Goal: Task Accomplishment & Management: Complete application form

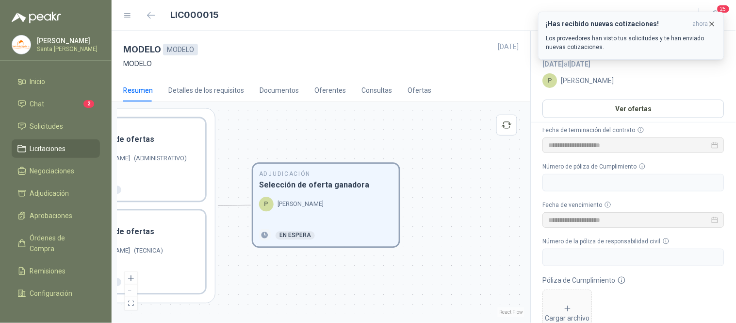
click at [711, 24] on icon "button" at bounding box center [712, 24] width 8 height 8
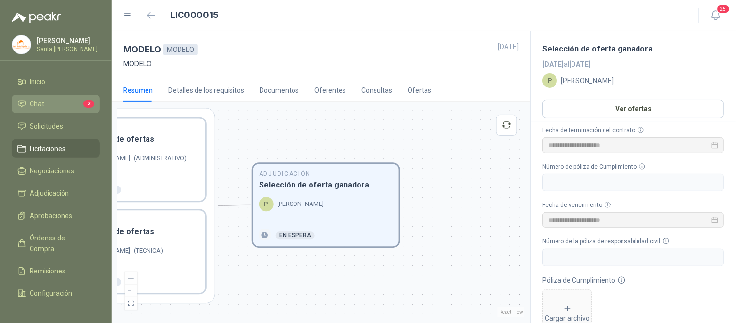
click at [83, 107] on span "2" at bounding box center [88, 104] width 11 height 8
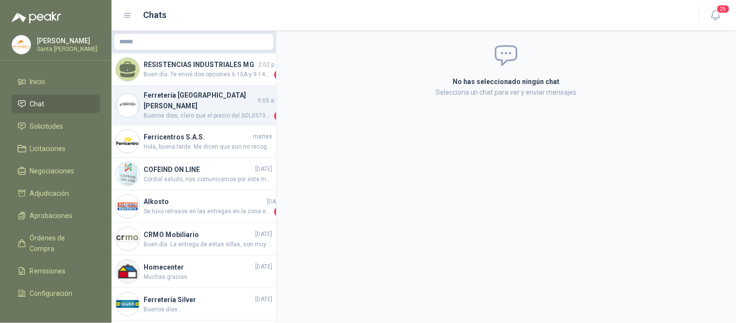
click at [166, 111] on span "Buenos dias, claro que el precio del SOL057334 Corresponde a un solo galon, esa…" at bounding box center [208, 116] width 129 height 10
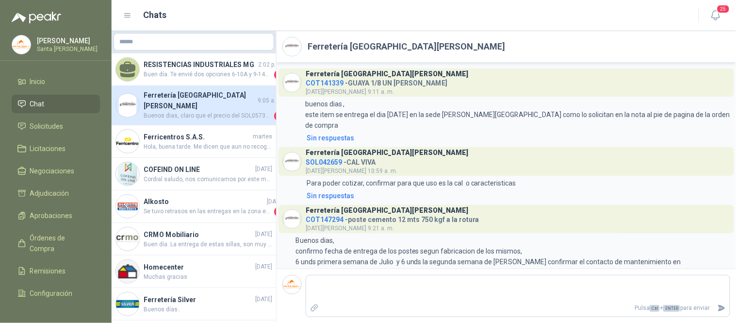
scroll to position [945, 0]
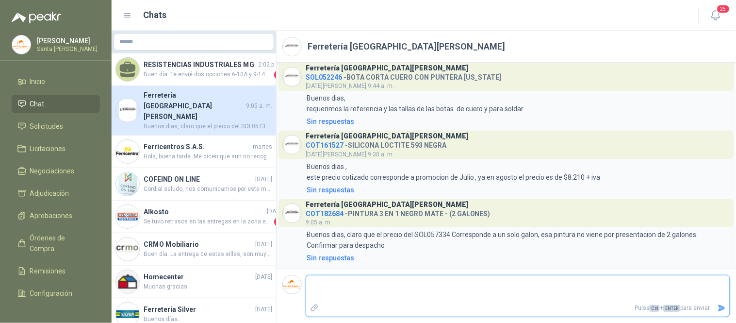
click at [376, 294] on textarea at bounding box center [518, 288] width 424 height 22
type textarea "*"
type textarea "**"
type textarea "***"
type textarea "****"
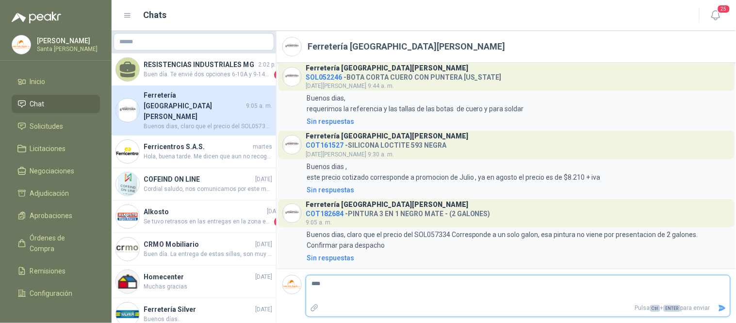
type textarea "*****"
type textarea "******"
type textarea "********"
type textarea "*********"
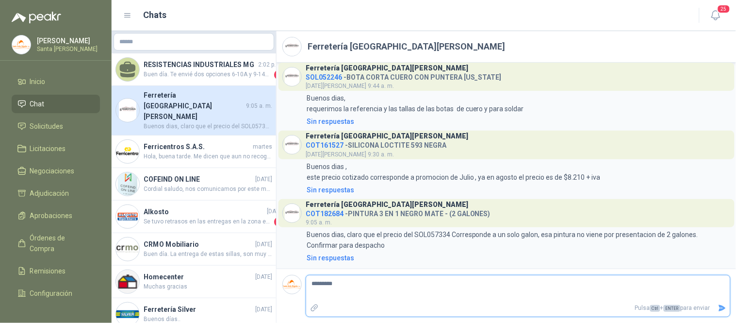
type textarea "**********"
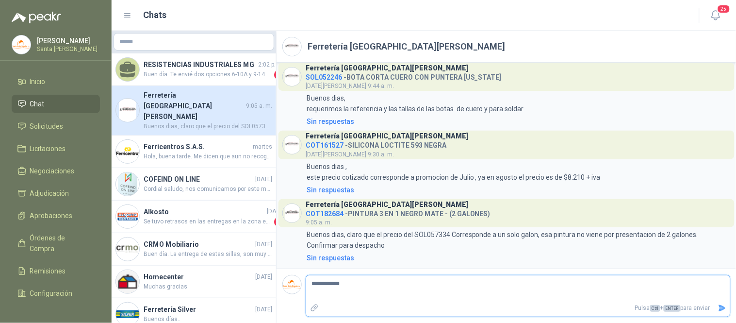
type textarea "**********"
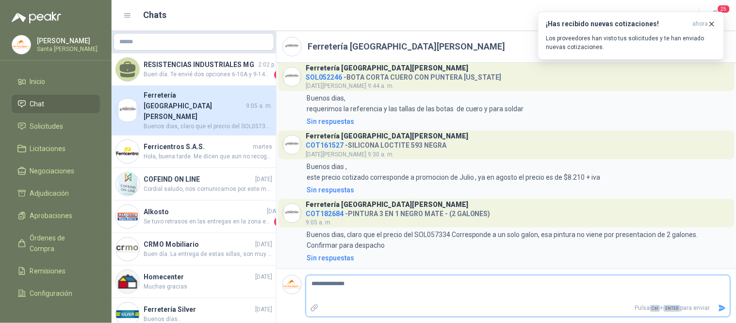
type textarea "**********"
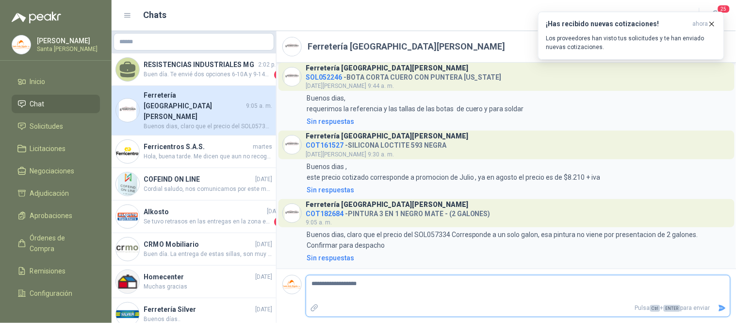
type textarea "**********"
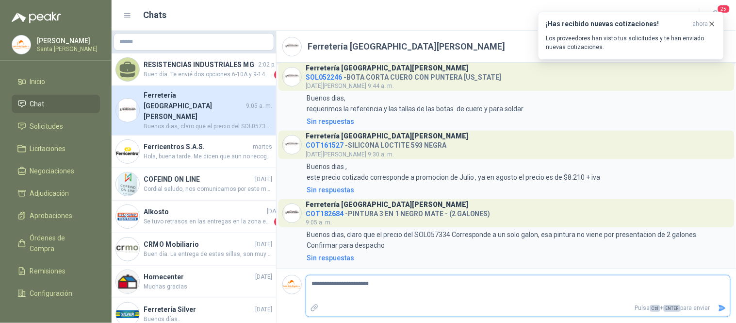
type textarea "**********"
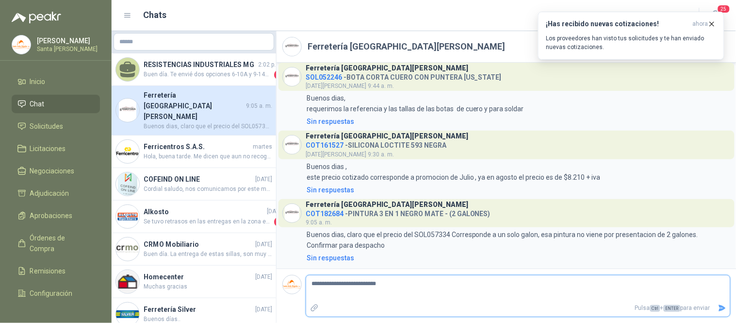
type textarea "**********"
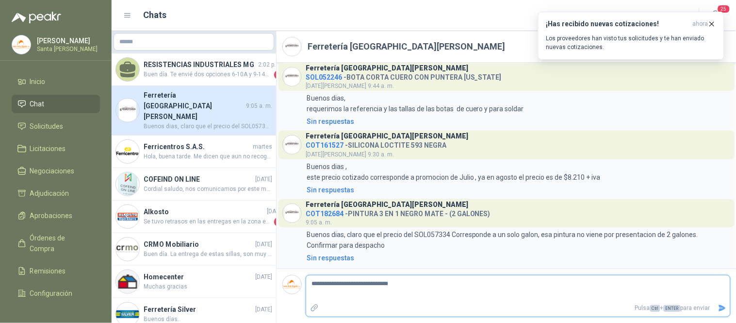
type textarea "**********"
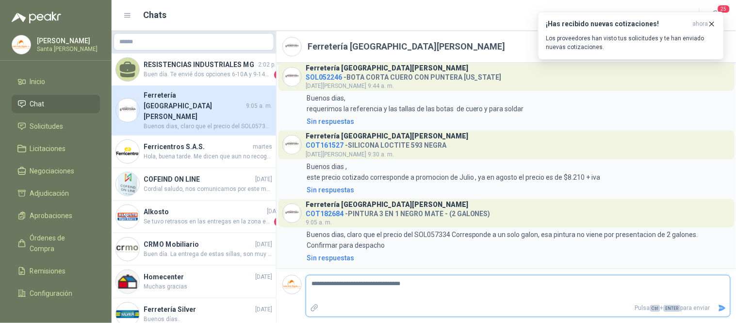
type textarea "**********"
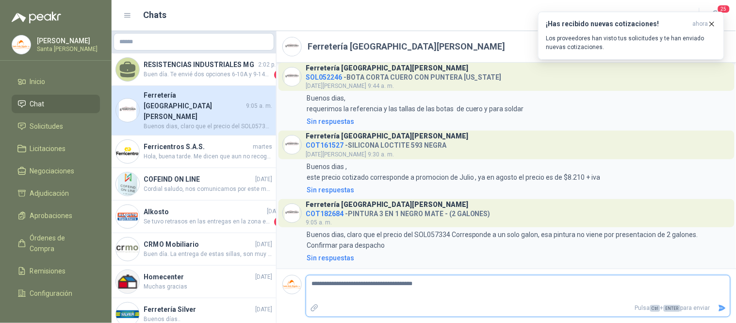
type textarea "**********"
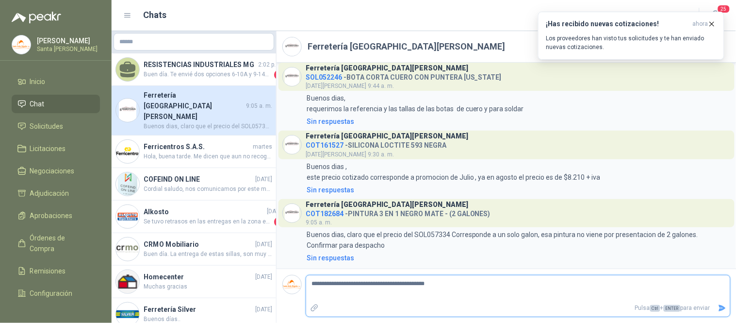
type textarea "**********"
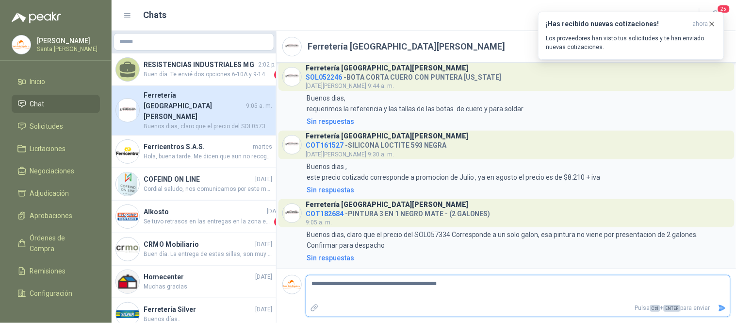
type textarea "**********"
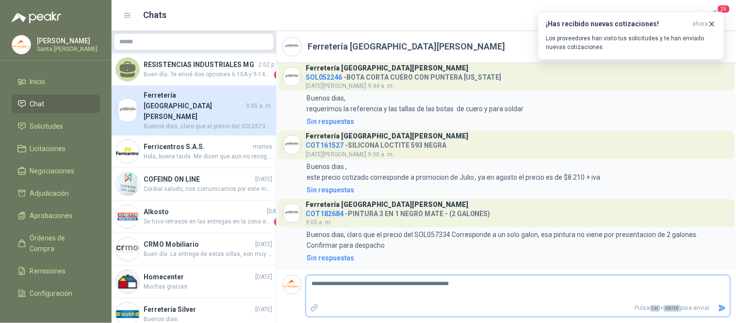
type textarea "**********"
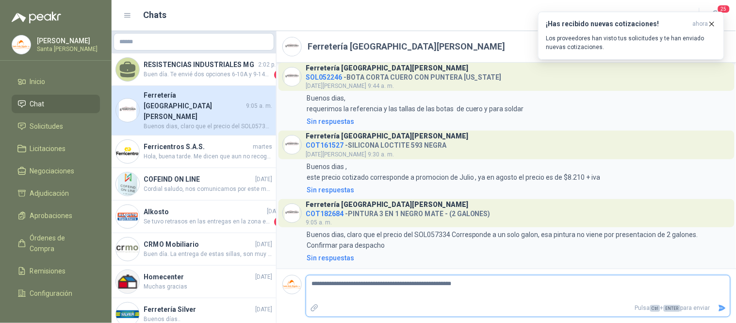
type textarea "**********"
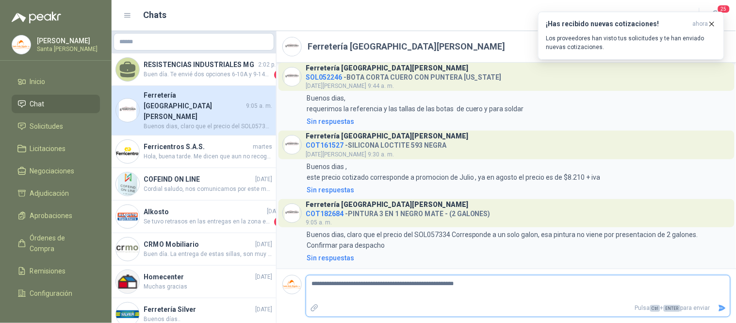
type textarea "**********"
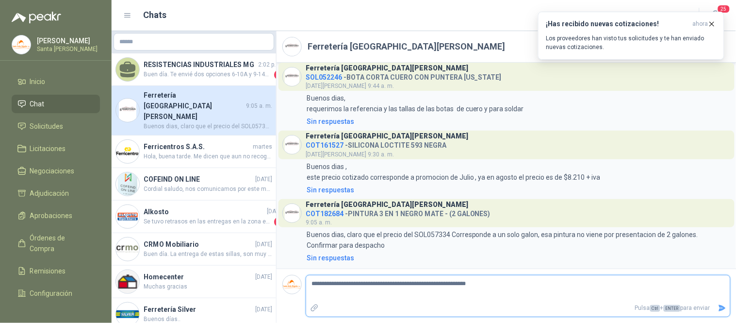
type textarea "**********"
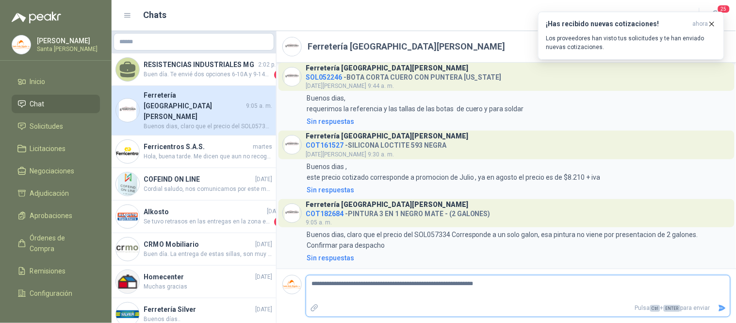
type textarea "**********"
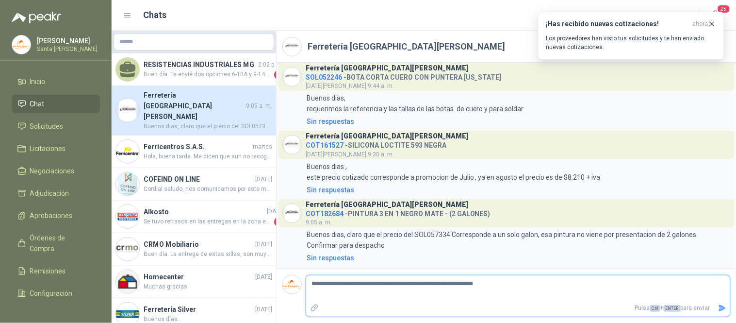
type textarea "**********"
click at [722, 311] on icon "Enviar" at bounding box center [722, 308] width 8 height 8
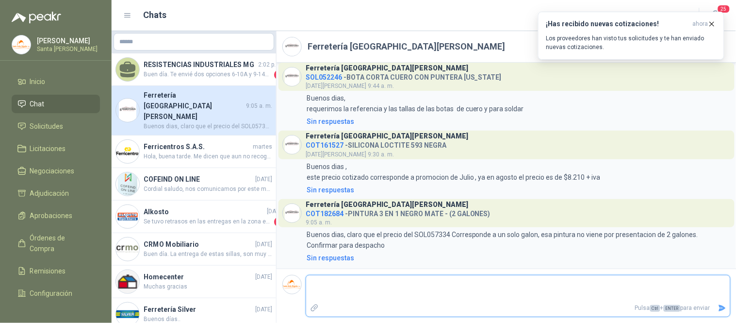
scroll to position [981, 0]
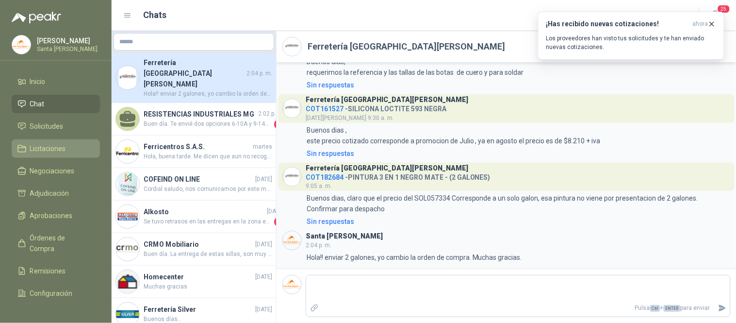
click at [51, 150] on span "Licitaciones" at bounding box center [48, 148] width 36 height 11
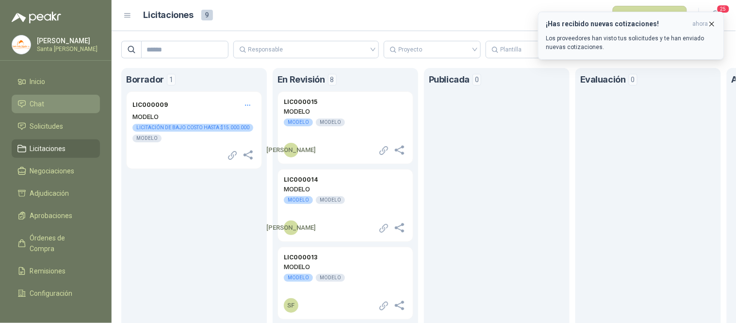
click at [713, 23] on icon "button" at bounding box center [712, 24] width 8 height 8
click at [714, 22] on icon "button" at bounding box center [712, 24] width 8 height 8
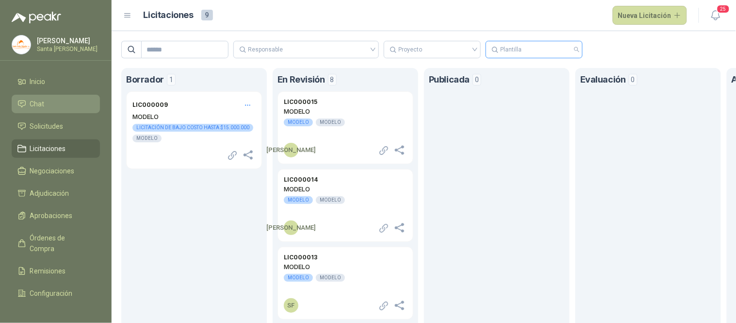
click at [536, 52] on input "search" at bounding box center [534, 49] width 85 height 17
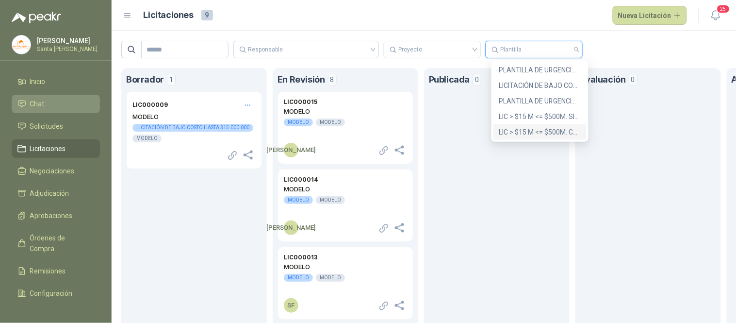
click at [528, 129] on div "LIC > $15 M <= $500M. CON INGRESO DE PERSONAL" at bounding box center [540, 132] width 82 height 11
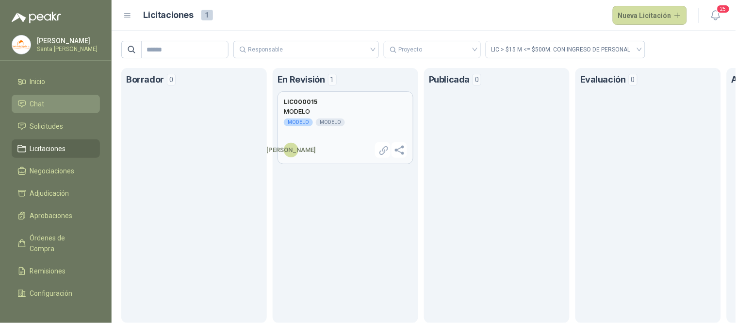
click at [355, 118] on div "MODELO MODELO" at bounding box center [345, 122] width 123 height 8
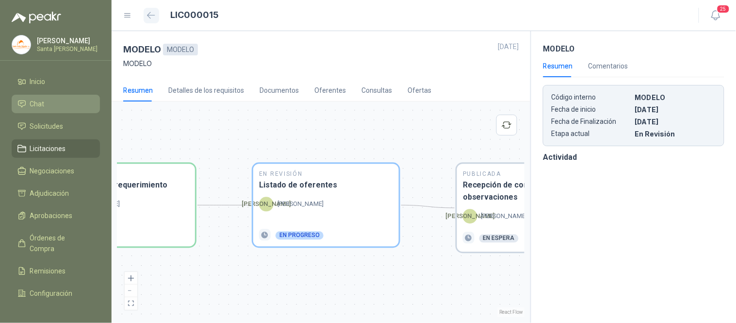
click at [156, 12] on button "button" at bounding box center [152, 16] width 16 height 16
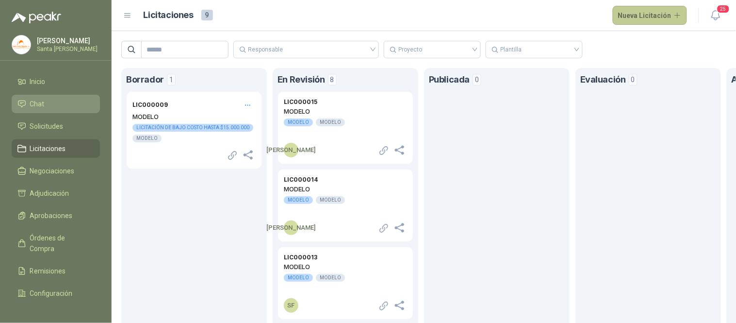
click at [642, 17] on button "Nueva Licitación" at bounding box center [650, 15] width 75 height 19
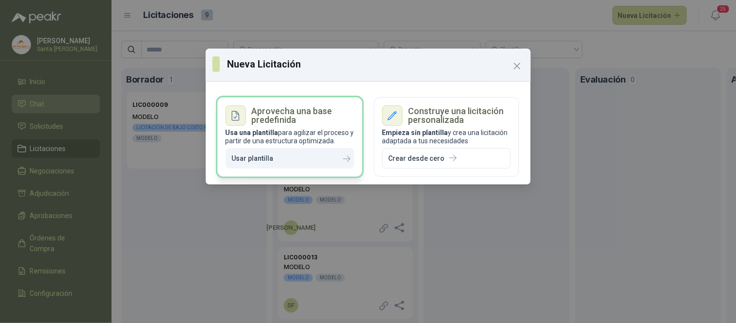
click at [309, 163] on button "Usar plantilla" at bounding box center [290, 158] width 129 height 21
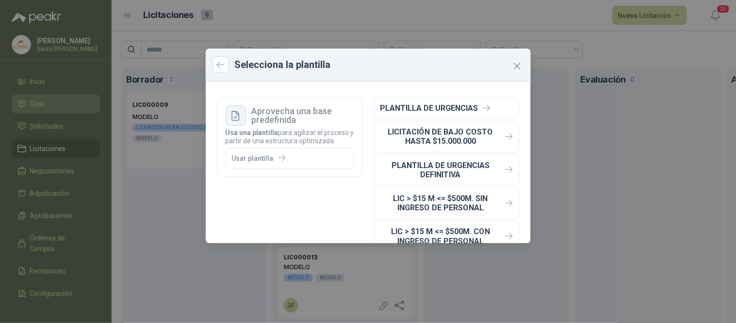
scroll to position [17, 0]
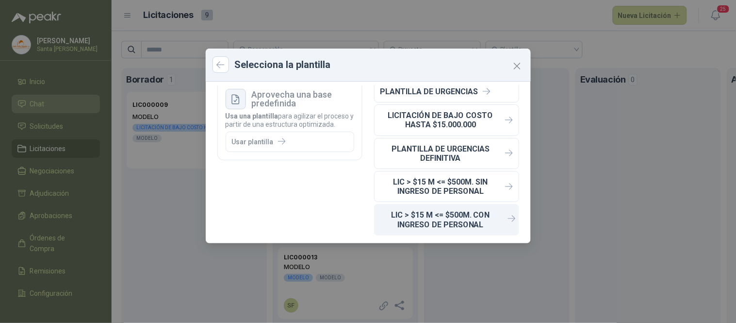
click at [458, 224] on p "LIC > $15 M <= $500M. CON INGRESO DE PERSONAL" at bounding box center [441, 219] width 121 height 18
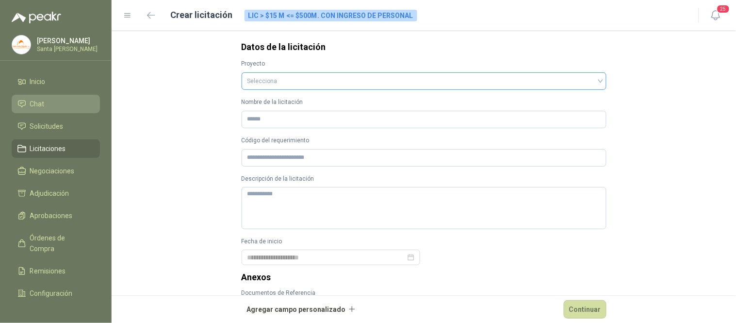
click at [352, 79] on input "search" at bounding box center [424, 80] width 353 height 15
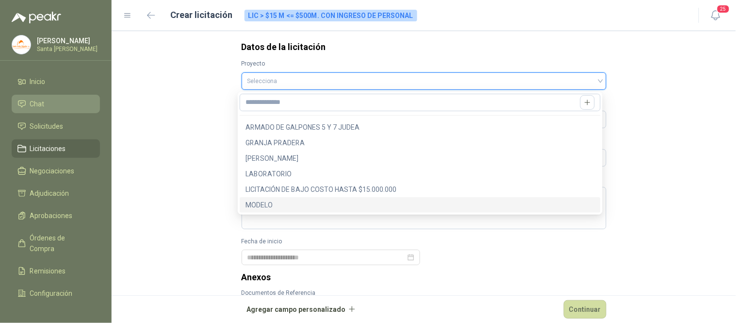
click at [264, 206] on div "MODELO" at bounding box center [420, 204] width 349 height 11
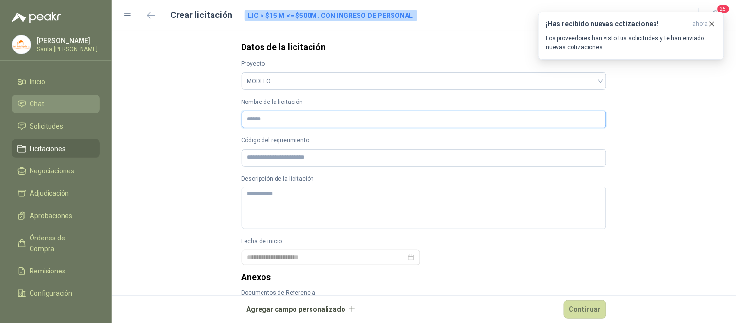
drag, startPoint x: 269, startPoint y: 122, endPoint x: 289, endPoint y: 117, distance: 20.4
click at [269, 122] on input "Nombre de la licitación" at bounding box center [424, 119] width 365 height 17
type input "*"
type input "******"
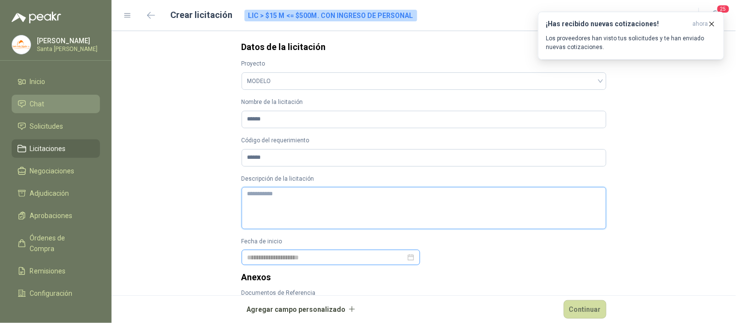
click at [408, 259] on div at bounding box center [331, 257] width 167 height 11
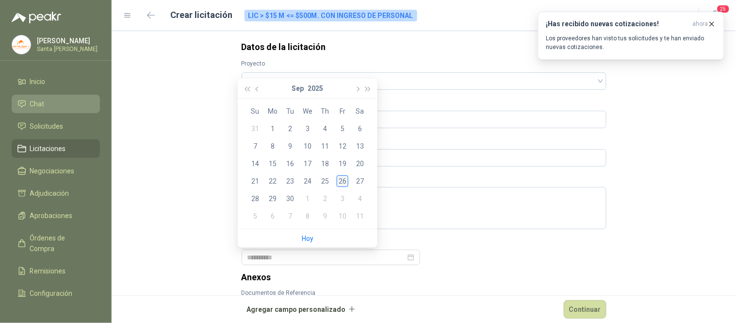
click at [339, 179] on div "26" at bounding box center [343, 181] width 12 height 12
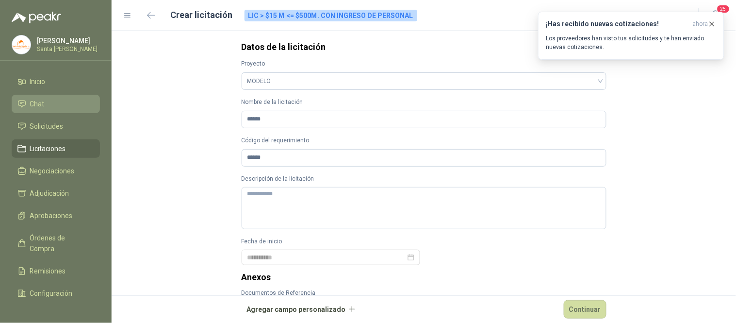
type input "**********"
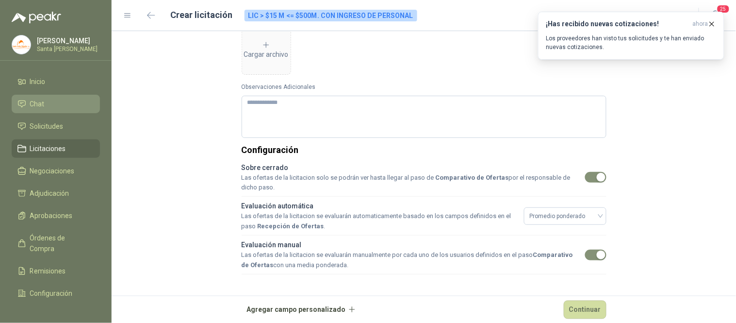
scroll to position [289, 0]
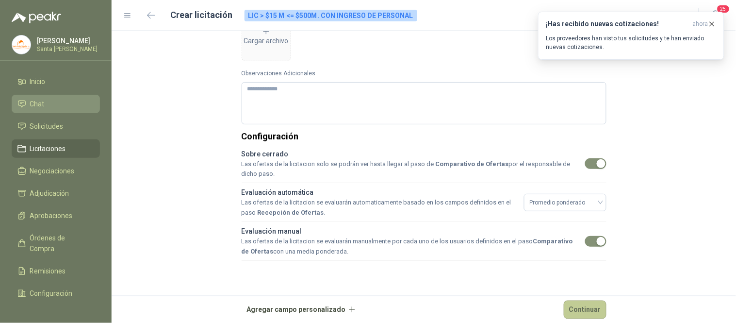
click at [576, 311] on button "Continuar" at bounding box center [585, 309] width 43 height 18
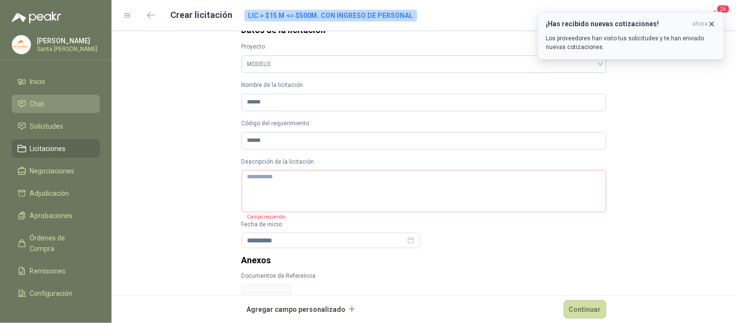
click at [712, 24] on icon "button" at bounding box center [713, 24] width 4 height 4
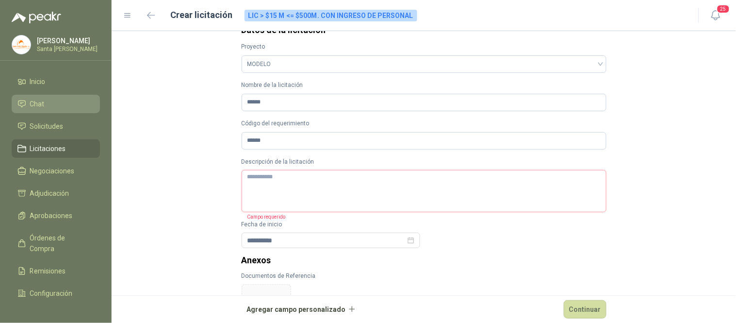
click at [252, 181] on textarea "Descripción de la licitación" at bounding box center [424, 191] width 365 height 42
type textarea "*"
type textarea "**"
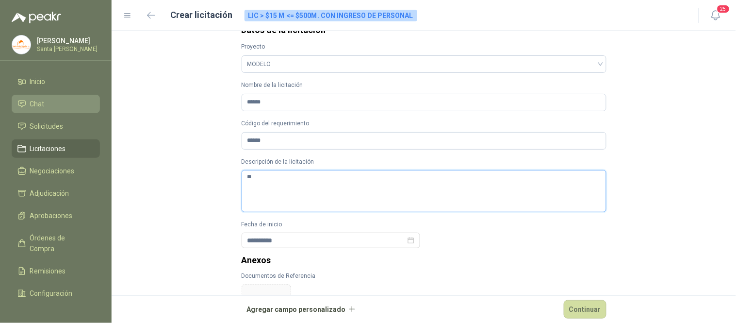
type textarea "***"
type textarea "****"
type textarea "*****"
type textarea "****"
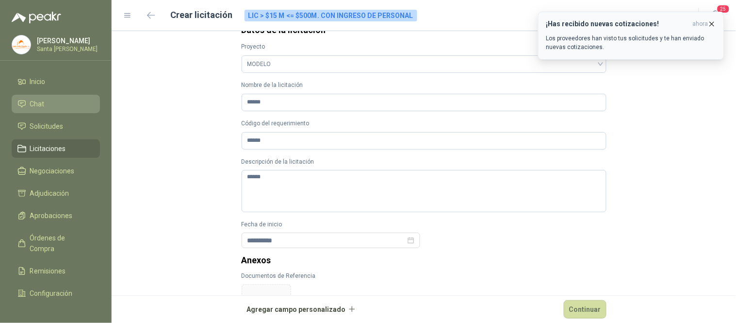
click at [715, 25] on icon "button" at bounding box center [712, 24] width 8 height 8
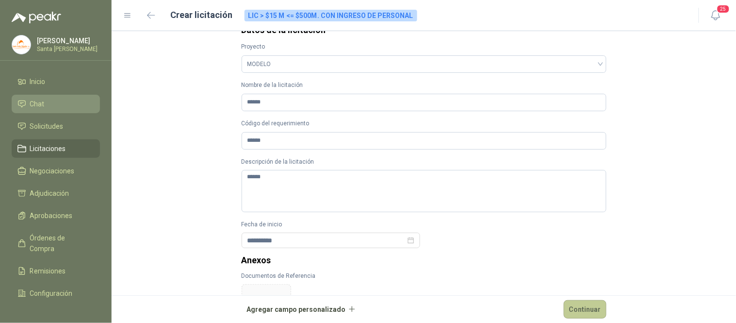
click at [566, 312] on button "Continuar" at bounding box center [585, 309] width 43 height 18
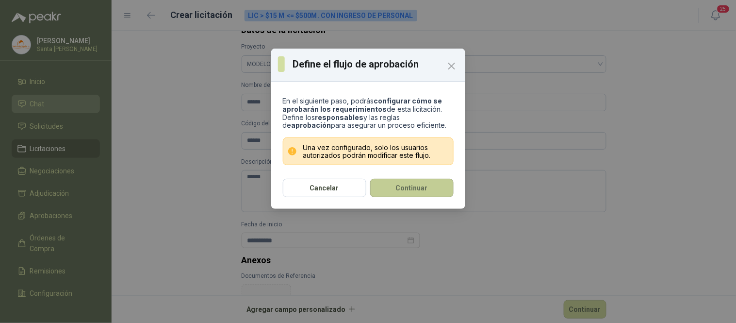
click at [427, 191] on button "Continuar" at bounding box center [411, 188] width 83 height 18
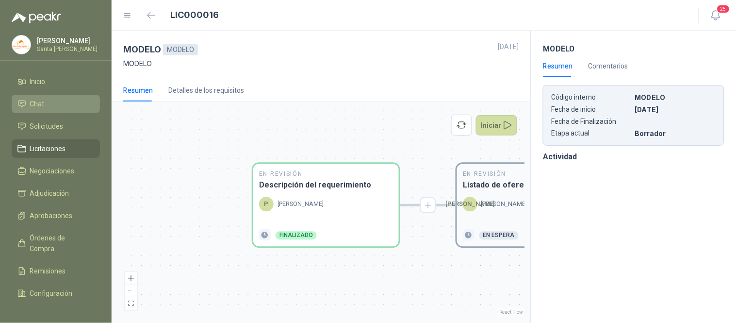
click at [493, 205] on p "[PERSON_NAME]" at bounding box center [504, 204] width 46 height 10
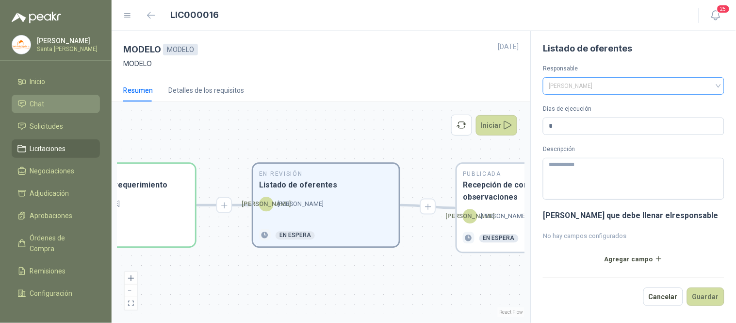
click at [718, 86] on span "[PERSON_NAME]" at bounding box center [634, 86] width 170 height 15
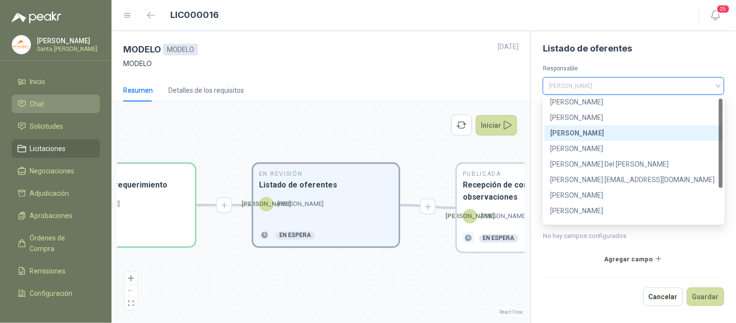
scroll to position [46, 0]
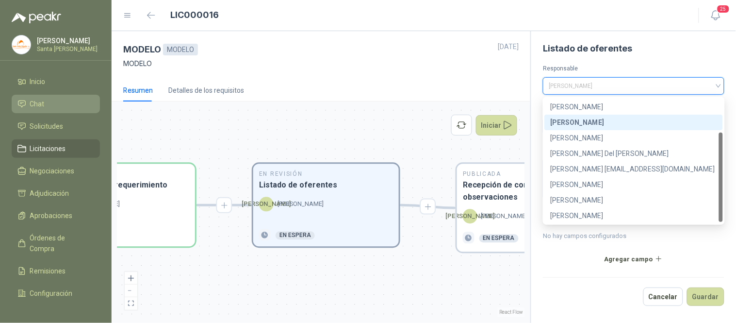
drag, startPoint x: 721, startPoint y: 131, endPoint x: 729, endPoint y: 188, distance: 57.7
click at [729, 188] on body "[PERSON_NAME] Santa [PERSON_NAME] Inicio Chat Solicitudes Licitaciones Negociac…" at bounding box center [368, 161] width 736 height 323
click at [584, 202] on div "[PERSON_NAME]" at bounding box center [634, 200] width 166 height 11
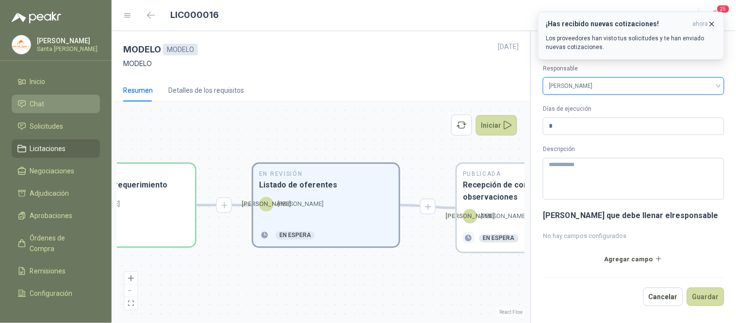
click at [710, 20] on icon "button" at bounding box center [712, 24] width 8 height 8
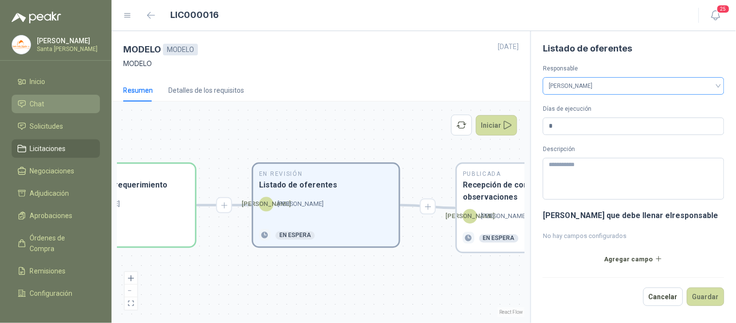
click at [715, 83] on span "[PERSON_NAME]" at bounding box center [634, 86] width 170 height 15
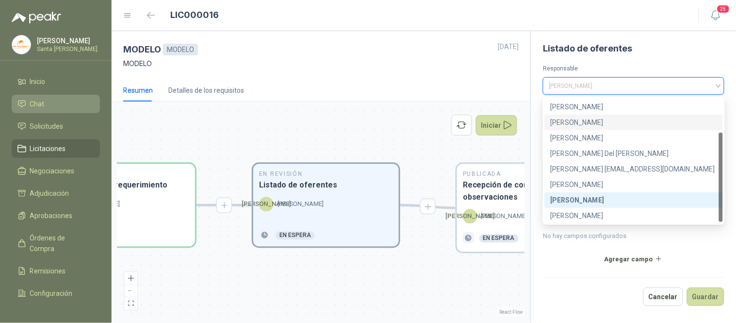
click at [557, 120] on div "[PERSON_NAME]" at bounding box center [634, 122] width 166 height 11
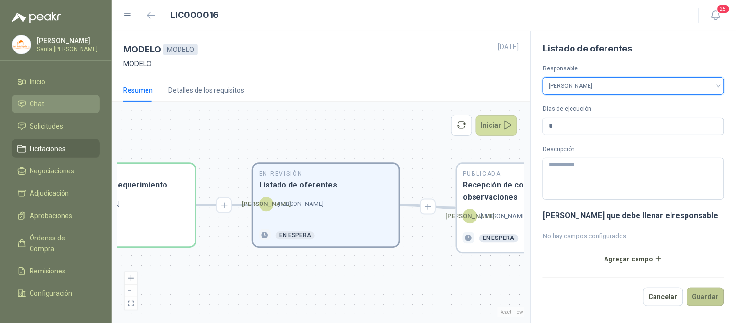
click at [706, 290] on button "Guardar" at bounding box center [705, 296] width 37 height 18
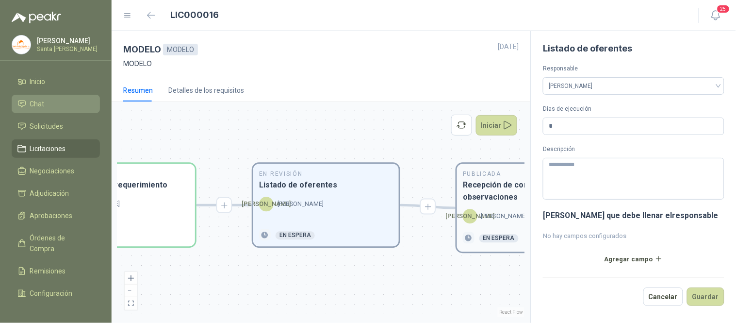
click at [493, 202] on h3 "Recepción de consultas y observaciones" at bounding box center [530, 191] width 134 height 24
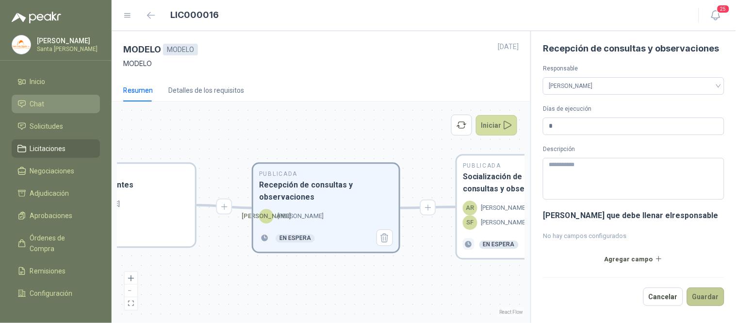
click at [708, 295] on button "Guardar" at bounding box center [705, 296] width 37 height 18
click at [496, 210] on p "[PERSON_NAME]" at bounding box center [504, 208] width 46 height 10
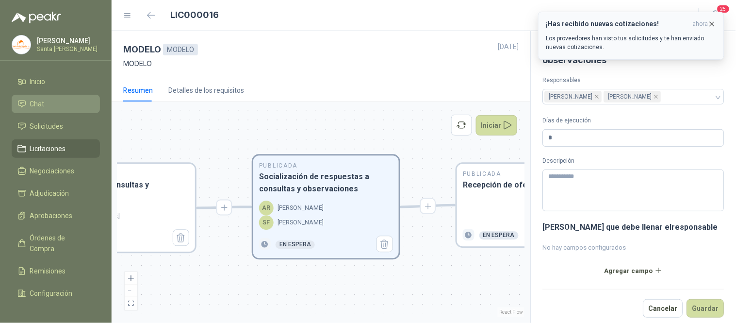
click at [714, 23] on icon "button" at bounding box center [712, 24] width 8 height 8
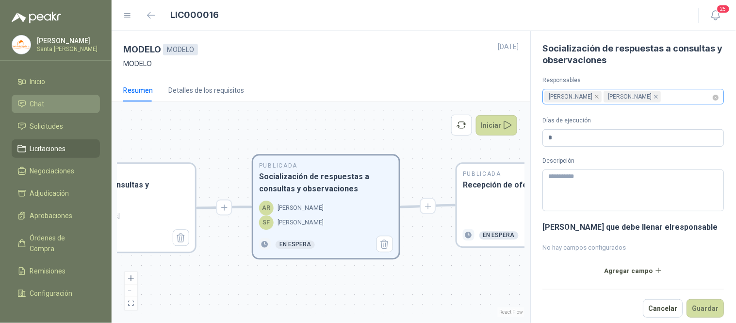
click at [654, 97] on icon "close" at bounding box center [656, 96] width 5 height 5
click at [596, 98] on icon "close" at bounding box center [598, 97] width 4 height 4
click at [580, 95] on div at bounding box center [628, 96] width 167 height 7
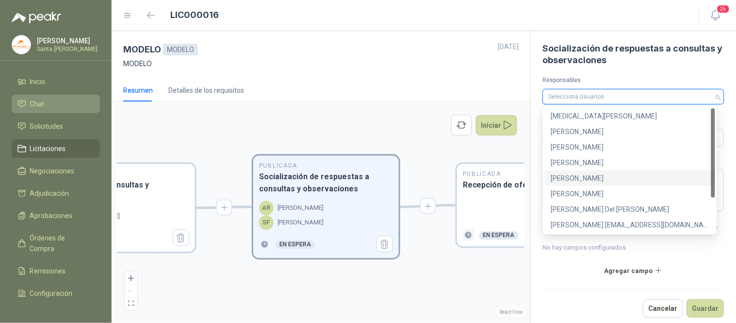
click at [570, 179] on div "[PERSON_NAME]" at bounding box center [630, 178] width 159 height 11
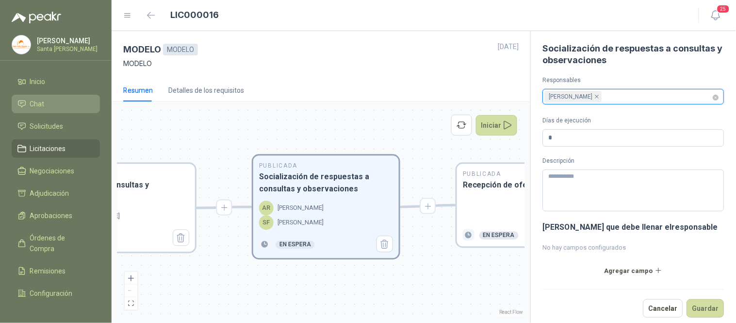
click at [596, 95] on icon "close" at bounding box center [598, 97] width 4 height 4
click at [580, 97] on div at bounding box center [628, 96] width 167 height 7
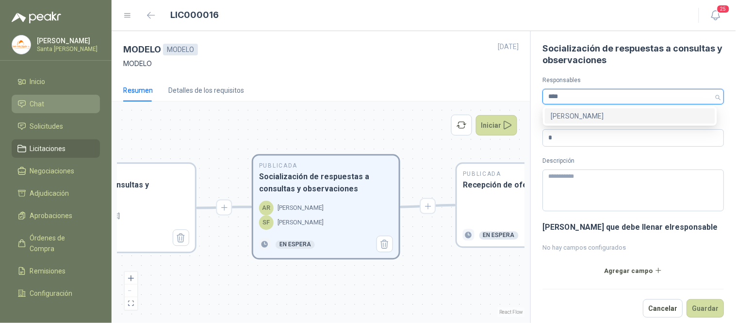
click at [583, 118] on div "[PERSON_NAME]" at bounding box center [630, 116] width 159 height 11
click at [561, 130] on div "[PERSON_NAME]" at bounding box center [630, 131] width 159 height 11
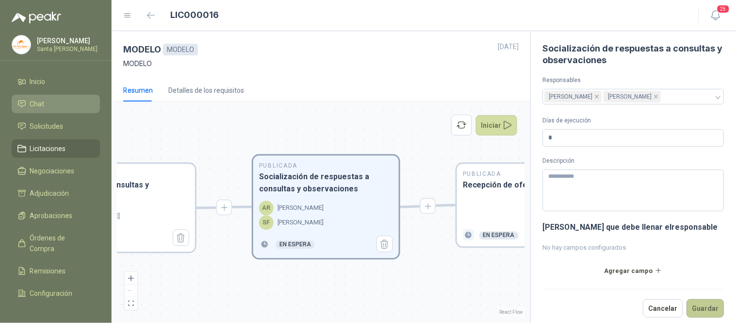
click at [695, 310] on button "Guardar" at bounding box center [705, 308] width 37 height 18
click at [510, 191] on h3 "Recepción de ofertas" at bounding box center [530, 185] width 134 height 12
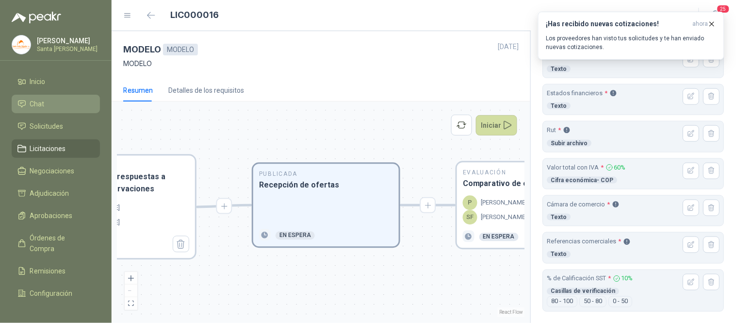
scroll to position [322, 0]
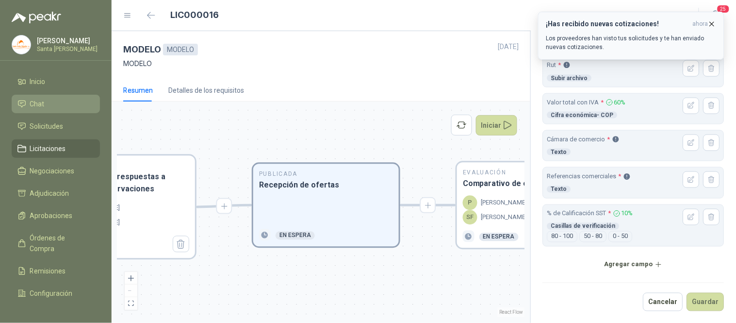
click at [712, 23] on icon "button" at bounding box center [713, 24] width 4 height 4
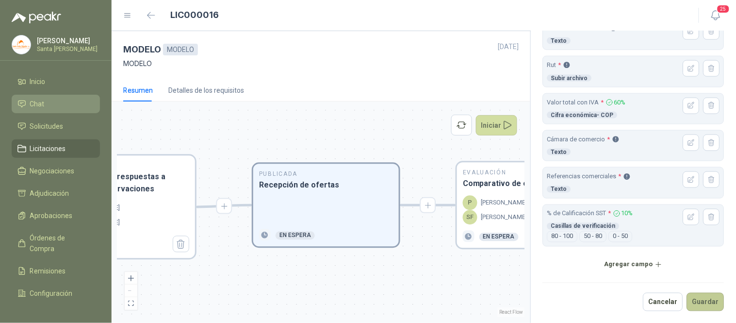
click at [704, 302] on button "Guardar" at bounding box center [705, 302] width 37 height 18
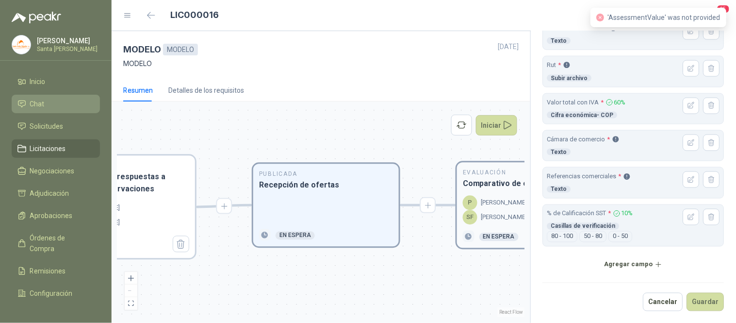
click at [497, 187] on h3 "Comparativo de ofertas" at bounding box center [530, 184] width 134 height 12
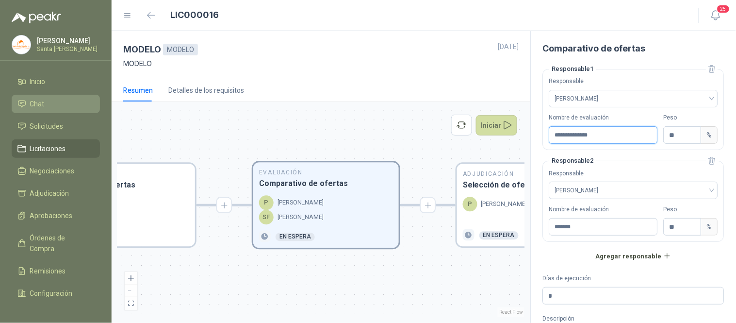
drag, startPoint x: 610, startPoint y: 135, endPoint x: 506, endPoint y: 137, distance: 103.9
click at [506, 137] on div "**********" at bounding box center [424, 177] width 625 height 292
click at [602, 223] on input "*******" at bounding box center [603, 226] width 109 height 17
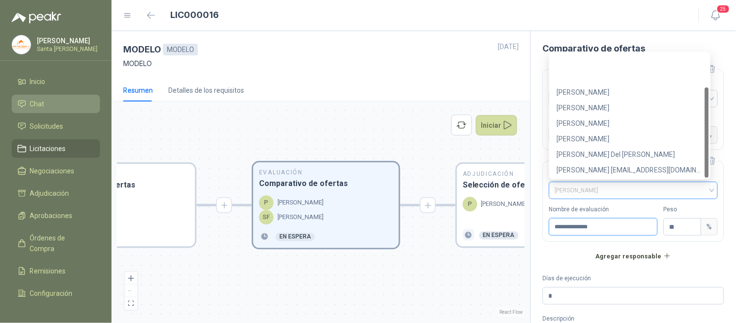
click at [705, 191] on div "[PERSON_NAME]" at bounding box center [633, 190] width 169 height 17
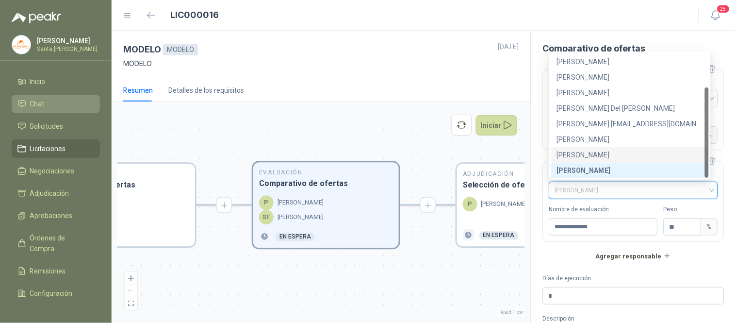
click at [625, 157] on div "[PERSON_NAME]" at bounding box center [630, 154] width 146 height 11
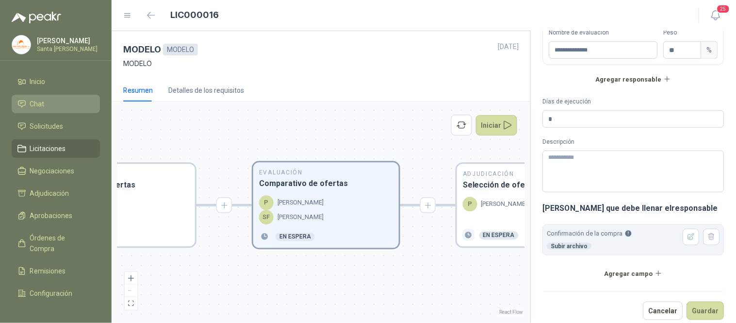
scroll to position [186, 0]
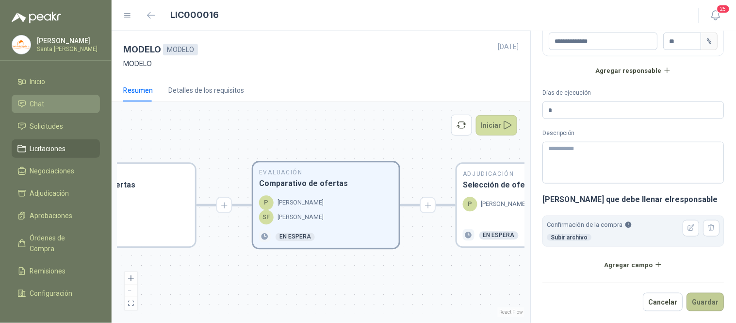
click at [697, 301] on button "Guardar" at bounding box center [705, 302] width 37 height 18
click at [499, 203] on p "[PERSON_NAME]" at bounding box center [504, 204] width 46 height 10
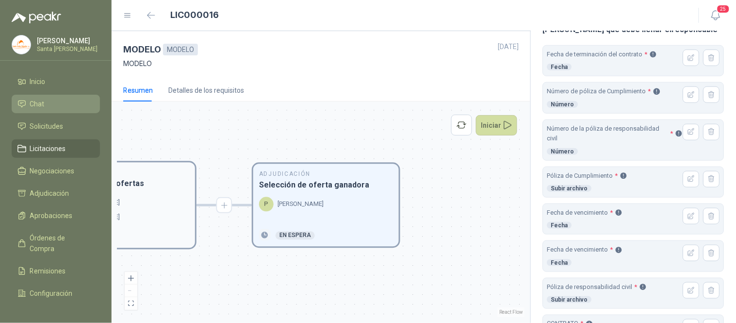
click at [139, 200] on div "P [PERSON_NAME]" at bounding box center [122, 203] width 134 height 15
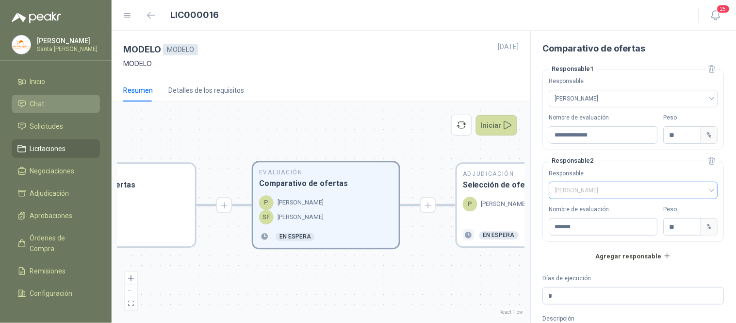
click at [701, 190] on span "[PERSON_NAME]" at bounding box center [633, 190] width 157 height 15
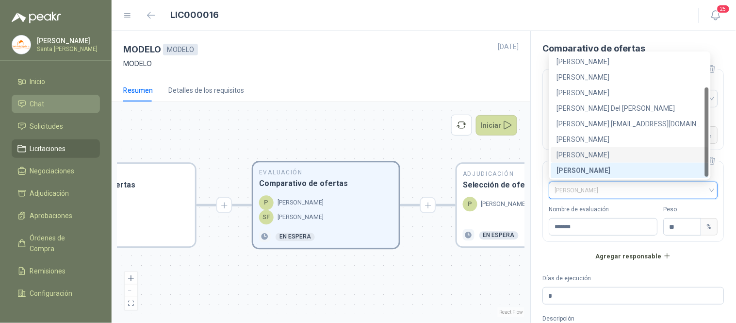
click at [596, 151] on div "[PERSON_NAME]" at bounding box center [630, 154] width 146 height 11
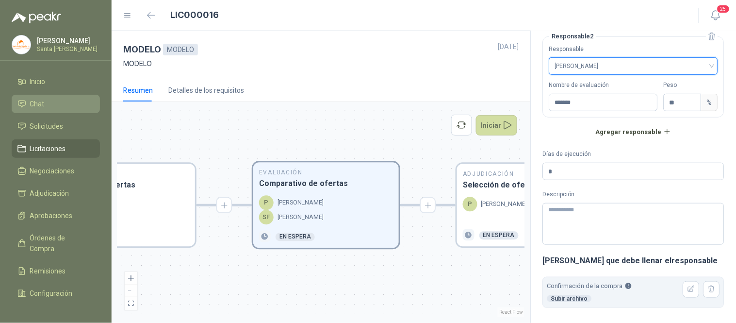
scroll to position [186, 0]
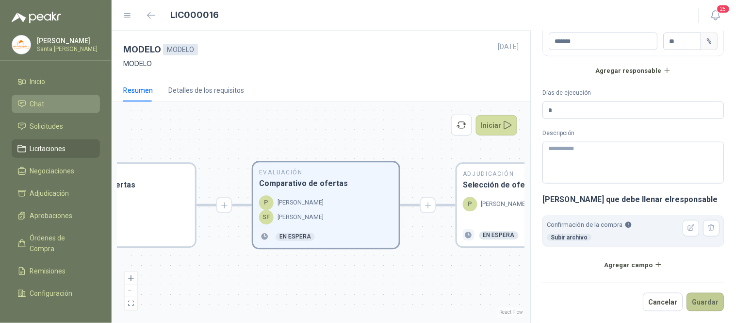
click at [696, 298] on button "Guardar" at bounding box center [705, 302] width 37 height 18
click at [695, 296] on button "Guardar" at bounding box center [705, 302] width 37 height 18
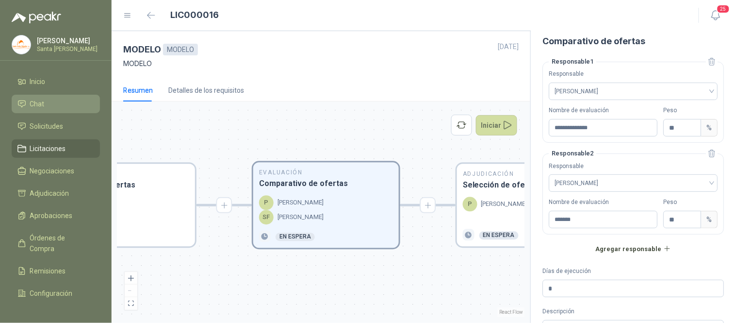
scroll to position [0, 0]
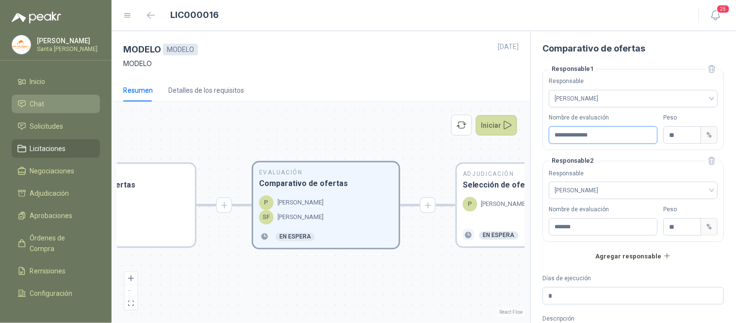
drag, startPoint x: 618, startPoint y: 137, endPoint x: 491, endPoint y: 136, distance: 126.7
click at [491, 136] on div "**********" at bounding box center [424, 177] width 625 height 292
drag, startPoint x: 585, startPoint y: 224, endPoint x: 538, endPoint y: 226, distance: 47.6
click at [538, 226] on div "**********" at bounding box center [634, 177] width 206 height 292
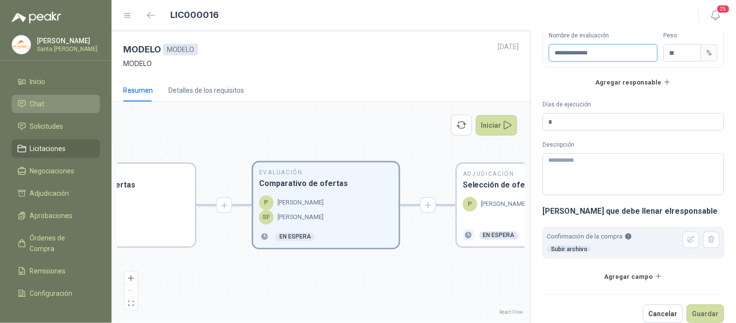
scroll to position [186, 0]
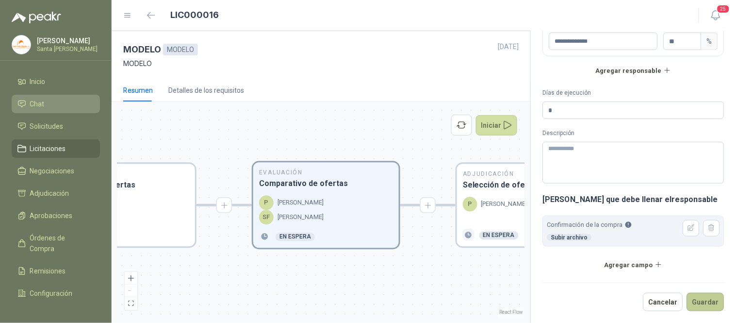
click at [698, 302] on button "Guardar" at bounding box center [705, 302] width 37 height 18
click at [702, 299] on button "Guardar" at bounding box center [705, 302] width 37 height 18
click at [496, 204] on p "[PERSON_NAME]" at bounding box center [504, 204] width 46 height 10
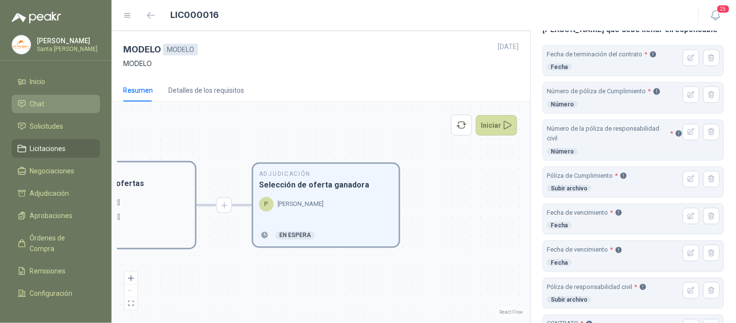
click at [141, 210] on div "SF [PERSON_NAME]" at bounding box center [122, 217] width 134 height 15
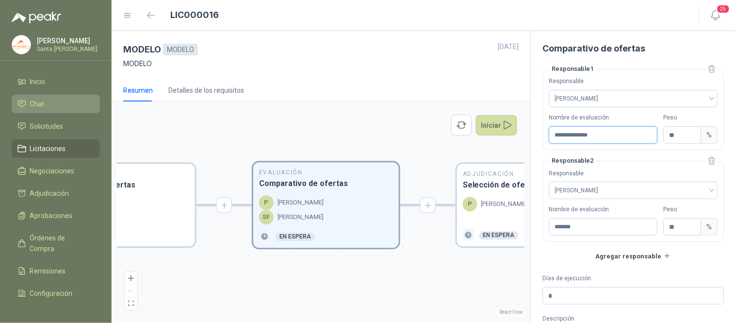
click at [620, 132] on input "**********" at bounding box center [603, 134] width 109 height 17
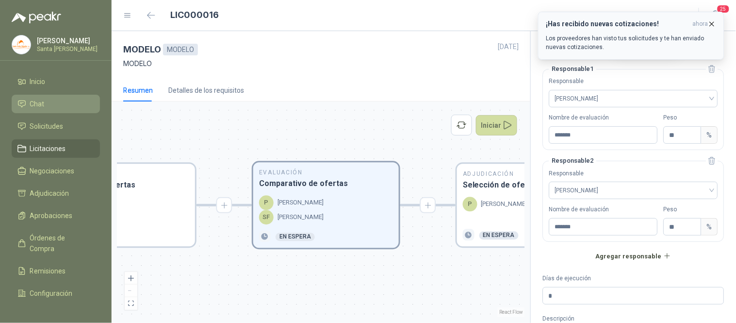
click at [710, 23] on icon "button" at bounding box center [712, 24] width 8 height 8
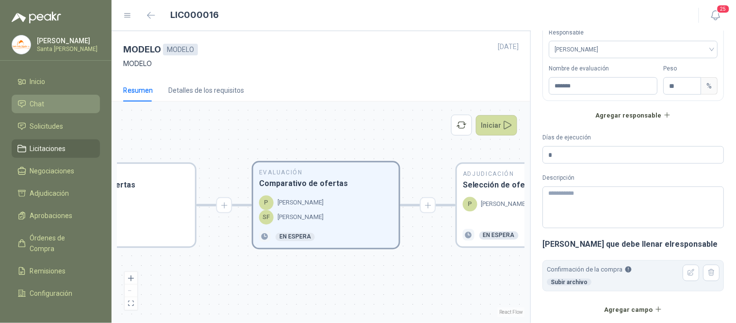
scroll to position [186, 0]
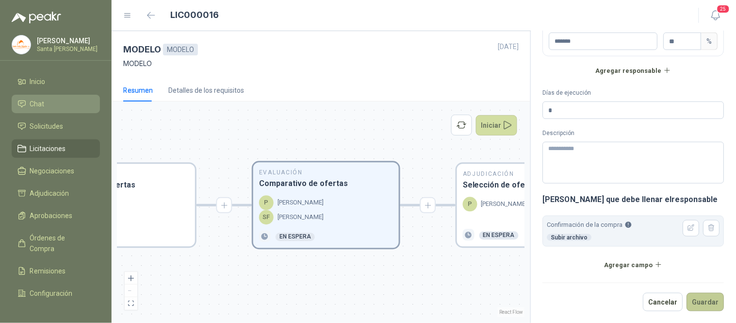
click at [704, 296] on button "Guardar" at bounding box center [705, 302] width 37 height 18
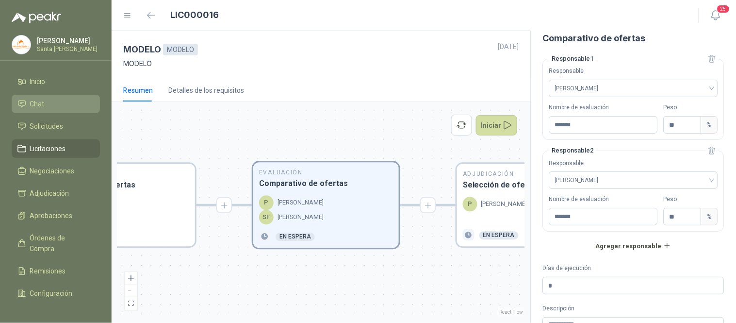
scroll to position [0, 0]
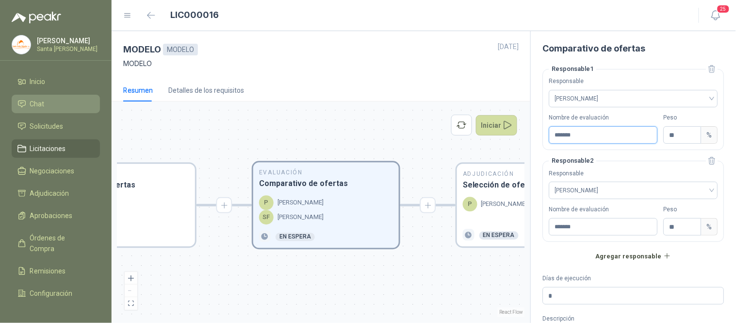
click at [611, 134] on input "*******" at bounding box center [603, 134] width 109 height 17
click at [710, 69] on icon "button" at bounding box center [713, 69] width 6 height 7
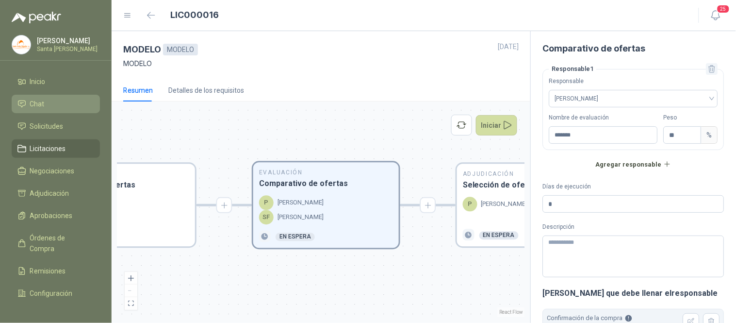
click at [710, 69] on icon "button" at bounding box center [713, 69] width 6 height 7
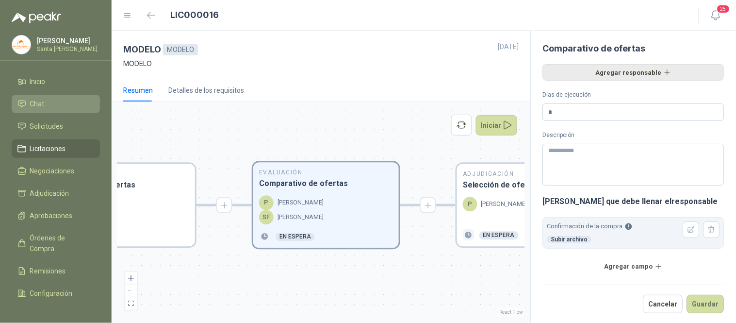
click at [633, 72] on button "Agregar responsable" at bounding box center [634, 72] width 182 height 17
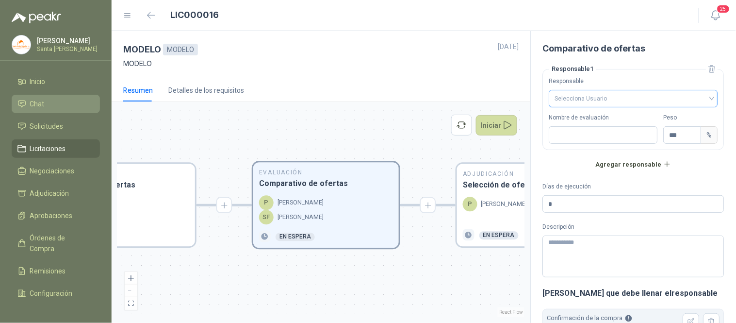
click at [588, 102] on input "search" at bounding box center [633, 97] width 157 height 15
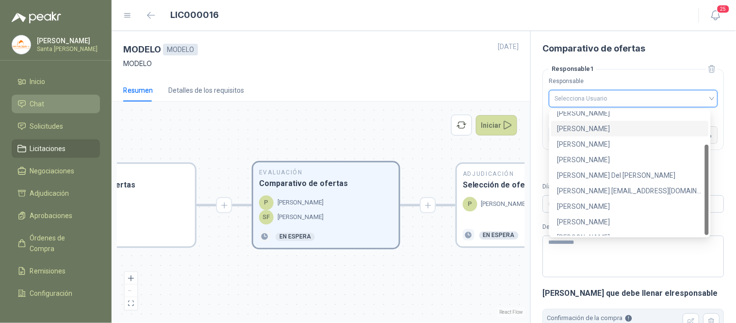
scroll to position [46, 0]
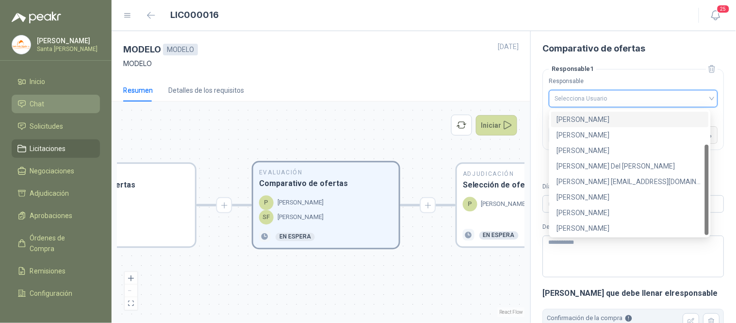
drag, startPoint x: 705, startPoint y: 159, endPoint x: 688, endPoint y: 209, distance: 52.8
click at [711, 207] on div "71f795d4-1b6d-4702-89fe-b1950166bbdb f3ea9019-533d-47f8-a4fd-b22700db2fc9 97a7e…" at bounding box center [630, 173] width 162 height 128
click at [591, 214] on div "[PERSON_NAME]" at bounding box center [630, 212] width 146 height 11
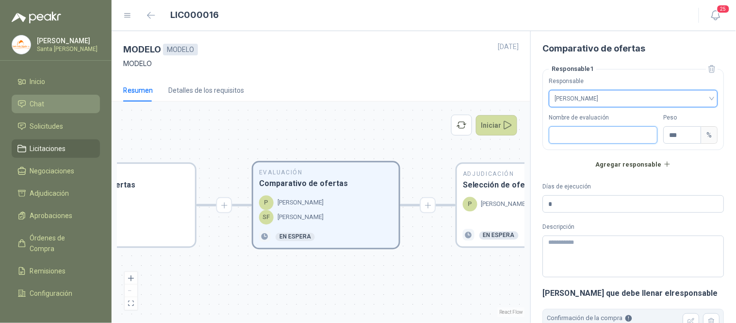
click at [582, 130] on input "Nombre de evaluación" at bounding box center [603, 134] width 109 height 17
click at [677, 133] on input "***" at bounding box center [682, 135] width 37 height 17
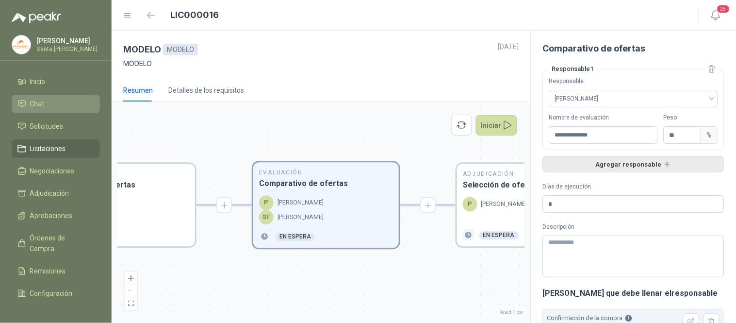
click at [636, 162] on button "Agregar responsable" at bounding box center [634, 164] width 182 height 17
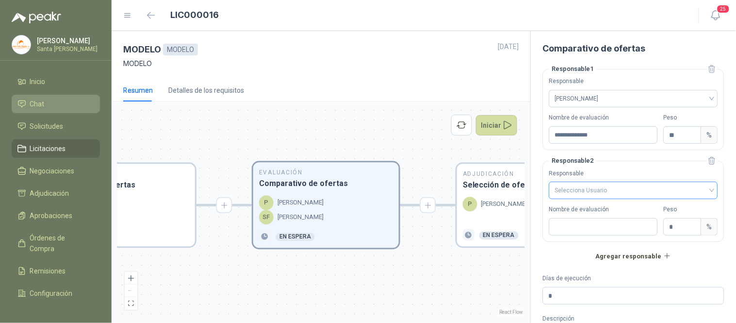
click at [604, 190] on input "search" at bounding box center [633, 189] width 157 height 15
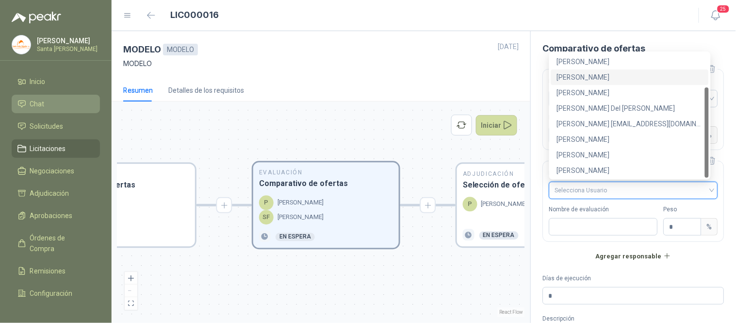
drag, startPoint x: 707, startPoint y: 121, endPoint x: 708, endPoint y: 170, distance: 48.5
click at [712, 170] on body "[PERSON_NAME] Santa [PERSON_NAME] Inicio Chat Solicitudes Licitaciones Negociac…" at bounding box center [368, 161] width 736 height 323
click at [610, 158] on div "[PERSON_NAME]" at bounding box center [630, 154] width 146 height 11
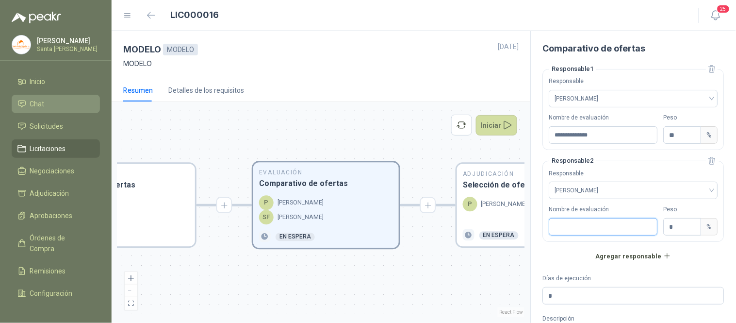
click at [584, 226] on input "Nombre de evaluación" at bounding box center [603, 226] width 109 height 17
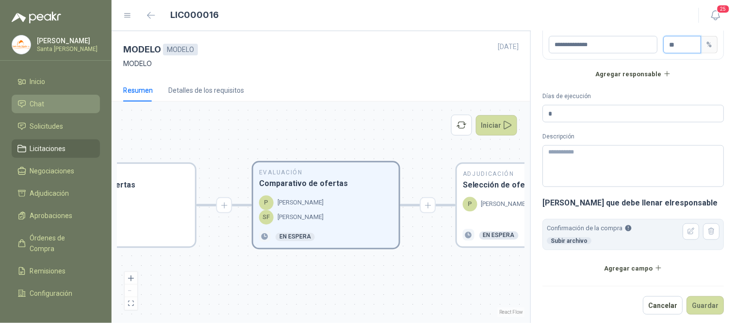
scroll to position [186, 0]
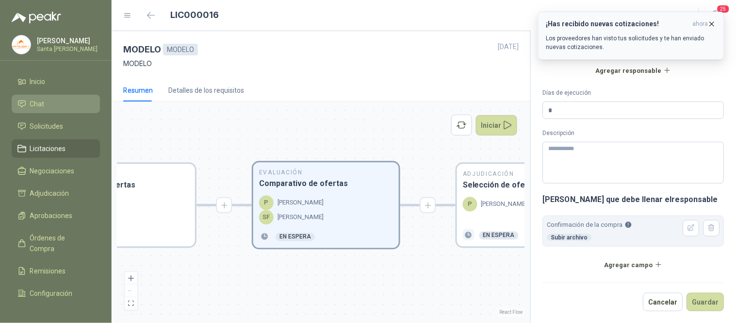
click at [711, 24] on icon "button" at bounding box center [712, 24] width 8 height 8
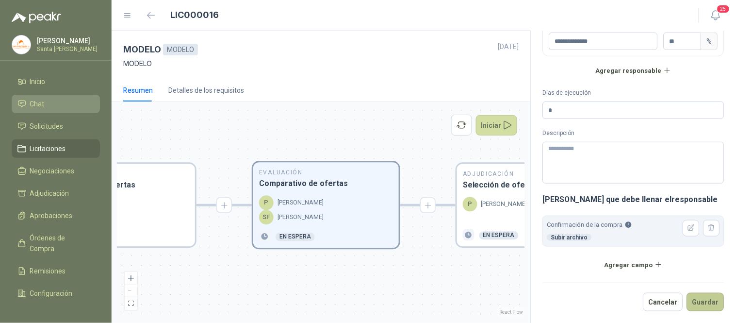
click at [696, 298] on button "Guardar" at bounding box center [705, 302] width 37 height 18
click at [709, 299] on button "Guardar" at bounding box center [705, 302] width 37 height 18
click at [501, 201] on p "[PERSON_NAME]" at bounding box center [504, 204] width 46 height 10
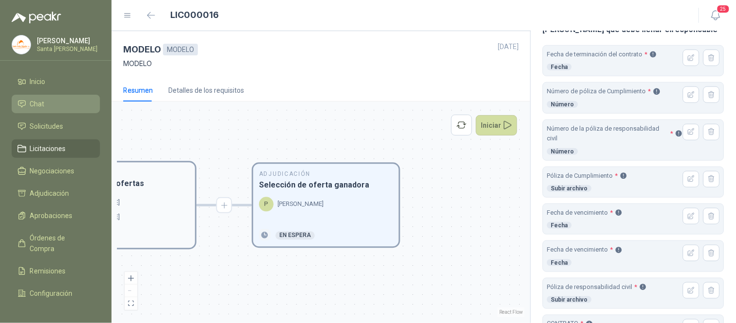
click at [141, 198] on div "P [PERSON_NAME]" at bounding box center [122, 203] width 134 height 15
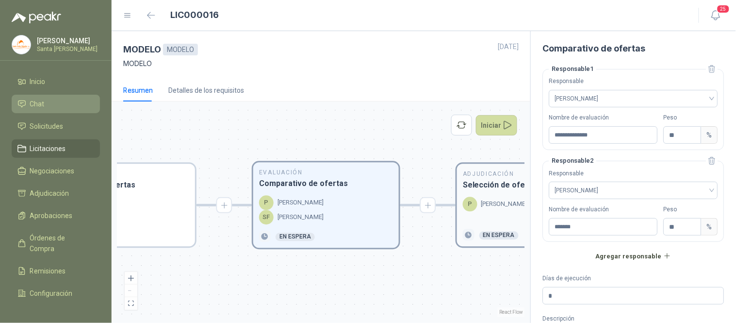
click at [485, 201] on p "[PERSON_NAME]" at bounding box center [504, 204] width 46 height 10
click at [314, 207] on div "P [PERSON_NAME]" at bounding box center [291, 203] width 65 height 15
drag, startPoint x: 609, startPoint y: 136, endPoint x: 479, endPoint y: 123, distance: 130.7
click at [479, 123] on div "**********" at bounding box center [424, 177] width 625 height 292
drag, startPoint x: 586, startPoint y: 229, endPoint x: 540, endPoint y: 226, distance: 46.2
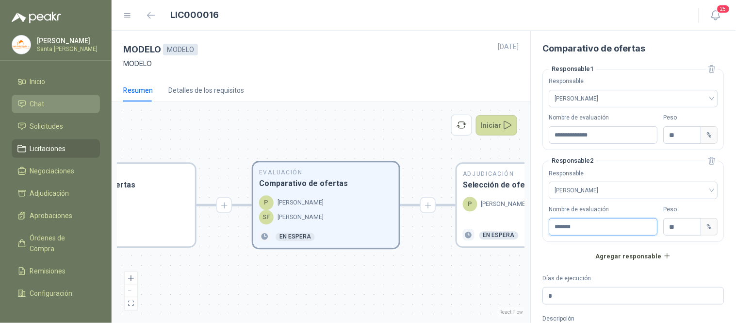
click at [540, 226] on div "**********" at bounding box center [634, 177] width 206 height 292
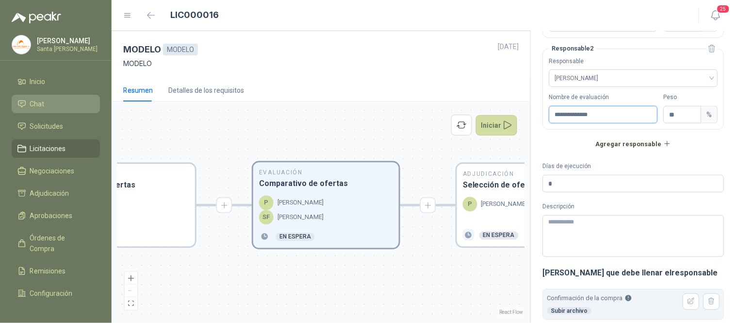
scroll to position [186, 0]
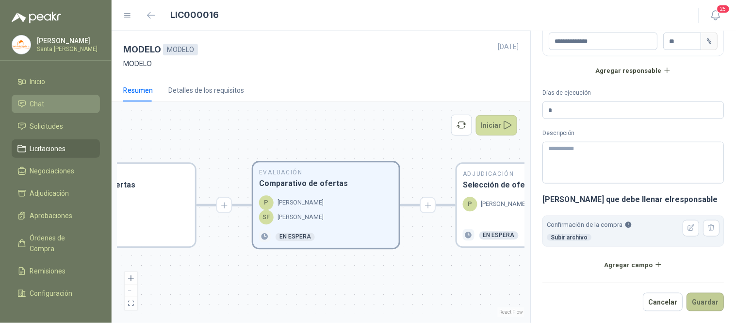
click at [701, 309] on button "Guardar" at bounding box center [705, 302] width 37 height 18
click at [489, 206] on p "[PERSON_NAME]" at bounding box center [504, 204] width 46 height 10
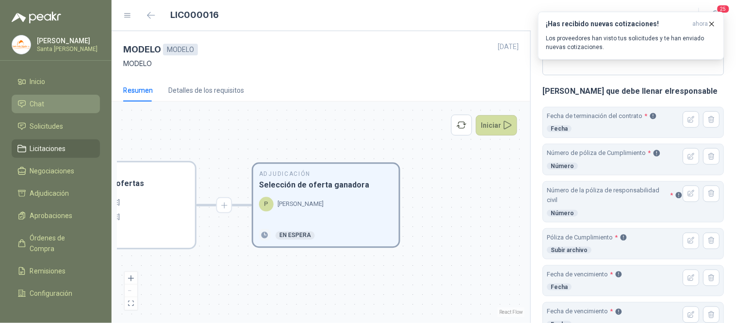
scroll to position [115, 0]
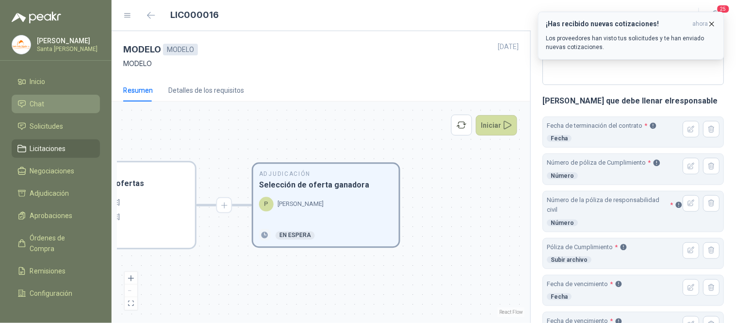
click at [711, 25] on icon "button" at bounding box center [712, 24] width 8 height 8
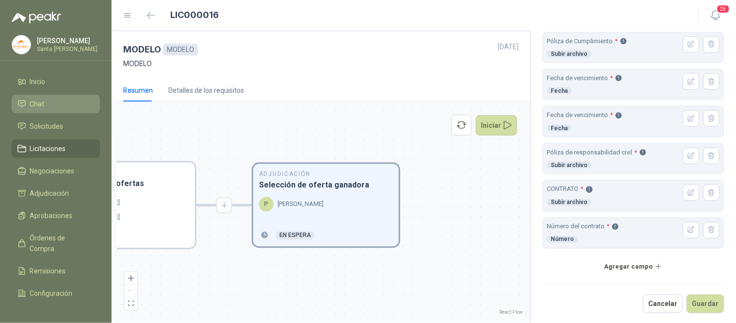
scroll to position [324, 0]
click at [694, 301] on button "Guardar" at bounding box center [705, 302] width 37 height 18
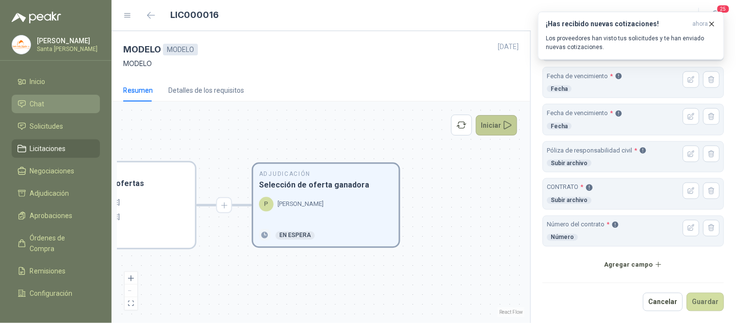
click at [488, 128] on button "Iniciar" at bounding box center [497, 125] width 42 height 20
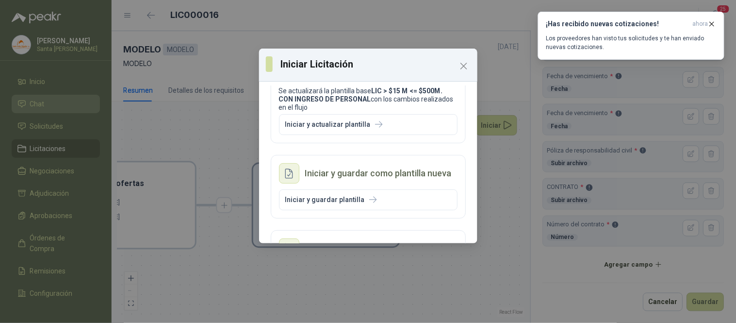
scroll to position [54, 0]
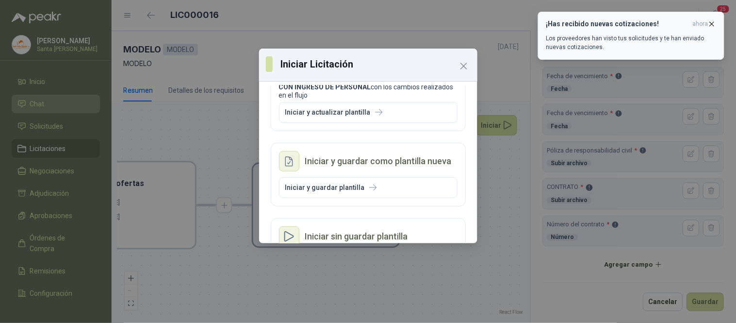
click at [712, 25] on icon "button" at bounding box center [712, 24] width 8 height 8
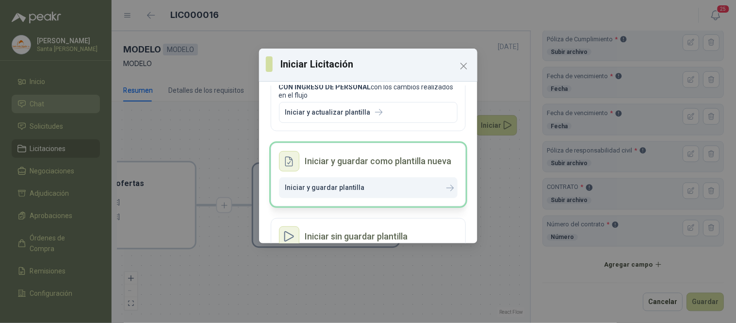
click at [369, 186] on icon "button" at bounding box center [373, 187] width 8 height 8
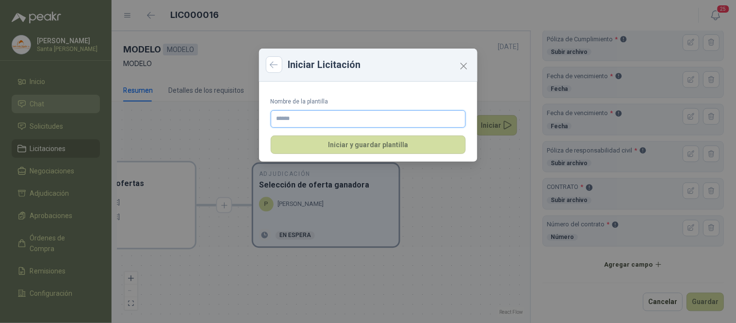
click at [315, 115] on input "Nombre de la plantilla" at bounding box center [368, 118] width 195 height 17
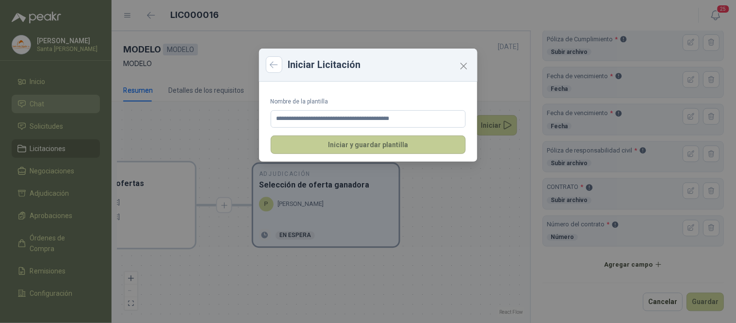
click at [384, 143] on button "Iniciar y guardar plantilla" at bounding box center [368, 144] width 195 height 18
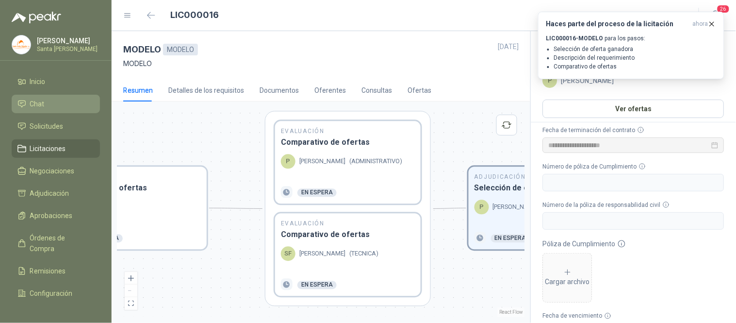
drag, startPoint x: 234, startPoint y: 267, endPoint x: 449, endPoint y: 270, distance: 215.5
click at [449, 270] on div "En Revisión Descripción del requerimiento P [PERSON_NAME] Finalizado En Revisió…" at bounding box center [320, 212] width 407 height 210
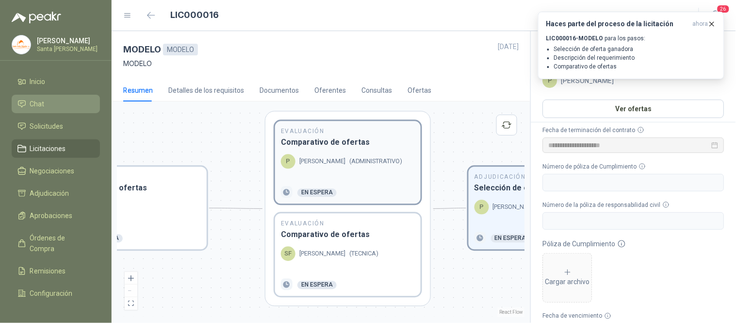
click at [321, 168] on div "P [PERSON_NAME] ( ADMINISTRATIVO )" at bounding box center [348, 161] width 134 height 15
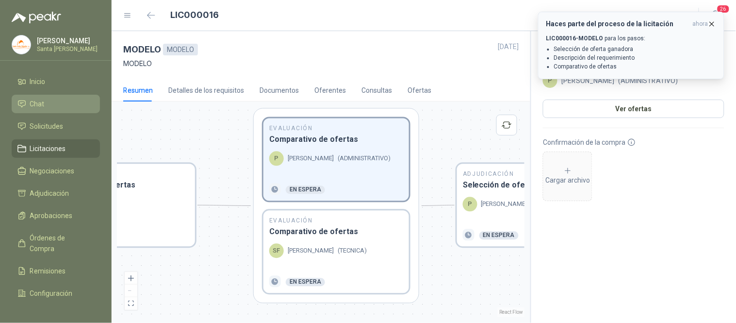
click at [713, 22] on icon "button" at bounding box center [712, 24] width 8 height 8
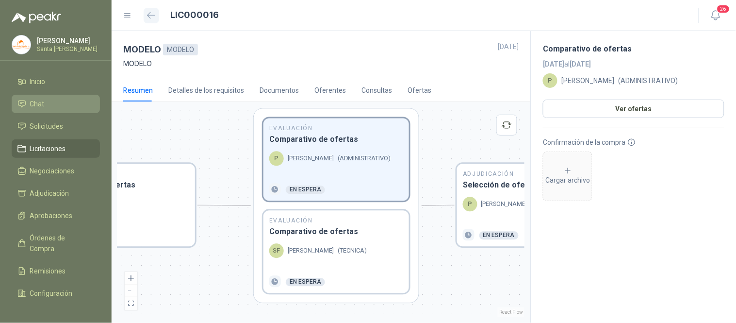
click at [144, 14] on button "button" at bounding box center [152, 16] width 16 height 16
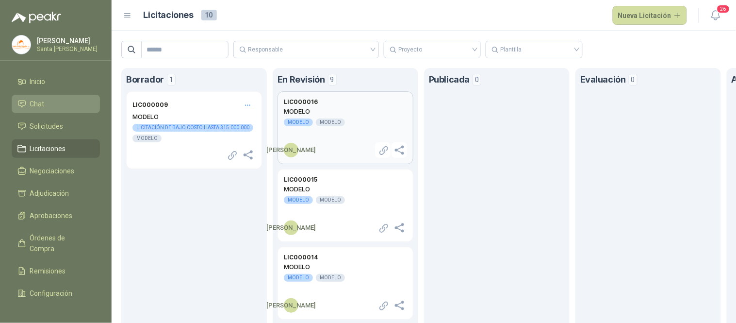
click at [360, 110] on h2 "MODELO" at bounding box center [345, 111] width 123 height 9
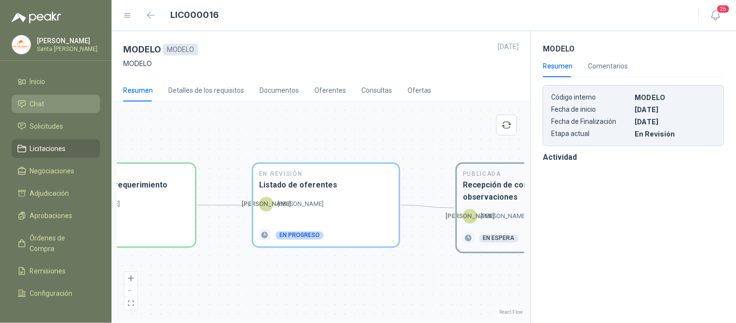
click at [509, 201] on h3 "Recepción de consultas y observaciones" at bounding box center [530, 191] width 134 height 24
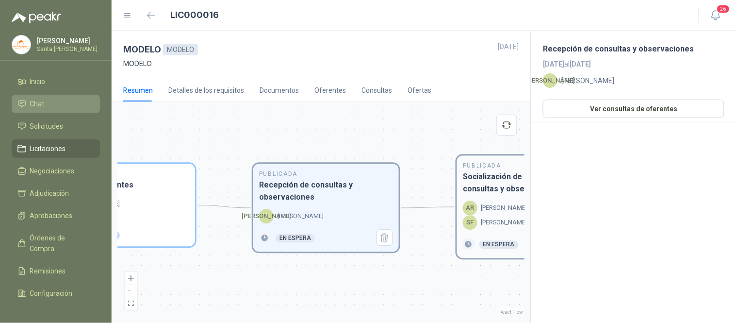
click at [503, 188] on h3 "Socialización de respuestas a consultas y observaciones" at bounding box center [530, 183] width 134 height 24
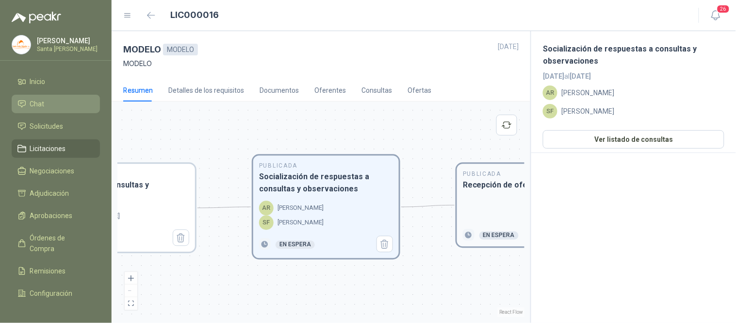
click at [511, 186] on h3 "Recepción de ofertas" at bounding box center [530, 185] width 134 height 12
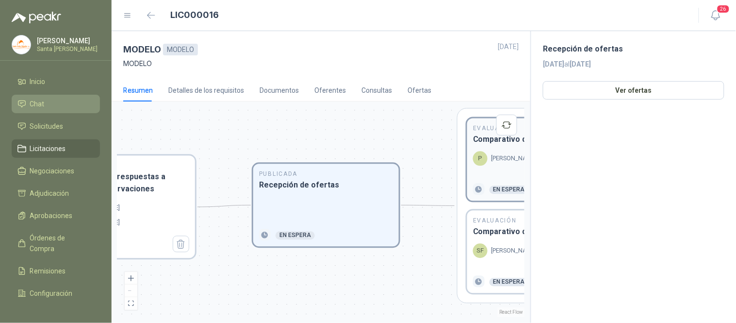
click at [501, 159] on p "[PERSON_NAME]" at bounding box center [515, 159] width 46 height 10
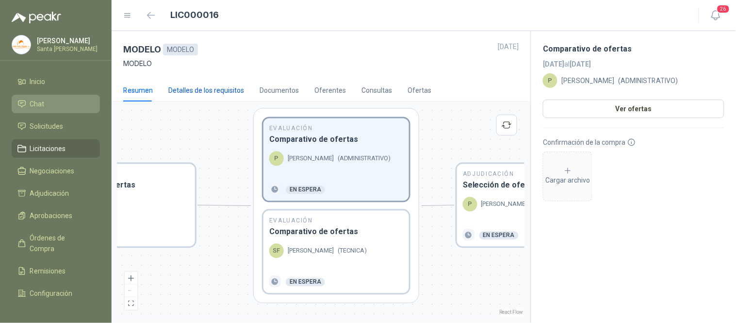
click at [231, 91] on div "Detalles de los requisitos" at bounding box center [206, 90] width 76 height 11
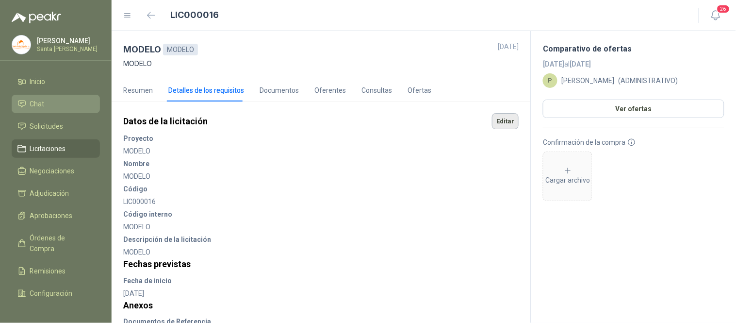
click at [499, 124] on button "Editar" at bounding box center [505, 121] width 27 height 16
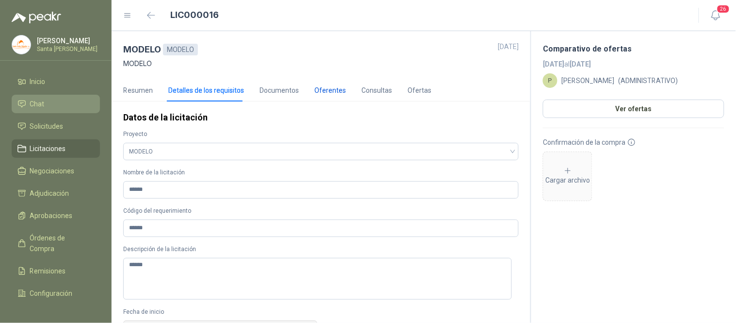
click at [327, 92] on div "Oferentes" at bounding box center [331, 90] width 32 height 11
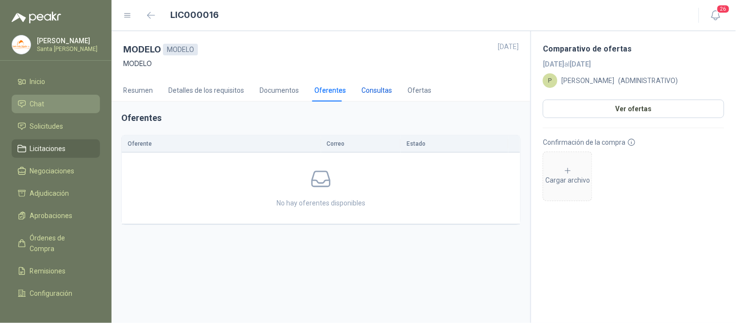
click at [379, 91] on div "Consultas" at bounding box center [377, 90] width 31 height 11
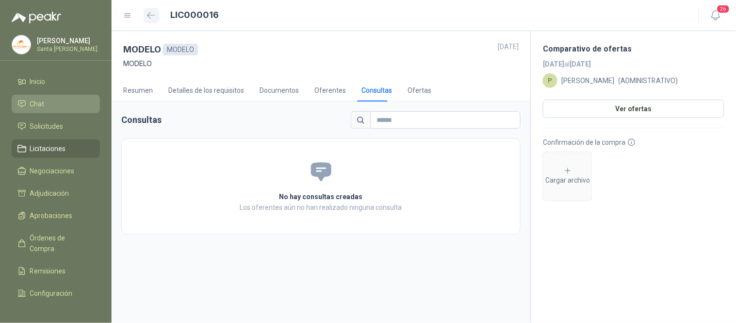
click at [152, 11] on button "button" at bounding box center [152, 16] width 16 height 16
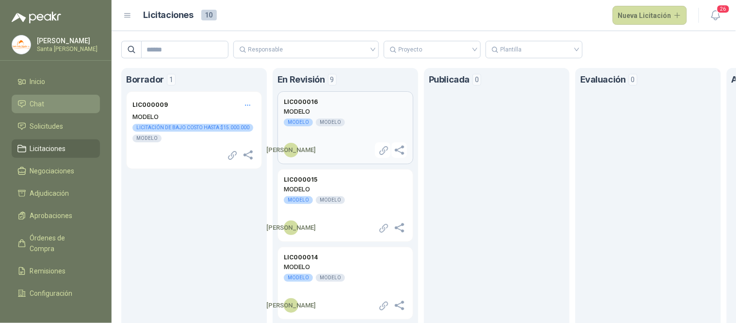
click at [331, 119] on div "MODELO" at bounding box center [330, 122] width 29 height 8
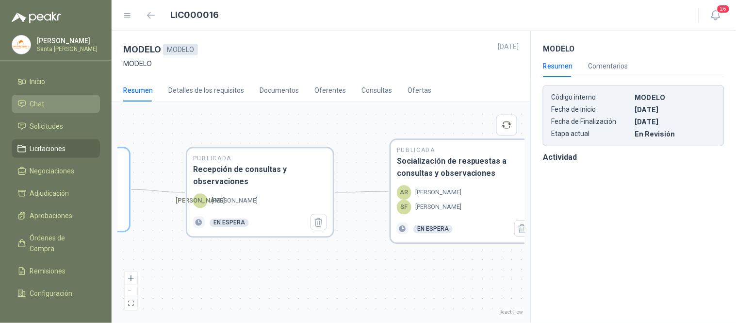
drag, startPoint x: 466, startPoint y: 272, endPoint x: 234, endPoint y: 254, distance: 232.2
click at [234, 254] on div "En Revisión Descripción del requerimiento P [PERSON_NAME] Finalizado En Revisió…" at bounding box center [320, 212] width 407 height 210
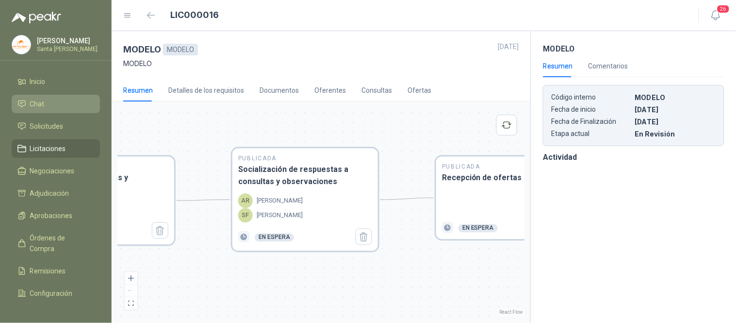
drag, startPoint x: 427, startPoint y: 250, endPoint x: 277, endPoint y: 260, distance: 150.7
click at [277, 260] on div "En Revisión Descripción del requerimiento P [PERSON_NAME] Finalizado En Revisió…" at bounding box center [320, 212] width 407 height 210
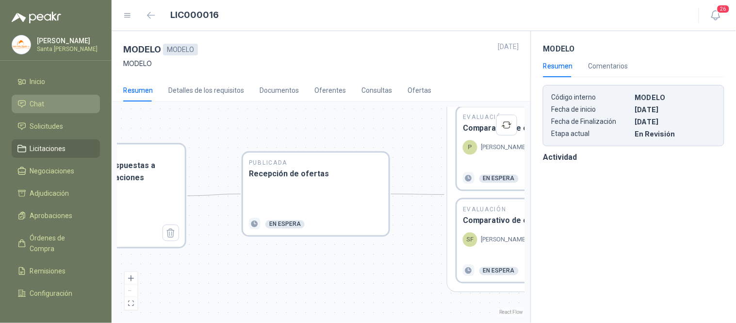
drag, startPoint x: 464, startPoint y: 273, endPoint x: 268, endPoint y: 269, distance: 196.1
click at [268, 269] on div "En Revisión Descripción del requerimiento P [PERSON_NAME] Finalizado En Revisió…" at bounding box center [320, 212] width 407 height 210
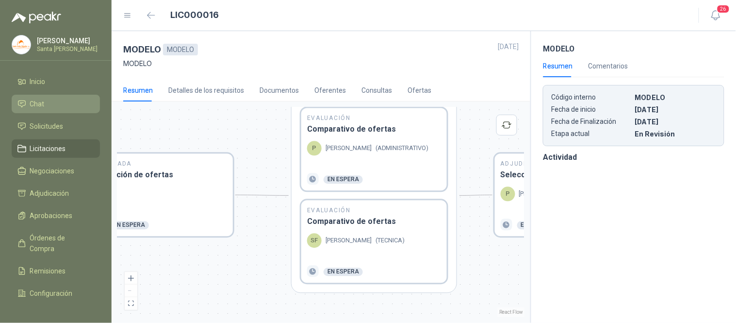
drag, startPoint x: 368, startPoint y: 269, endPoint x: 215, endPoint y: 270, distance: 152.9
click at [215, 270] on div "En Revisión Descripción del requerimiento P [PERSON_NAME] Finalizado En Revisió…" at bounding box center [320, 212] width 407 height 210
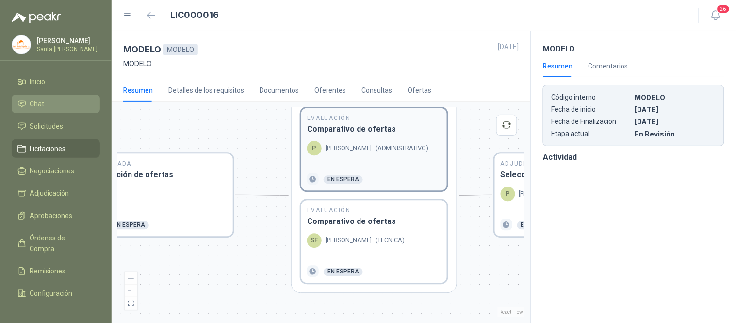
click at [377, 144] on span "( ADMINISTRATIVO )" at bounding box center [402, 149] width 53 height 10
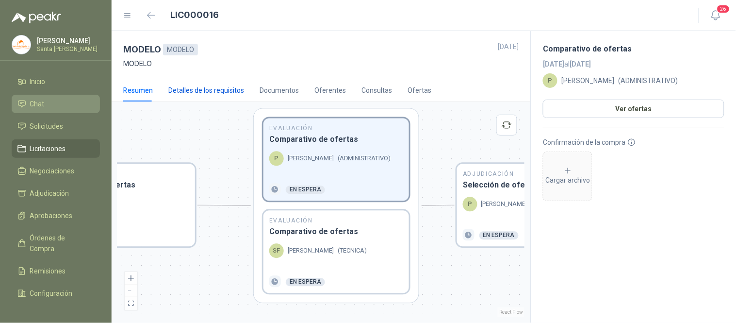
click at [220, 90] on div "Detalles de los requisitos" at bounding box center [206, 90] width 76 height 11
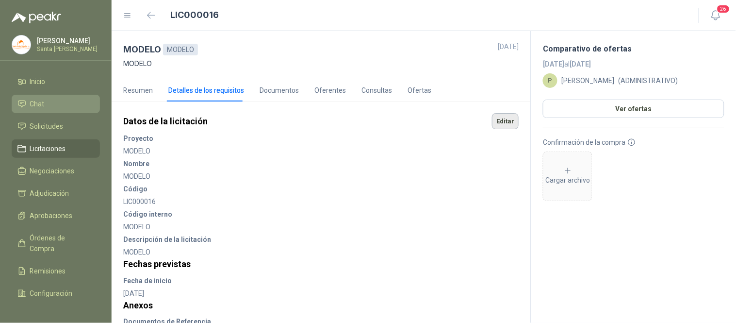
click at [497, 123] on button "Editar" at bounding box center [505, 121] width 27 height 16
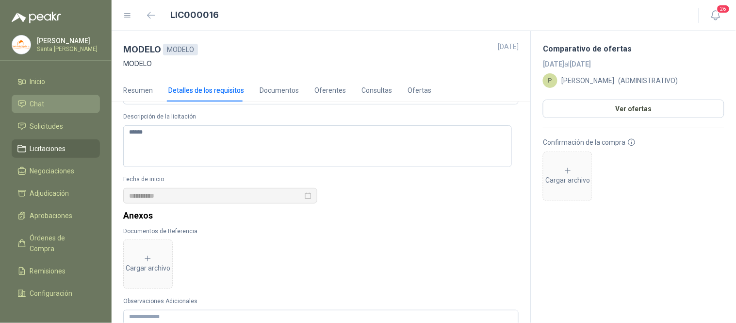
scroll to position [215, 0]
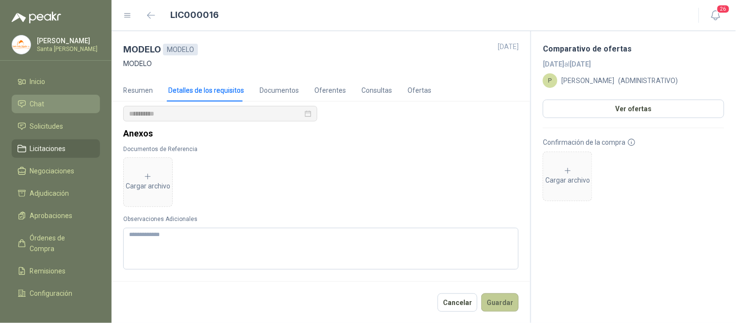
click at [493, 304] on button "Guardar" at bounding box center [499, 302] width 37 height 18
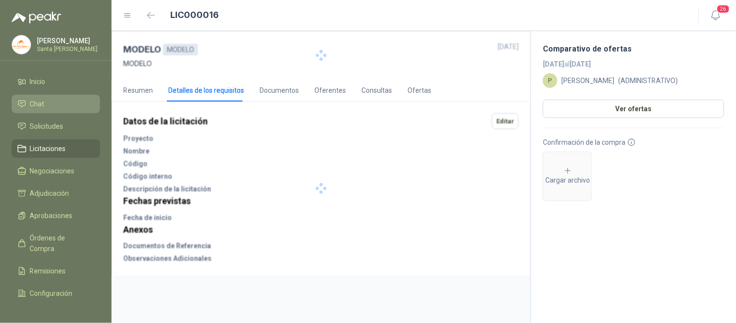
scroll to position [0, 0]
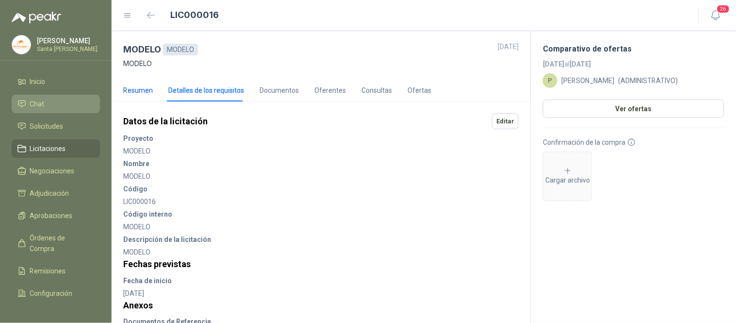
click at [144, 88] on div "Resumen" at bounding box center [138, 90] width 30 height 11
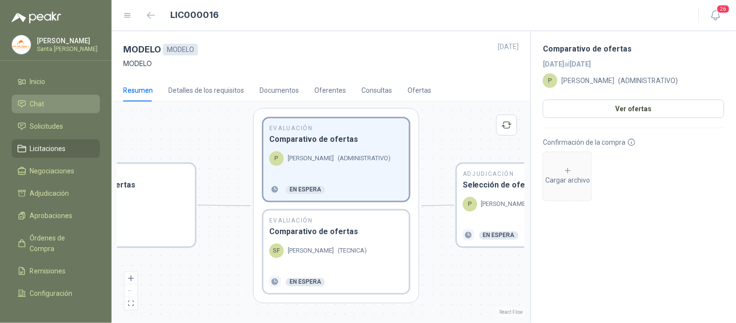
click at [339, 141] on h3 "Comparativo de ofertas" at bounding box center [336, 139] width 134 height 12
click at [227, 92] on div "Detalles de los requisitos" at bounding box center [206, 90] width 76 height 11
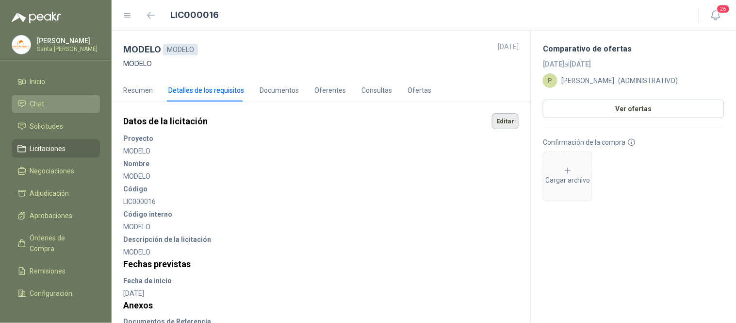
click at [501, 120] on button "Editar" at bounding box center [505, 121] width 27 height 16
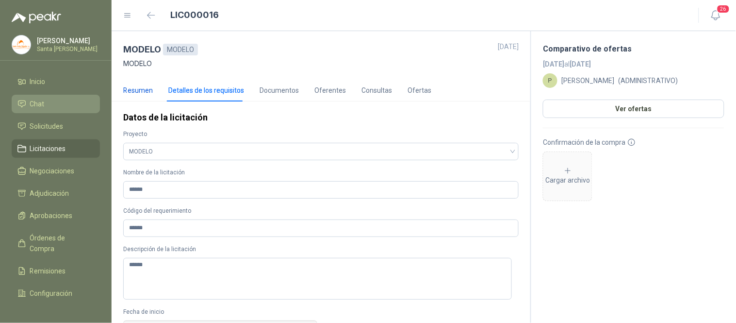
click at [149, 91] on div "Resumen" at bounding box center [138, 90] width 30 height 11
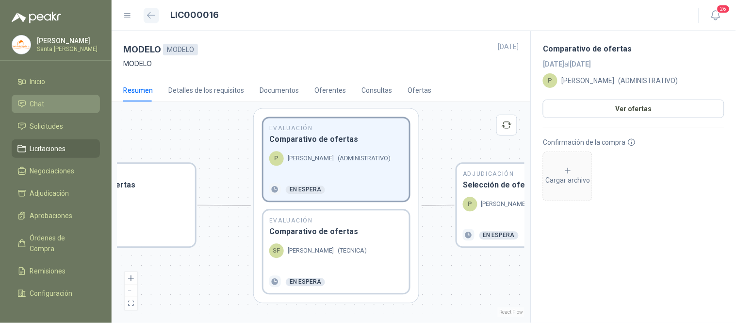
click at [149, 12] on icon "button" at bounding box center [151, 15] width 8 height 7
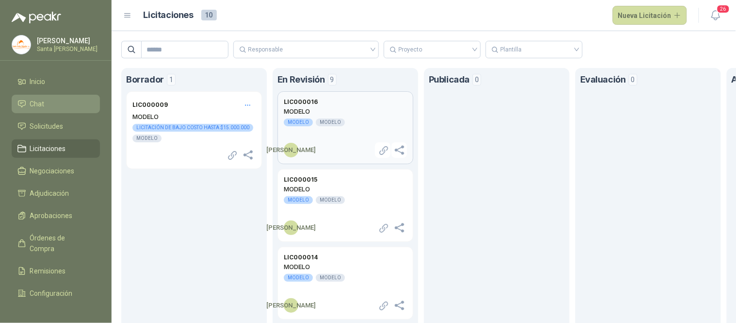
click at [346, 112] on h2 "MODELO" at bounding box center [345, 111] width 123 height 9
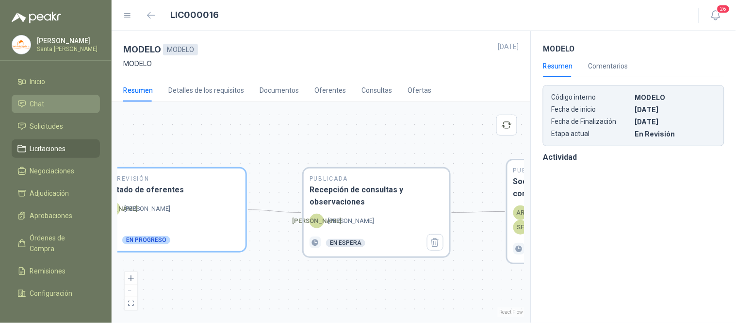
drag, startPoint x: 455, startPoint y: 280, endPoint x: 301, endPoint y: 274, distance: 153.5
click at [301, 274] on div "En Revisión Descripción del requerimiento P [PERSON_NAME] Finalizado En Revisió…" at bounding box center [320, 212] width 407 height 210
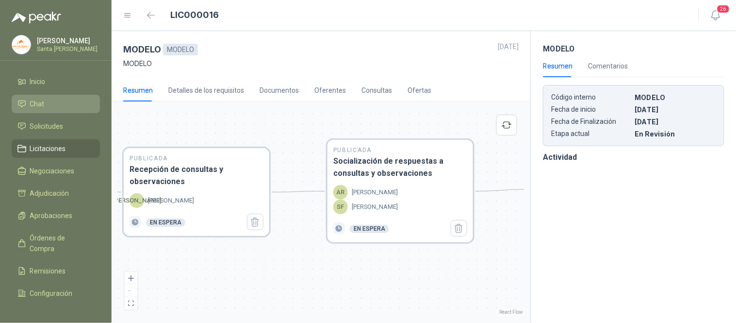
drag, startPoint x: 462, startPoint y: 287, endPoint x: 282, endPoint y: 267, distance: 181.2
click at [282, 267] on div "En Revisión Descripción del requerimiento P [PERSON_NAME] Finalizado En Revisió…" at bounding box center [320, 212] width 407 height 210
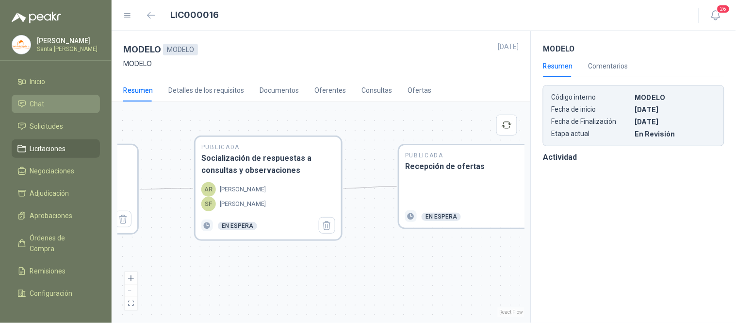
drag, startPoint x: 385, startPoint y: 265, endPoint x: 273, endPoint y: 272, distance: 112.8
click at [249, 263] on div "En Revisión Descripción del requerimiento P [PERSON_NAME] Finalizado En Revisió…" at bounding box center [320, 212] width 407 height 210
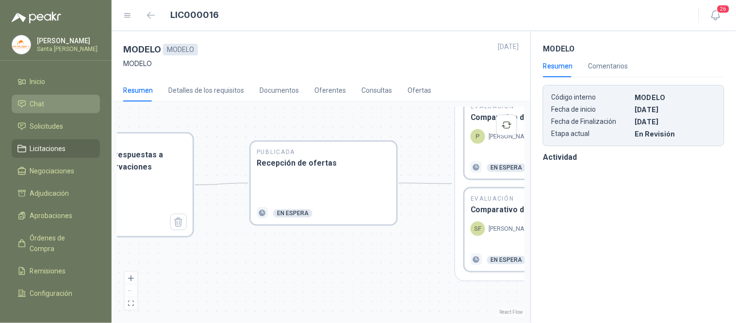
drag, startPoint x: 372, startPoint y: 268, endPoint x: 256, endPoint y: 264, distance: 116.1
click at [256, 264] on div "En Revisión Descripción del requerimiento P [PERSON_NAME] Finalizado En Revisió…" at bounding box center [320, 212] width 407 height 210
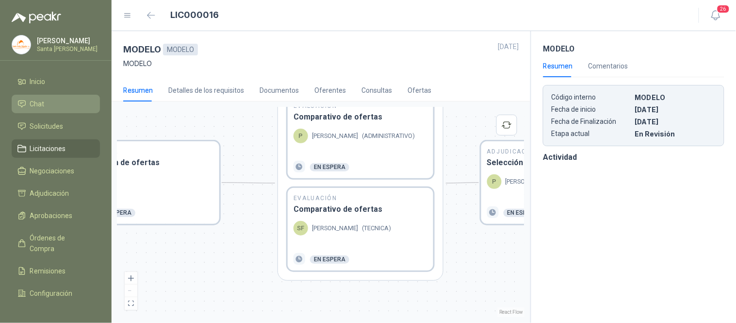
drag, startPoint x: 374, startPoint y: 267, endPoint x: 206, endPoint y: 275, distance: 167.6
click at [206, 275] on div "En Revisión Descripción del requerimiento P [PERSON_NAME] Finalizado En Revisió…" at bounding box center [320, 212] width 407 height 210
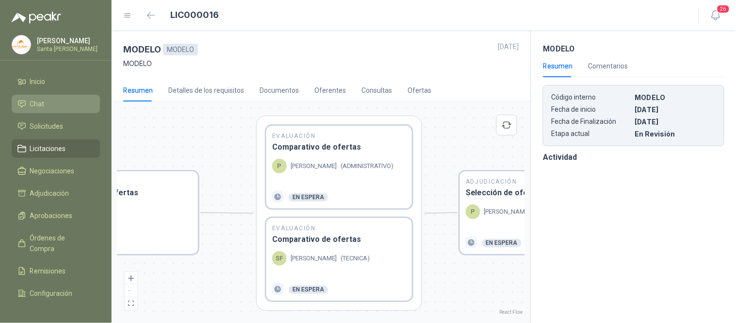
drag, startPoint x: 478, startPoint y: 277, endPoint x: 464, endPoint y: 293, distance: 20.7
click at [464, 293] on div "En Revisión Descripción del requerimiento P [PERSON_NAME] Finalizado En Revisió…" at bounding box center [320, 212] width 407 height 210
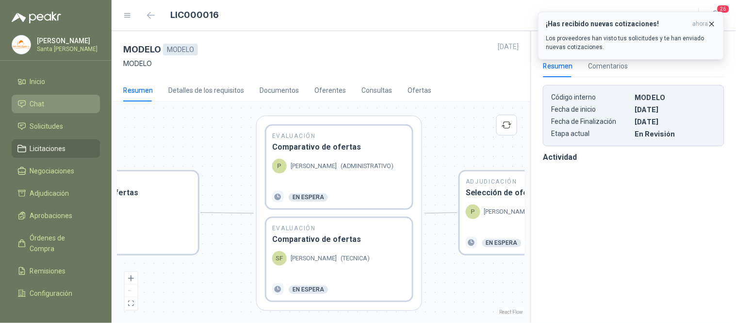
click at [712, 24] on icon "button" at bounding box center [713, 24] width 4 height 4
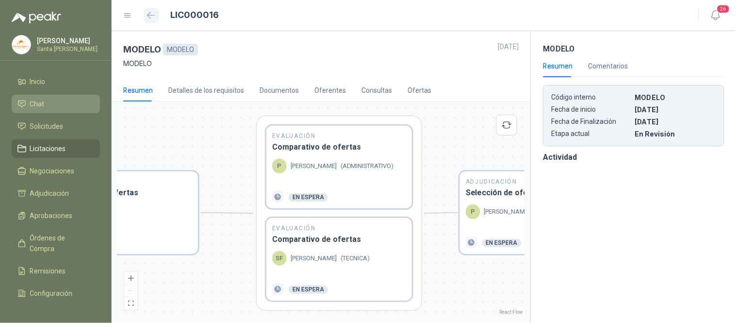
click at [149, 12] on icon "button" at bounding box center [151, 15] width 8 height 7
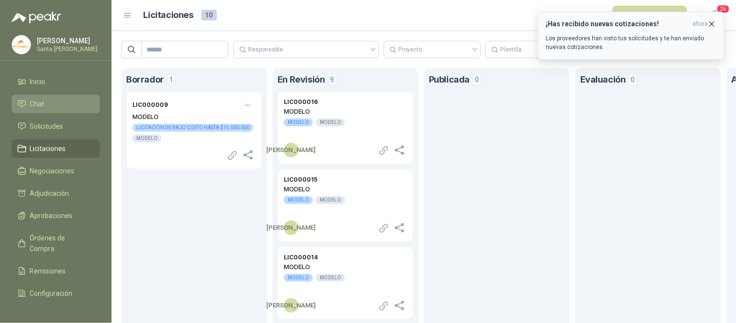
click at [713, 25] on icon "button" at bounding box center [712, 24] width 8 height 8
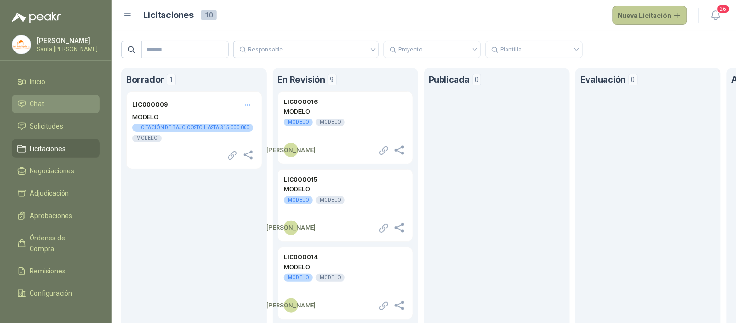
click at [662, 13] on button "Nueva Licitación" at bounding box center [650, 15] width 75 height 19
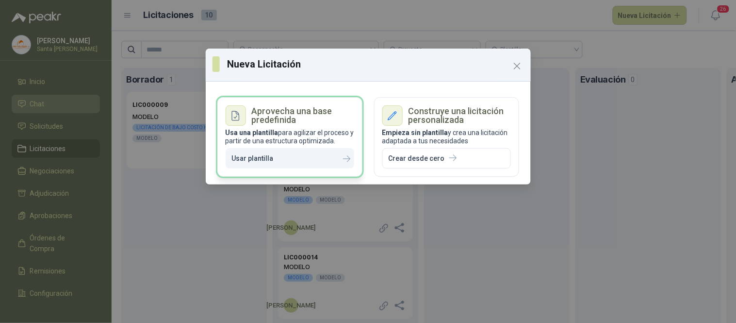
click at [301, 164] on button "Usar plantilla" at bounding box center [290, 158] width 129 height 21
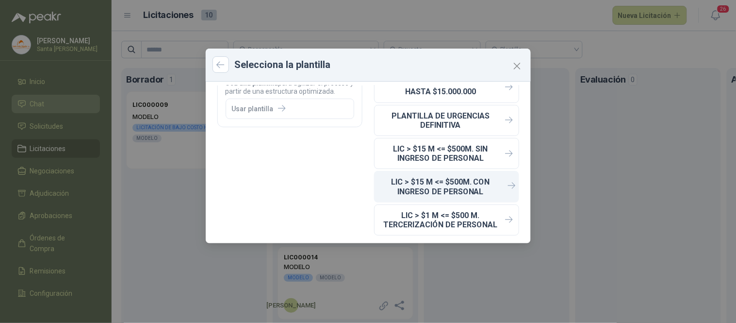
scroll to position [50, 0]
click at [440, 187] on p "LIC > $15 M <= $500M. CON INGRESO DE PERSONAL" at bounding box center [441, 186] width 121 height 18
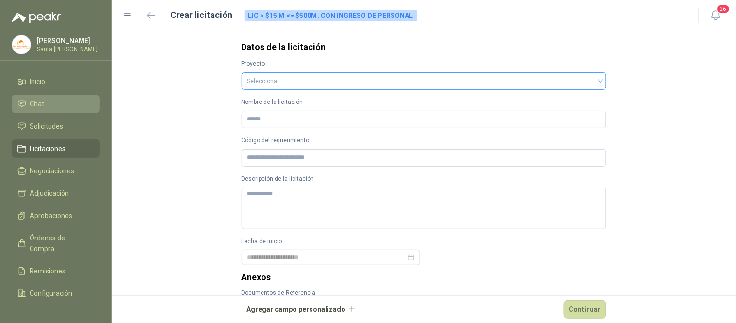
click at [265, 81] on input "search" at bounding box center [424, 80] width 353 height 15
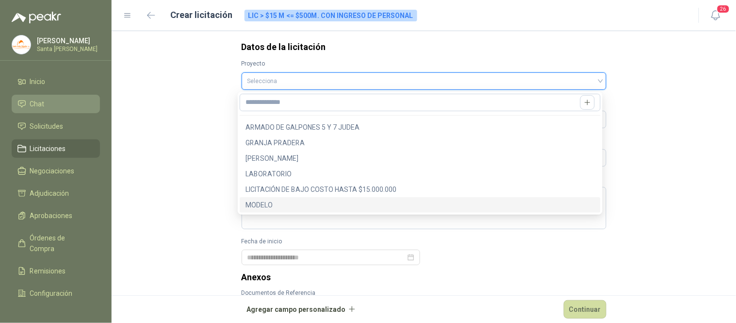
click at [274, 204] on div "MODELO" at bounding box center [420, 204] width 349 height 11
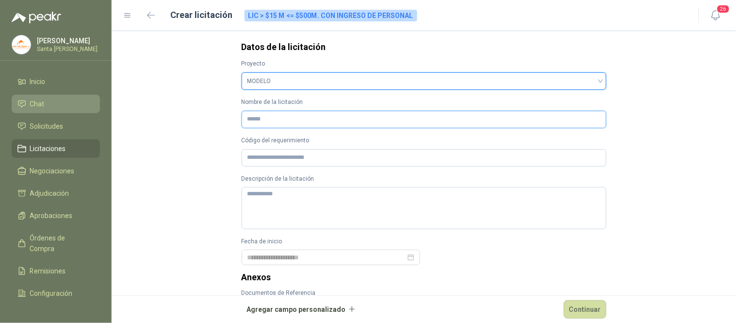
click at [259, 120] on input "Nombre de la licitación" at bounding box center [424, 119] width 365 height 17
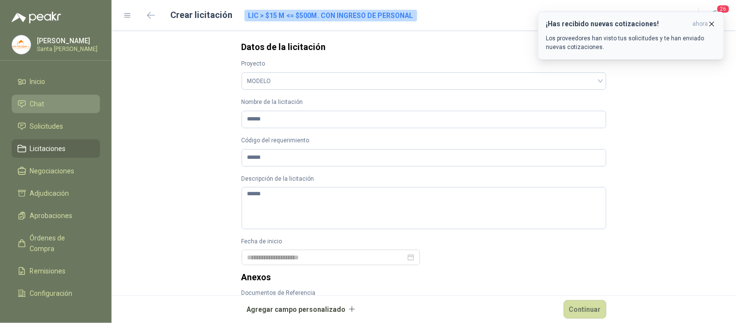
click at [712, 22] on icon "button" at bounding box center [712, 24] width 8 height 8
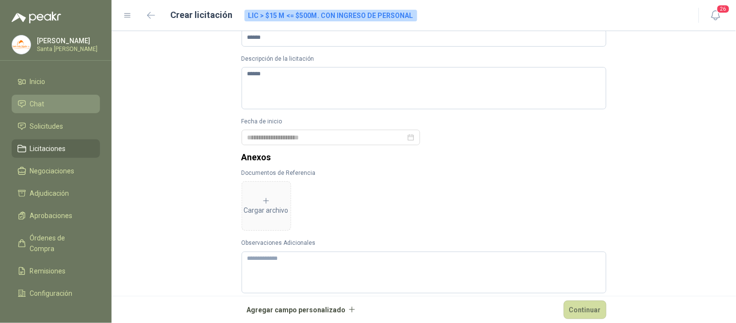
scroll to position [127, 0]
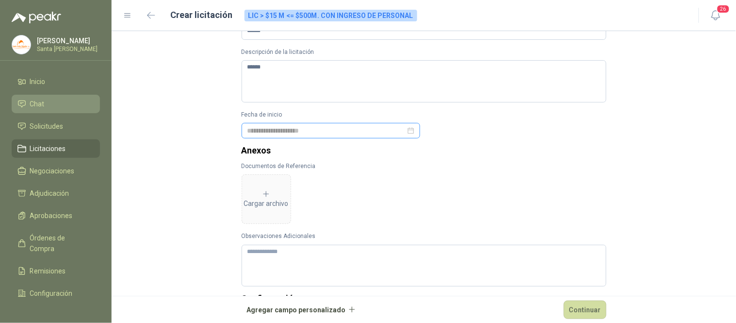
click at [407, 131] on div at bounding box center [331, 130] width 167 height 11
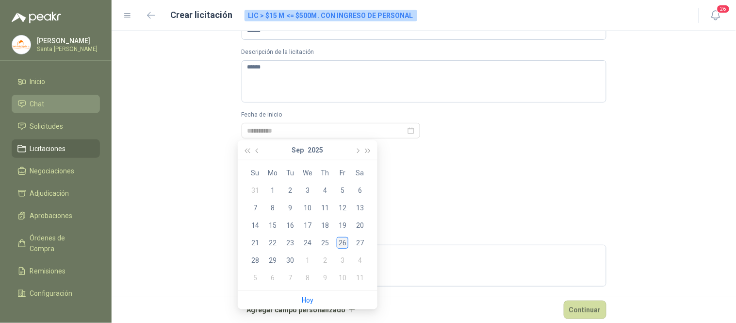
click at [341, 240] on div "26" at bounding box center [343, 243] width 12 height 12
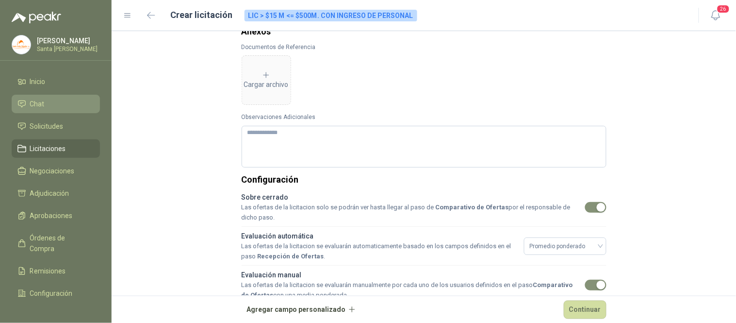
scroll to position [247, 0]
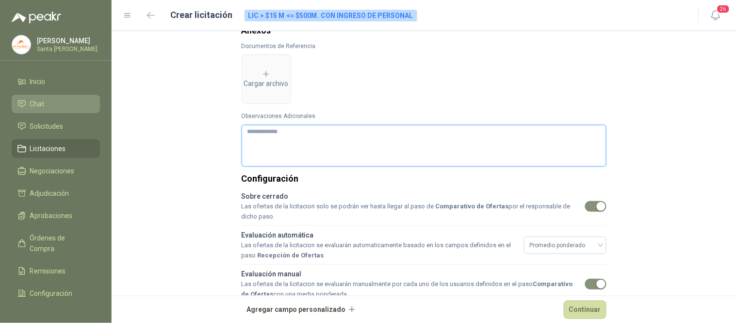
click at [321, 139] on textarea "Observaciones Adicionales" at bounding box center [424, 146] width 365 height 42
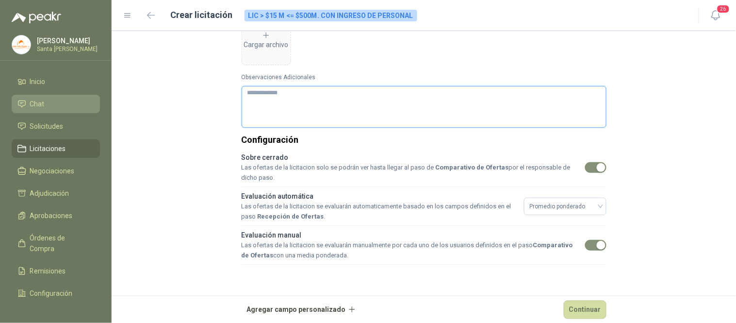
scroll to position [289, 0]
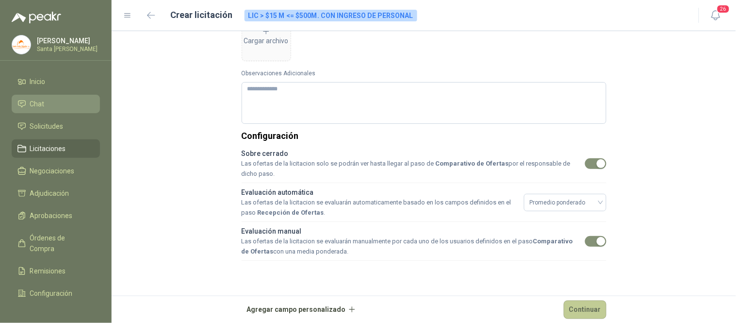
click at [589, 308] on button "Continuar" at bounding box center [585, 309] width 43 height 18
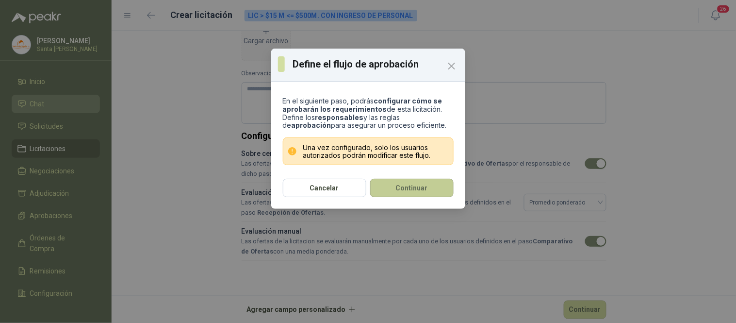
click at [419, 188] on button "Continuar" at bounding box center [411, 188] width 83 height 18
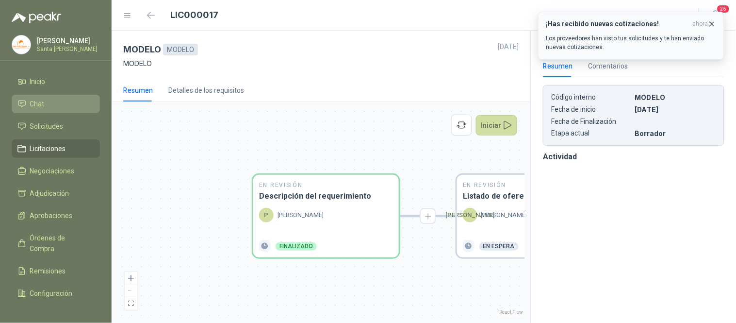
click at [715, 26] on icon "button" at bounding box center [712, 24] width 8 height 8
click at [711, 22] on icon "button" at bounding box center [713, 24] width 4 height 4
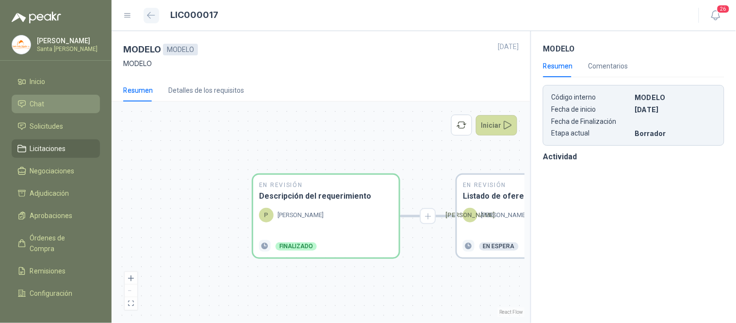
click at [149, 17] on icon "button" at bounding box center [151, 15] width 7 height 6
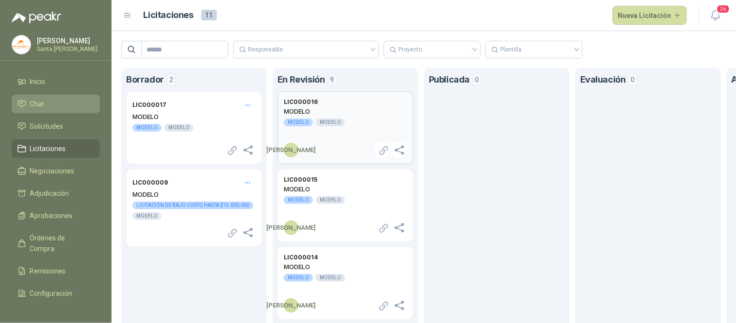
click at [359, 107] on h2 "MODELO" at bounding box center [345, 111] width 123 height 9
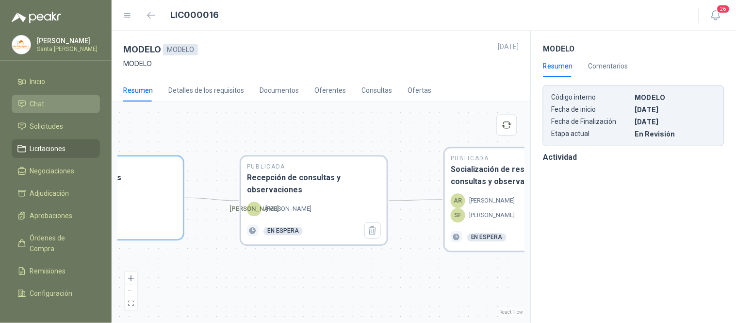
drag, startPoint x: 475, startPoint y: 278, endPoint x: 259, endPoint y: 271, distance: 216.1
click at [259, 271] on div "En Revisión Descripción del requerimiento P [PERSON_NAME] Finalizado En Revisió…" at bounding box center [320, 212] width 407 height 210
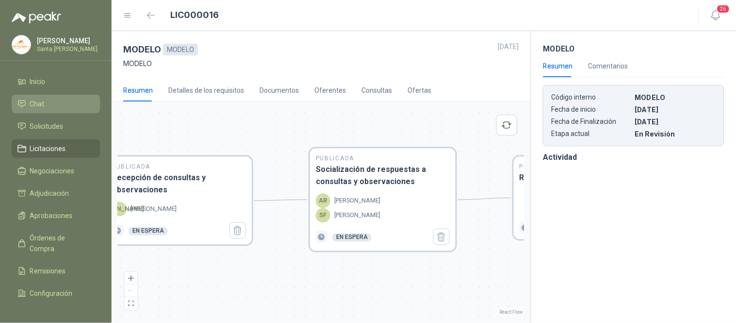
drag, startPoint x: 449, startPoint y: 273, endPoint x: 314, endPoint y: 273, distance: 134.9
click at [314, 273] on div "En Revisión Descripción del requerimiento P [PERSON_NAME] Finalizado En Revisió…" at bounding box center [320, 212] width 407 height 210
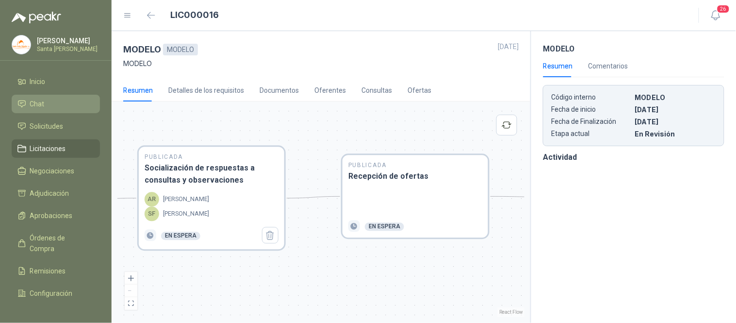
drag, startPoint x: 408, startPoint y: 277, endPoint x: 237, endPoint y: 275, distance: 171.3
click at [237, 275] on div "En Revisión Descripción del requerimiento P [PERSON_NAME] Finalizado En Revisió…" at bounding box center [320, 212] width 407 height 210
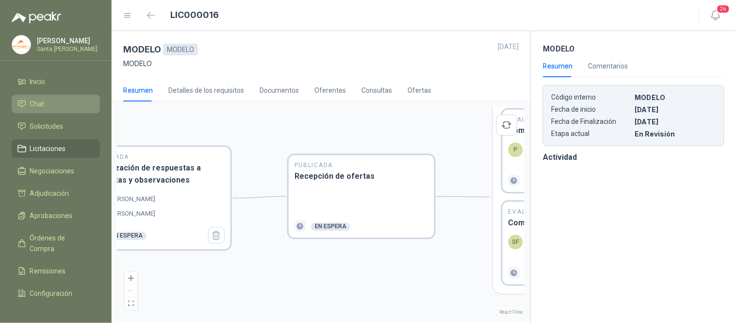
drag, startPoint x: 381, startPoint y: 281, endPoint x: 231, endPoint y: 281, distance: 150.0
click at [231, 281] on div "En Revisión Descripción del requerimiento P [PERSON_NAME] Finalizado En Revisió…" at bounding box center [320, 212] width 407 height 210
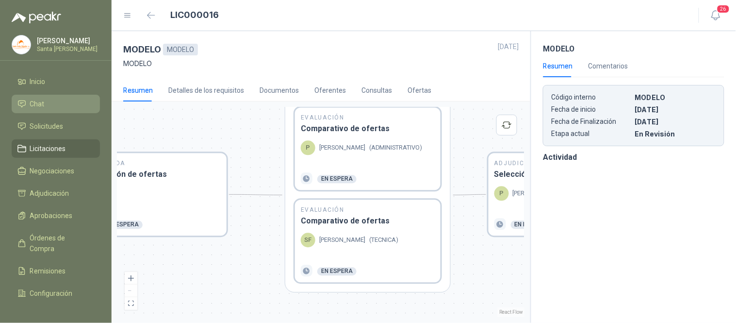
drag, startPoint x: 325, startPoint y: 277, endPoint x: 211, endPoint y: 276, distance: 114.6
click at [211, 276] on div "En Revisión Descripción del requerimiento P [PERSON_NAME] Finalizado En Revisió…" at bounding box center [320, 212] width 407 height 210
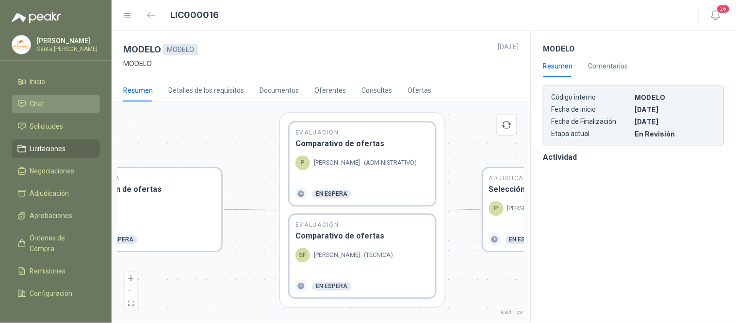
drag, startPoint x: 480, startPoint y: 270, endPoint x: 477, endPoint y: 285, distance: 14.8
click at [477, 285] on div "En Revisión Descripción del requerimiento P [PERSON_NAME] Finalizado En Revisió…" at bounding box center [320, 212] width 407 height 210
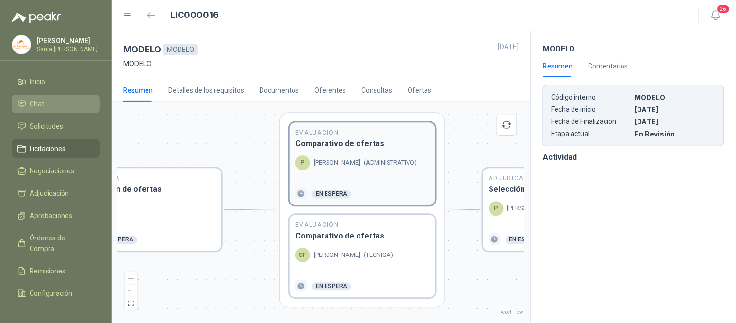
click at [365, 163] on div "P [PERSON_NAME] ( ADMINISTRATIVO )" at bounding box center [363, 163] width 134 height 15
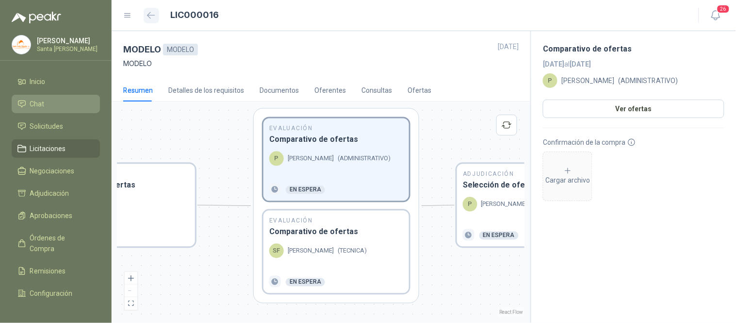
click at [156, 16] on button "button" at bounding box center [152, 16] width 16 height 16
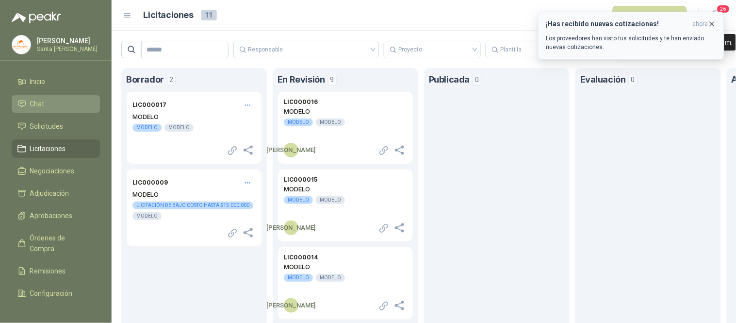
click at [707, 25] on span "ahora" at bounding box center [701, 24] width 16 height 8
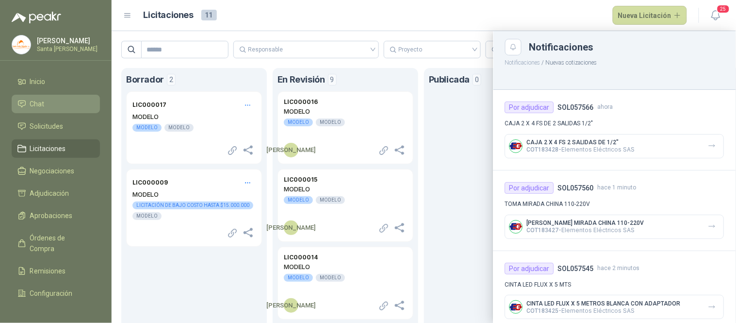
drag, startPoint x: 514, startPoint y: 50, endPoint x: 525, endPoint y: 50, distance: 11.2
click at [515, 50] on icon "Close" at bounding box center [514, 47] width 8 height 8
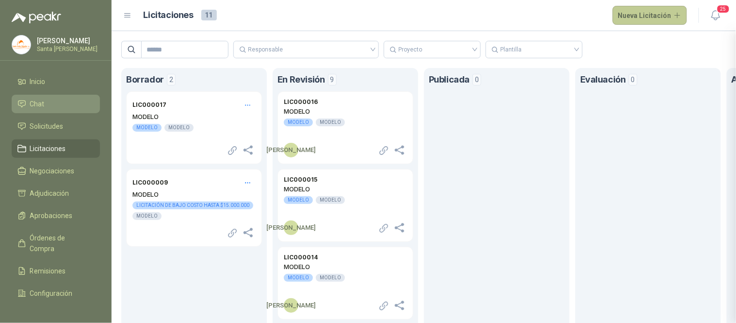
click at [646, 17] on button "Nueva Licitación" at bounding box center [650, 15] width 75 height 19
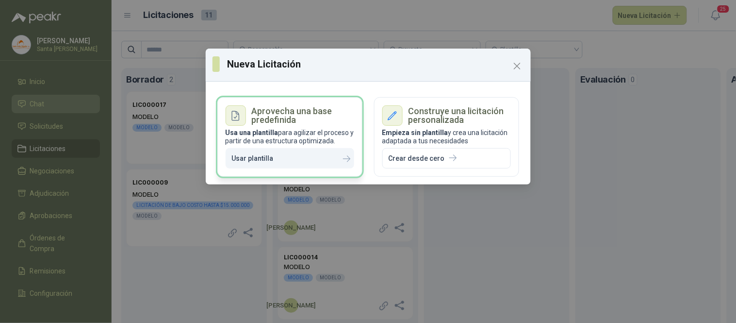
click at [318, 159] on button "Usar plantilla" at bounding box center [290, 158] width 129 height 21
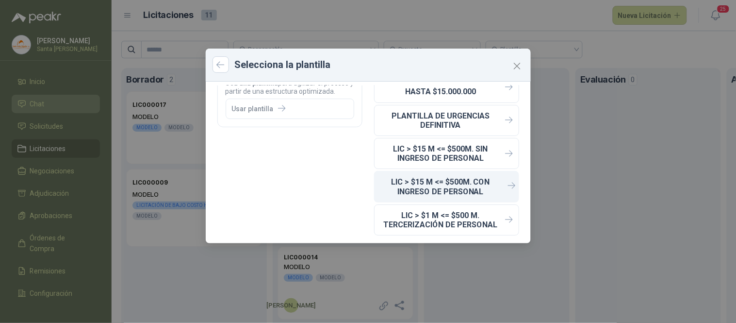
scroll to position [50, 0]
click at [455, 185] on p "LIC > $15 M <= $500M. CON INGRESO DE PERSONAL" at bounding box center [441, 186] width 121 height 18
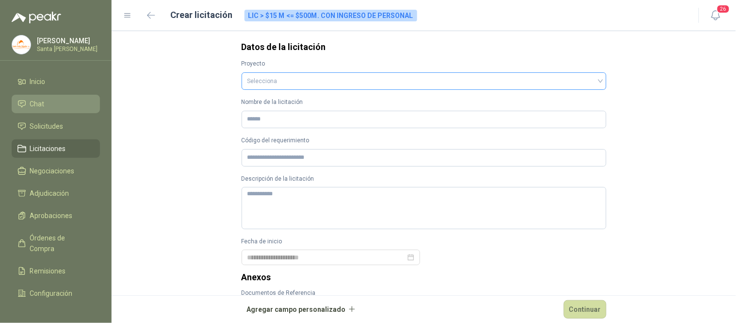
click at [305, 85] on input "search" at bounding box center [424, 80] width 353 height 15
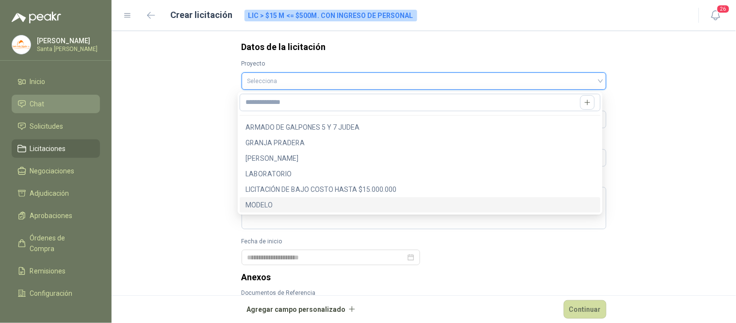
click at [264, 202] on div "MODELO" at bounding box center [420, 204] width 349 height 11
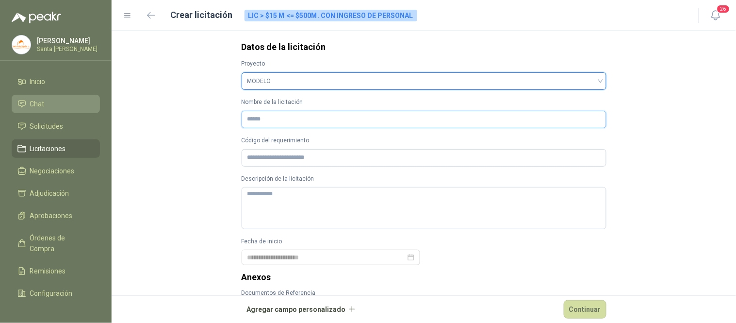
click at [281, 119] on input "Nombre de la licitación" at bounding box center [424, 119] width 365 height 17
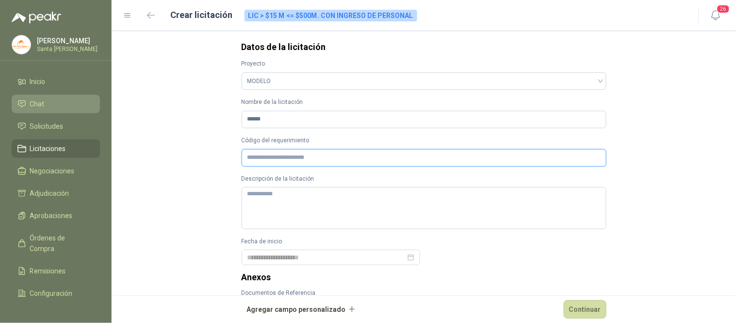
click at [281, 160] on input "Código del requerimiento" at bounding box center [424, 157] width 365 height 17
click at [279, 208] on textarea "Descripción de la licitación" at bounding box center [424, 208] width 365 height 42
click at [408, 258] on div at bounding box center [331, 257] width 167 height 11
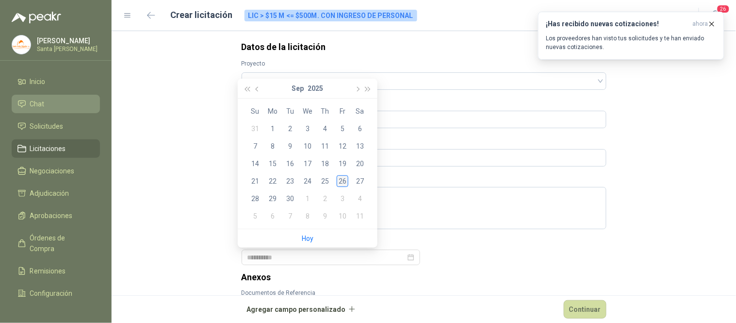
click at [343, 180] on div "26" at bounding box center [343, 181] width 12 height 12
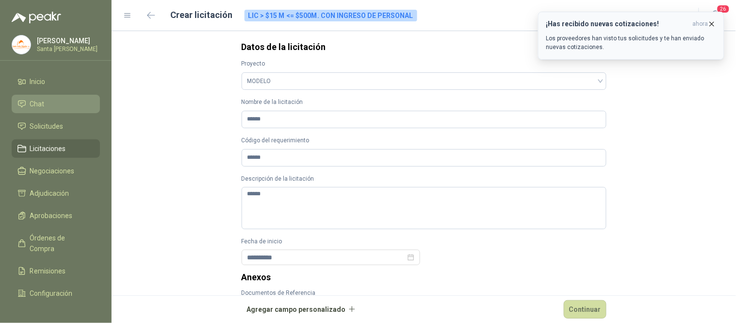
click at [711, 24] on icon "button" at bounding box center [712, 24] width 8 height 8
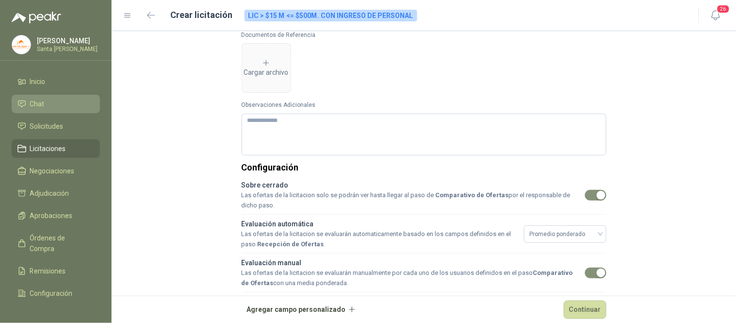
scroll to position [289, 0]
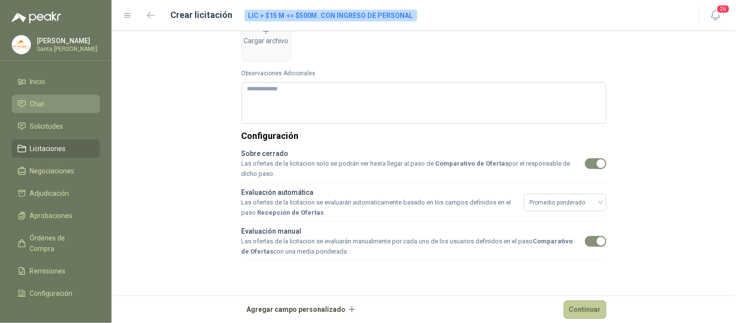
click at [581, 307] on button "Continuar" at bounding box center [585, 309] width 43 height 18
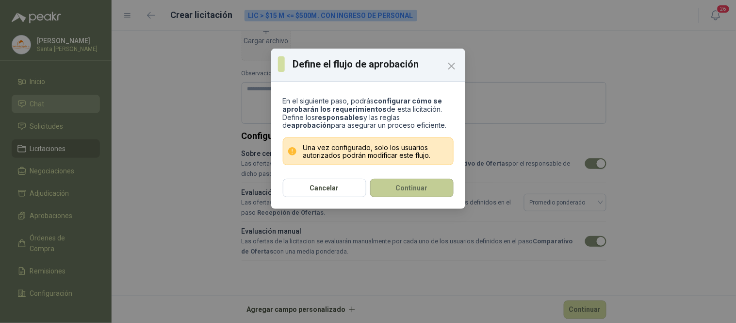
click at [404, 186] on button "Continuar" at bounding box center [411, 188] width 83 height 18
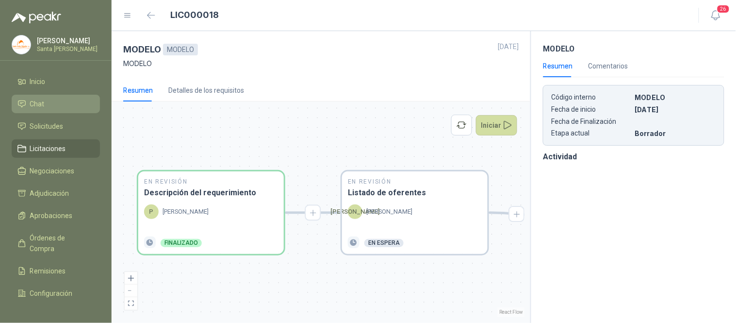
drag, startPoint x: 449, startPoint y: 269, endPoint x: 285, endPoint y: 264, distance: 164.1
click at [285, 264] on div "En Revisión Descripción del requerimiento P [PERSON_NAME] Finalizado En Revisió…" at bounding box center [320, 212] width 407 height 210
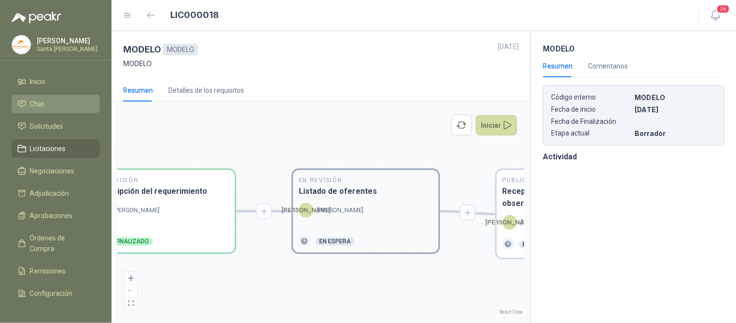
click at [346, 223] on div "[PERSON_NAME]" at bounding box center [366, 216] width 134 height 26
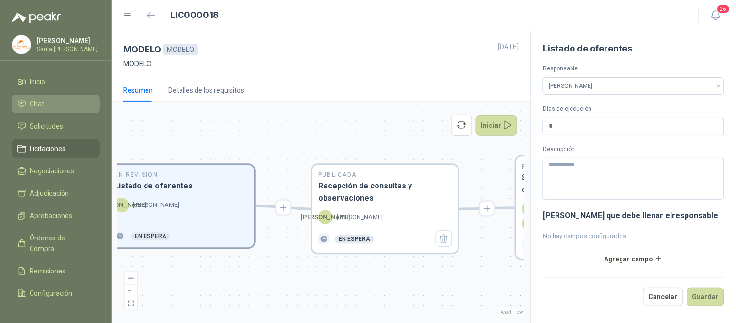
drag, startPoint x: 407, startPoint y: 298, endPoint x: 262, endPoint y: 299, distance: 144.6
click at [262, 299] on div "En Revisión Descripción del requerimiento P [PERSON_NAME] Finalizado En Revisió…" at bounding box center [320, 212] width 407 height 210
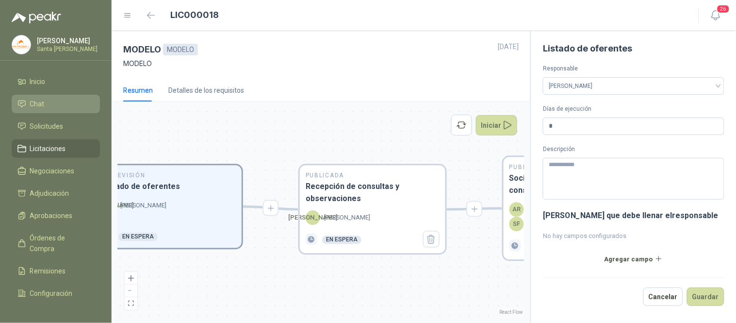
drag, startPoint x: 357, startPoint y: 294, endPoint x: 298, endPoint y: 299, distance: 59.9
click at [298, 299] on div "En Revisión Descripción del requerimiento P [PERSON_NAME] Finalizado En Revisió…" at bounding box center [320, 212] width 407 height 210
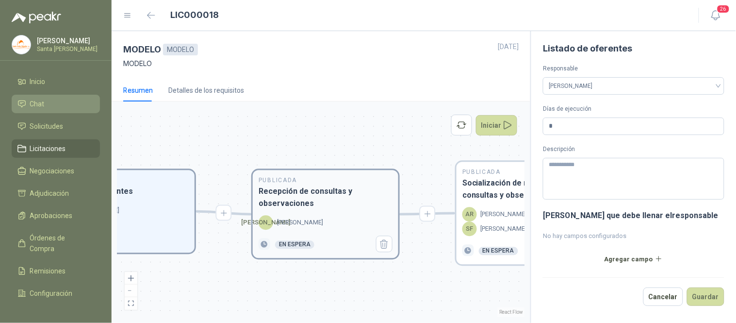
click at [309, 211] on div "Publicada Recepción de consultas y observaciones [PERSON_NAME] En espera" at bounding box center [326, 214] width 146 height 88
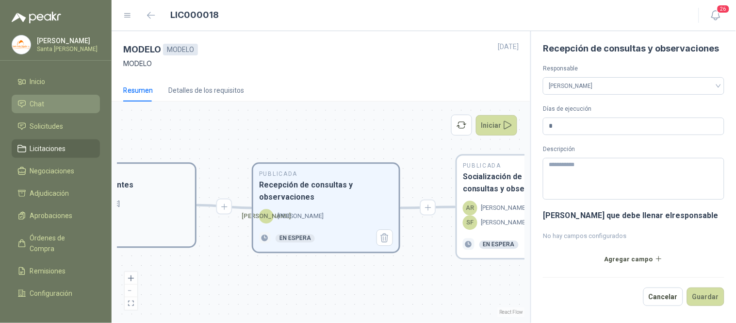
click at [138, 200] on div "[PERSON_NAME]" at bounding box center [122, 204] width 134 height 15
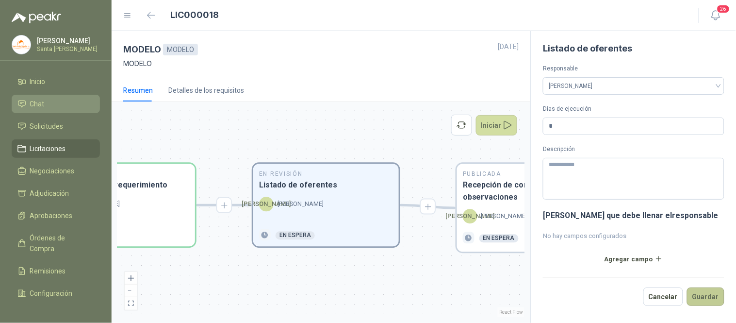
click at [707, 299] on button "Guardar" at bounding box center [705, 296] width 37 height 18
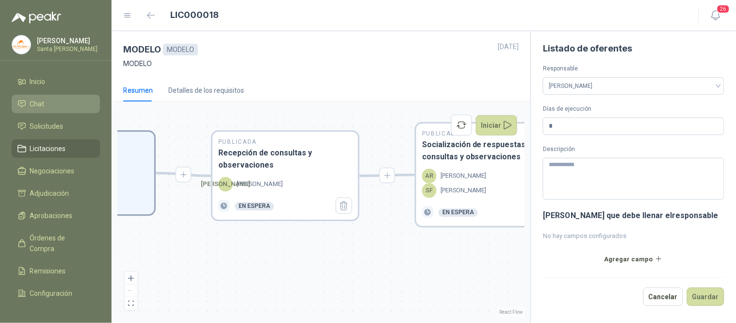
drag, startPoint x: 471, startPoint y: 279, endPoint x: 226, endPoint y: 247, distance: 246.7
click at [226, 247] on div "En Revisión Descripción del requerimiento P [PERSON_NAME] Finalizado En Revisió…" at bounding box center [320, 212] width 407 height 210
click at [266, 162] on h3 "Recepción de consultas y observaciones" at bounding box center [285, 159] width 134 height 24
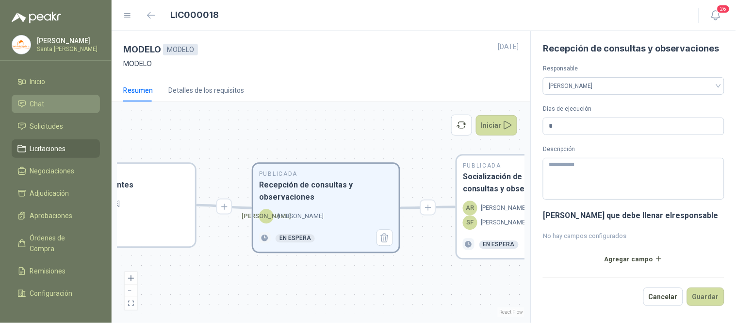
click at [292, 192] on h3 "Recepción de consultas y observaciones" at bounding box center [326, 191] width 134 height 24
click at [709, 295] on button "Guardar" at bounding box center [705, 296] width 37 height 18
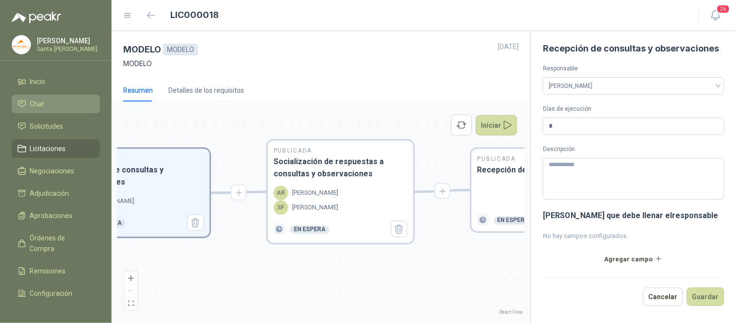
drag, startPoint x: 428, startPoint y: 292, endPoint x: 239, endPoint y: 277, distance: 189.9
click at [239, 277] on div "En Revisión Descripción del requerimiento P [PERSON_NAME] Finalizado En Revisió…" at bounding box center [320, 212] width 407 height 210
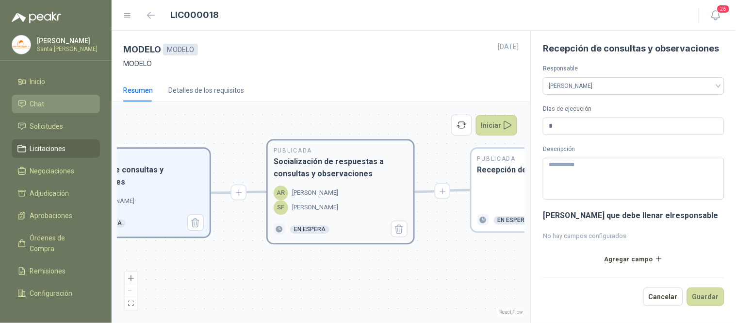
click at [329, 187] on div "AR [PERSON_NAME]" at bounding box center [306, 193] width 65 height 15
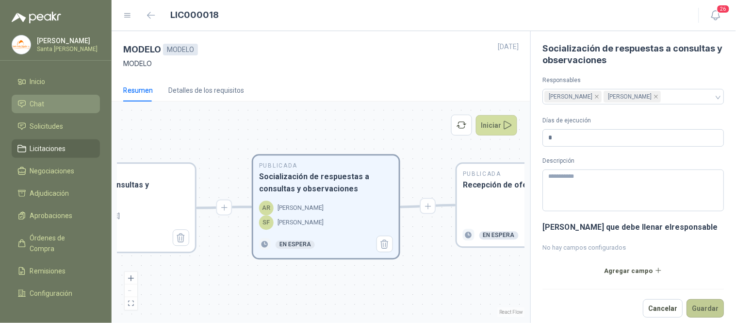
click at [701, 311] on button "Guardar" at bounding box center [705, 308] width 37 height 18
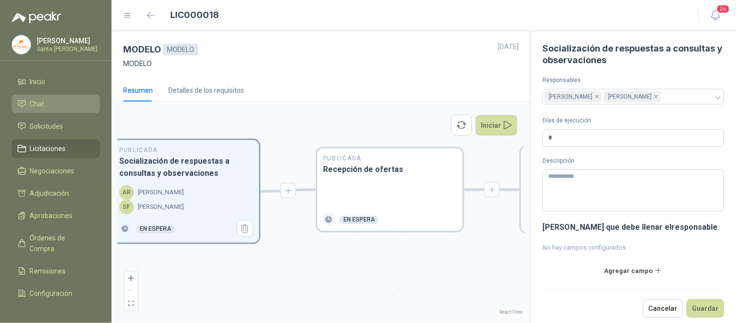
drag, startPoint x: 415, startPoint y: 294, endPoint x: 275, endPoint y: 279, distance: 140.6
click at [275, 279] on div "En Revisión Descripción del requerimiento P [PERSON_NAME] Finalizado En Revisió…" at bounding box center [320, 212] width 407 height 210
click at [371, 199] on div at bounding box center [390, 195] width 134 height 26
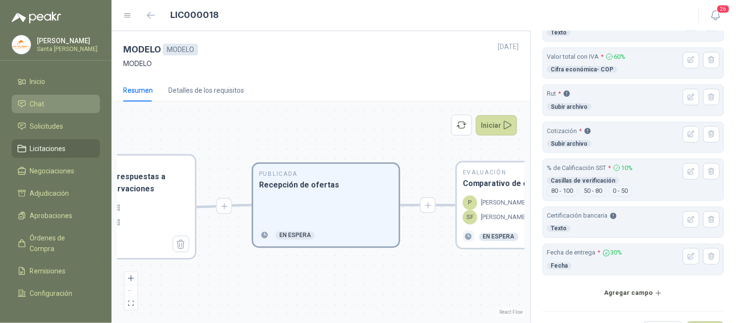
scroll to position [322, 0]
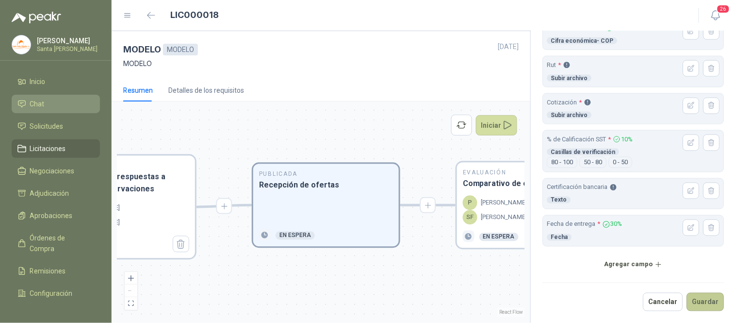
click at [705, 298] on button "Guardar" at bounding box center [705, 302] width 37 height 18
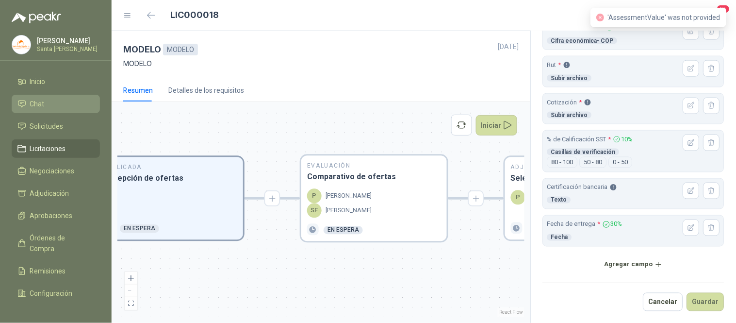
drag, startPoint x: 455, startPoint y: 274, endPoint x: 299, endPoint y: 267, distance: 155.9
click at [299, 267] on div "En Revisión Descripción del requerimiento P [PERSON_NAME] Finalizado En Revisió…" at bounding box center [320, 212] width 407 height 210
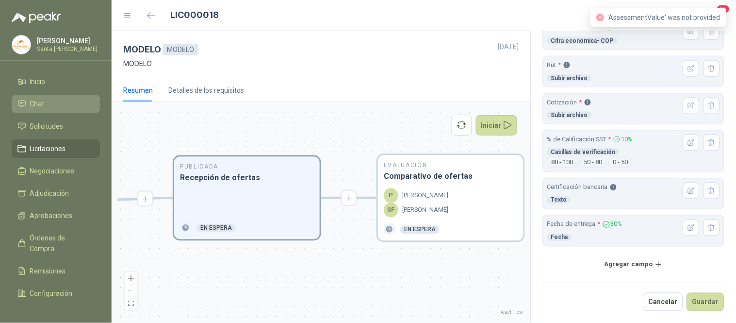
drag, startPoint x: 256, startPoint y: 278, endPoint x: 333, endPoint y: 278, distance: 76.7
click at [333, 278] on div "En Revisión Descripción del requerimiento P [PERSON_NAME] Finalizado En Revisió…" at bounding box center [320, 212] width 407 height 210
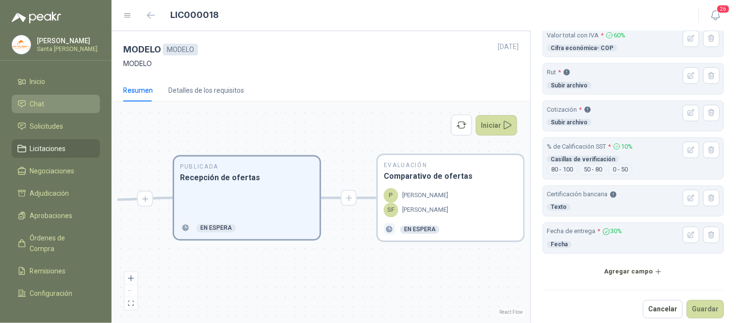
scroll to position [305, 0]
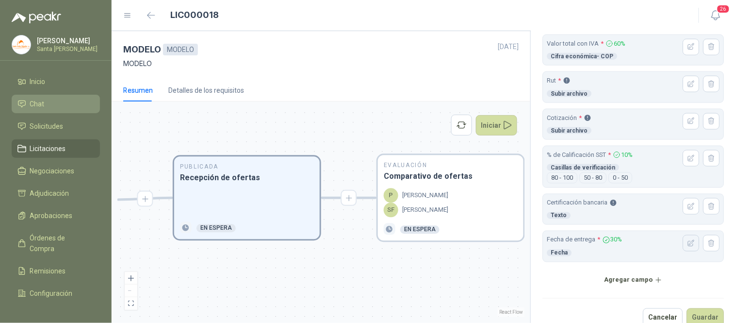
click at [689, 246] on icon "button" at bounding box center [692, 243] width 6 height 6
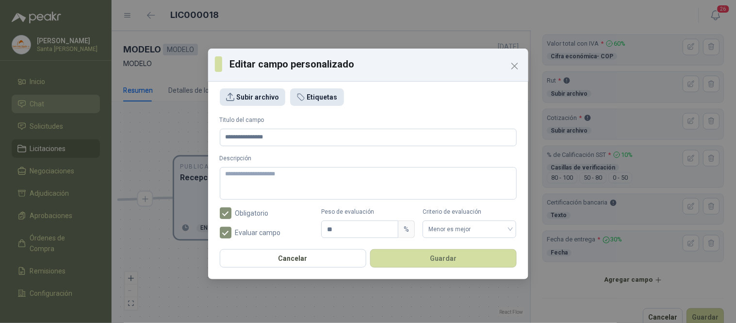
scroll to position [56, 0]
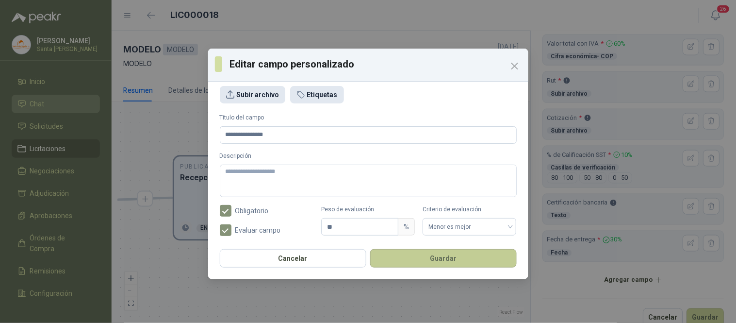
click at [477, 258] on button "Guardar" at bounding box center [443, 258] width 147 height 18
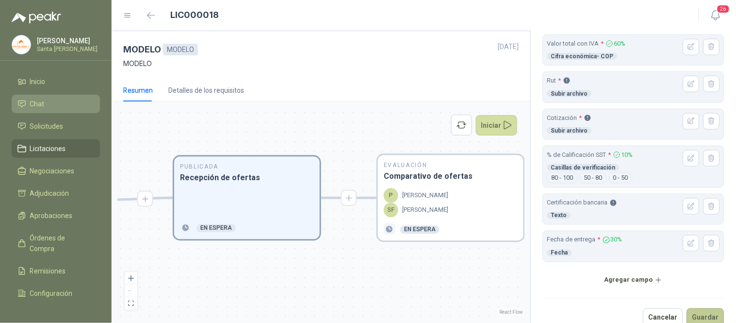
click at [707, 317] on button "Guardar" at bounding box center [705, 317] width 37 height 18
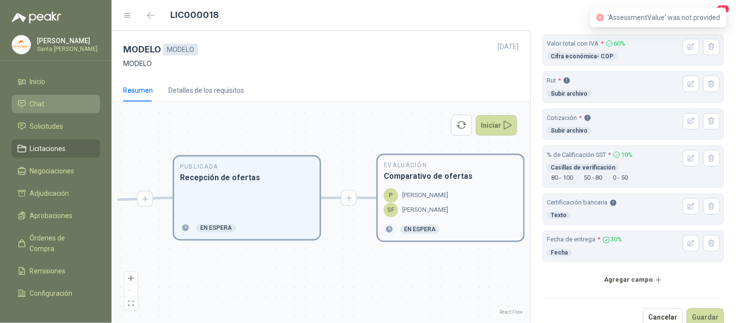
click at [452, 188] on div "P [PERSON_NAME]" at bounding box center [451, 195] width 134 height 15
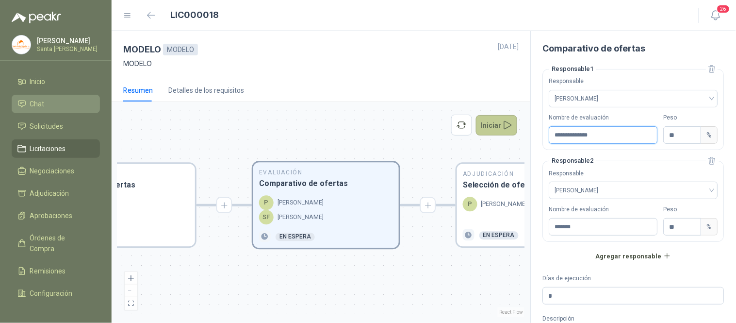
drag, startPoint x: 611, startPoint y: 137, endPoint x: 488, endPoint y: 130, distance: 123.0
click at [488, 130] on div "**********" at bounding box center [424, 177] width 625 height 292
click at [608, 192] on span "[PERSON_NAME]" at bounding box center [633, 190] width 157 height 15
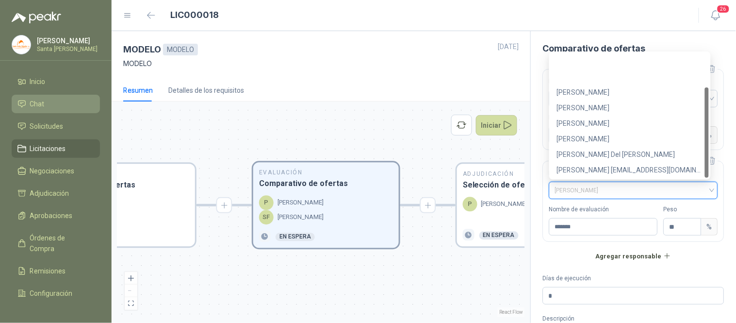
scroll to position [46, 0]
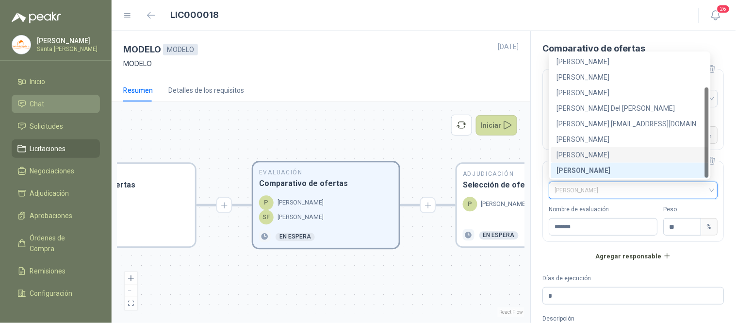
click at [610, 156] on div "[PERSON_NAME]" at bounding box center [630, 154] width 146 height 11
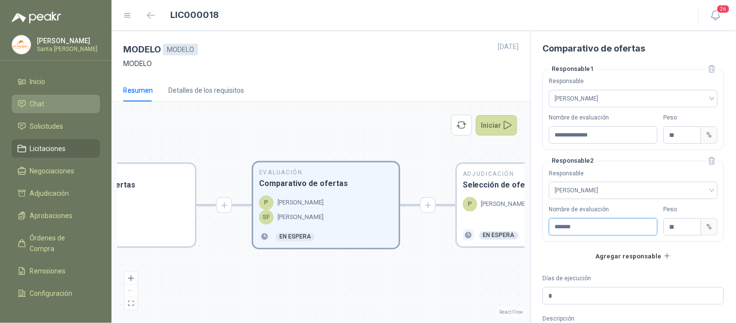
drag, startPoint x: 583, startPoint y: 224, endPoint x: 537, endPoint y: 229, distance: 46.3
click at [537, 229] on div "**********" at bounding box center [634, 177] width 206 height 292
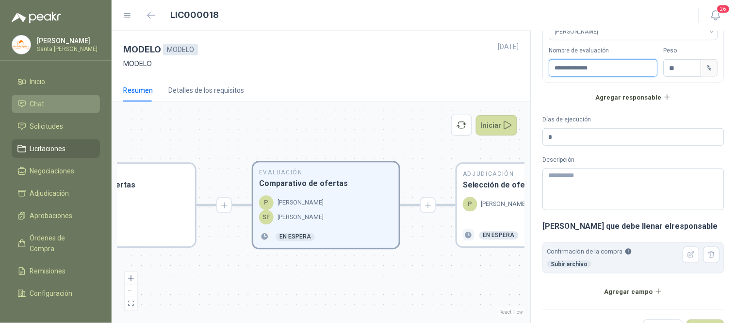
scroll to position [186, 0]
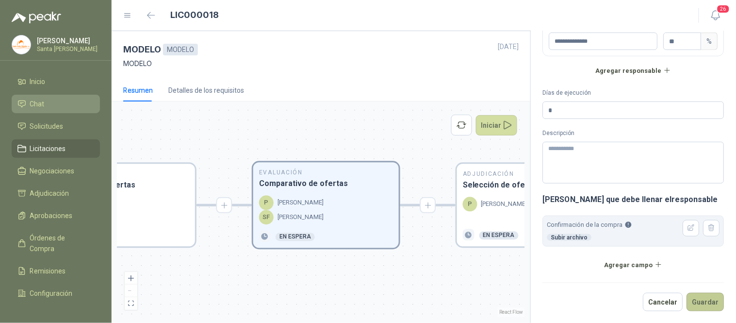
click at [699, 307] on button "Guardar" at bounding box center [705, 302] width 37 height 18
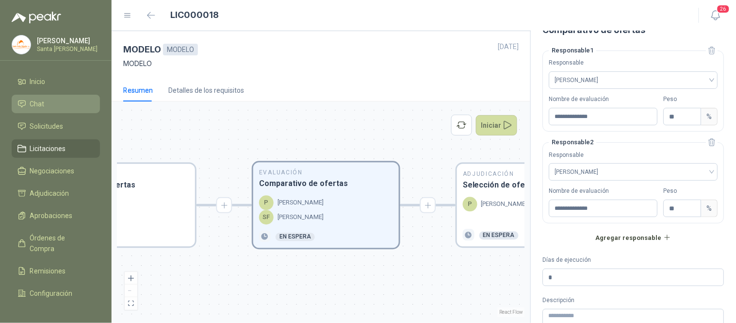
scroll to position [0, 0]
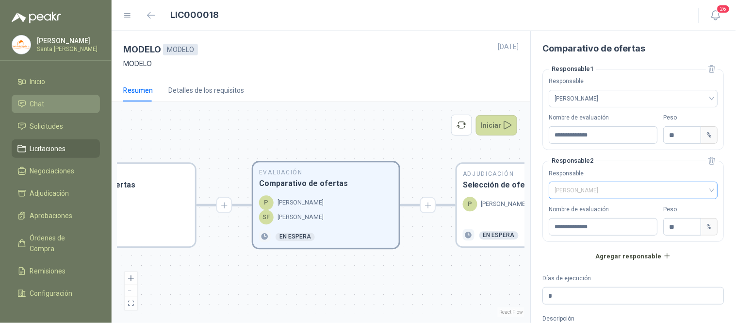
click at [706, 192] on div "[PERSON_NAME]" at bounding box center [633, 190] width 169 height 17
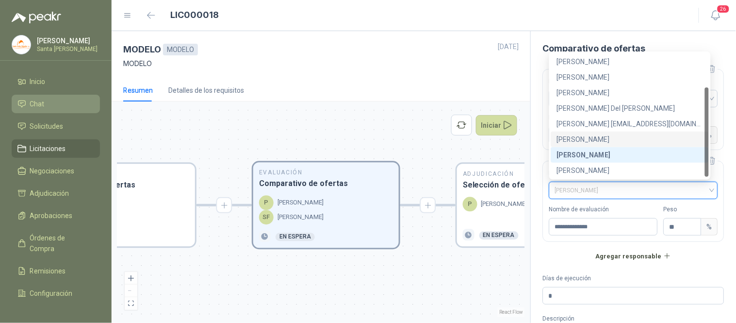
click at [607, 137] on div "[PERSON_NAME]" at bounding box center [630, 139] width 146 height 11
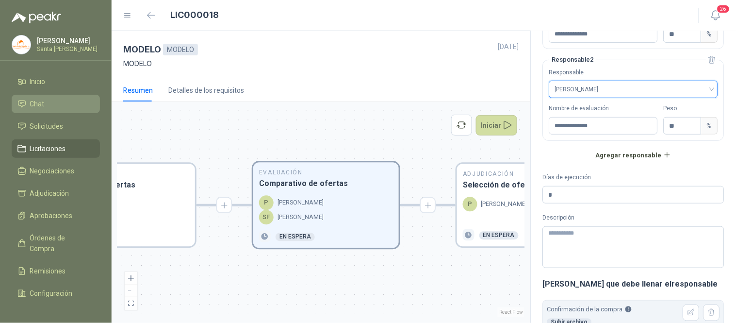
scroll to position [186, 0]
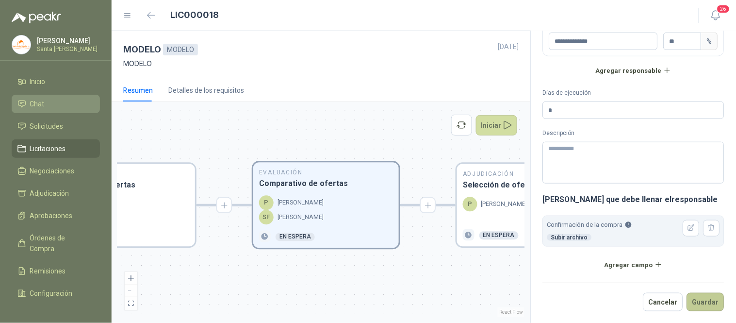
click at [690, 309] on button "Guardar" at bounding box center [705, 302] width 37 height 18
click at [697, 303] on button "Guardar" at bounding box center [705, 302] width 37 height 18
click at [491, 199] on p "[PERSON_NAME]" at bounding box center [504, 204] width 46 height 10
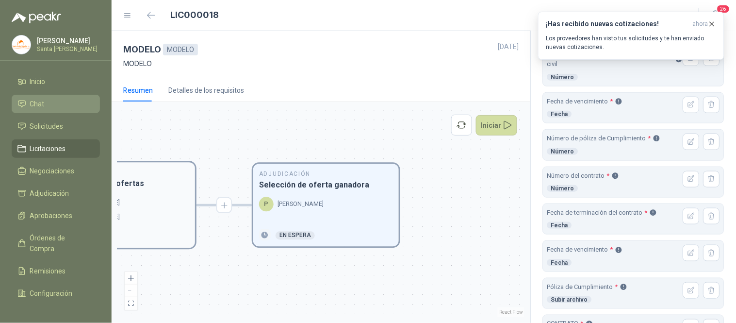
click at [166, 215] on div "SF [PERSON_NAME]" at bounding box center [122, 217] width 134 height 15
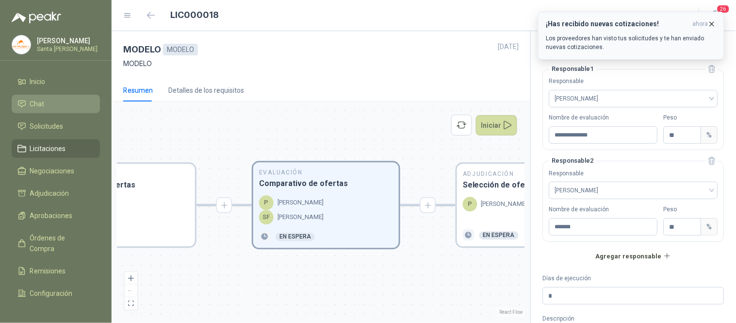
click at [713, 24] on icon "button" at bounding box center [713, 24] width 4 height 4
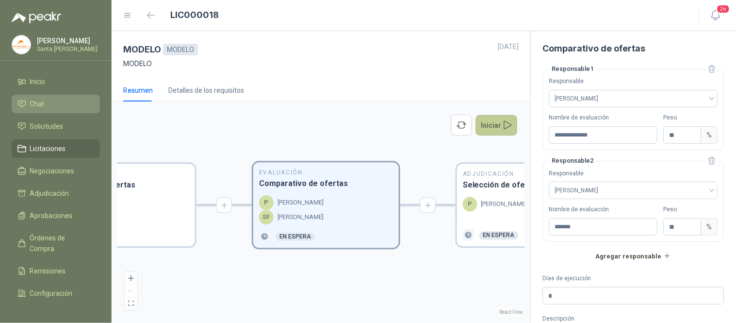
click at [499, 125] on button "Iniciar" at bounding box center [497, 125] width 42 height 20
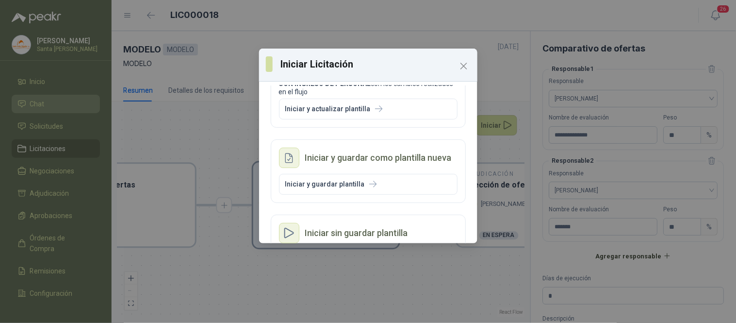
scroll to position [66, 0]
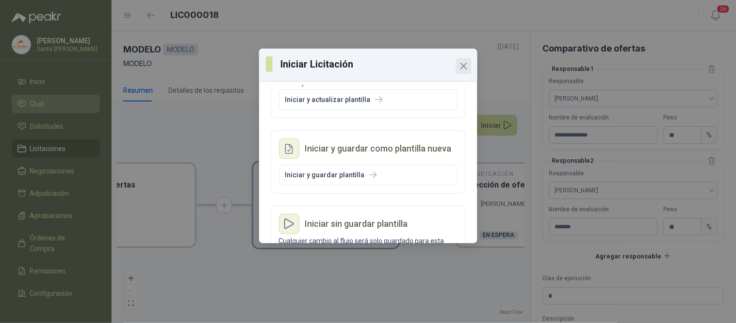
click at [464, 69] on icon "Close" at bounding box center [464, 66] width 12 height 12
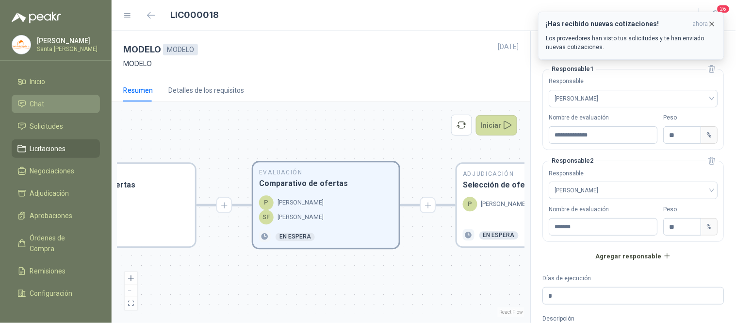
click at [714, 25] on icon "button" at bounding box center [712, 24] width 8 height 8
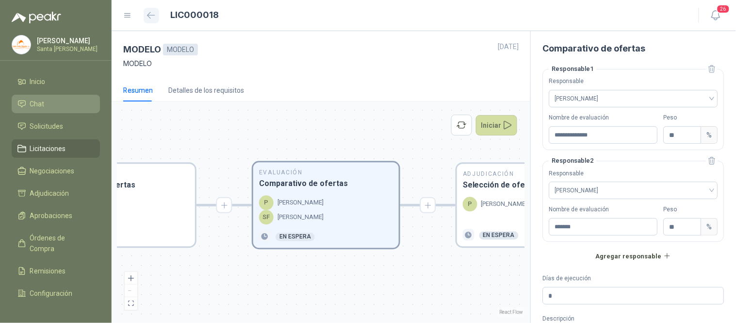
click at [149, 15] on icon "button" at bounding box center [151, 15] width 8 height 7
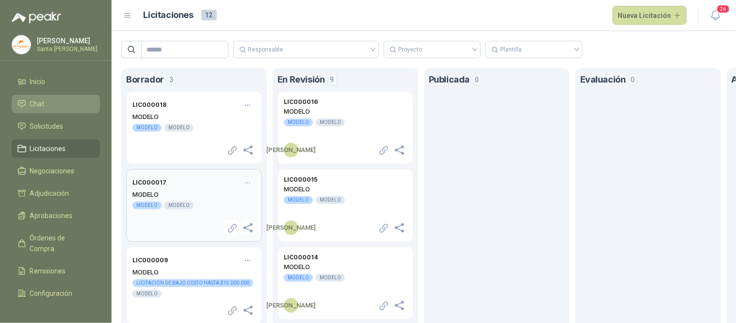
click at [192, 183] on header "LIC000017" at bounding box center [194, 182] width 123 height 15
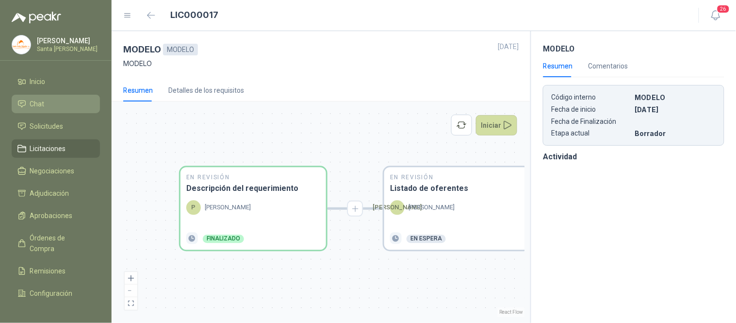
drag, startPoint x: 365, startPoint y: 269, endPoint x: 292, endPoint y: 273, distance: 72.9
click at [292, 273] on div "En Revisión Descripción del requerimiento P [PERSON_NAME] Finalizado En Revisió…" at bounding box center [320, 212] width 407 height 210
click at [435, 211] on p "[PERSON_NAME]" at bounding box center [432, 208] width 46 height 10
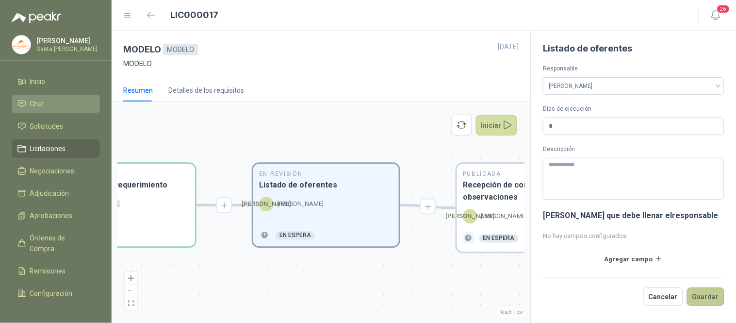
click at [706, 298] on button "Guardar" at bounding box center [705, 296] width 37 height 18
click at [481, 182] on h3 "Recepción de consultas y observaciones" at bounding box center [530, 191] width 134 height 24
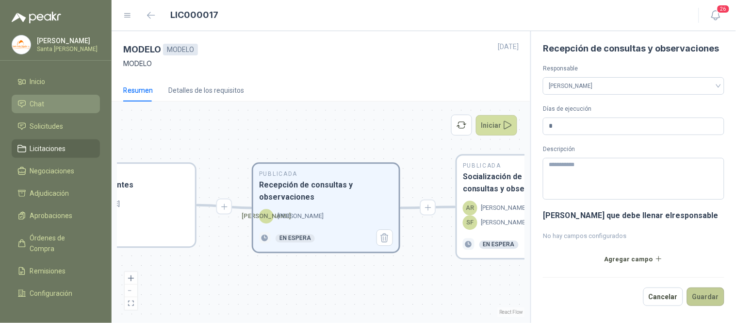
click at [716, 292] on button "Guardar" at bounding box center [705, 296] width 37 height 18
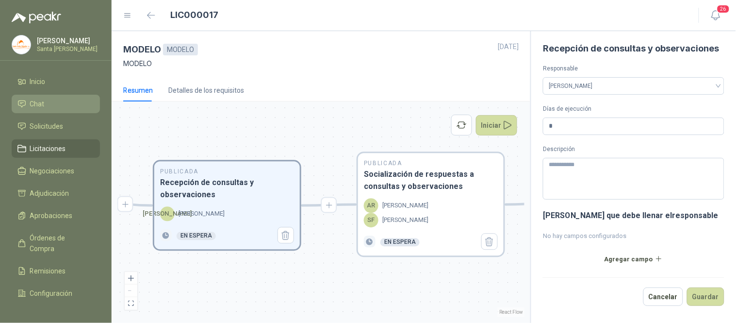
drag, startPoint x: 423, startPoint y: 286, endPoint x: 290, endPoint y: 284, distance: 133.0
click at [290, 284] on div "En Revisión Descripción del requerimiento P [PERSON_NAME] Finalizado En Revisió…" at bounding box center [320, 212] width 407 height 210
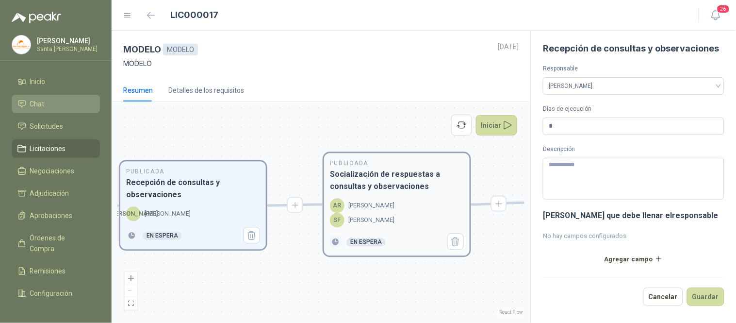
click at [383, 186] on h3 "Socialización de respuestas a consultas y observaciones" at bounding box center [397, 180] width 134 height 24
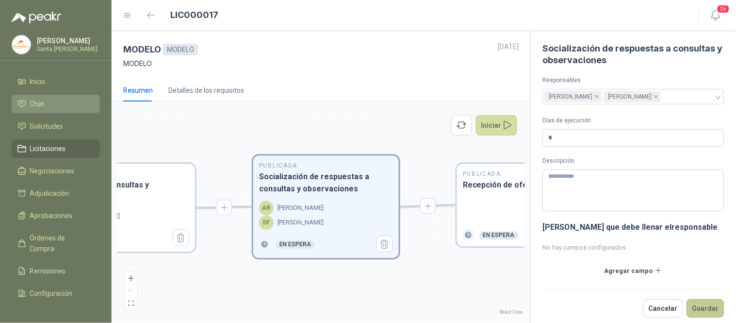
click at [699, 308] on button "Guardar" at bounding box center [705, 308] width 37 height 18
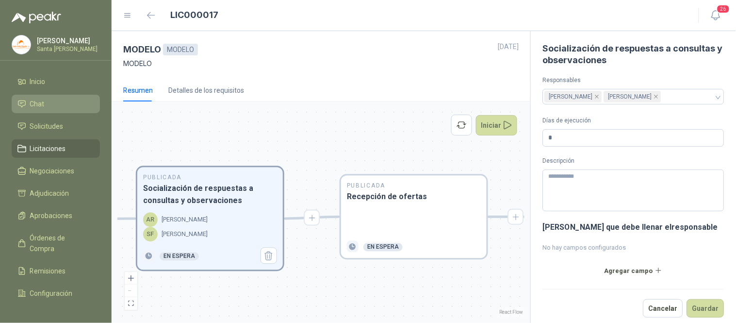
drag, startPoint x: 488, startPoint y: 275, endPoint x: 372, endPoint y: 279, distance: 116.5
click at [372, 287] on div "En Revisión Descripción del requerimiento P [PERSON_NAME] Finalizado En Revisió…" at bounding box center [320, 212] width 407 height 210
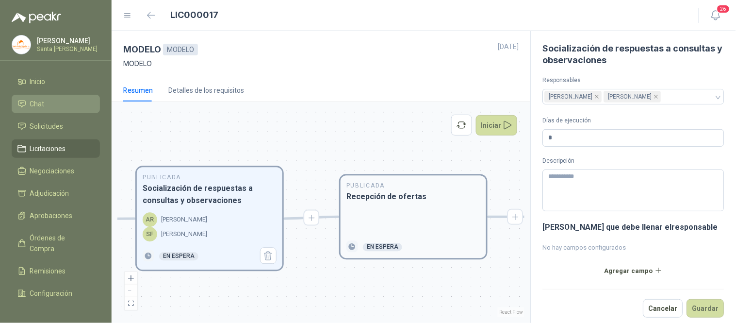
click at [413, 200] on h3 "Recepción de ofertas" at bounding box center [414, 197] width 134 height 12
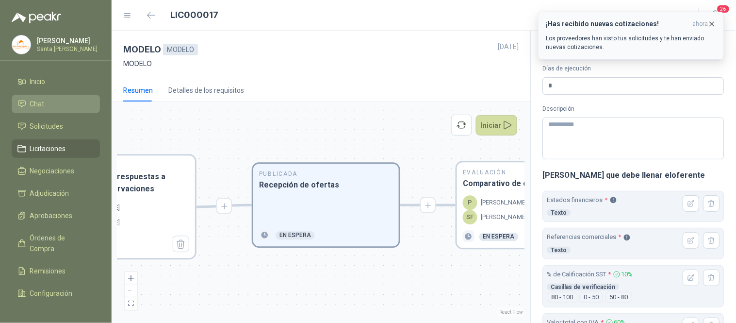
click at [710, 22] on icon "button" at bounding box center [712, 24] width 8 height 8
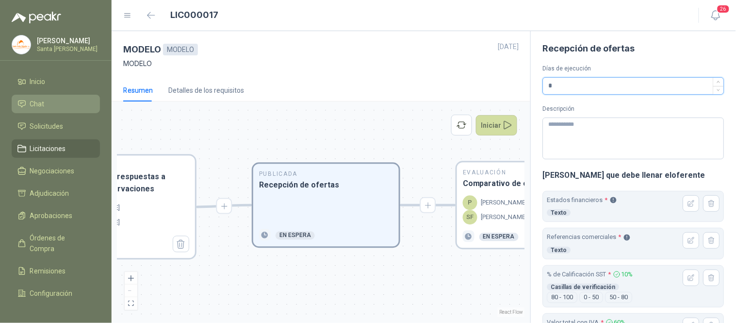
click at [570, 80] on input "*" at bounding box center [634, 86] width 181 height 17
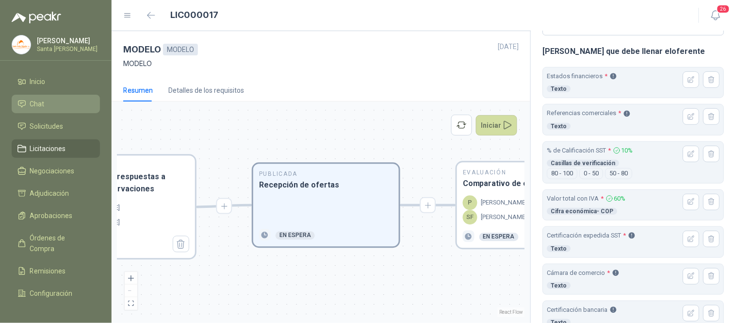
scroll to position [133, 0]
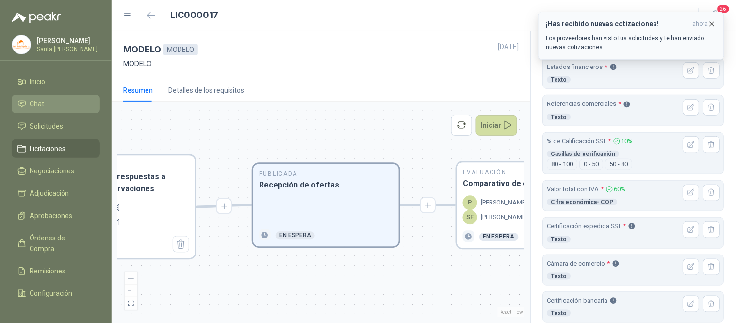
click at [713, 25] on icon "button" at bounding box center [713, 24] width 4 height 4
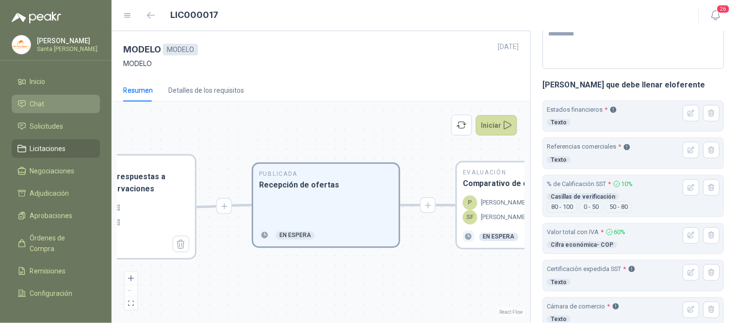
scroll to position [83, 0]
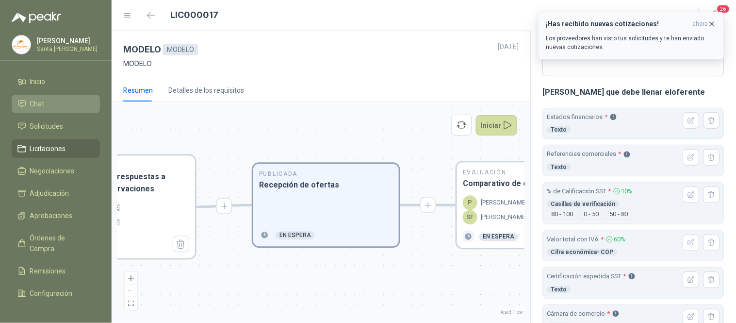
click at [713, 23] on icon "button" at bounding box center [712, 24] width 8 height 8
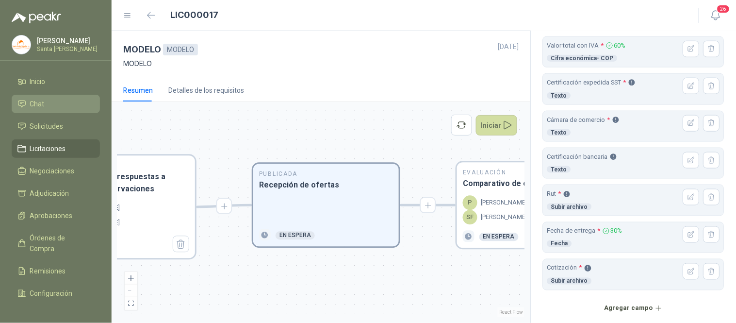
scroll to position [322, 0]
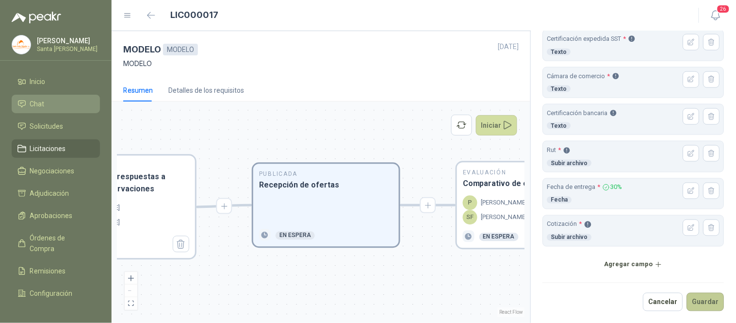
click at [705, 303] on button "Guardar" at bounding box center [705, 302] width 37 height 18
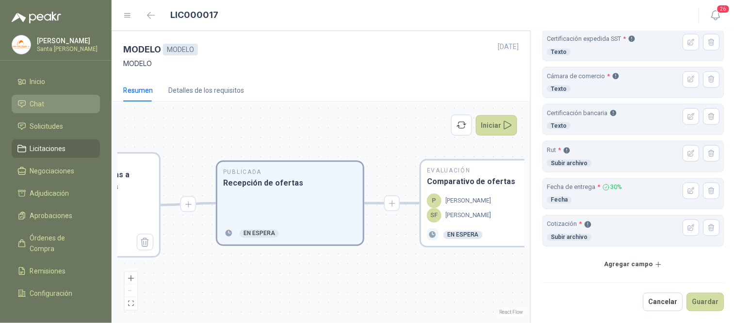
drag, startPoint x: 448, startPoint y: 272, endPoint x: 395, endPoint y: 269, distance: 52.5
click at [395, 269] on div "En Revisión Descripción del requerimiento P [PERSON_NAME] Finalizado En Revisió…" at bounding box center [320, 212] width 407 height 210
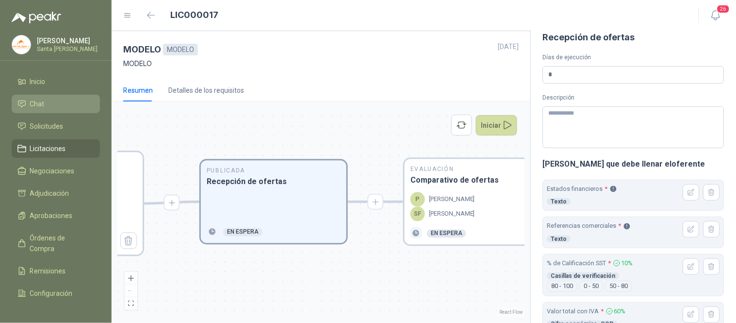
scroll to position [0, 0]
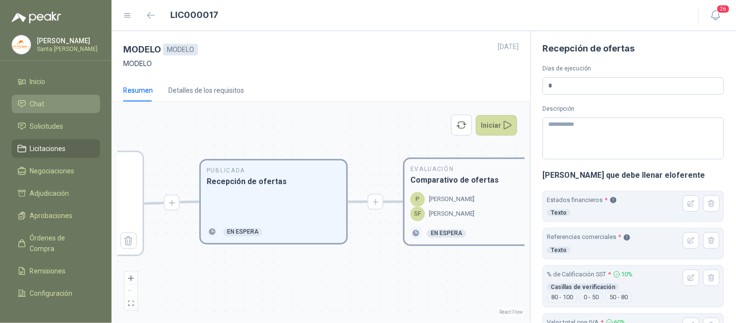
click at [470, 186] on h3 "Comparativo de ofertas" at bounding box center [478, 180] width 134 height 12
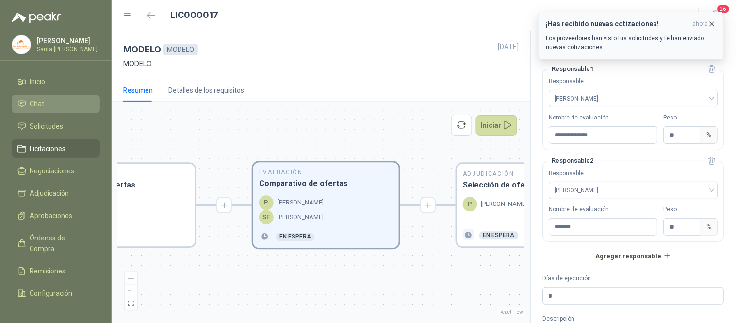
click at [712, 21] on icon "button" at bounding box center [712, 24] width 8 height 8
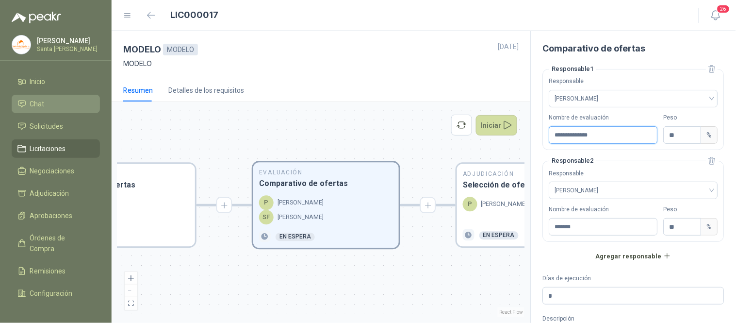
drag, startPoint x: 619, startPoint y: 136, endPoint x: 547, endPoint y: 134, distance: 71.8
click at [547, 134] on fieldset "**********" at bounding box center [634, 107] width 182 height 86
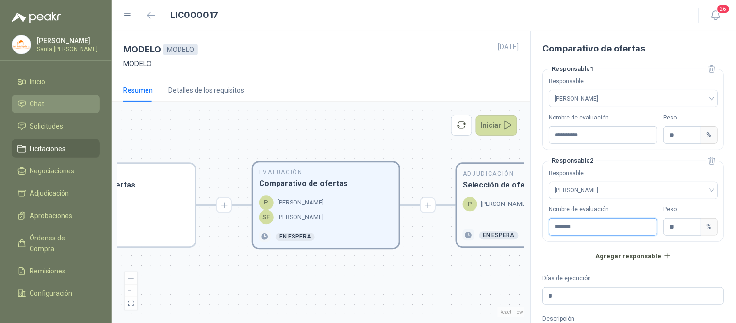
drag, startPoint x: 599, startPoint y: 230, endPoint x: 515, endPoint y: 219, distance: 84.6
click at [515, 219] on div "**********" at bounding box center [424, 177] width 625 height 292
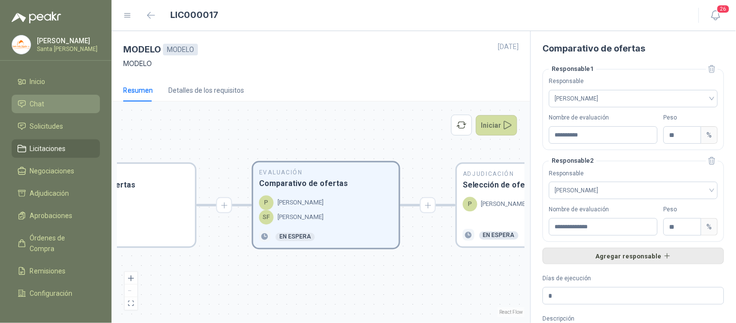
click at [634, 260] on button "Agregar responsable" at bounding box center [634, 256] width 182 height 17
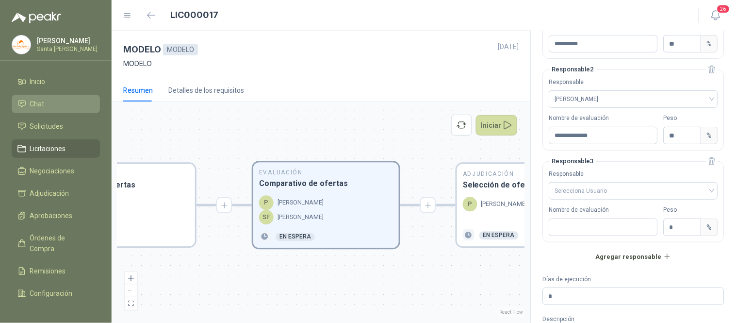
scroll to position [94, 0]
click at [707, 188] on div "Selecciona Usuario" at bounding box center [633, 188] width 169 height 17
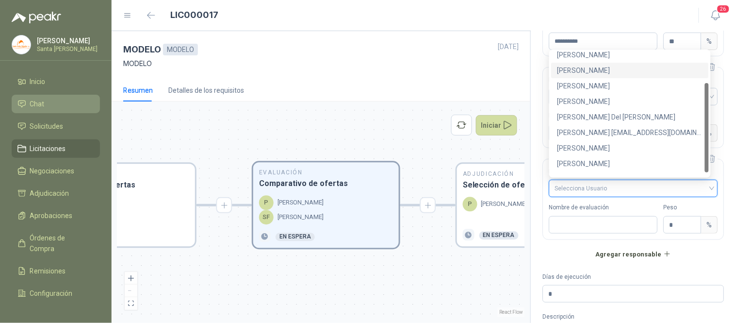
scroll to position [46, 0]
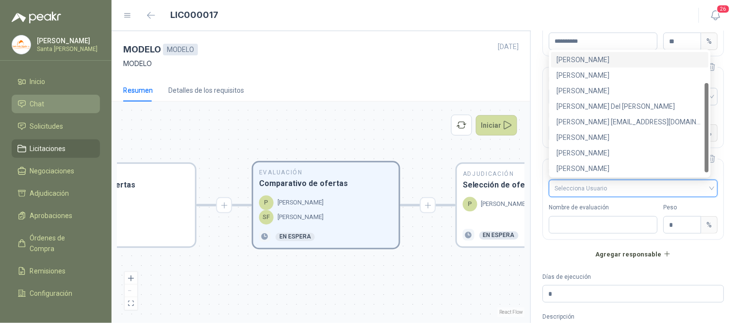
drag, startPoint x: 708, startPoint y: 102, endPoint x: 713, endPoint y: 141, distance: 39.1
click at [713, 141] on body "[PERSON_NAME] Santa [PERSON_NAME] Inicio Chat Solicitudes Licitaciones Negociac…" at bounding box center [368, 161] width 736 height 323
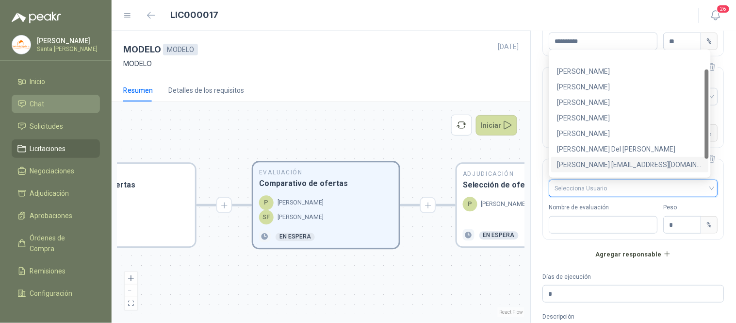
scroll to position [0, 0]
drag, startPoint x: 708, startPoint y: 117, endPoint x: 648, endPoint y: 60, distance: 82.4
click at [707, 72] on div at bounding box center [707, 95] width 4 height 89
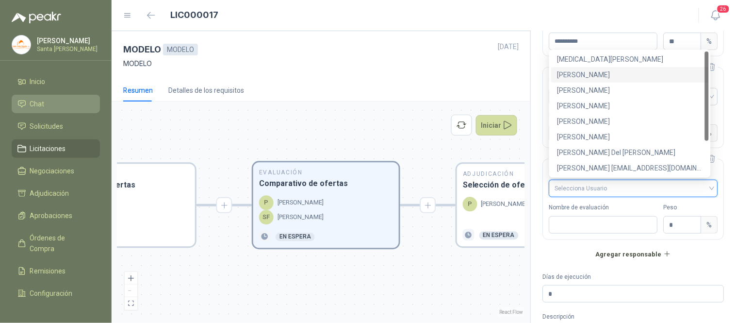
click at [611, 75] on div "[PERSON_NAME]" at bounding box center [630, 74] width 146 height 11
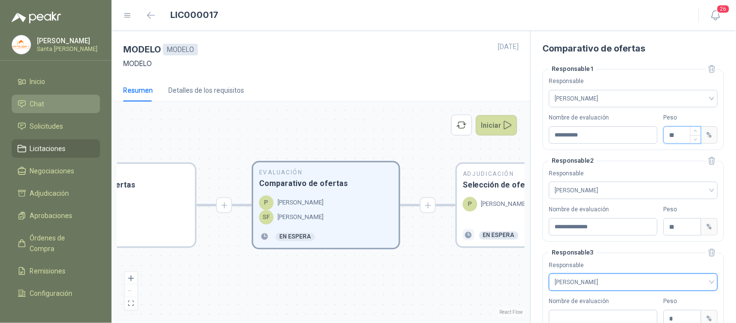
click at [680, 134] on input "**" at bounding box center [682, 135] width 37 height 17
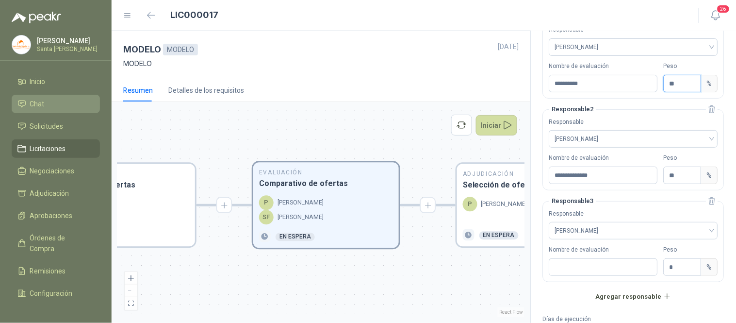
scroll to position [62, 0]
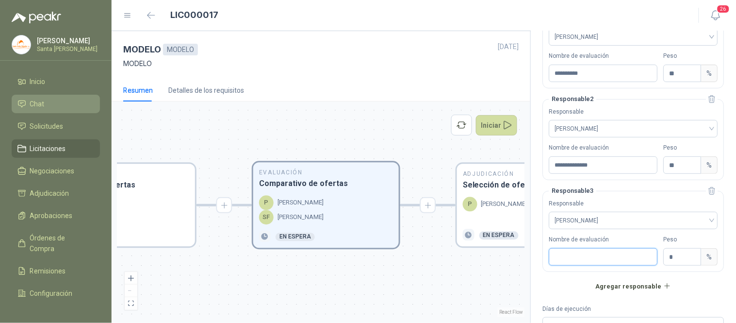
click at [619, 254] on input "Nombre de evaluación" at bounding box center [603, 256] width 109 height 17
drag, startPoint x: 682, startPoint y: 258, endPoint x: 657, endPoint y: 259, distance: 25.3
click at [657, 259] on fieldset "Responsable 3 Responsable [PERSON_NAME] Nombre de evaluación ******* Peso * %" at bounding box center [634, 229] width 182 height 86
click at [678, 166] on input "**" at bounding box center [682, 165] width 37 height 17
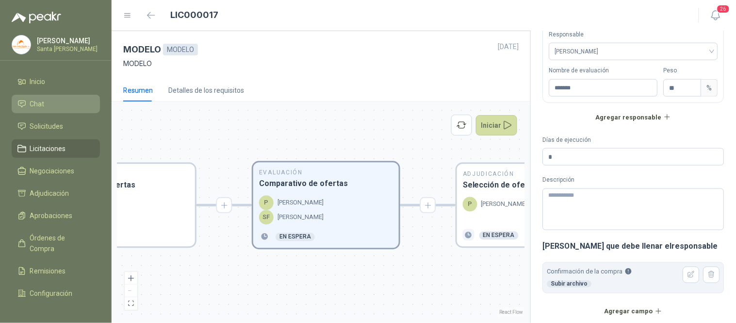
scroll to position [278, 0]
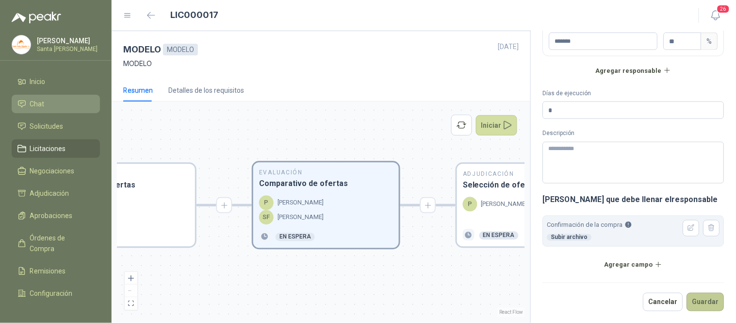
click at [700, 301] on button "Guardar" at bounding box center [705, 302] width 37 height 18
click at [698, 301] on button "Guardar" at bounding box center [705, 302] width 37 height 18
click at [485, 282] on div "En Revisión Descripción del requerimiento P [PERSON_NAME] Finalizado En Revisió…" at bounding box center [320, 212] width 407 height 210
click at [696, 298] on button "Guardar" at bounding box center [705, 302] width 37 height 18
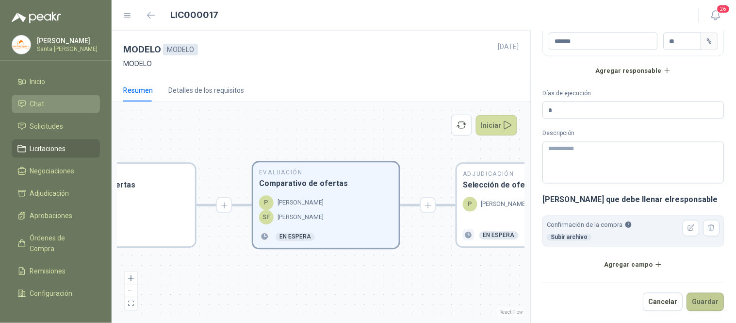
click at [697, 307] on button "Guardar" at bounding box center [705, 302] width 37 height 18
click at [498, 209] on p "[PERSON_NAME]" at bounding box center [504, 204] width 46 height 10
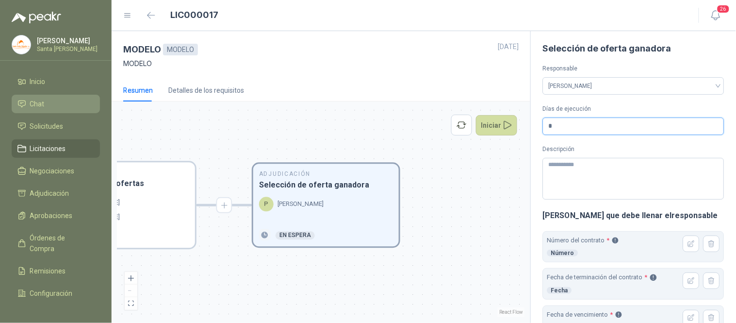
drag, startPoint x: 568, startPoint y: 128, endPoint x: 540, endPoint y: 129, distance: 28.7
click at [540, 129] on div "Selección de oferta ganadora Responsable [PERSON_NAME] Días de ejecución * Desc…" at bounding box center [634, 177] width 206 height 292
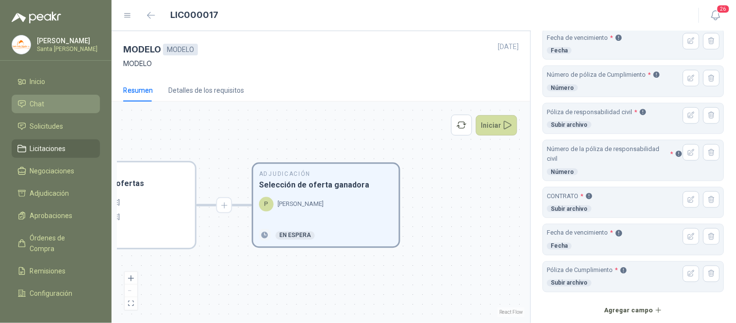
scroll to position [287, 0]
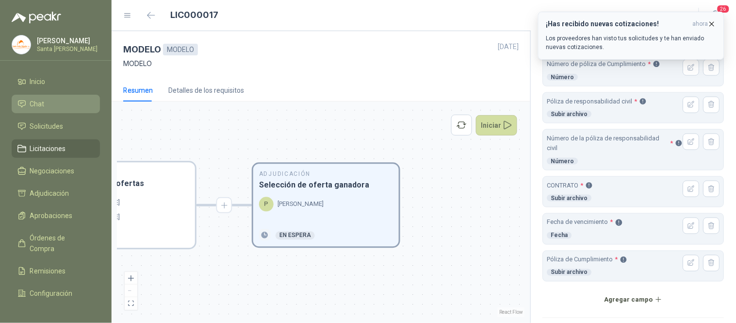
click at [714, 23] on icon "button" at bounding box center [712, 24] width 8 height 8
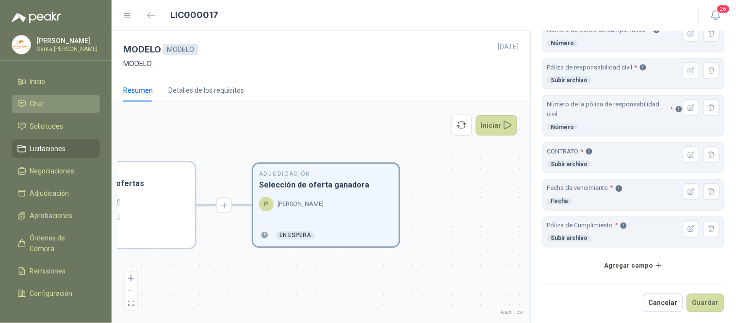
scroll to position [324, 0]
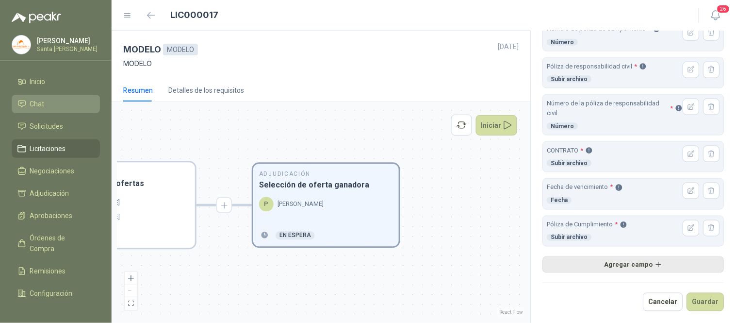
click at [650, 266] on button "Agregar campo" at bounding box center [634, 264] width 182 height 17
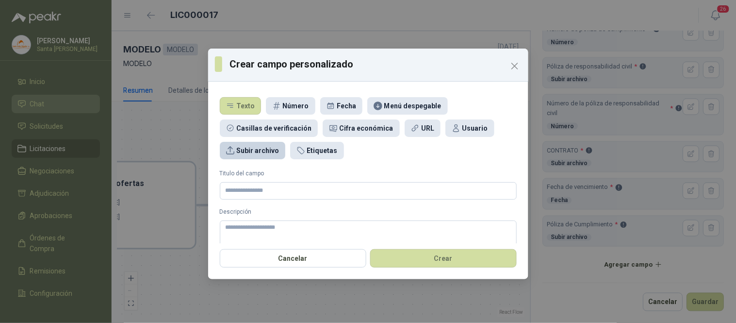
click at [262, 150] on div "Subir archivo" at bounding box center [257, 150] width 43 height 11
click at [248, 189] on input "Titulo del campo" at bounding box center [368, 190] width 297 height 17
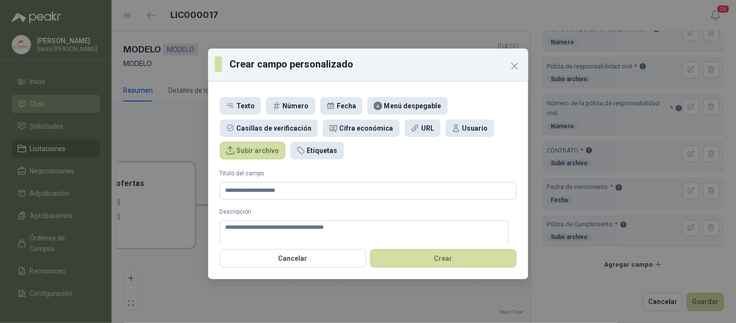
scroll to position [36, 0]
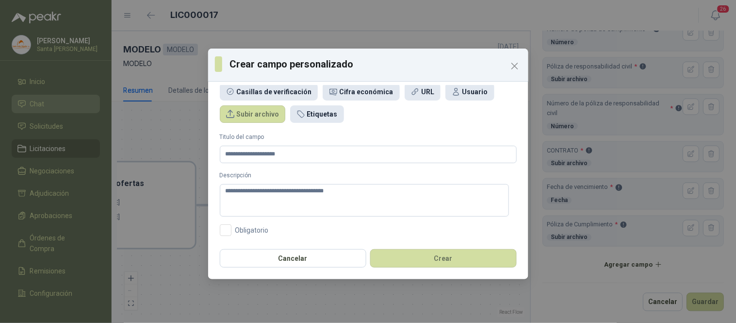
click at [225, 236] on div "**********" at bounding box center [368, 164] width 320 height 158
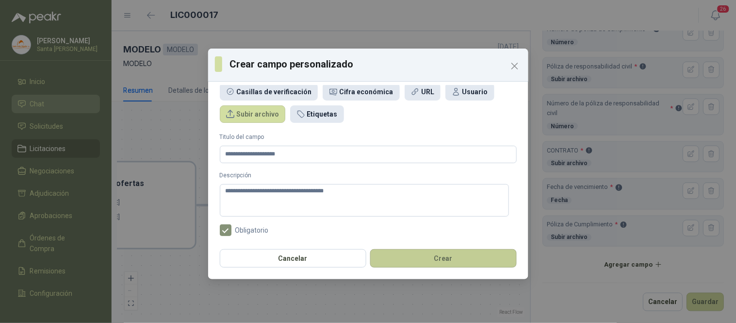
click at [447, 260] on button "Crear" at bounding box center [443, 258] width 147 height 18
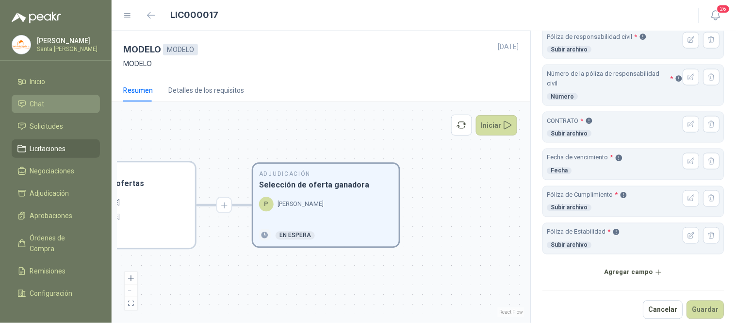
scroll to position [361, 0]
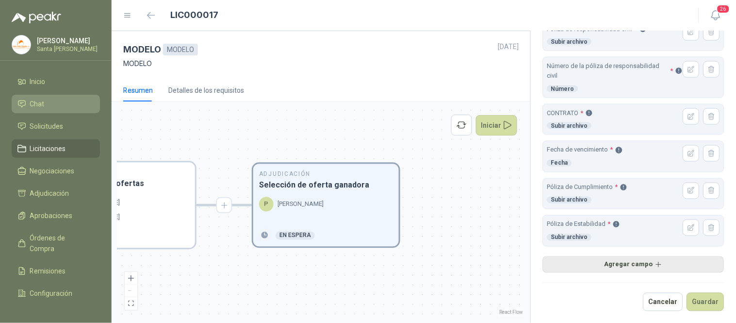
click at [620, 265] on button "Agregar campo" at bounding box center [634, 264] width 182 height 17
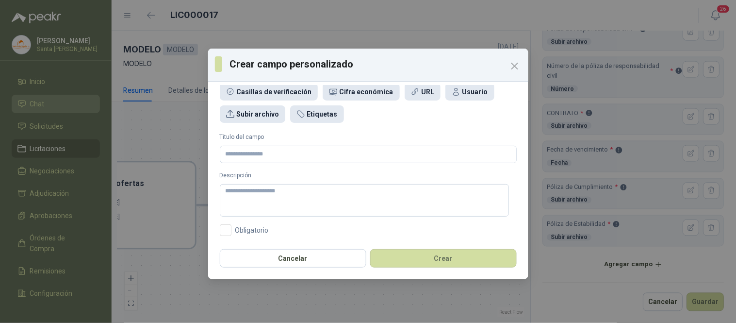
scroll to position [0, 0]
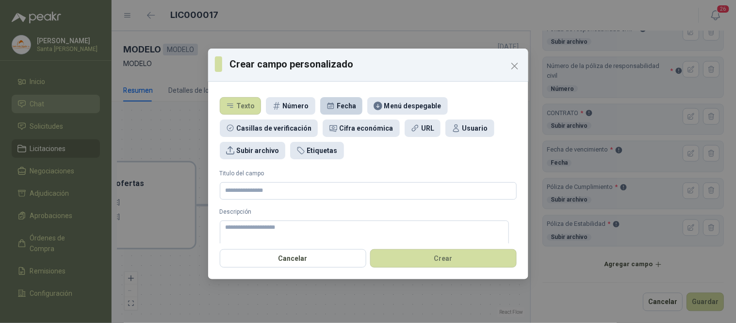
click at [340, 98] on div "Fecha" at bounding box center [341, 105] width 43 height 17
click at [276, 190] on input "Titulo del campo" at bounding box center [368, 190] width 297 height 17
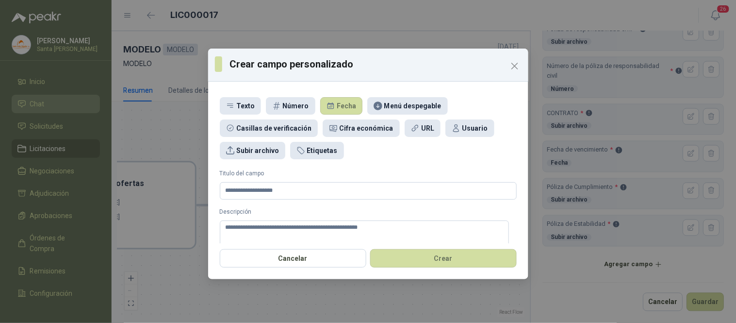
scroll to position [36, 0]
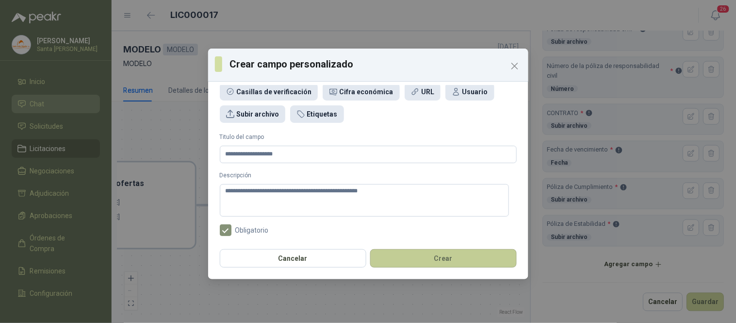
click at [431, 263] on button "Crear" at bounding box center [443, 258] width 147 height 18
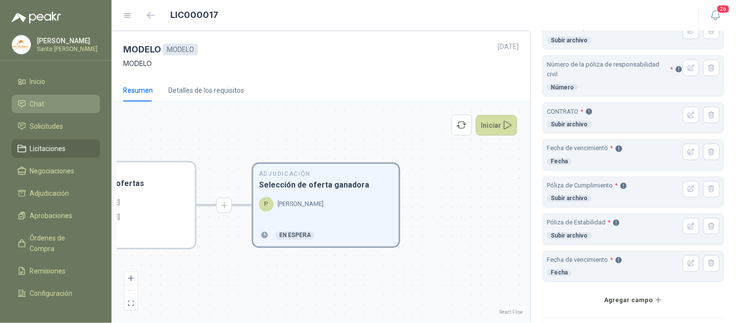
scroll to position [399, 0]
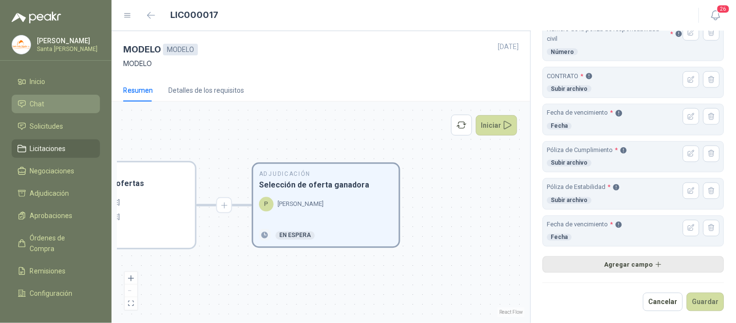
click at [642, 266] on button "Agregar campo" at bounding box center [634, 264] width 182 height 17
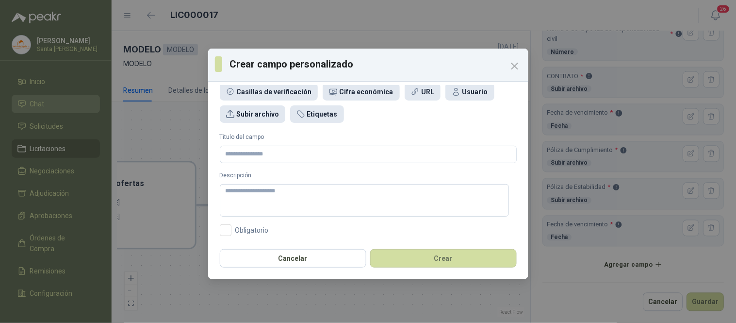
scroll to position [0, 0]
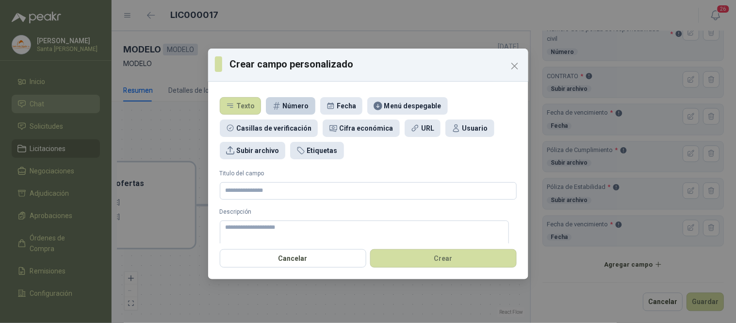
click at [298, 105] on div "Número" at bounding box center [296, 105] width 26 height 11
click at [239, 190] on input "Titulo del campo" at bounding box center [368, 190] width 297 height 17
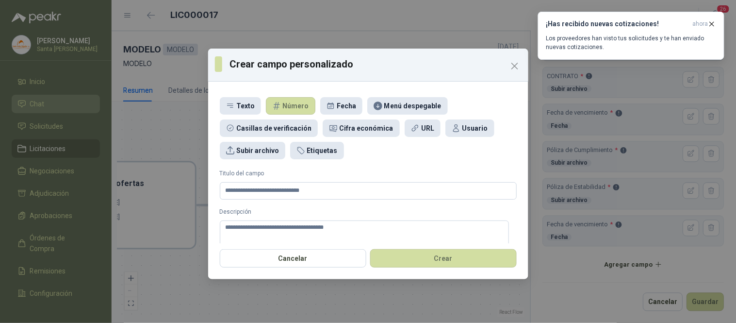
scroll to position [36, 0]
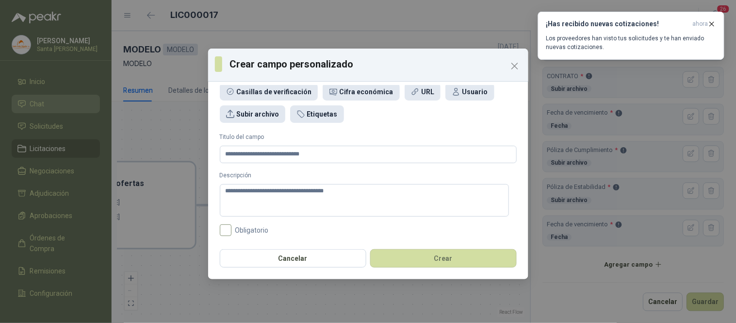
click at [250, 230] on span "Obligatorio" at bounding box center [252, 230] width 41 height 7
click at [471, 256] on button "Crear" at bounding box center [443, 258] width 147 height 18
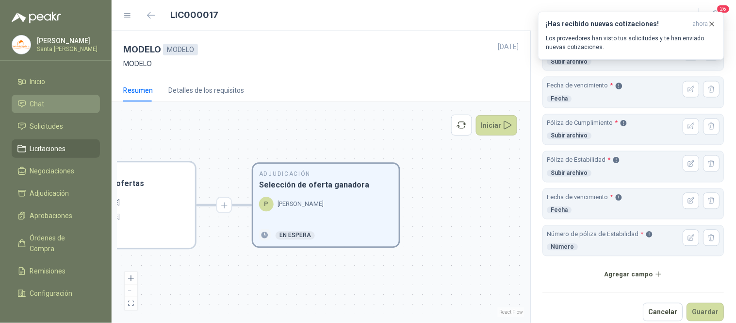
scroll to position [436, 0]
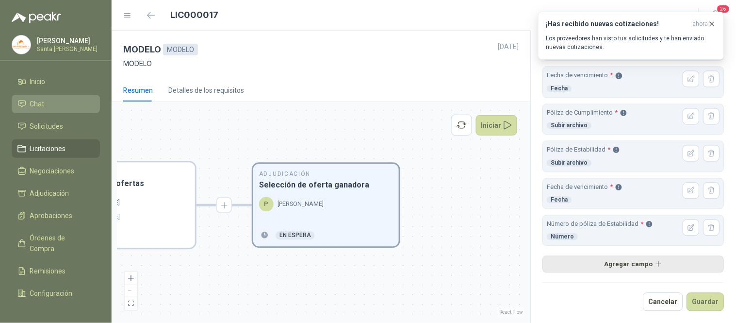
click at [636, 265] on button "Agregar campo" at bounding box center [634, 264] width 182 height 17
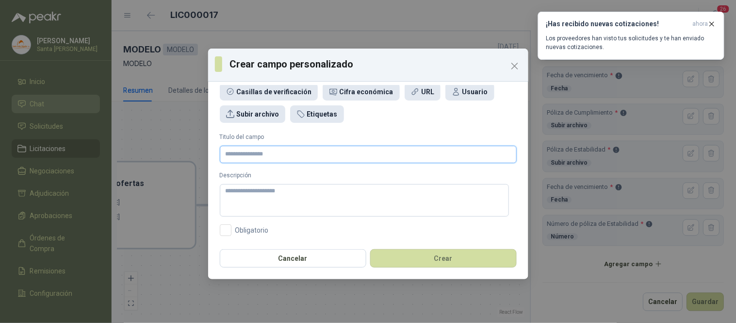
click at [276, 151] on input "Titulo del campo" at bounding box center [368, 154] width 297 height 17
click at [260, 153] on input "**********" at bounding box center [368, 154] width 297 height 17
click at [283, 204] on textarea "Descripción" at bounding box center [364, 200] width 289 height 33
drag, startPoint x: 331, startPoint y: 156, endPoint x: 209, endPoint y: 159, distance: 122.4
click at [209, 159] on div "**********" at bounding box center [368, 164] width 320 height 158
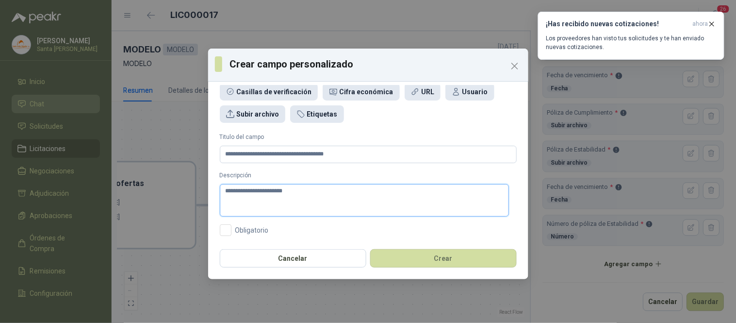
click at [322, 193] on textarea "**********" at bounding box center [364, 200] width 289 height 33
paste textarea "**********"
click at [232, 232] on span "Obligatorio" at bounding box center [252, 230] width 41 height 7
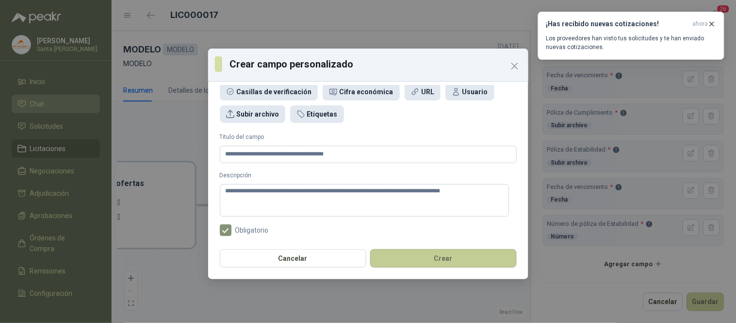
click at [427, 249] on button "Crear" at bounding box center [443, 258] width 147 height 18
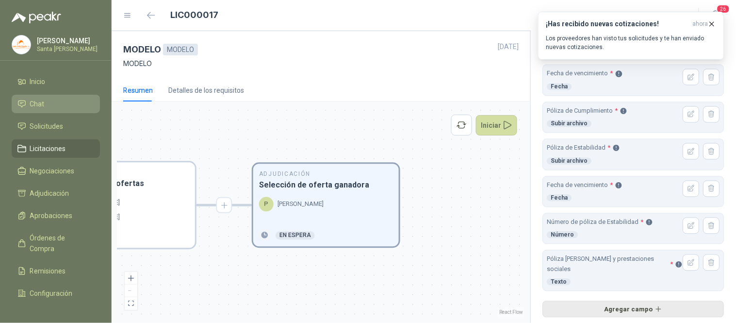
click at [625, 301] on button "Agregar campo" at bounding box center [634, 309] width 182 height 17
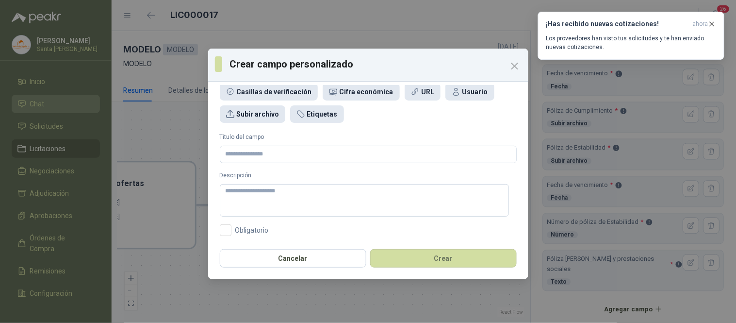
scroll to position [0, 0]
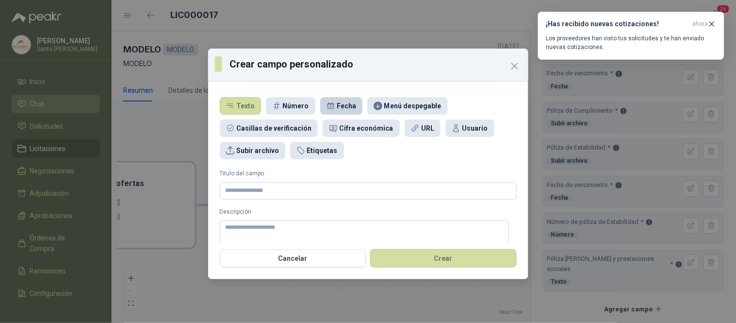
click at [337, 105] on div "Fecha" at bounding box center [346, 105] width 19 height 11
click at [256, 191] on input "Titulo del campo" at bounding box center [368, 190] width 297 height 17
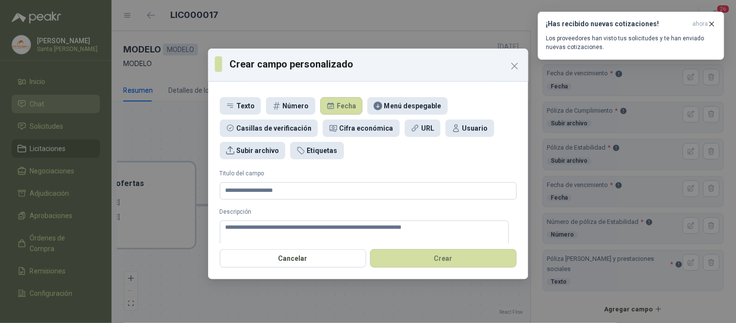
scroll to position [36, 0]
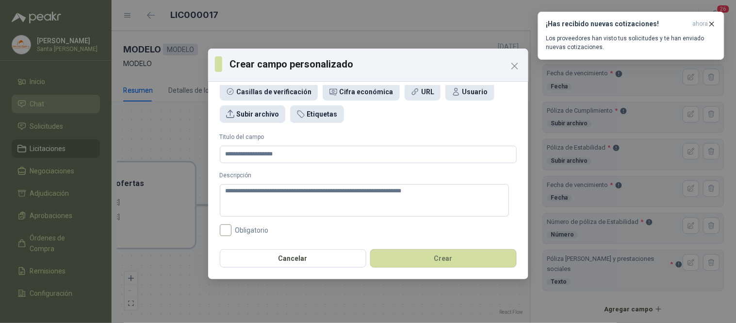
click at [240, 231] on span "Obligatorio" at bounding box center [252, 230] width 41 height 7
click at [408, 247] on div "Cancelar Crear" at bounding box center [368, 261] width 320 height 36
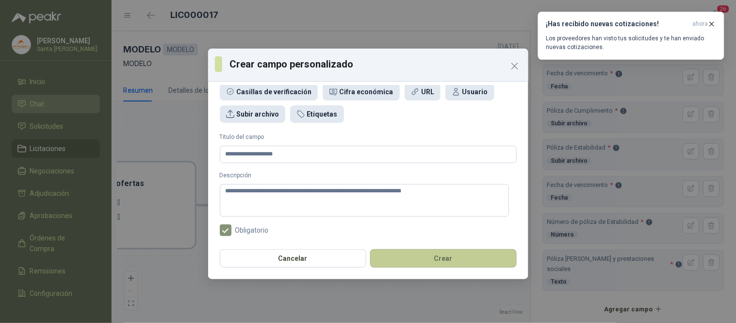
click at [409, 251] on button "Crear" at bounding box center [443, 258] width 147 height 18
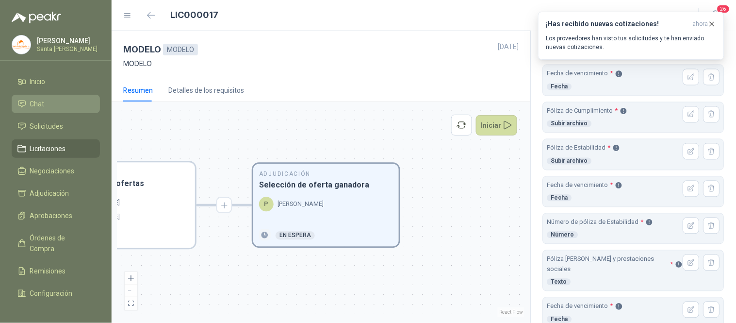
scroll to position [511, 0]
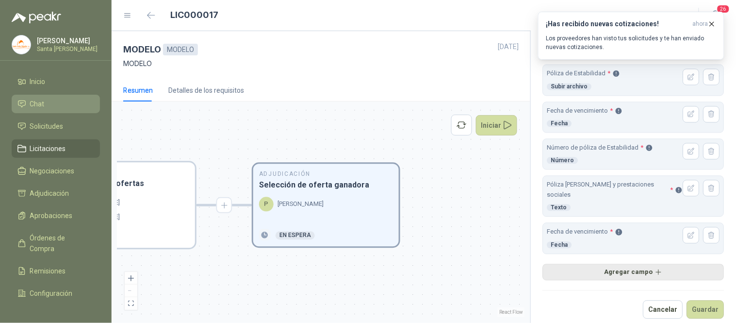
click at [629, 265] on button "Agregar campo" at bounding box center [634, 272] width 182 height 17
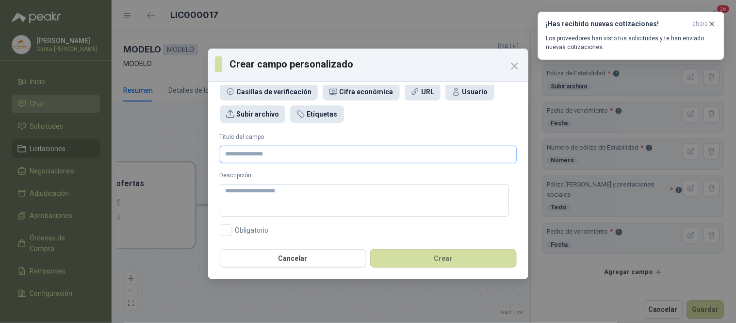
click at [249, 154] on input "Titulo del campo" at bounding box center [368, 154] width 297 height 17
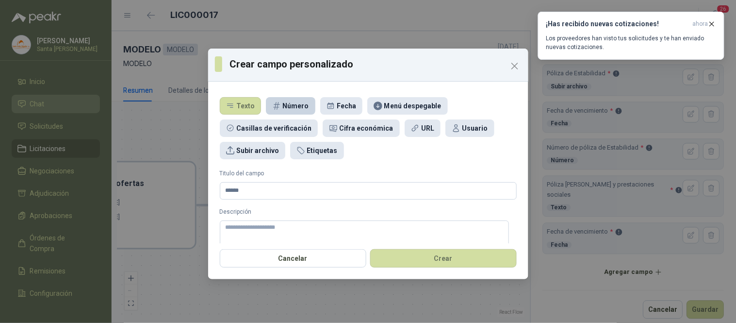
click at [298, 109] on div "Número" at bounding box center [296, 105] width 26 height 11
click at [271, 190] on input "******" at bounding box center [368, 190] width 297 height 17
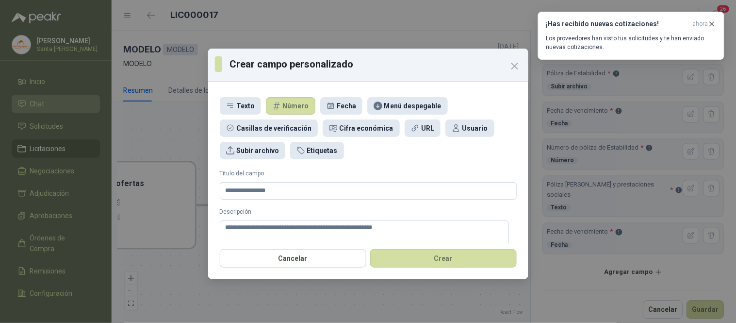
scroll to position [36, 0]
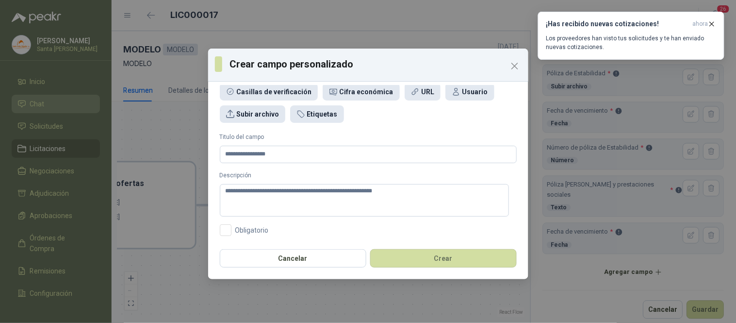
click at [224, 236] on div "**********" at bounding box center [368, 164] width 320 height 158
click at [216, 225] on div "**********" at bounding box center [368, 164] width 320 height 158
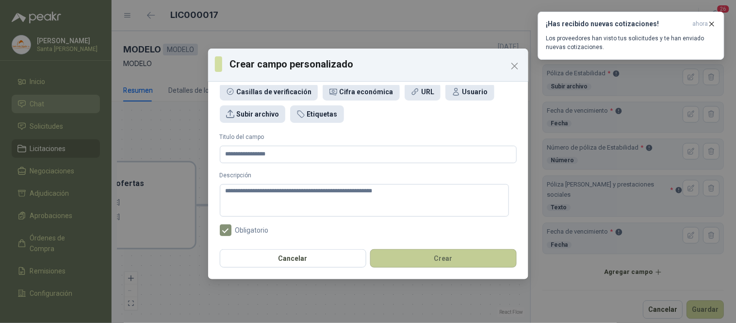
click at [404, 255] on button "Crear" at bounding box center [443, 258] width 147 height 18
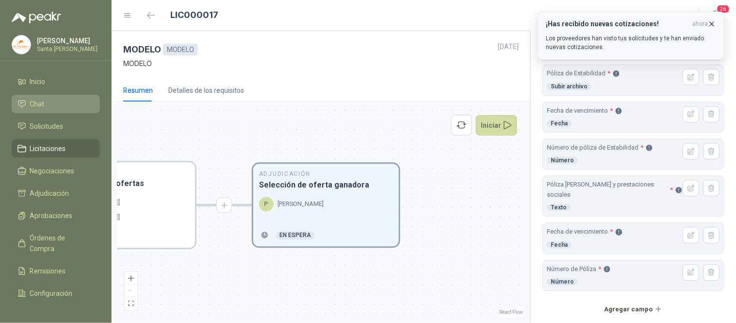
click at [716, 21] on icon "button" at bounding box center [712, 24] width 8 height 8
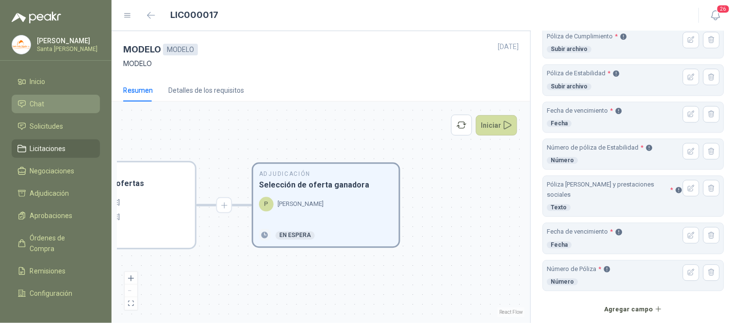
scroll to position [547, 0]
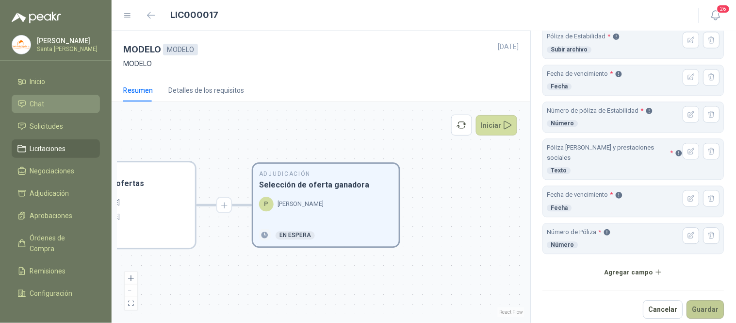
click at [692, 309] on button "Guardar" at bounding box center [705, 309] width 37 height 18
click at [697, 301] on button "Guardar" at bounding box center [705, 309] width 37 height 18
click at [697, 300] on button "Guardar" at bounding box center [705, 309] width 37 height 18
click at [700, 302] on button "Guardar" at bounding box center [705, 309] width 37 height 18
click at [498, 128] on button "Iniciar" at bounding box center [497, 125] width 42 height 20
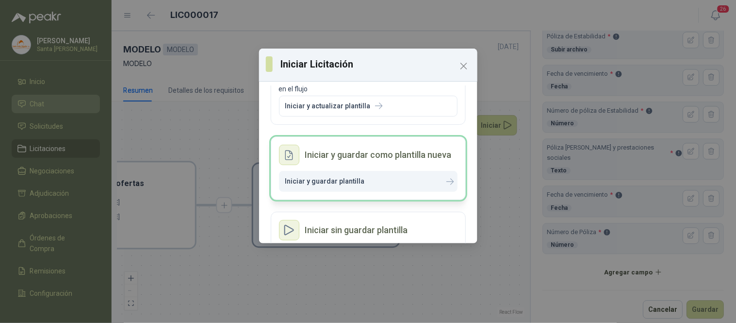
scroll to position [61, 0]
click at [350, 183] on p "Iniciar y guardar plantilla" at bounding box center [325, 181] width 80 height 8
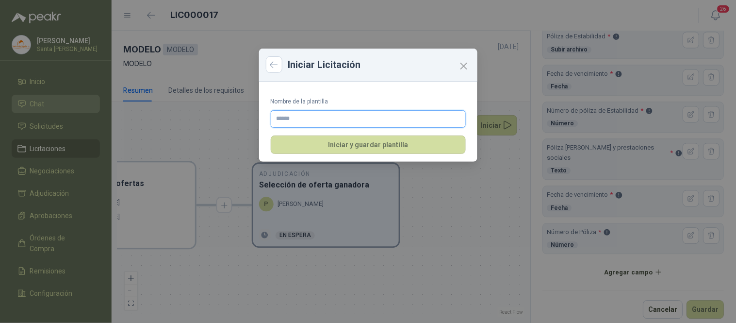
click at [302, 120] on input "Nombre de la plantilla" at bounding box center [368, 118] width 195 height 17
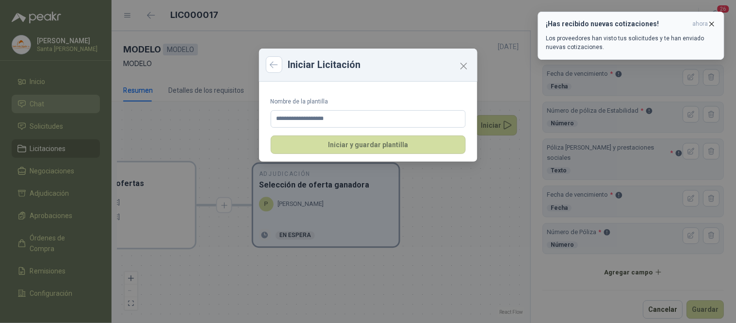
click at [714, 22] on icon "button" at bounding box center [713, 24] width 4 height 4
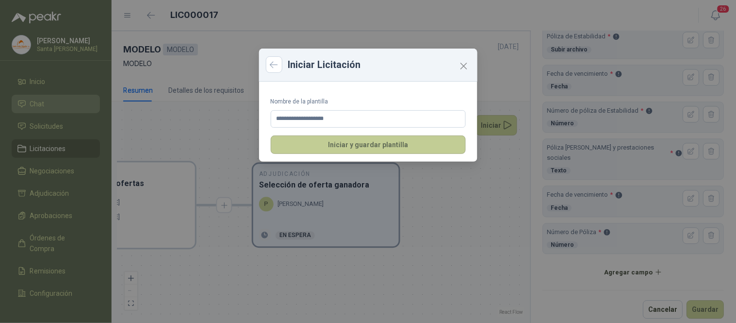
click at [392, 146] on button "Iniciar y guardar plantilla" at bounding box center [368, 144] width 195 height 18
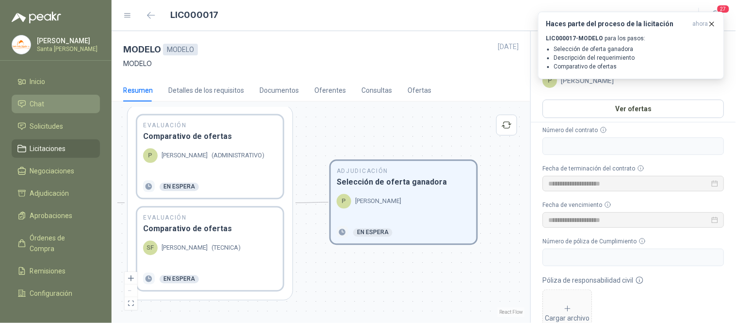
drag, startPoint x: 289, startPoint y: 282, endPoint x: 366, endPoint y: 280, distance: 77.7
click at [366, 280] on div "En Revisión Descripción del requerimiento P [PERSON_NAME] Finalizado En Revisió…" at bounding box center [320, 212] width 407 height 210
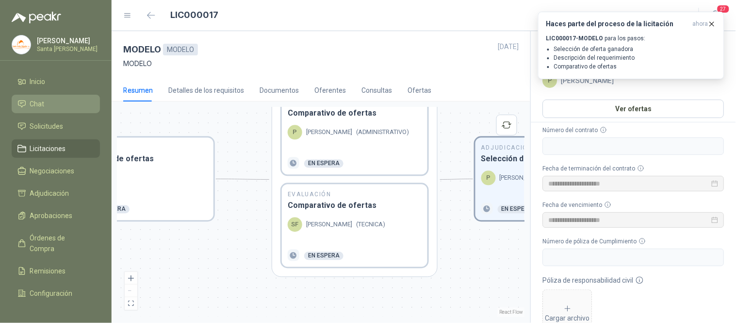
drag, startPoint x: 357, startPoint y: 283, endPoint x: 506, endPoint y: 258, distance: 150.7
click at [506, 258] on div "En Revisión Descripción del requerimiento P [PERSON_NAME] Finalizado En Revisió…" at bounding box center [320, 212] width 407 height 210
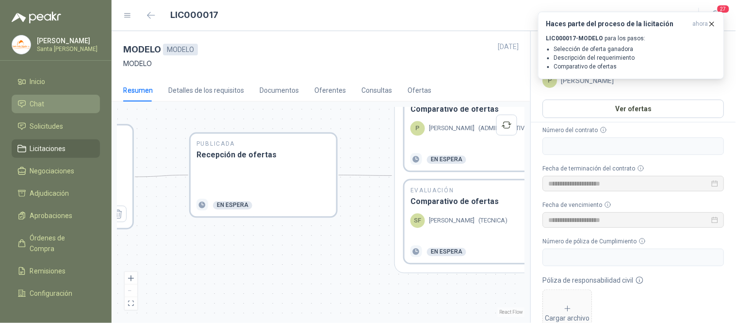
drag, startPoint x: 256, startPoint y: 280, endPoint x: 415, endPoint y: 278, distance: 158.7
click at [415, 278] on div "En Revisión Descripción del requerimiento P [PERSON_NAME] Finalizado En Revisió…" at bounding box center [320, 212] width 407 height 210
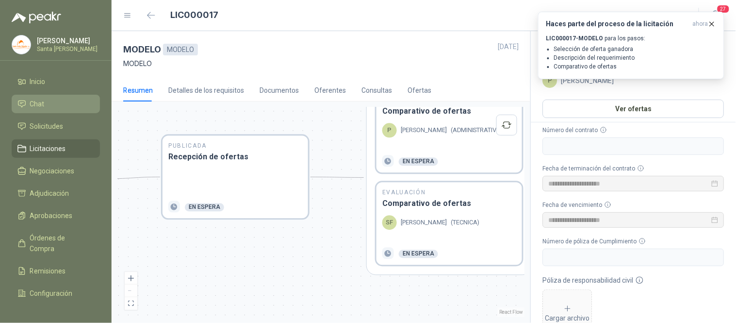
drag, startPoint x: 300, startPoint y: 250, endPoint x: 232, endPoint y: 252, distance: 68.5
click at [232, 252] on div "En Revisión Descripción del requerimiento P [PERSON_NAME] Finalizado En Revisió…" at bounding box center [320, 212] width 407 height 210
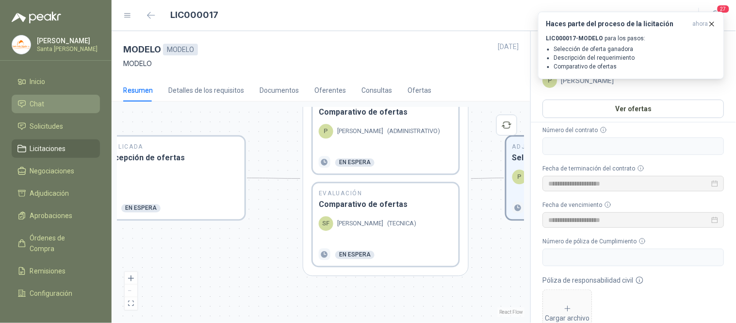
drag, startPoint x: 317, startPoint y: 255, endPoint x: 143, endPoint y: 251, distance: 173.8
click at [143, 251] on div "En Revisión Descripción del requerimiento P [PERSON_NAME] Finalizado En Revisió…" at bounding box center [320, 212] width 407 height 210
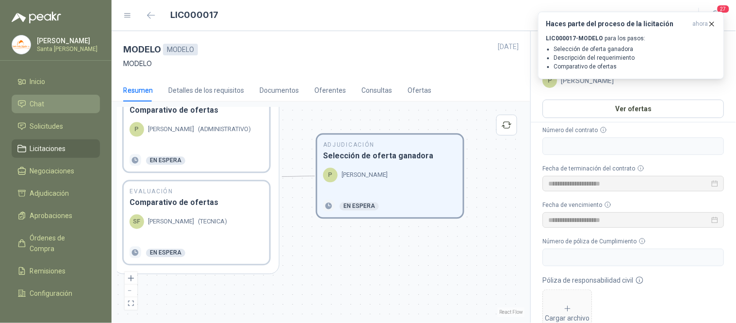
drag, startPoint x: 469, startPoint y: 266, endPoint x: 389, endPoint y: 269, distance: 80.1
click at [389, 269] on div "En Revisión Descripción del requerimiento P [PERSON_NAME] Finalizado En Revisió…" at bounding box center [320, 212] width 407 height 210
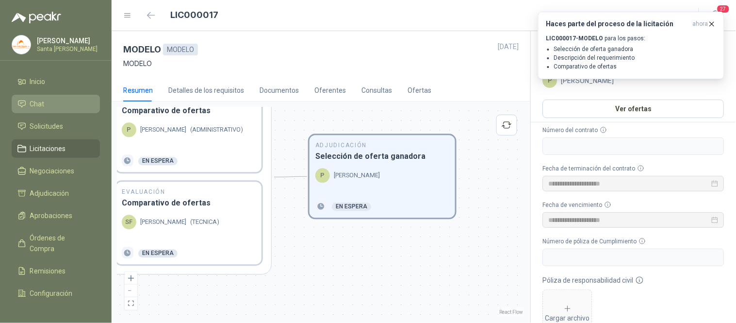
click at [381, 181] on div "P [PERSON_NAME]" at bounding box center [382, 175] width 134 height 15
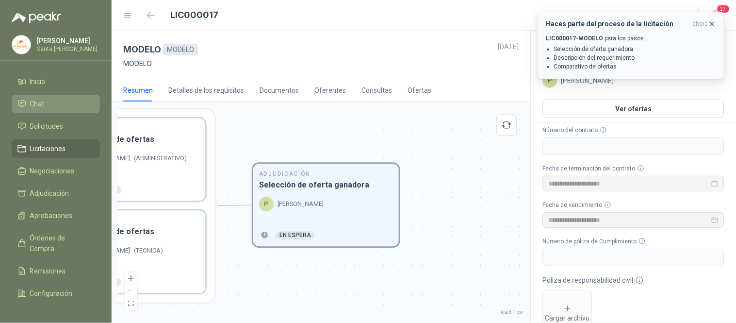
click at [711, 22] on icon "button" at bounding box center [712, 24] width 8 height 8
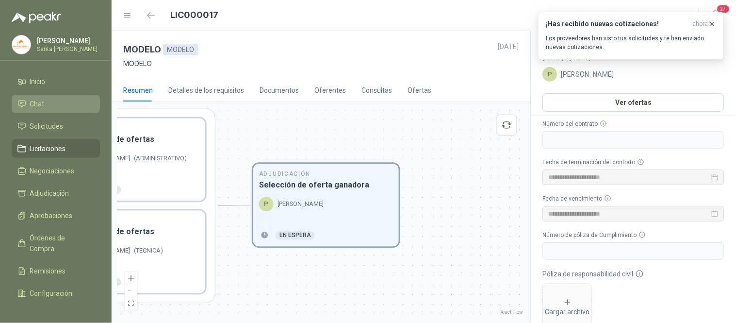
scroll to position [5, 0]
click at [715, 26] on icon "button" at bounding box center [712, 24] width 8 height 8
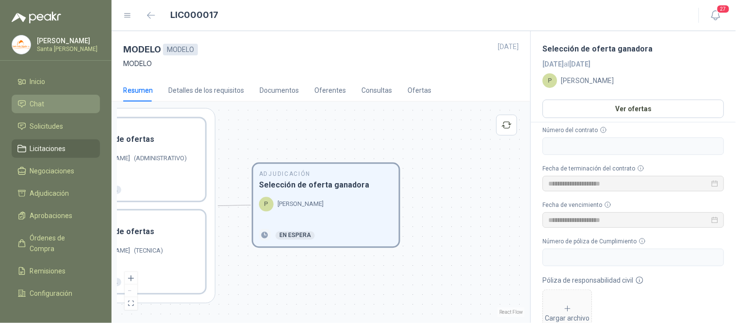
scroll to position [32, 0]
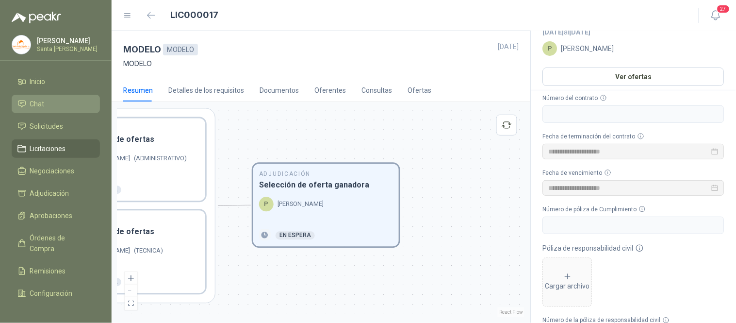
click at [304, 183] on h3 "Selección de oferta ganadora" at bounding box center [326, 185] width 134 height 12
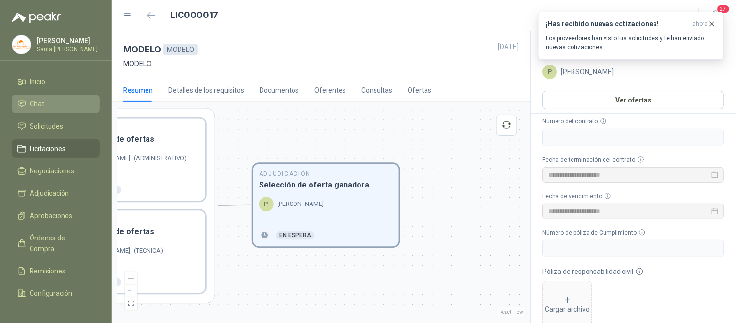
scroll to position [0, 0]
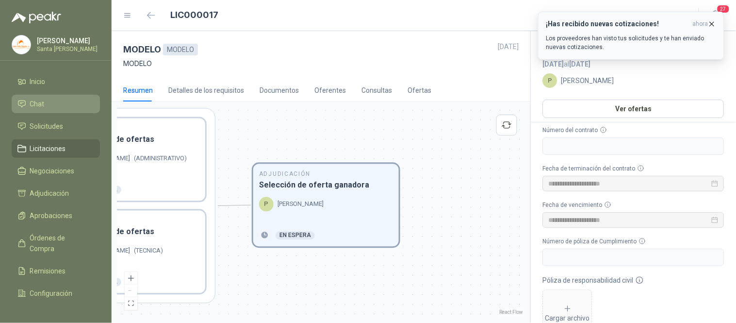
click at [711, 22] on icon "button" at bounding box center [712, 24] width 8 height 8
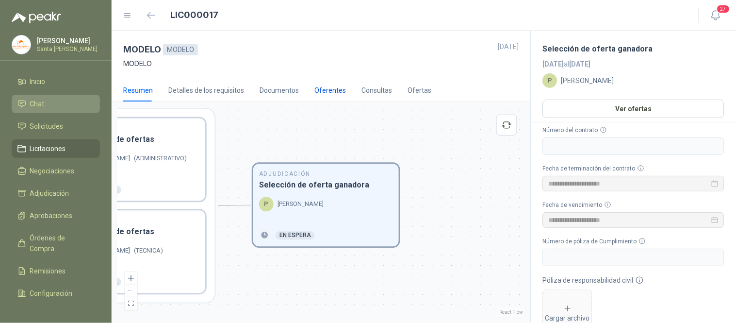
click at [324, 92] on div "Oferentes" at bounding box center [331, 90] width 32 height 11
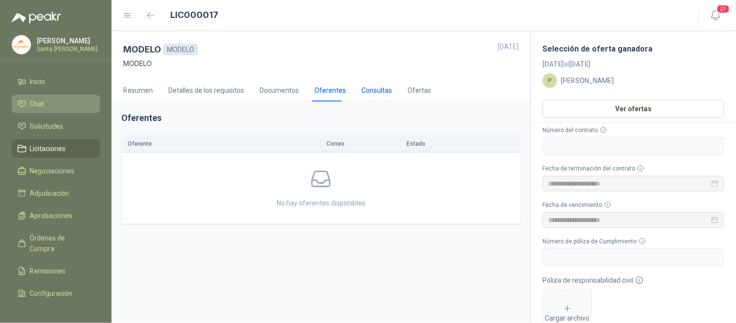
click at [374, 86] on div "Consultas" at bounding box center [377, 90] width 31 height 11
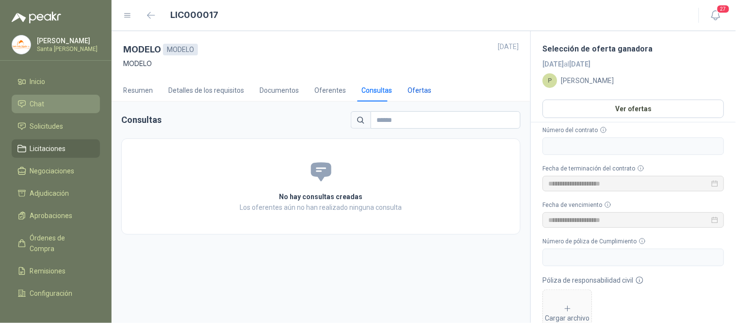
click at [410, 88] on div "Ofertas" at bounding box center [420, 90] width 24 height 11
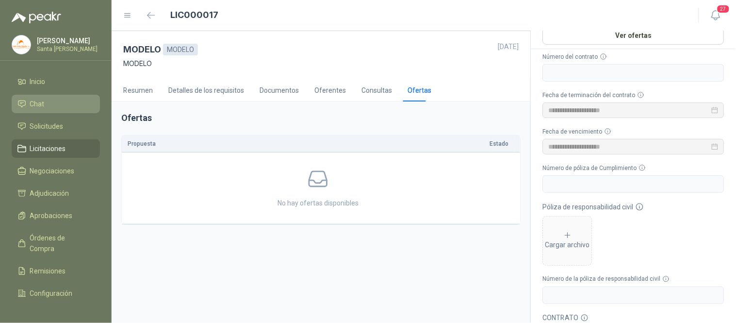
scroll to position [33, 0]
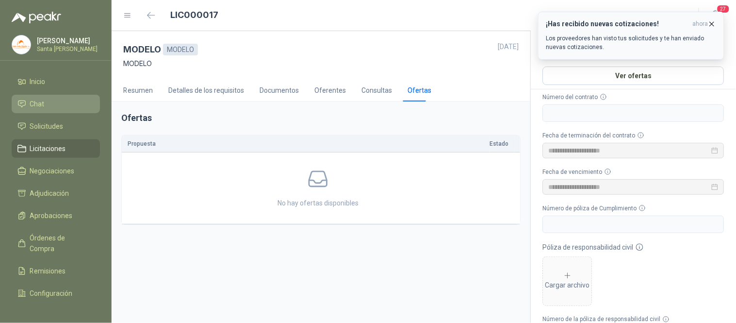
click at [711, 21] on icon "button" at bounding box center [712, 24] width 8 height 8
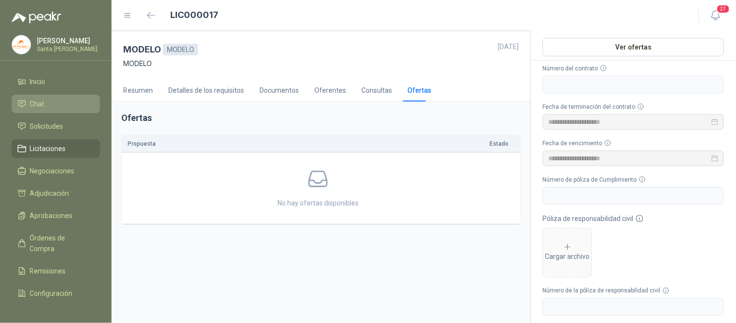
scroll to position [0, 0]
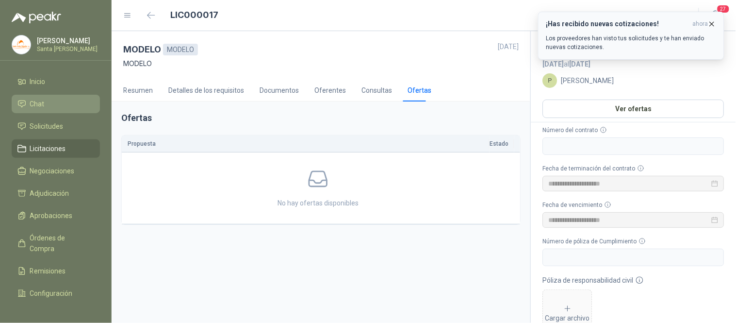
click at [712, 23] on icon "button" at bounding box center [713, 24] width 4 height 4
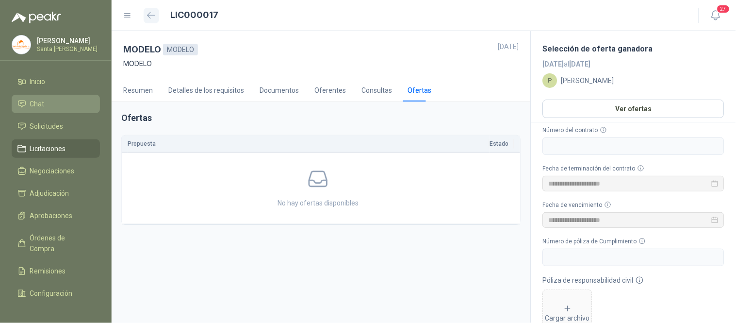
click at [149, 12] on icon "button" at bounding box center [151, 15] width 8 height 7
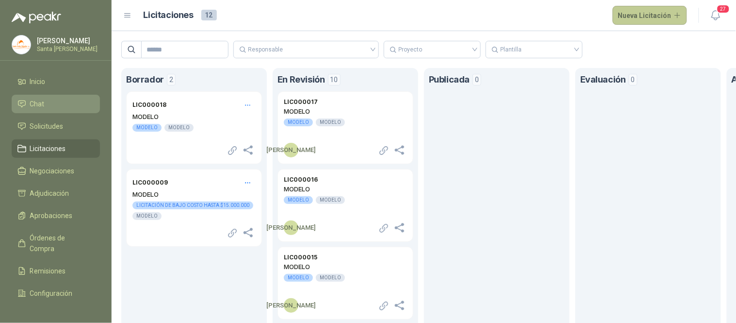
click at [647, 11] on button "Nueva Licitación" at bounding box center [650, 15] width 75 height 19
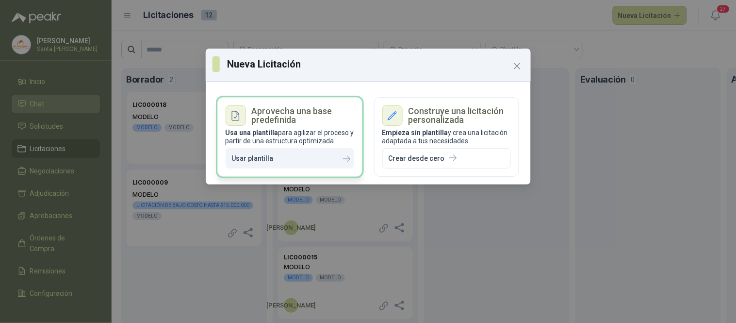
click at [302, 157] on button "Usar plantilla" at bounding box center [290, 158] width 129 height 21
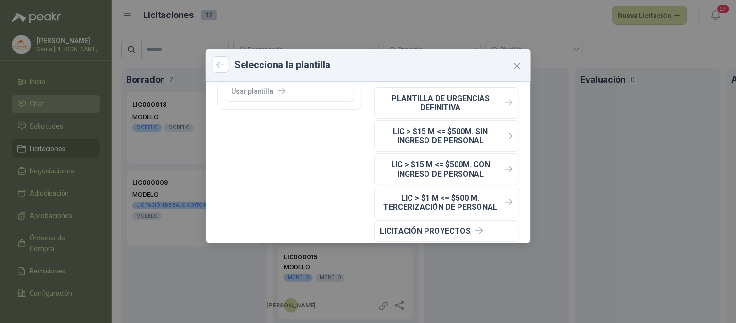
scroll to position [74, 0]
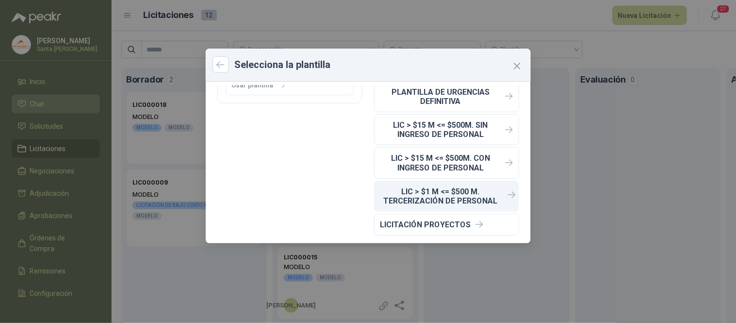
click at [440, 193] on p "LIC > $1 M <= $500 M. TERCERIZACIÓN DE PERSONAL" at bounding box center [441, 196] width 121 height 18
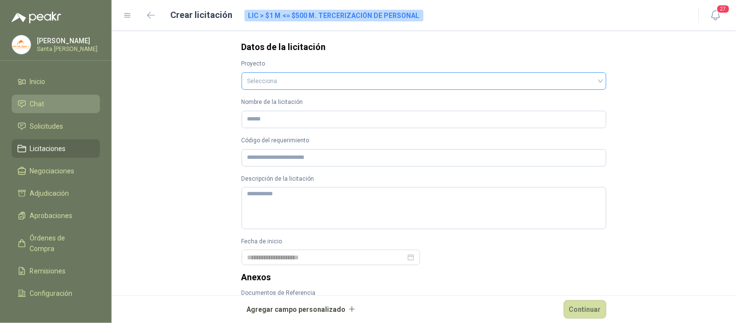
click at [318, 80] on input "search" at bounding box center [424, 80] width 353 height 15
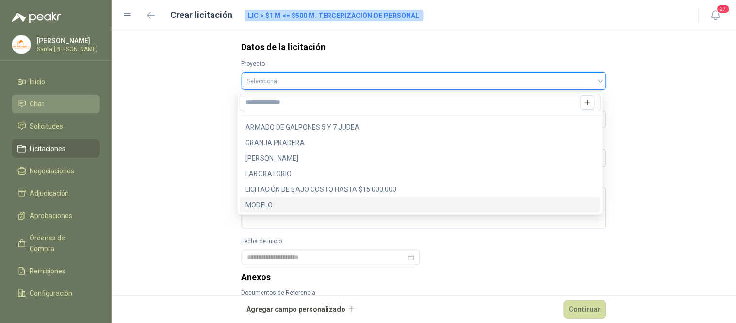
click at [267, 204] on div "MODELO" at bounding box center [420, 204] width 349 height 11
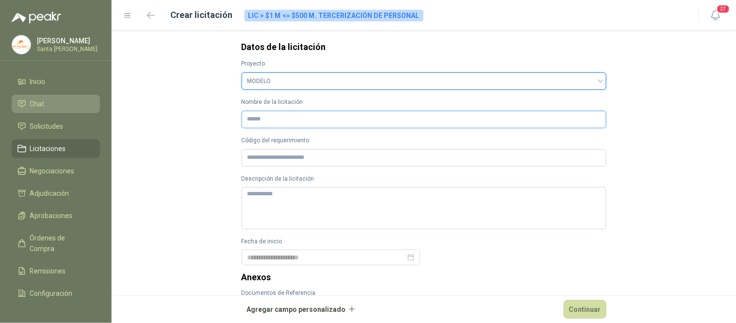
click at [281, 116] on input "Nombre de la licitación" at bounding box center [424, 119] width 365 height 17
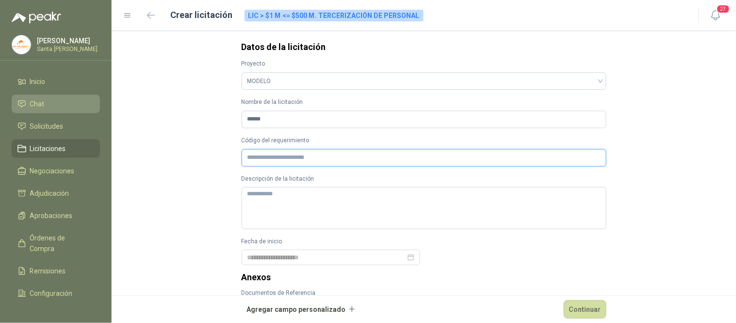
click at [288, 152] on input "Código del requerimiento" at bounding box center [424, 157] width 365 height 17
click at [257, 198] on textarea "Descripción de la licitación" at bounding box center [424, 208] width 365 height 42
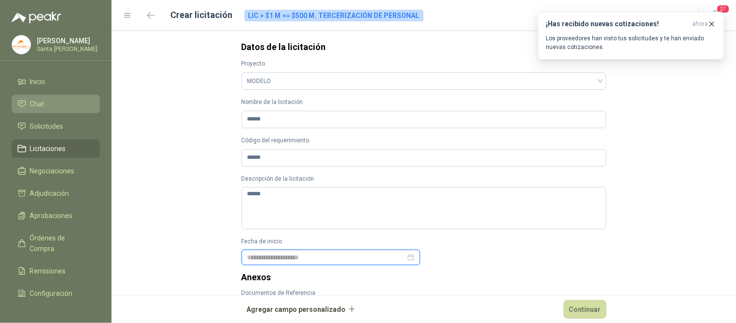
click at [405, 258] on div at bounding box center [331, 257] width 167 height 11
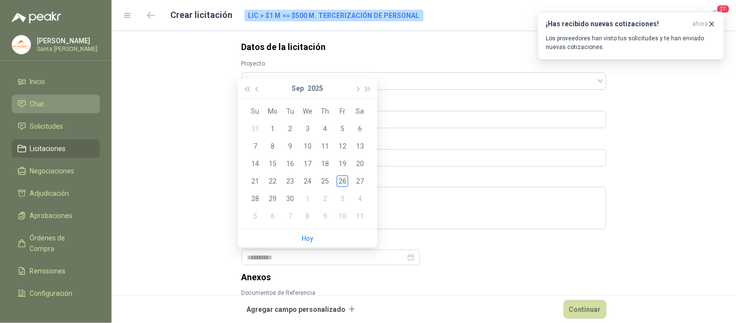
click at [340, 181] on div "26" at bounding box center [343, 181] width 12 height 12
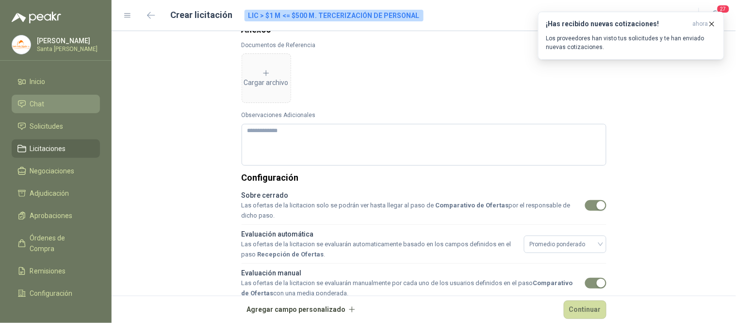
scroll to position [289, 0]
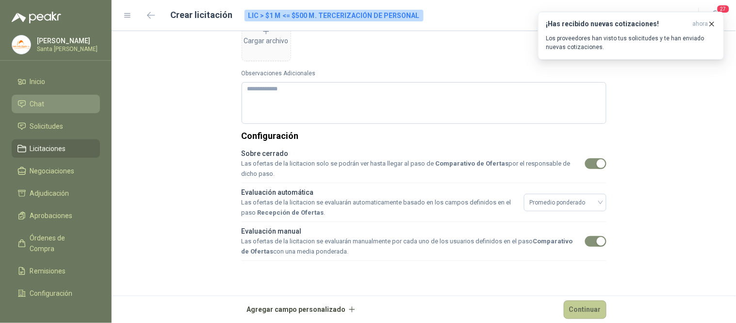
click at [592, 303] on button "Continuar" at bounding box center [585, 309] width 43 height 18
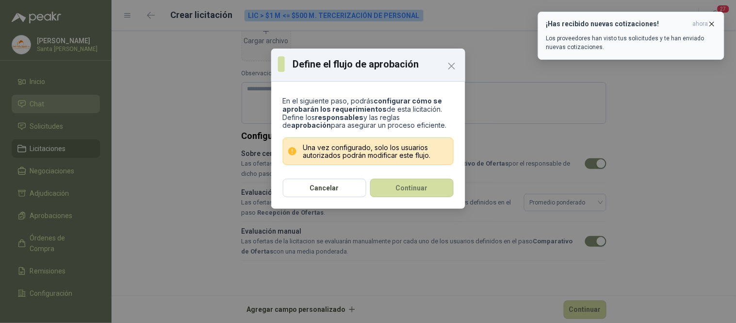
click at [713, 23] on icon "button" at bounding box center [713, 24] width 4 height 4
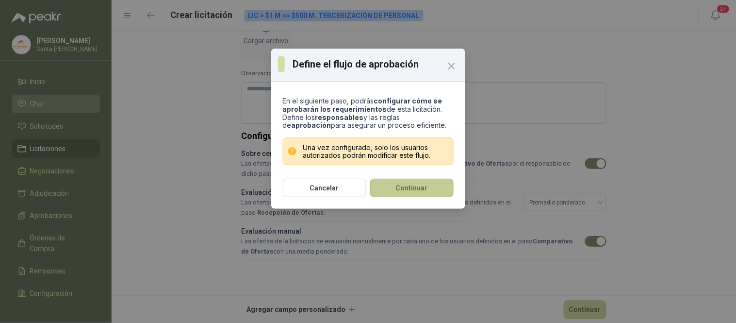
click at [435, 185] on button "Continuar" at bounding box center [411, 188] width 83 height 18
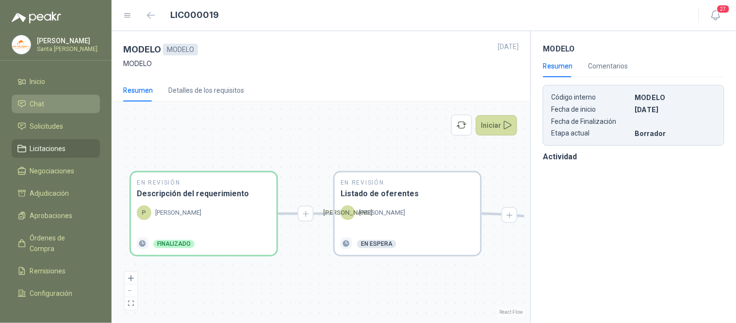
drag, startPoint x: 419, startPoint y: 295, endPoint x: 290, endPoint y: 280, distance: 130.0
click at [273, 292] on div "En Revisión Descripción del requerimiento P [PERSON_NAME] Finalizado En Revisió…" at bounding box center [320, 212] width 407 height 210
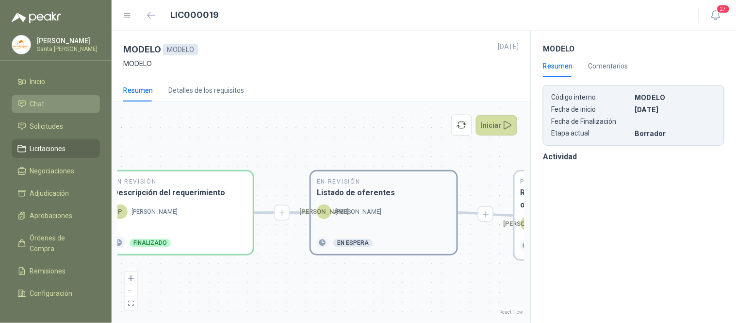
click at [381, 216] on div "[PERSON_NAME]" at bounding box center [384, 211] width 134 height 15
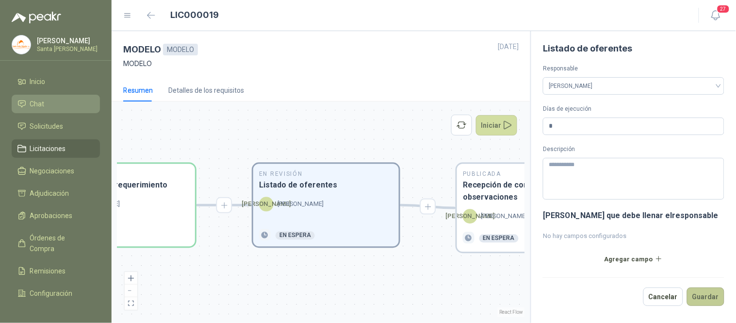
click at [702, 297] on button "Guardar" at bounding box center [705, 296] width 37 height 18
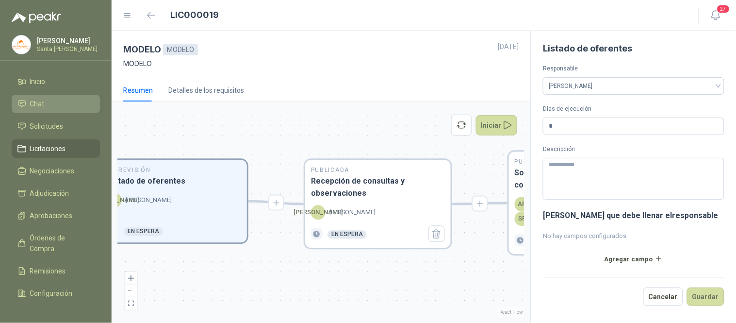
drag, startPoint x: 415, startPoint y: 289, endPoint x: 264, endPoint y: 285, distance: 152.0
click at [264, 285] on div "En Revisión Descripción del requerimiento P [PERSON_NAME] Finalizado En Revisió…" at bounding box center [320, 212] width 407 height 210
click at [390, 199] on div "Publicada Recepción de consultas y observaciones [PERSON_NAME] En espera" at bounding box center [378, 204] width 146 height 88
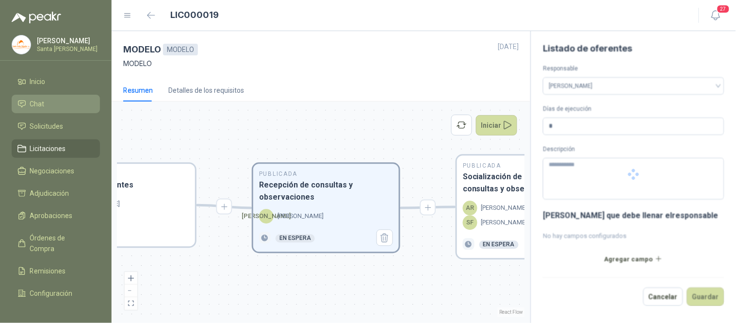
click at [325, 211] on div "[PERSON_NAME]" at bounding box center [326, 216] width 134 height 15
click at [700, 297] on button "Guardar" at bounding box center [705, 296] width 37 height 18
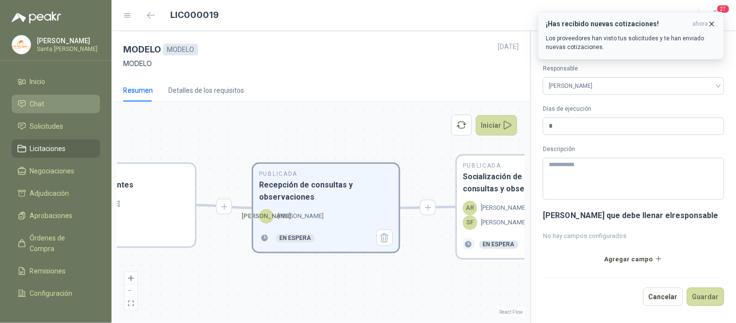
click at [712, 25] on icon "button" at bounding box center [712, 24] width 8 height 8
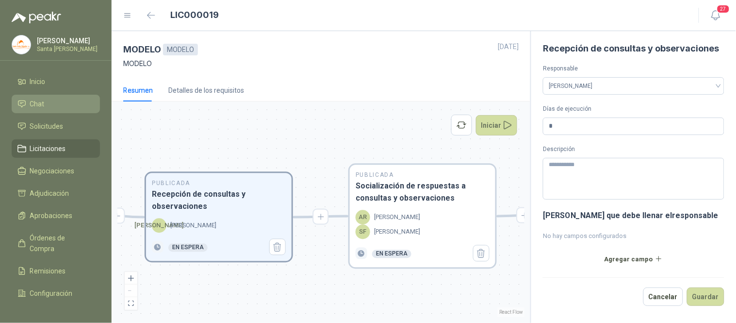
drag, startPoint x: 376, startPoint y: 282, endPoint x: 306, endPoint y: 289, distance: 70.8
click at [306, 289] on div "En Revisión Descripción del requerimiento P [PERSON_NAME] Finalizado En Revisió…" at bounding box center [320, 212] width 407 height 210
drag, startPoint x: 409, startPoint y: 295, endPoint x: 358, endPoint y: 273, distance: 55.6
click at [352, 292] on div "En Revisión Descripción del requerimiento P [PERSON_NAME] Finalizado En Revisió…" at bounding box center [320, 212] width 407 height 210
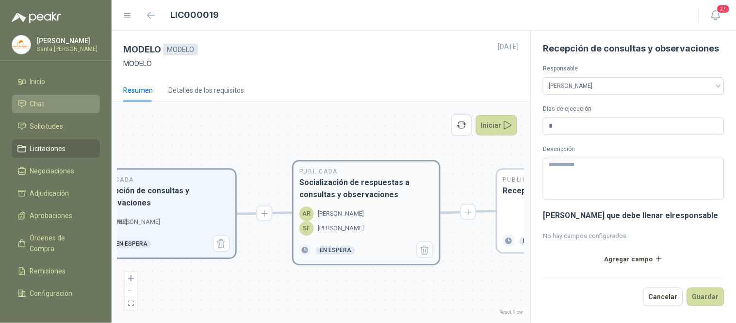
click at [369, 222] on div "SF [PERSON_NAME]" at bounding box center [366, 228] width 134 height 15
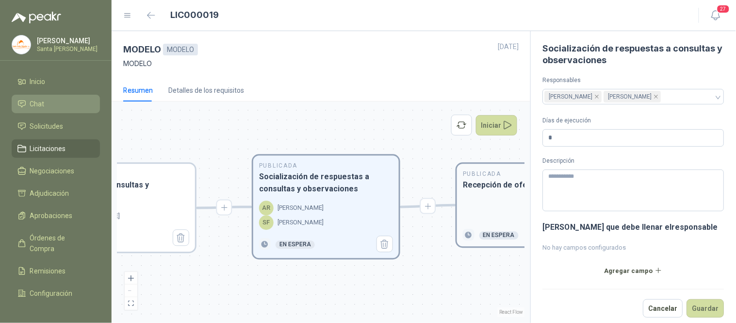
click at [469, 197] on div at bounding box center [530, 210] width 134 height 26
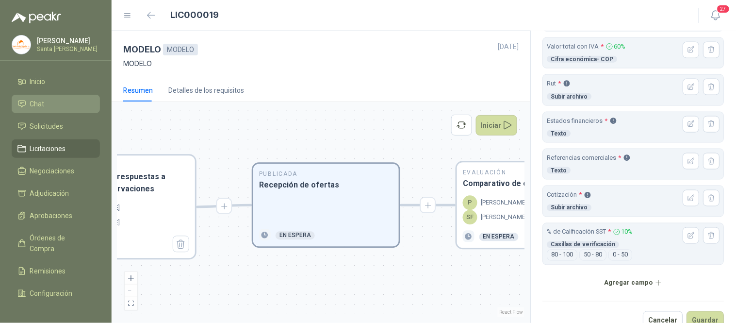
scroll to position [303, 0]
click at [651, 241] on header "% de Calificación SST * 10% Casillas de verificación" at bounding box center [633, 237] width 173 height 22
click at [688, 236] on icon "button" at bounding box center [692, 235] width 8 height 8
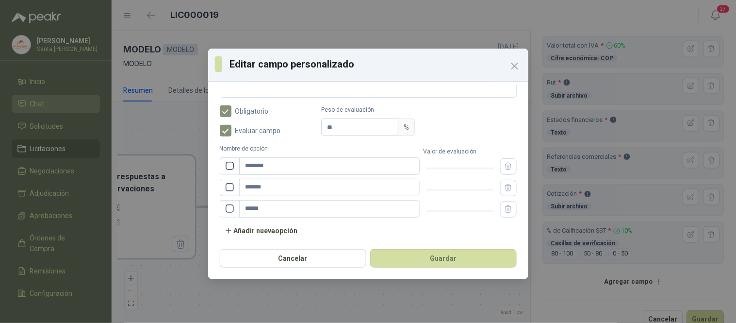
scroll to position [159, 0]
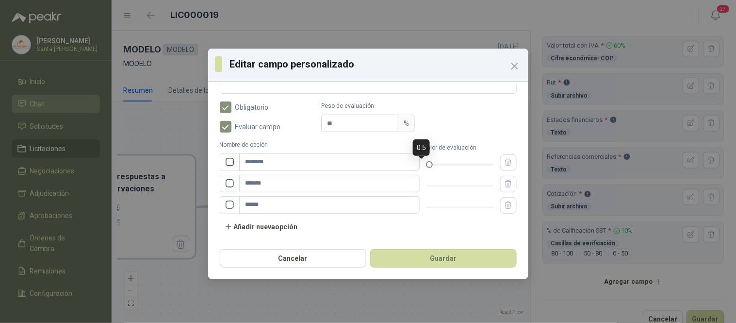
drag, startPoint x: 420, startPoint y: 164, endPoint x: 431, endPoint y: 165, distance: 10.8
click at [435, 164] on div at bounding box center [460, 165] width 68 height 2
click at [431, 165] on div at bounding box center [460, 165] width 68 height 6
click at [437, 165] on div at bounding box center [439, 164] width 5 height 5
click at [449, 186] on div at bounding box center [460, 186] width 68 height 6
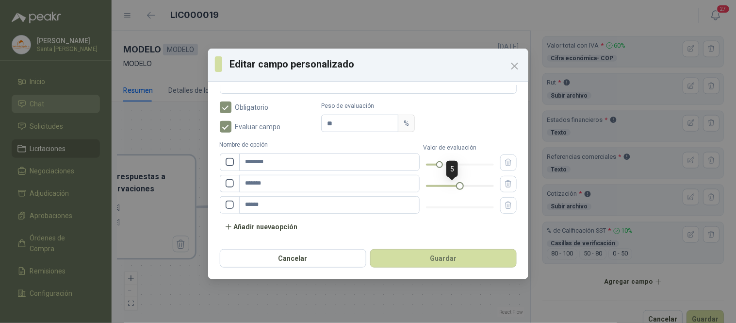
click at [458, 187] on div at bounding box center [460, 185] width 5 height 5
click at [484, 207] on div at bounding box center [460, 207] width 68 height 6
click at [492, 206] on div at bounding box center [494, 207] width 5 height 5
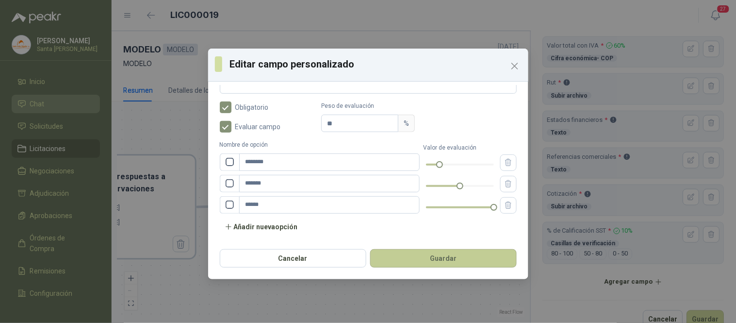
click at [447, 259] on button "Guardar" at bounding box center [443, 258] width 147 height 18
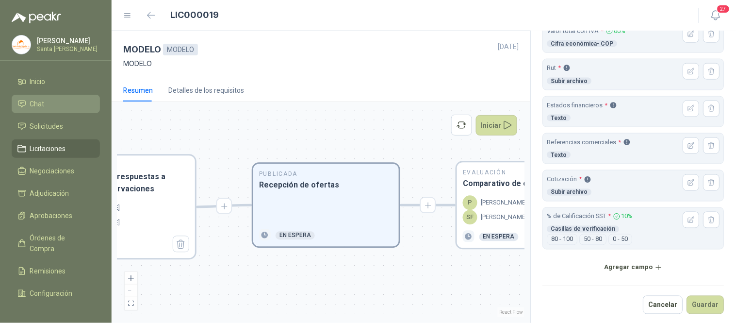
scroll to position [322, 0]
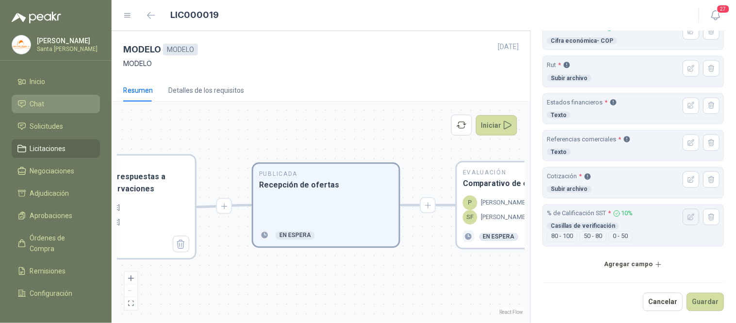
click at [688, 216] on icon "button" at bounding box center [692, 217] width 8 height 8
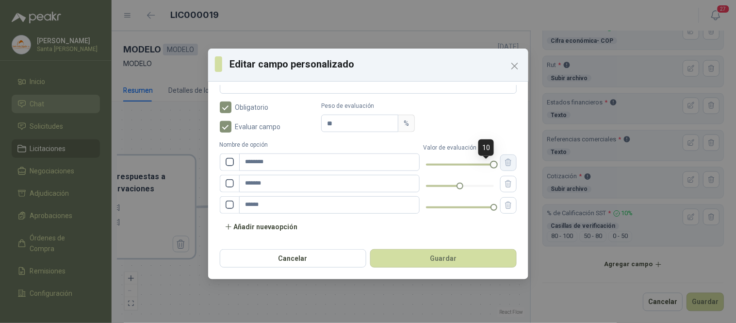
drag, startPoint x: 432, startPoint y: 164, endPoint x: 501, endPoint y: 166, distance: 69.4
click at [501, 166] on div "Nombre de opción ******** Valor de evaluación" at bounding box center [368, 155] width 297 height 31
drag, startPoint x: 484, startPoint y: 206, endPoint x: 431, endPoint y: 208, distance: 53.4
click at [437, 208] on div at bounding box center [439, 207] width 5 height 5
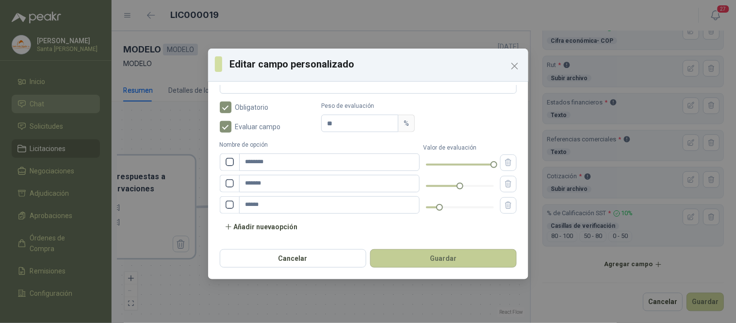
click at [444, 259] on button "Guardar" at bounding box center [443, 258] width 147 height 18
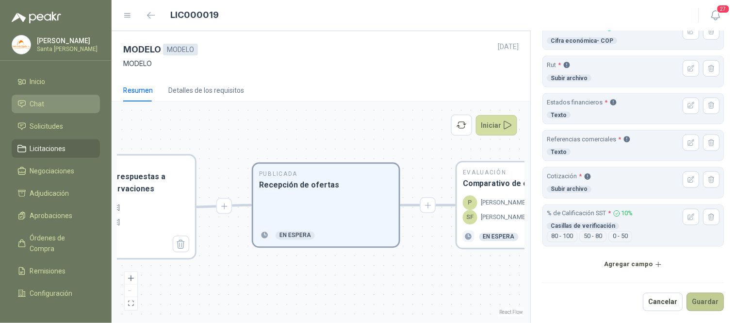
click at [709, 302] on button "Guardar" at bounding box center [705, 302] width 37 height 18
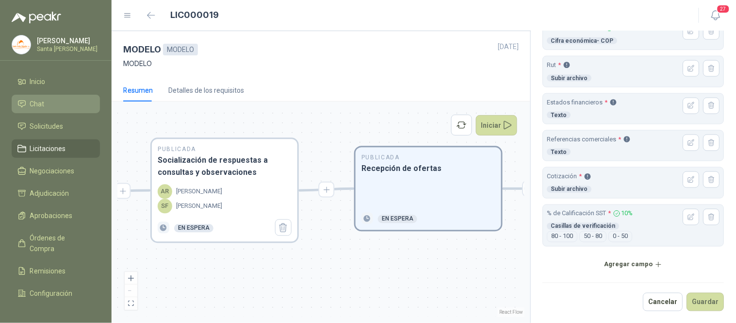
drag, startPoint x: 406, startPoint y: 297, endPoint x: 534, endPoint y: 274, distance: 129.8
click at [534, 274] on div "MODELO MODELO [DATE] MODELO Resumen Detalles de los requisitos En Revisión Desc…" at bounding box center [424, 177] width 625 height 292
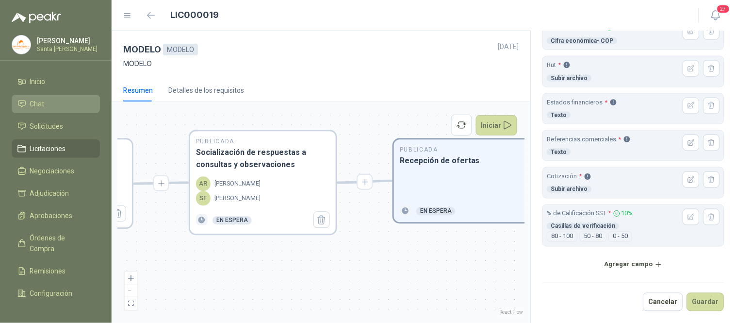
drag, startPoint x: 401, startPoint y: 283, endPoint x: 439, endPoint y: 282, distance: 38.4
click at [439, 282] on div "En Revisión Descripción del requerimiento P [PERSON_NAME] Finalizado En Revisió…" at bounding box center [320, 212] width 407 height 210
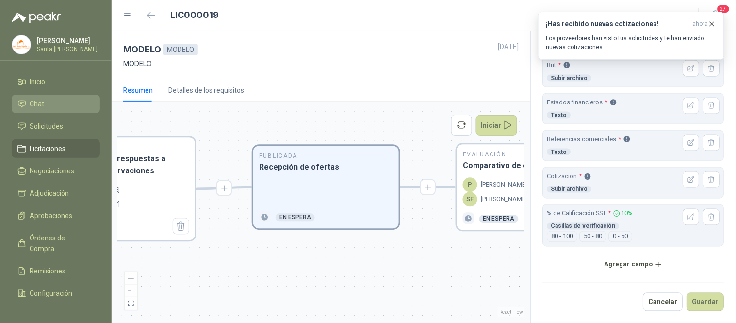
drag, startPoint x: 434, startPoint y: 252, endPoint x: 268, endPoint y: 259, distance: 166.1
click at [268, 259] on div "En Revisión Descripción del requerimiento P [PERSON_NAME] Finalizado En Revisió…" at bounding box center [320, 212] width 407 height 210
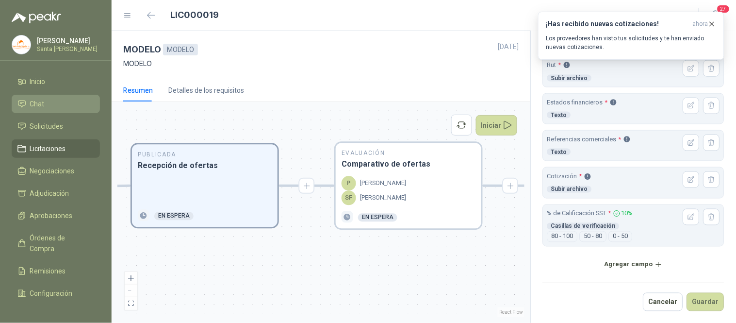
drag, startPoint x: 428, startPoint y: 279, endPoint x: 307, endPoint y: 278, distance: 121.3
click at [307, 278] on div "En Revisión Descripción del requerimiento P [PERSON_NAME] Finalizado En Revisió…" at bounding box center [320, 212] width 407 height 210
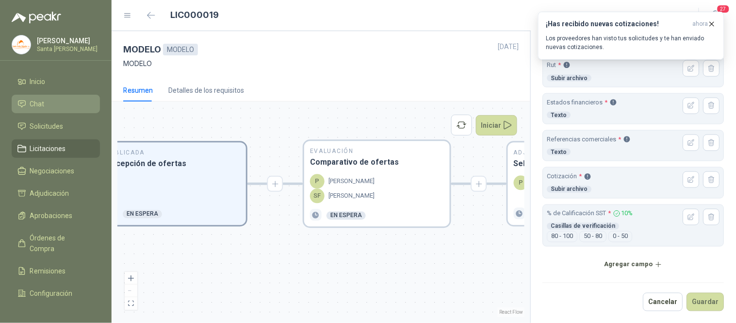
drag, startPoint x: 396, startPoint y: 277, endPoint x: 348, endPoint y: 274, distance: 47.7
click at [348, 274] on div "En Revisión Descripción del requerimiento P [PERSON_NAME] Finalizado En Revisió…" at bounding box center [320, 212] width 407 height 210
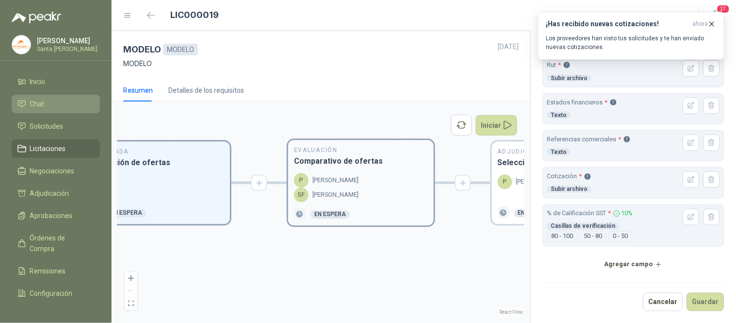
click at [374, 177] on div "P [PERSON_NAME]" at bounding box center [361, 180] width 134 height 15
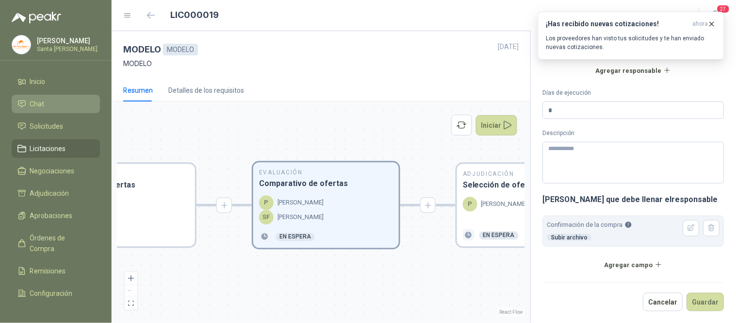
scroll to position [186, 0]
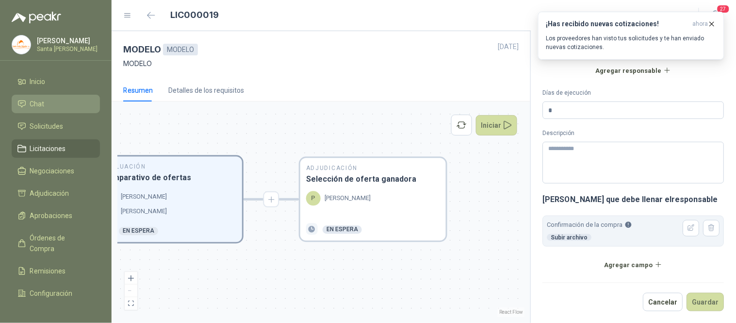
drag, startPoint x: 435, startPoint y: 280, endPoint x: 278, endPoint y: 274, distance: 156.9
click at [278, 274] on div "En Revisión Descripción del requerimiento P [PERSON_NAME] Finalizado En Revisió…" at bounding box center [320, 212] width 407 height 210
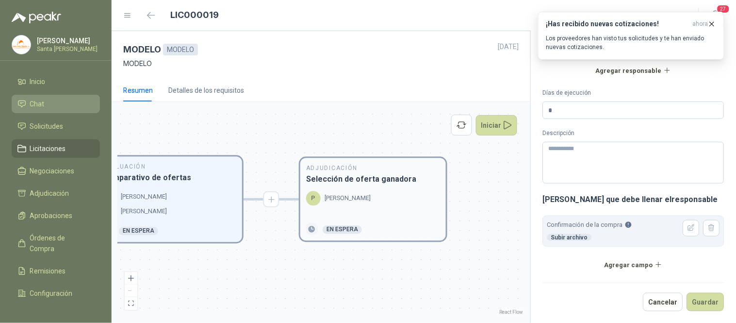
click at [342, 209] on div "P [PERSON_NAME]" at bounding box center [373, 204] width 134 height 26
click at [357, 191] on div "P [PERSON_NAME]" at bounding box center [338, 198] width 65 height 15
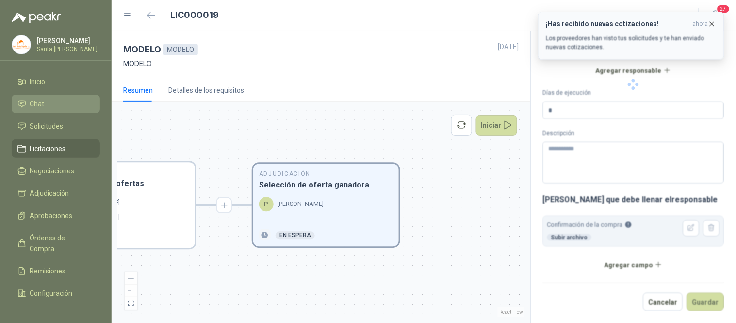
scroll to position [324, 0]
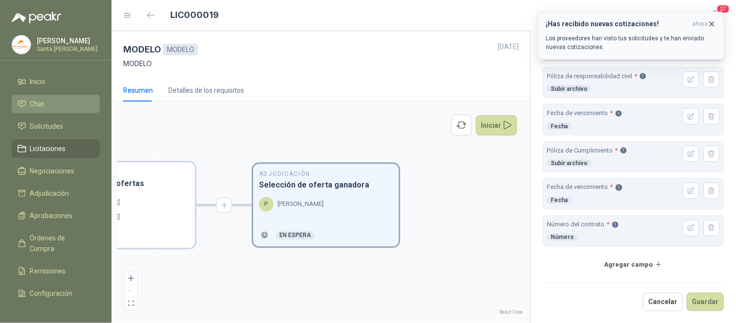
click at [711, 23] on icon "button" at bounding box center [712, 24] width 8 height 8
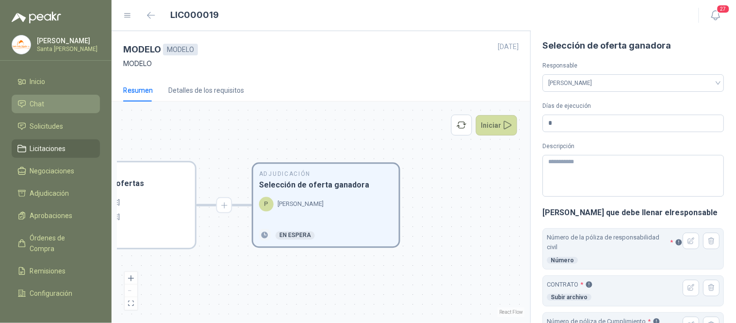
scroll to position [0, 0]
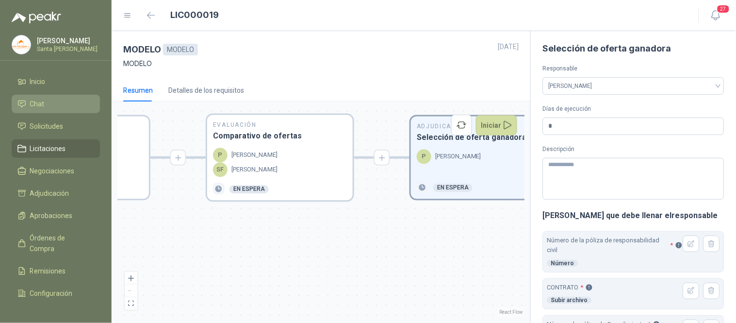
drag, startPoint x: 295, startPoint y: 294, endPoint x: 471, endPoint y: 246, distance: 182.2
click at [471, 246] on div "En Revisión Descripción del requerimiento P [PERSON_NAME] Finalizado En Revisió…" at bounding box center [320, 212] width 407 height 210
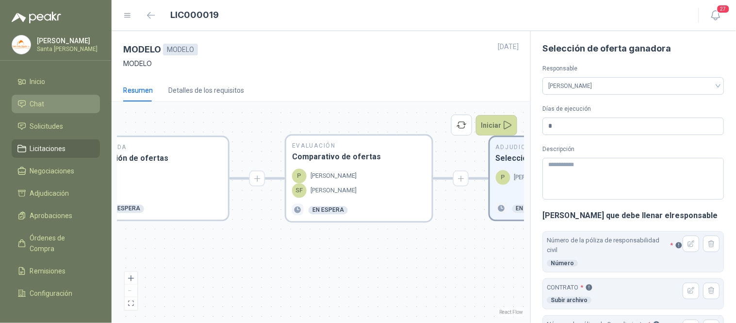
drag, startPoint x: 345, startPoint y: 253, endPoint x: 394, endPoint y: 282, distance: 56.8
click at [394, 282] on div "En Revisión Descripción del requerimiento P [PERSON_NAME] Finalizado En Revisió…" at bounding box center [320, 212] width 407 height 210
click at [364, 186] on div "SF [PERSON_NAME]" at bounding box center [359, 190] width 134 height 15
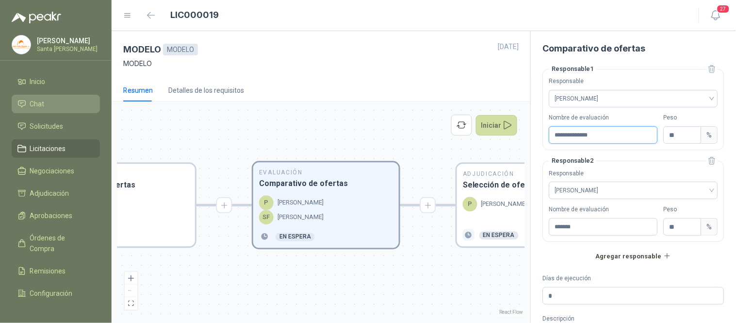
drag, startPoint x: 618, startPoint y: 133, endPoint x: 534, endPoint y: 132, distance: 83.5
click at [534, 132] on div "**********" at bounding box center [634, 177] width 206 height 292
click at [672, 134] on input "**" at bounding box center [682, 135] width 37 height 17
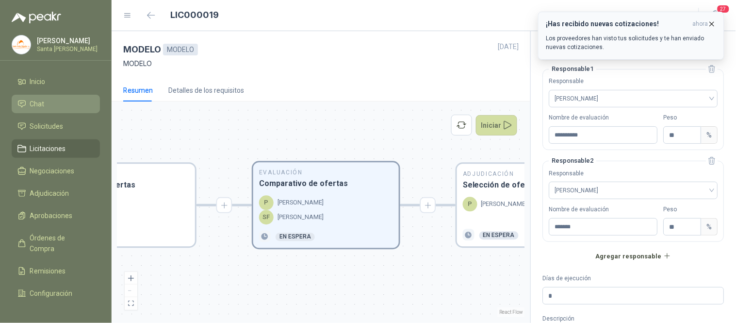
click at [715, 23] on icon "button" at bounding box center [712, 24] width 8 height 8
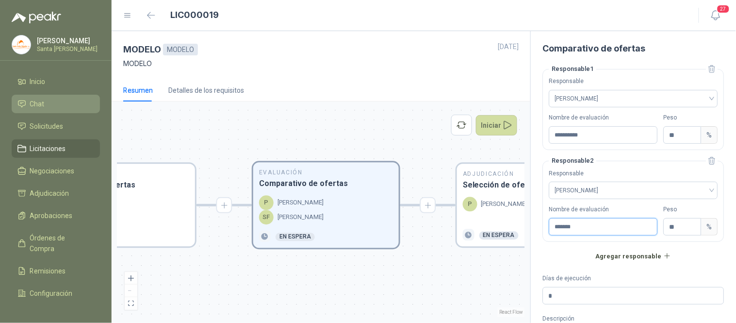
click at [604, 227] on input "*******" at bounding box center [603, 226] width 109 height 17
click at [668, 226] on input "**" at bounding box center [682, 226] width 37 height 17
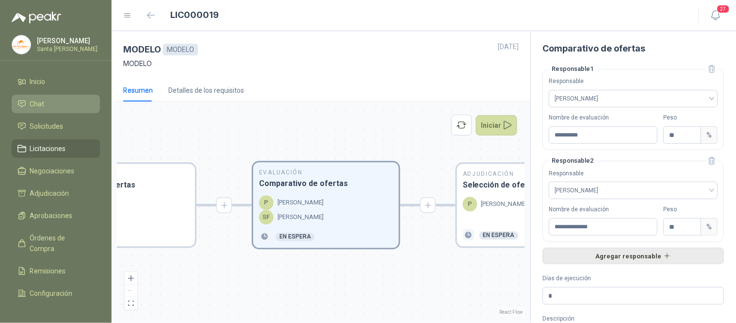
click at [641, 249] on button "Agregar responsable" at bounding box center [634, 256] width 182 height 17
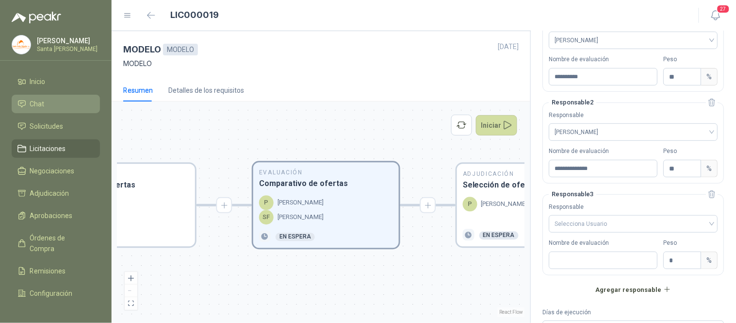
scroll to position [79, 0]
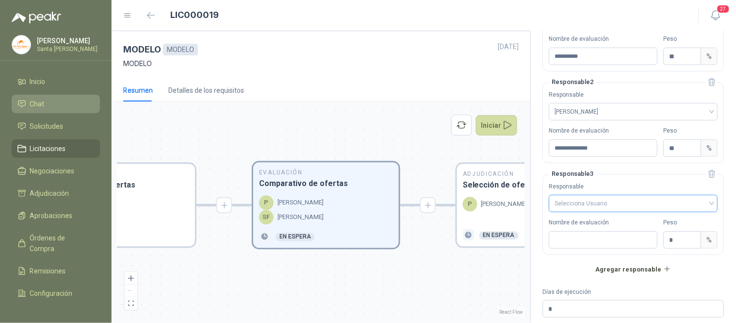
click at [597, 206] on input "search" at bounding box center [633, 202] width 157 height 15
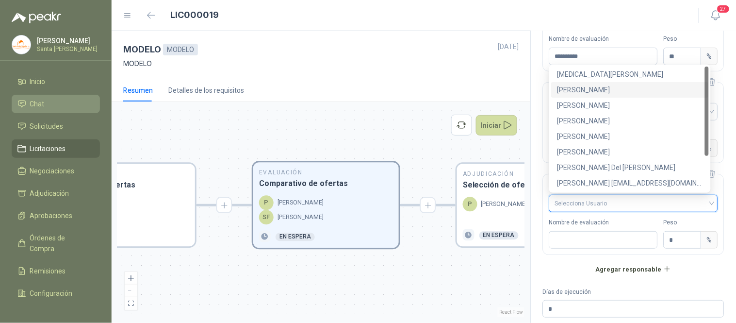
click at [581, 90] on div "[PERSON_NAME]" at bounding box center [630, 89] width 146 height 11
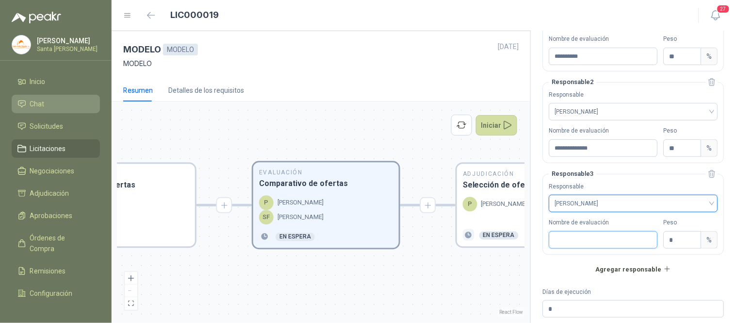
click at [570, 239] on input "Nombre de evaluación" at bounding box center [603, 239] width 109 height 17
click at [664, 243] on input "*" at bounding box center [682, 240] width 37 height 17
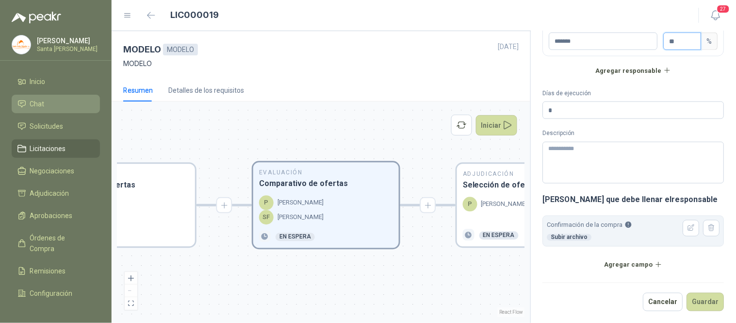
scroll to position [278, 0]
drag, startPoint x: 571, startPoint y: 112, endPoint x: 542, endPoint y: 112, distance: 28.6
click at [542, 112] on div "**********" at bounding box center [634, 177] width 206 height 292
click at [694, 301] on button "Guardar" at bounding box center [705, 302] width 37 height 18
click at [695, 297] on button "Guardar" at bounding box center [705, 302] width 37 height 18
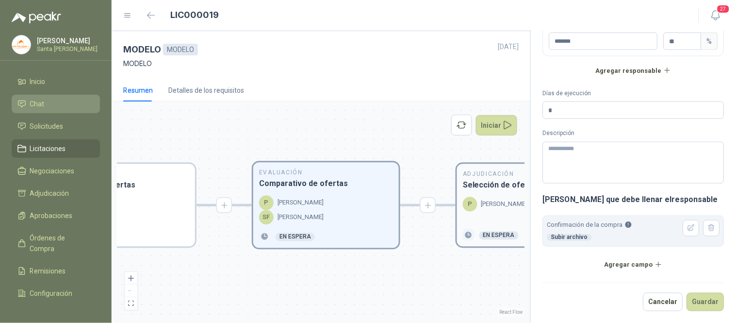
click at [512, 207] on p "[PERSON_NAME]" at bounding box center [504, 204] width 46 height 10
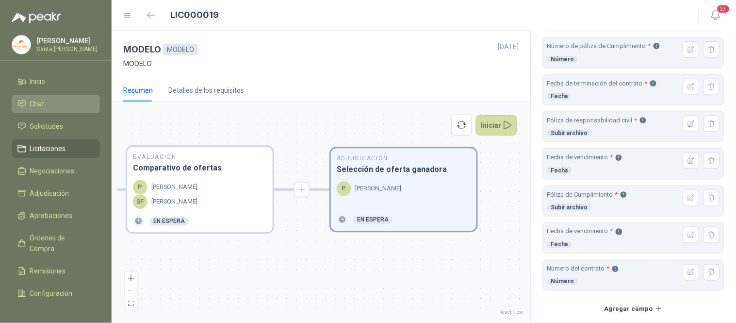
drag, startPoint x: 427, startPoint y: 288, endPoint x: 534, endPoint y: 272, distance: 108.5
click at [534, 272] on div "MODELO MODELO [DATE] MODELO Resumen Detalles de los requisitos En Revisión Desc…" at bounding box center [424, 177] width 625 height 292
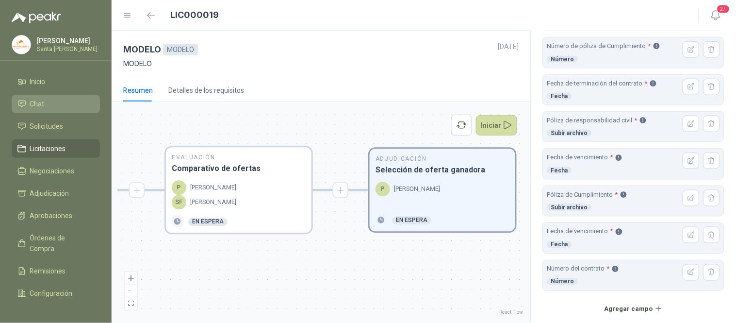
drag, startPoint x: 387, startPoint y: 276, endPoint x: 447, endPoint y: 282, distance: 60.0
click at [447, 282] on div "En Revisión Descripción del requerimiento P [PERSON_NAME] Finalizado En Revisió…" at bounding box center [320, 212] width 407 height 210
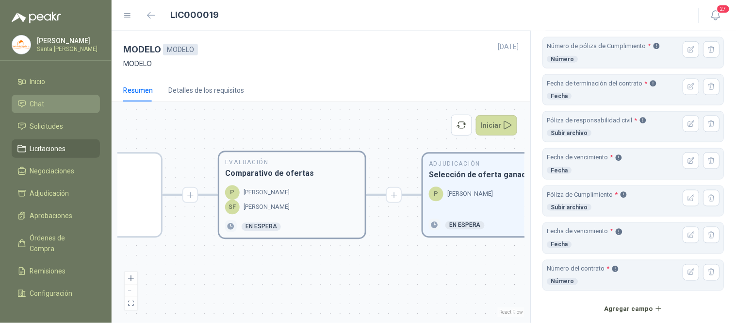
click at [299, 203] on div "SF [PERSON_NAME]" at bounding box center [292, 207] width 134 height 15
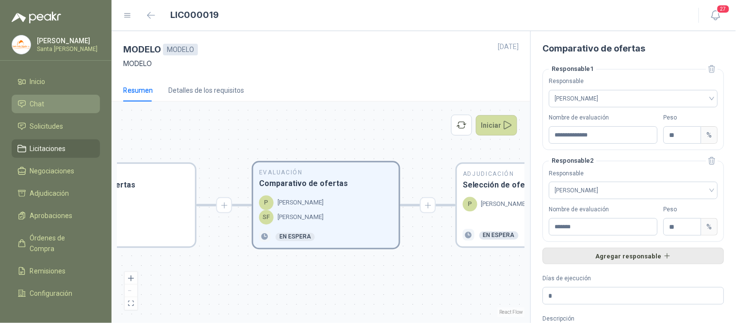
click at [629, 256] on button "Agregar responsable" at bounding box center [634, 256] width 182 height 17
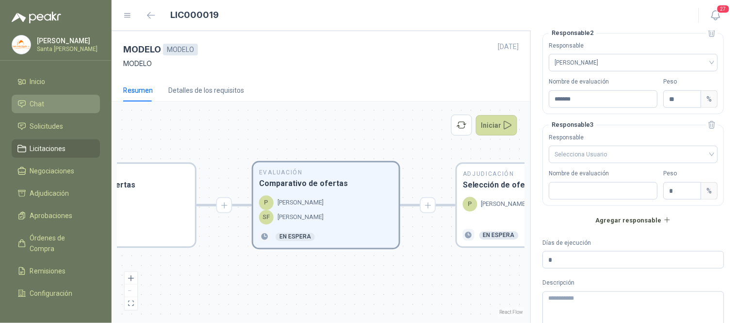
scroll to position [134, 0]
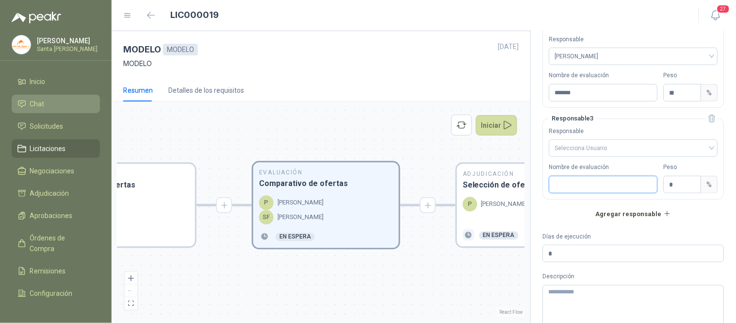
click at [562, 185] on input "Nombre de evaluación" at bounding box center [603, 184] width 109 height 17
click at [676, 184] on input "*" at bounding box center [682, 184] width 37 height 17
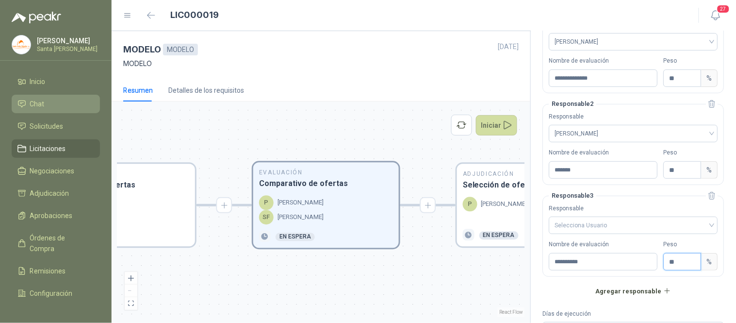
scroll to position [51, 0]
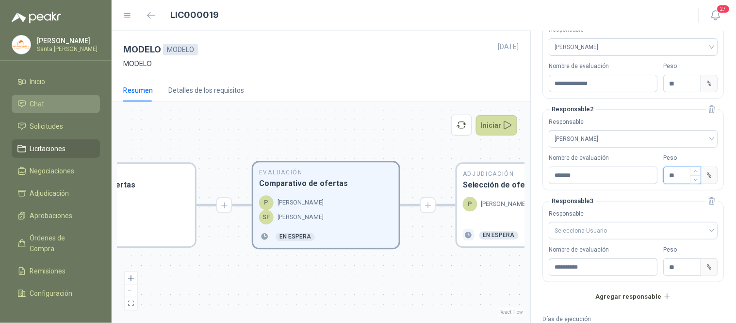
click at [669, 178] on input "**" at bounding box center [682, 175] width 37 height 17
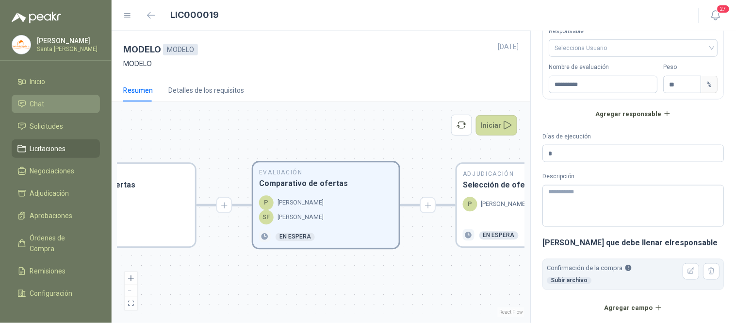
scroll to position [278, 0]
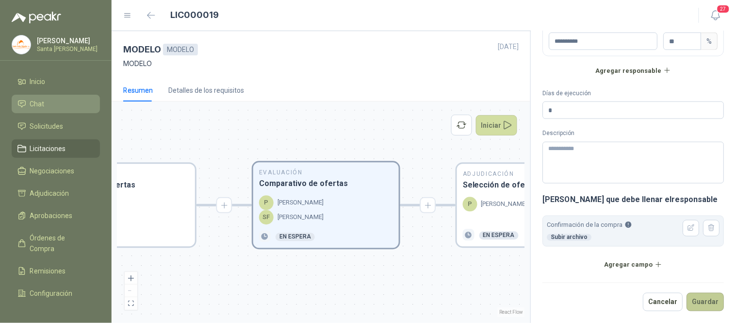
click at [700, 305] on button "Guardar" at bounding box center [705, 302] width 37 height 18
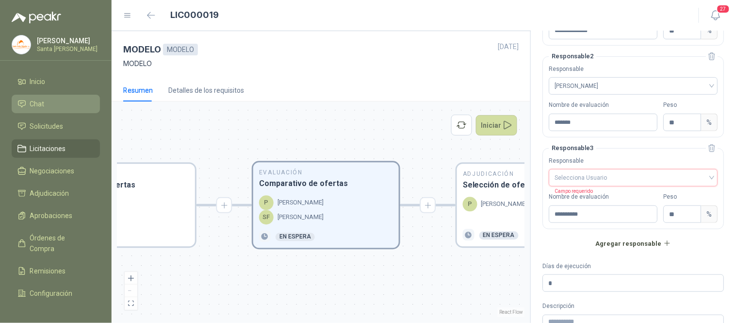
click at [585, 178] on input "search" at bounding box center [633, 176] width 157 height 15
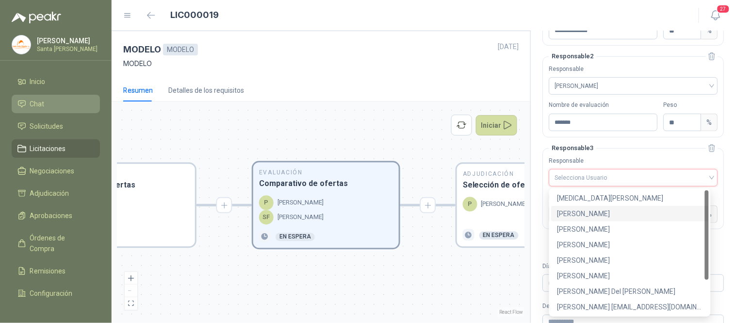
click at [580, 215] on div "[PERSON_NAME]" at bounding box center [630, 213] width 146 height 11
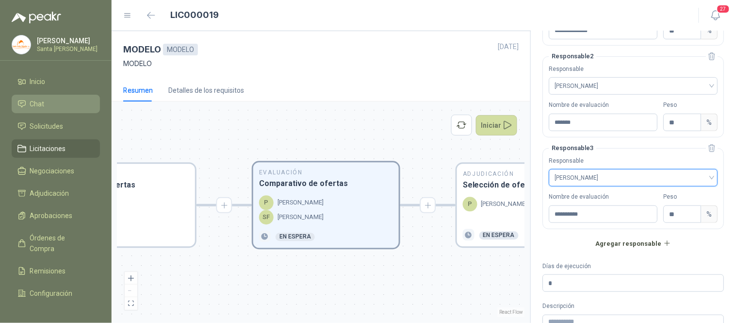
scroll to position [278, 0]
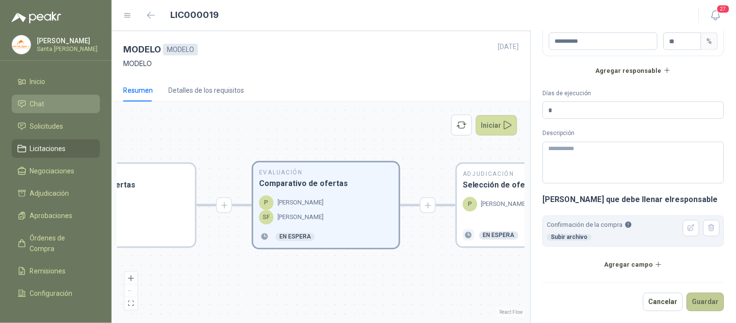
click at [700, 299] on button "Guardar" at bounding box center [705, 302] width 37 height 18
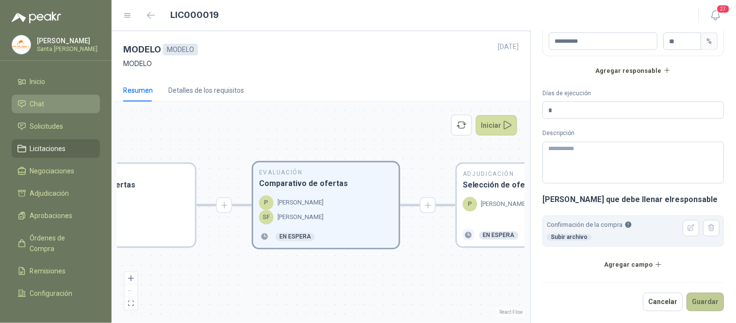
click at [701, 299] on button "Guardar" at bounding box center [705, 302] width 37 height 18
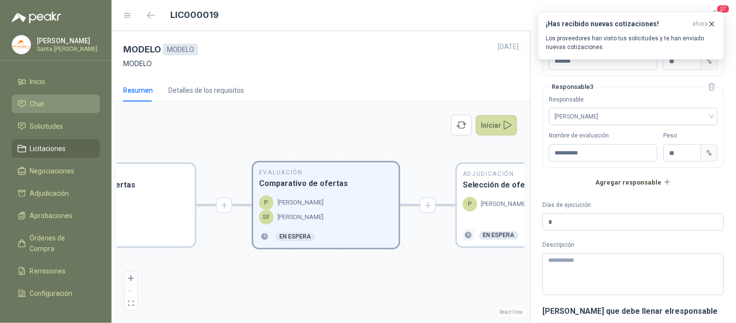
scroll to position [169, 0]
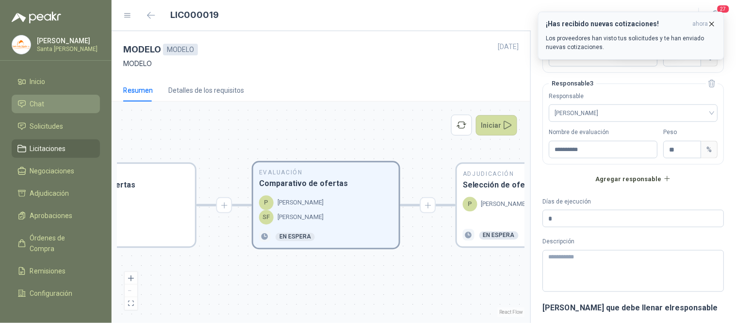
click at [713, 26] on icon "button" at bounding box center [712, 24] width 8 height 8
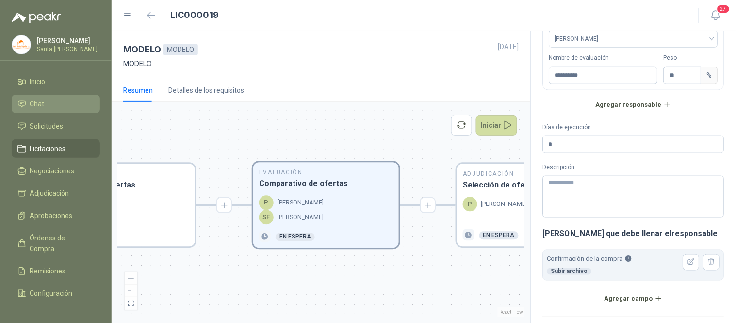
scroll to position [257, 0]
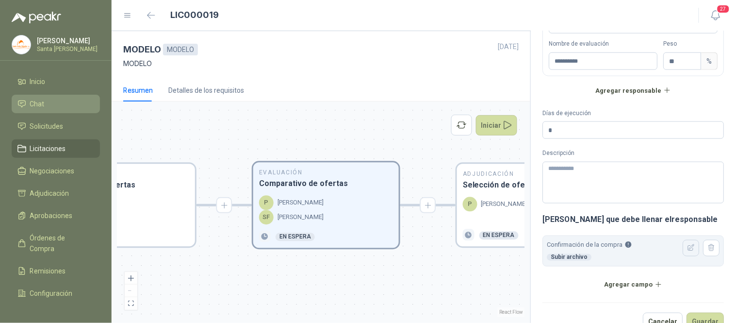
click at [688, 249] on icon "button" at bounding box center [692, 248] width 8 height 8
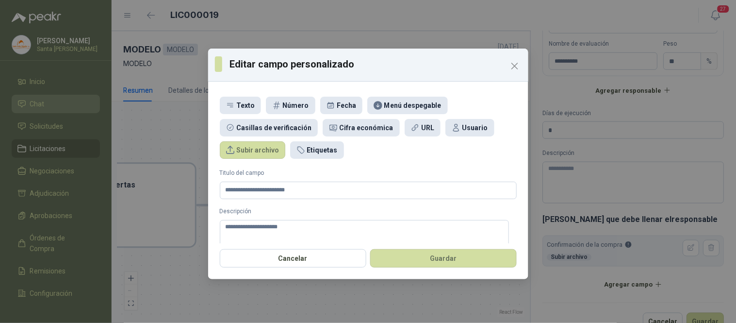
scroll to position [0, 0]
click at [434, 259] on button "Guardar" at bounding box center [443, 258] width 147 height 18
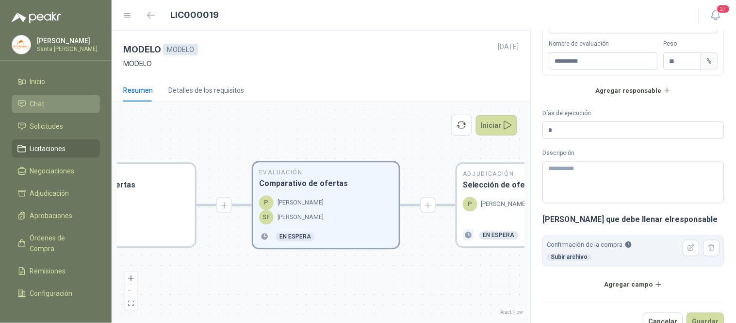
scroll to position [278, 0]
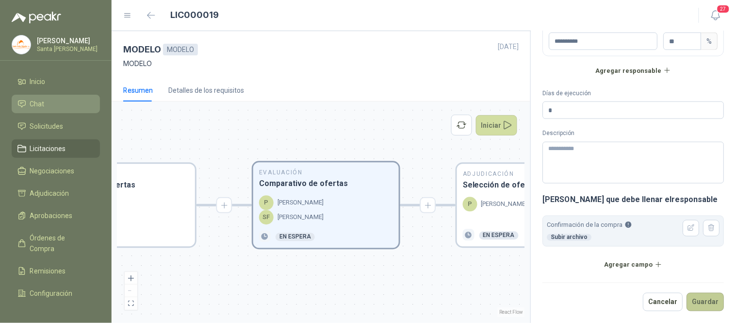
click at [697, 301] on button "Guardar" at bounding box center [705, 302] width 37 height 18
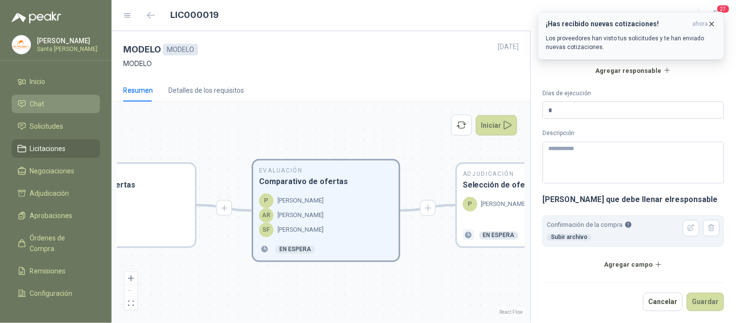
click at [711, 25] on icon "button" at bounding box center [712, 24] width 8 height 8
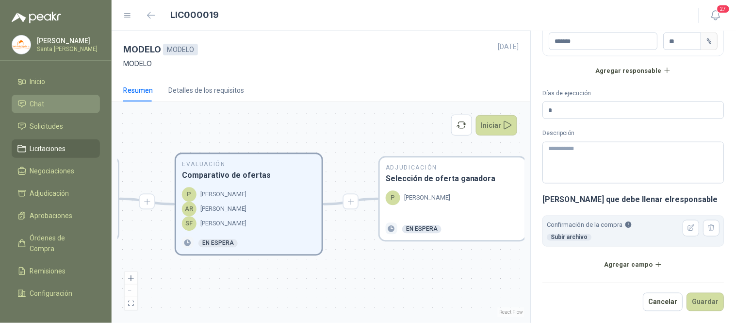
drag, startPoint x: 459, startPoint y: 287, endPoint x: 376, endPoint y: 281, distance: 83.7
click at [376, 281] on div "En Revisión Descripción del requerimiento P [PERSON_NAME] Finalizado En Revisió…" at bounding box center [320, 212] width 407 height 210
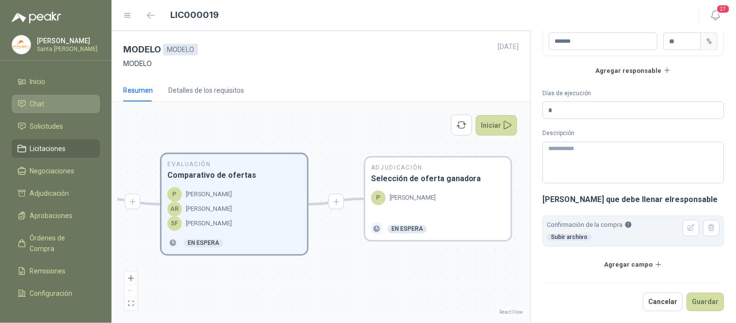
drag, startPoint x: 429, startPoint y: 276, endPoint x: 410, endPoint y: 276, distance: 18.4
click at [410, 276] on div "En Revisión Descripción del requerimiento P [PERSON_NAME] Finalizado En Revisió…" at bounding box center [320, 212] width 407 height 210
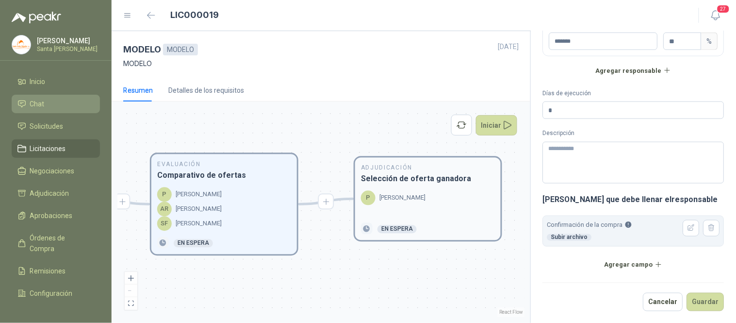
click at [409, 195] on p "[PERSON_NAME]" at bounding box center [403, 198] width 46 height 10
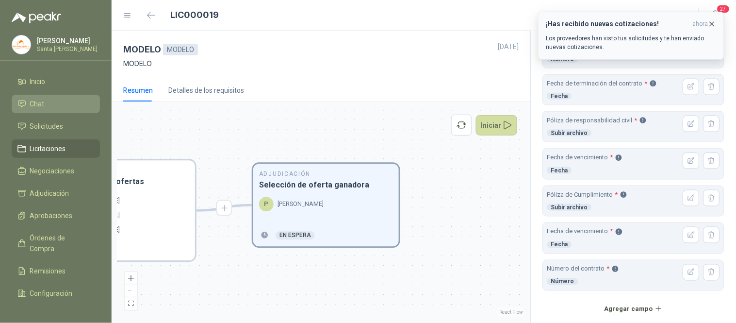
click at [714, 23] on icon "button" at bounding box center [712, 24] width 8 height 8
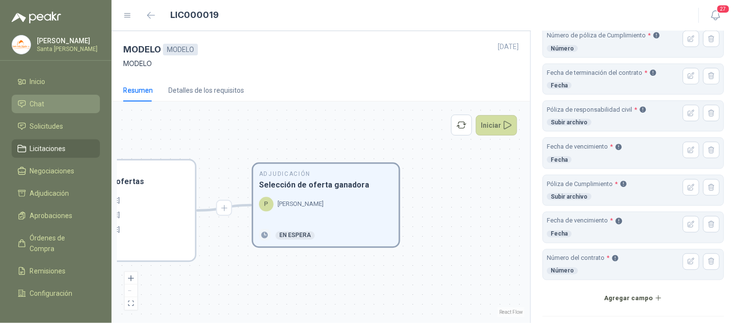
scroll to position [296, 0]
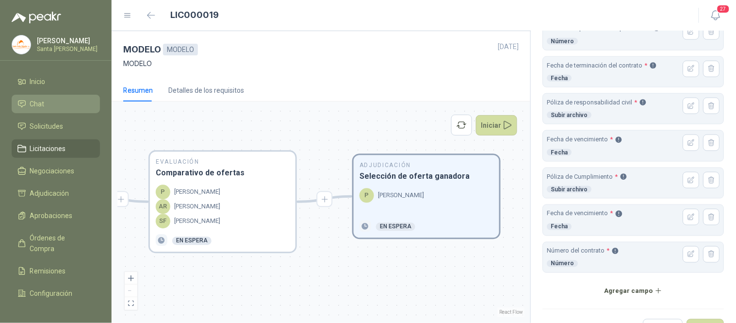
drag, startPoint x: 256, startPoint y: 269, endPoint x: 387, endPoint y: 255, distance: 132.3
click at [387, 255] on div "En Revisión Descripción del requerimiento P [PERSON_NAME] Finalizado En Revisió…" at bounding box center [320, 212] width 407 height 210
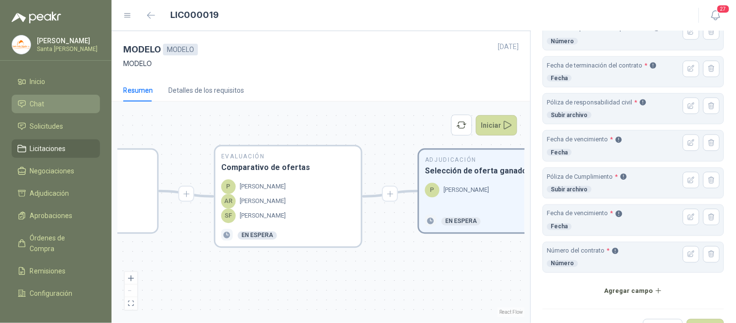
drag, startPoint x: 330, startPoint y: 274, endPoint x: 365, endPoint y: 275, distance: 34.5
click at [365, 275] on div "En Revisión Descripción del requerimiento P [PERSON_NAME] Finalizado En Revisió…" at bounding box center [320, 212] width 407 height 210
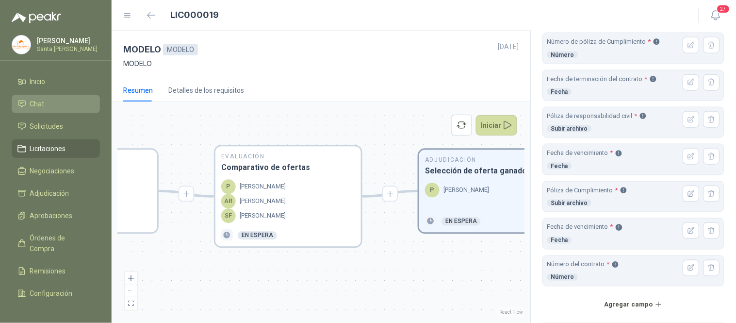
scroll to position [283, 0]
click at [491, 180] on div "Adjudicación Selección de oferta ganadora P [PERSON_NAME] En espera" at bounding box center [492, 191] width 146 height 83
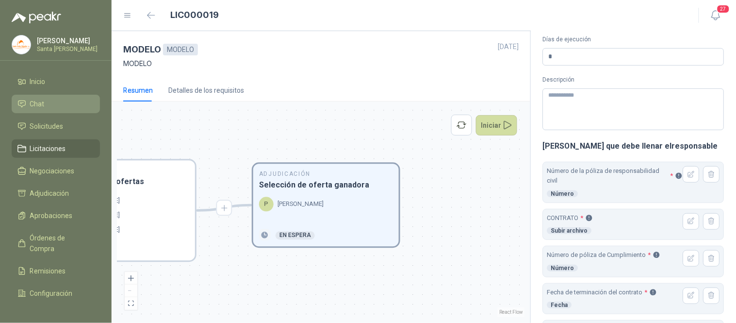
scroll to position [82, 0]
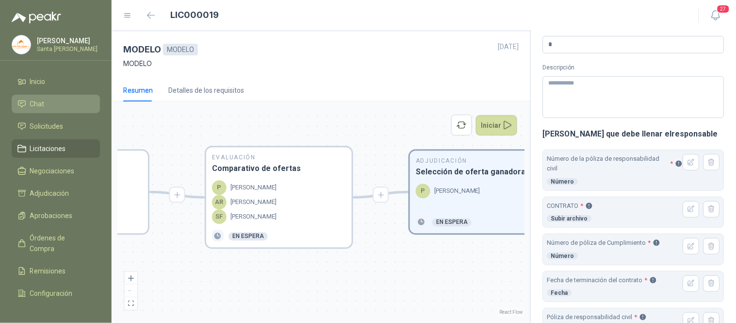
drag, startPoint x: 238, startPoint y: 279, endPoint x: 381, endPoint y: 265, distance: 144.3
click at [385, 266] on div "En Revisión Descripción del requerimiento P [PERSON_NAME] Finalizado En Revisió…" at bounding box center [320, 212] width 407 height 210
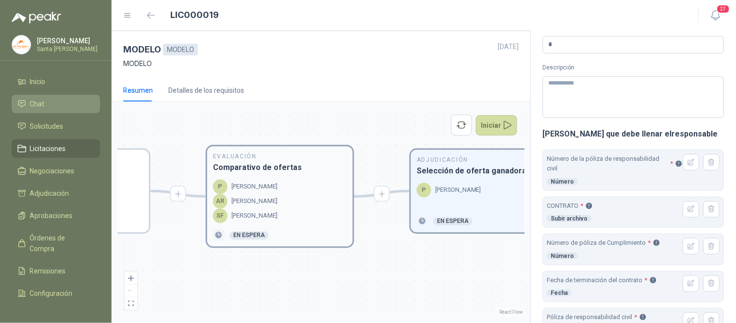
click at [287, 198] on div "AR [PERSON_NAME]" at bounding box center [280, 201] width 134 height 15
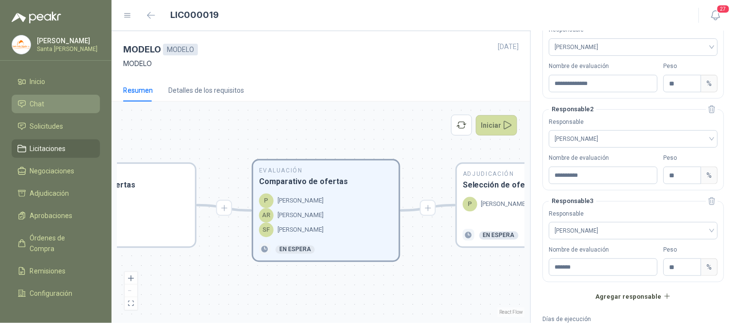
scroll to position [29, 0]
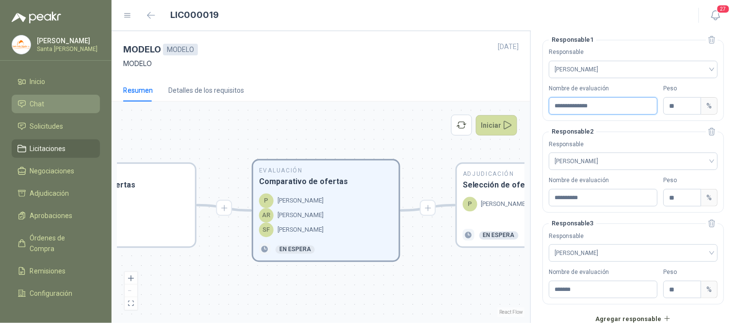
drag, startPoint x: 609, startPoint y: 105, endPoint x: 540, endPoint y: 102, distance: 68.5
click at [540, 102] on div "**********" at bounding box center [634, 177] width 206 height 292
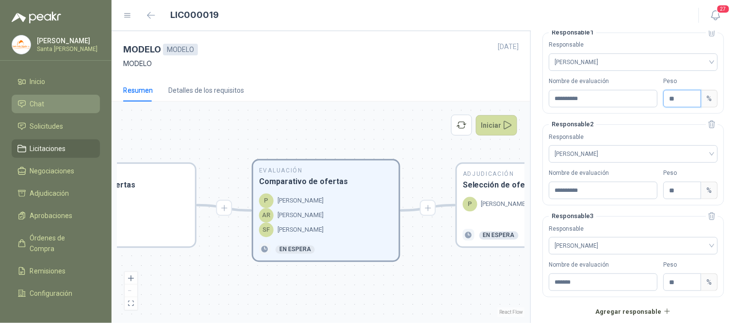
scroll to position [44, 0]
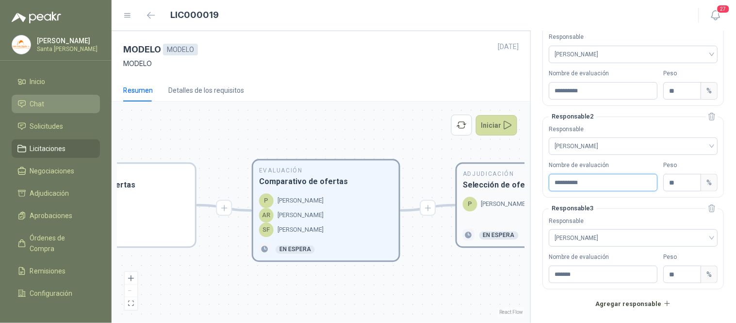
drag, startPoint x: 603, startPoint y: 185, endPoint x: 505, endPoint y: 179, distance: 98.3
click at [505, 179] on div "**********" at bounding box center [424, 177] width 625 height 292
click at [603, 278] on input "*******" at bounding box center [603, 273] width 109 height 17
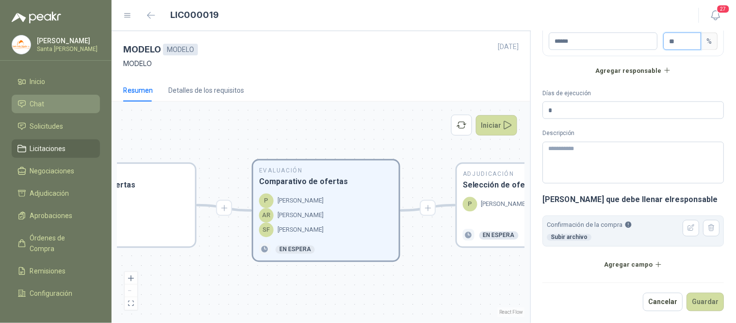
scroll to position [278, 0]
click at [688, 227] on icon "button" at bounding box center [692, 228] width 8 height 8
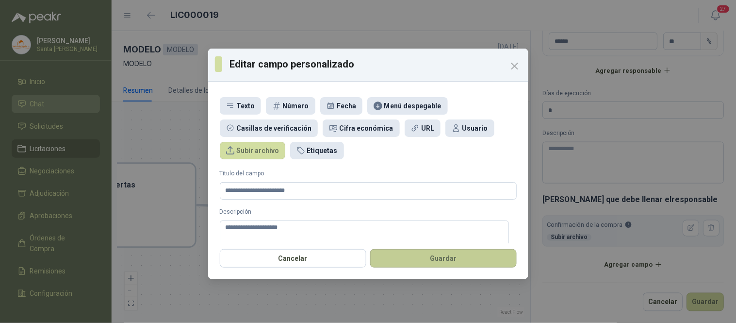
click at [409, 256] on button "Guardar" at bounding box center [443, 258] width 147 height 18
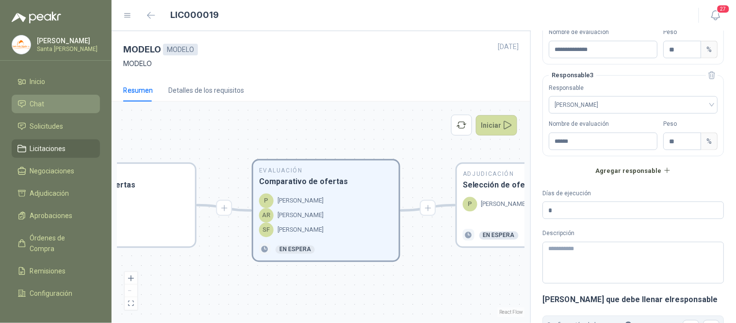
scroll to position [172, 0]
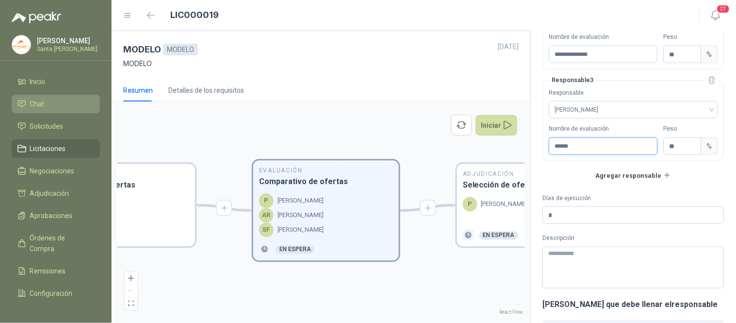
drag, startPoint x: 588, startPoint y: 146, endPoint x: 484, endPoint y: 146, distance: 103.9
click at [484, 146] on div "**********" at bounding box center [424, 177] width 625 height 292
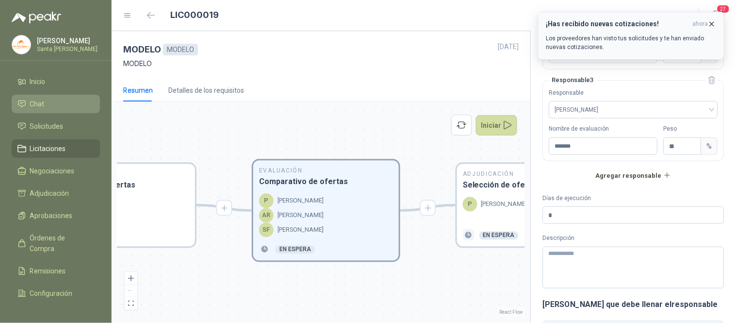
click at [713, 25] on icon "button" at bounding box center [713, 24] width 4 height 4
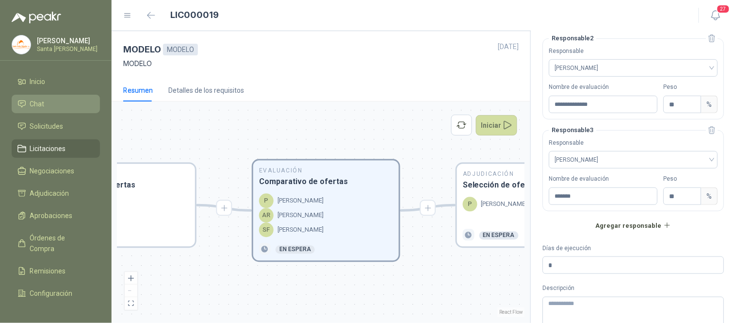
scroll to position [192, 0]
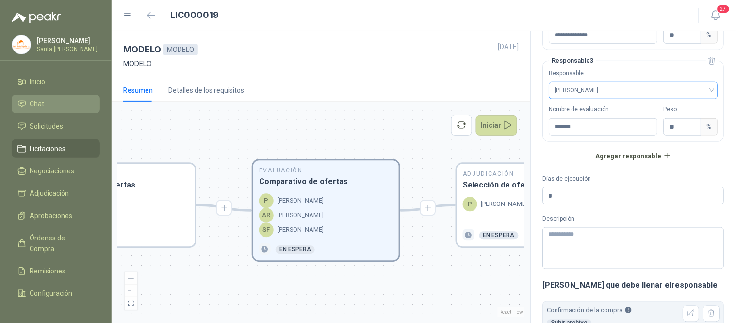
click at [598, 86] on span "[PERSON_NAME]" at bounding box center [633, 90] width 157 height 15
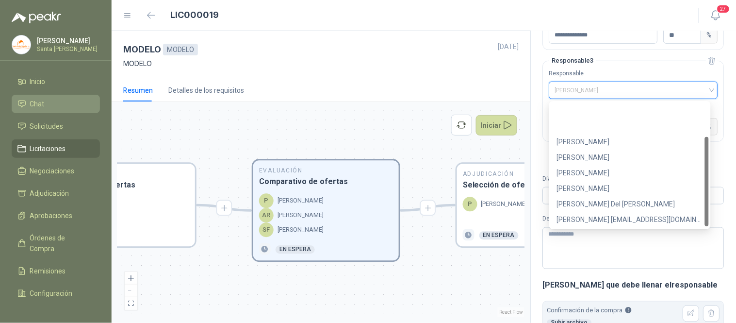
scroll to position [46, 0]
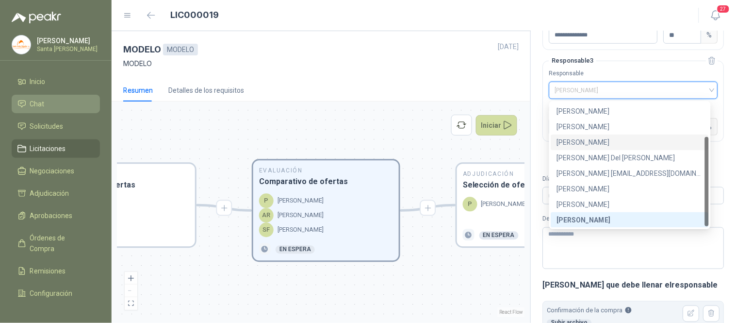
click at [718, 52] on div "**********" at bounding box center [634, 177] width 206 height 292
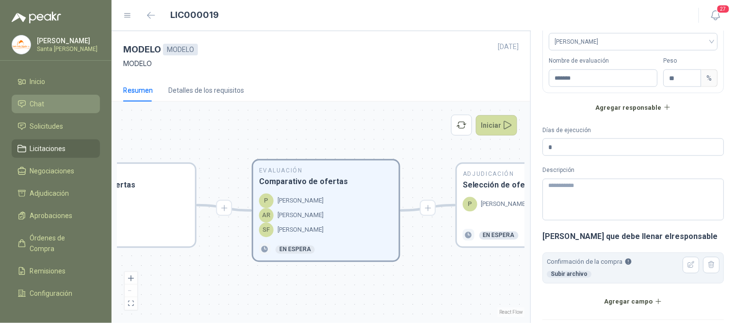
scroll to position [257, 0]
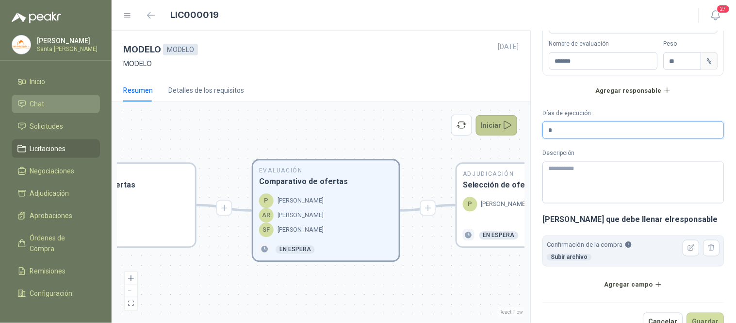
drag, startPoint x: 576, startPoint y: 127, endPoint x: 505, endPoint y: 127, distance: 70.9
click at [505, 127] on div "**********" at bounding box center [424, 177] width 625 height 292
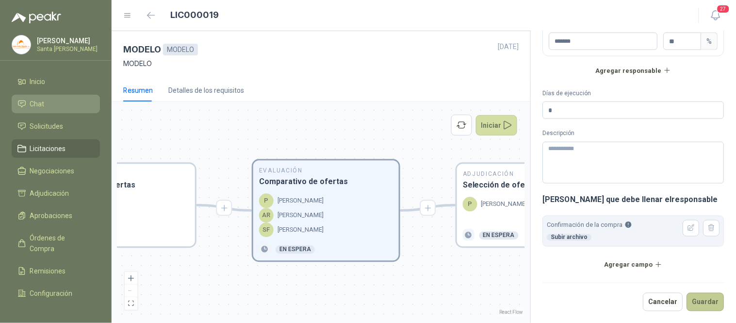
click at [687, 300] on button "Guardar" at bounding box center [705, 302] width 37 height 18
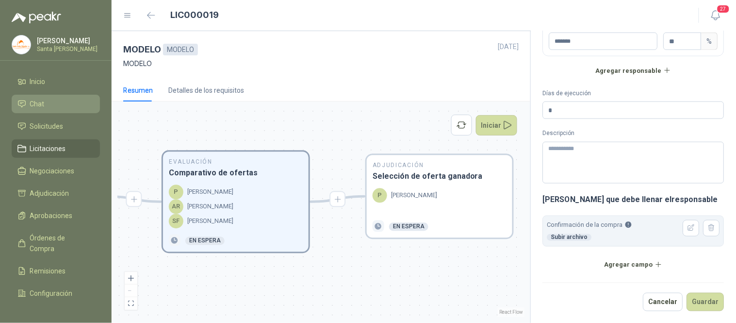
drag, startPoint x: 463, startPoint y: 289, endPoint x: 362, endPoint y: 279, distance: 101.4
click at [362, 279] on div "En Revisión Descripción del requerimiento P [PERSON_NAME] Finalizado En Revisió…" at bounding box center [320, 212] width 407 height 210
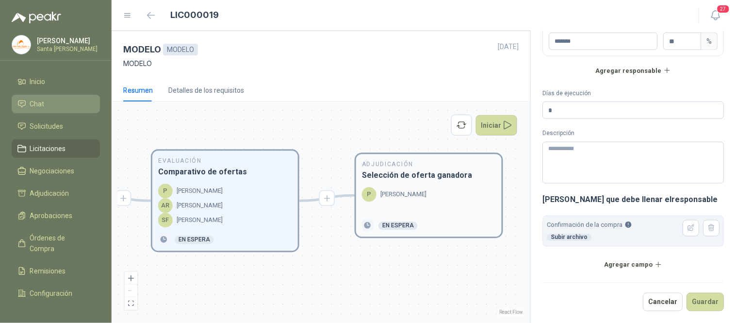
click at [406, 180] on h3 "Selección de oferta ganadora" at bounding box center [429, 175] width 134 height 12
click at [407, 195] on p "[PERSON_NAME]" at bounding box center [404, 195] width 46 height 10
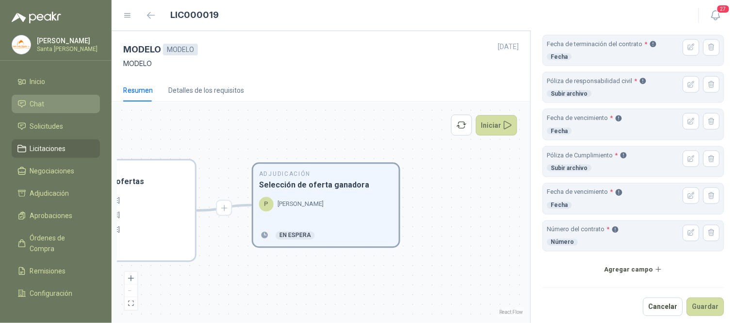
scroll to position [324, 0]
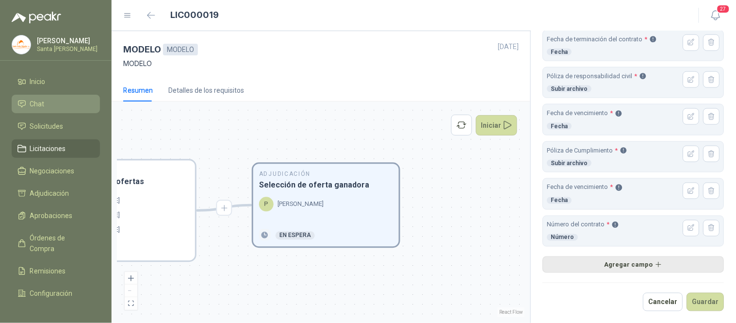
click at [625, 265] on button "Agregar campo" at bounding box center [634, 264] width 182 height 17
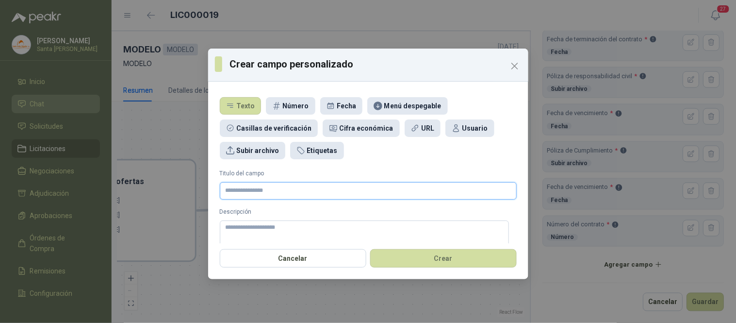
click at [285, 191] on input "Titulo del campo" at bounding box center [368, 190] width 297 height 17
click at [256, 153] on div "Subir archivo" at bounding box center [257, 150] width 43 height 11
click at [249, 195] on input "Titulo del campo" at bounding box center [368, 190] width 297 height 17
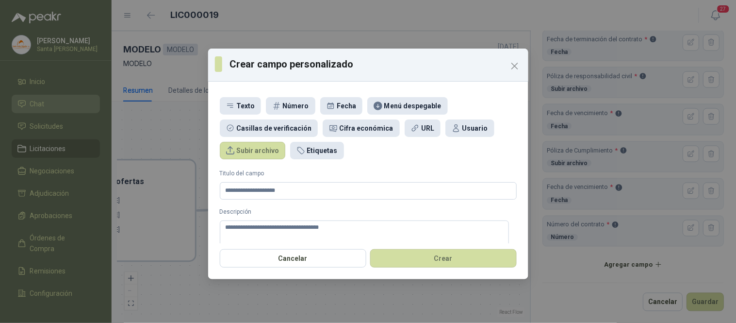
scroll to position [36, 0]
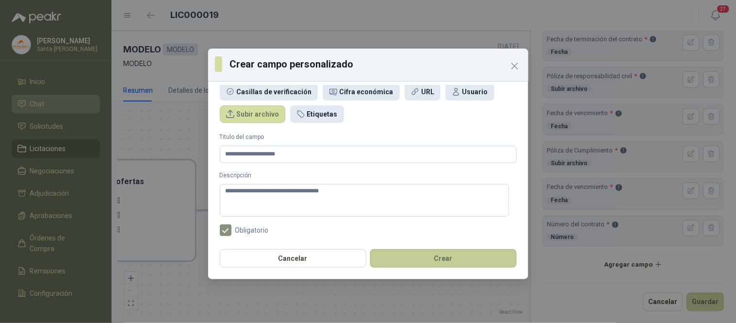
click at [452, 263] on button "Crear" at bounding box center [443, 258] width 147 height 18
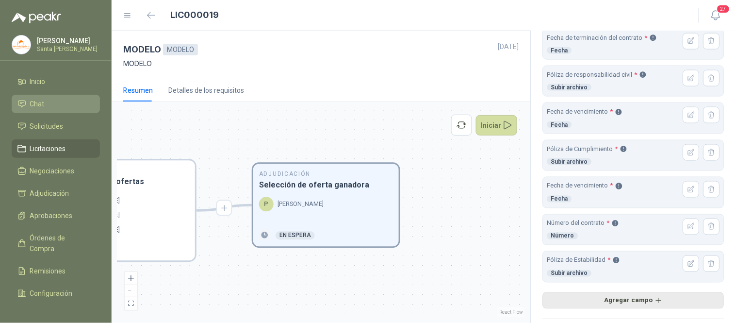
click at [624, 307] on button "Agregar campo" at bounding box center [634, 300] width 182 height 17
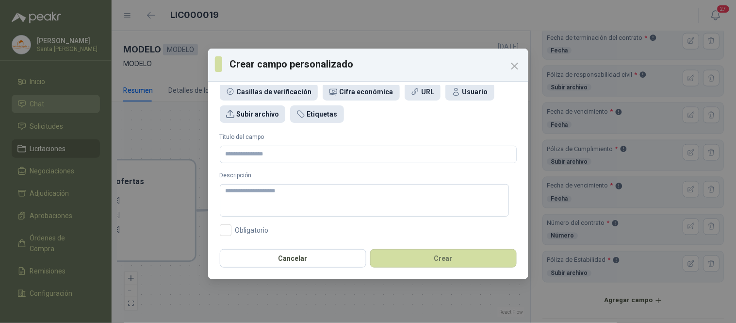
scroll to position [0, 0]
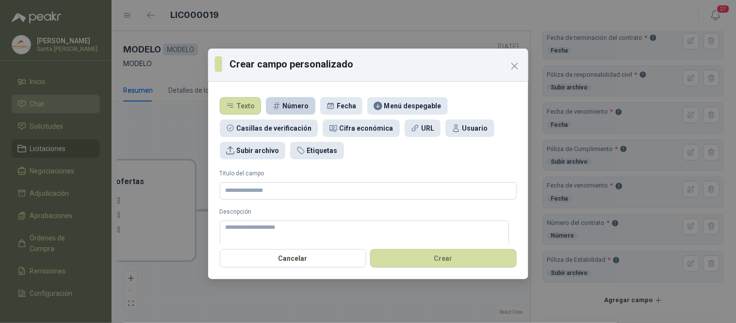
click at [288, 105] on div "Número" at bounding box center [296, 105] width 26 height 11
click at [261, 188] on input "Titulo del campo" at bounding box center [368, 190] width 297 height 17
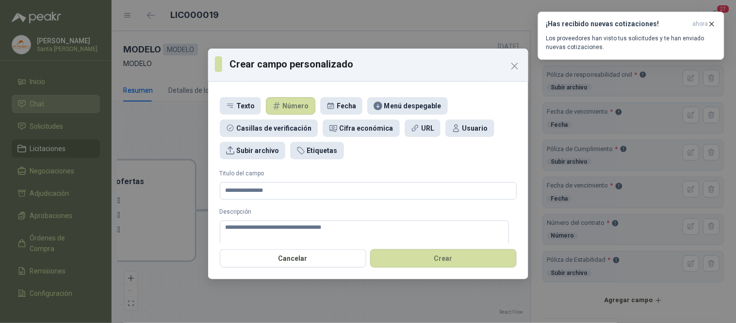
scroll to position [36, 0]
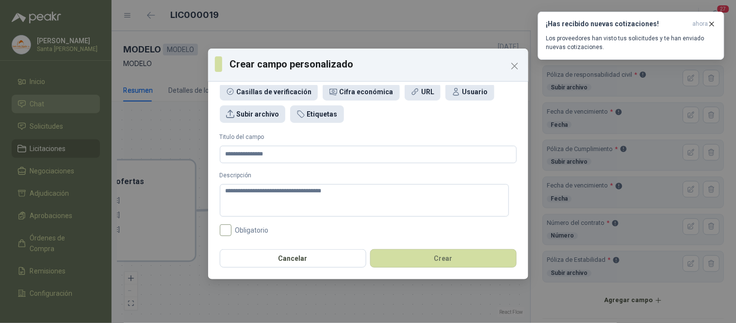
click at [233, 231] on span "Obligatorio" at bounding box center [252, 230] width 41 height 7
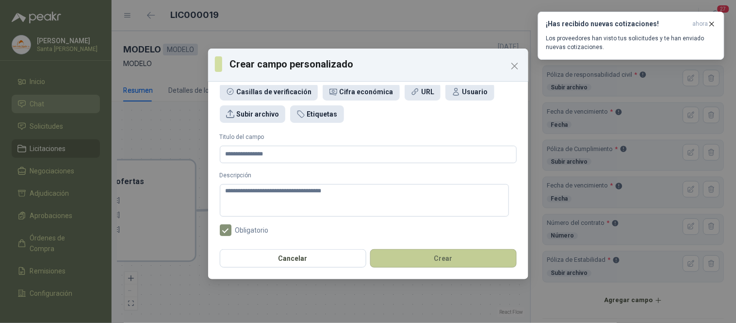
click at [416, 256] on button "Crear" at bounding box center [443, 258] width 147 height 18
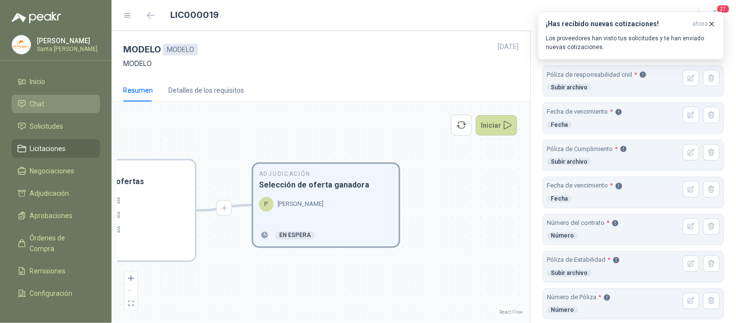
scroll to position [399, 0]
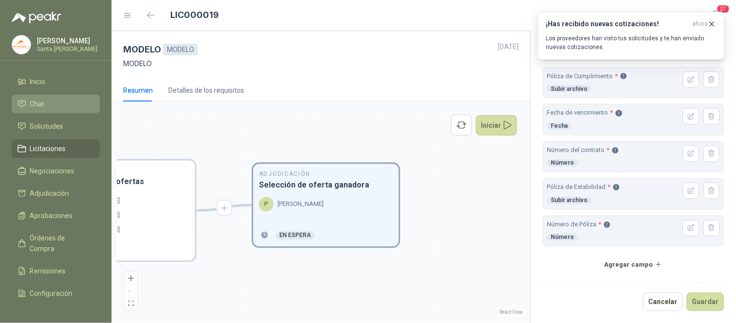
click at [629, 260] on button "Agregar campo" at bounding box center [634, 264] width 182 height 17
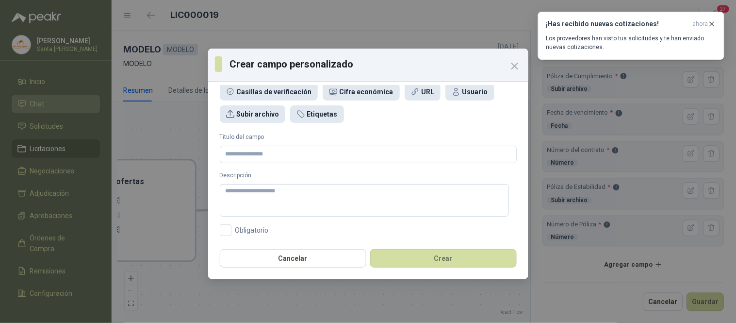
scroll to position [0, 0]
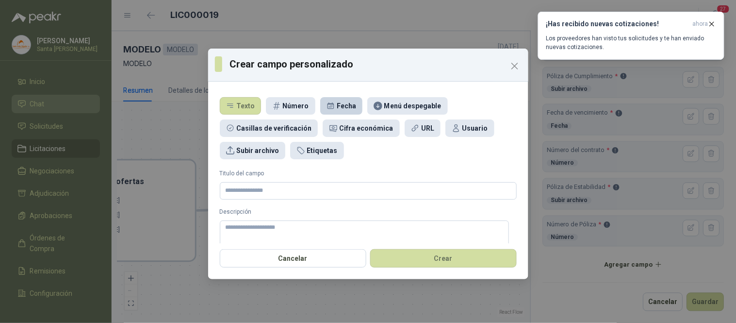
click at [337, 104] on div "Fecha" at bounding box center [346, 105] width 19 height 11
click at [265, 192] on input "Titulo del campo" at bounding box center [368, 190] width 297 height 17
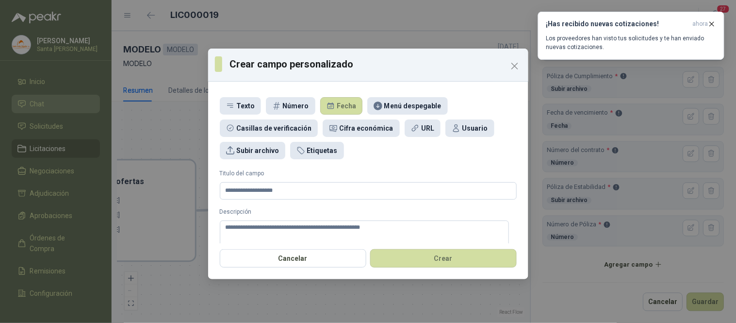
scroll to position [36, 0]
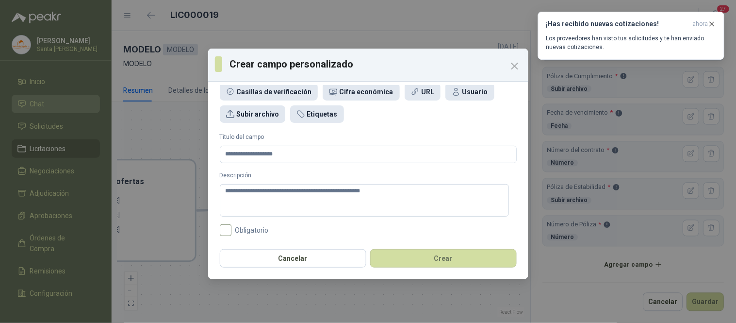
click at [233, 230] on span "Obligatorio" at bounding box center [252, 230] width 41 height 7
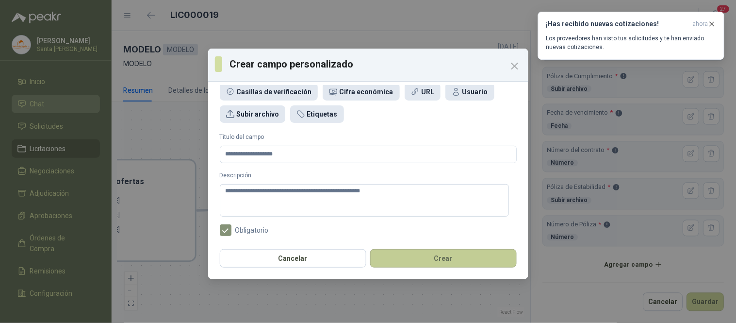
click at [442, 267] on button "Crear" at bounding box center [443, 258] width 147 height 18
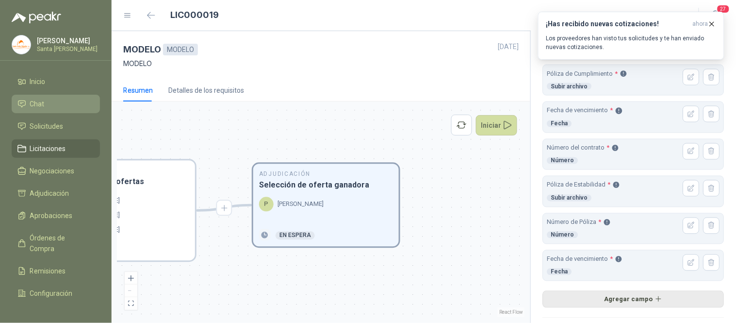
click at [633, 301] on button "Agregar campo" at bounding box center [634, 299] width 182 height 17
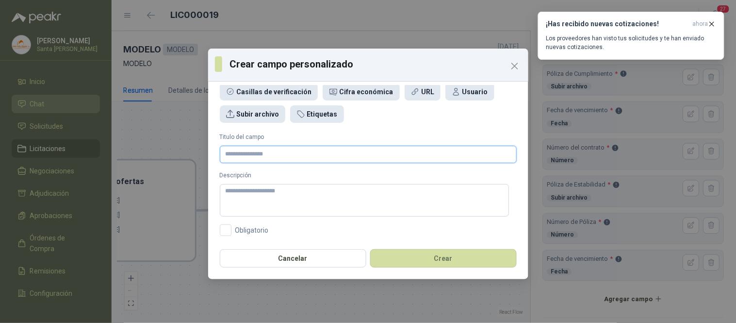
click at [291, 152] on input "Titulo del campo" at bounding box center [368, 154] width 297 height 17
click at [261, 119] on div "Subir archivo" at bounding box center [253, 113] width 66 height 17
click at [266, 161] on input "Titulo del campo" at bounding box center [368, 154] width 297 height 17
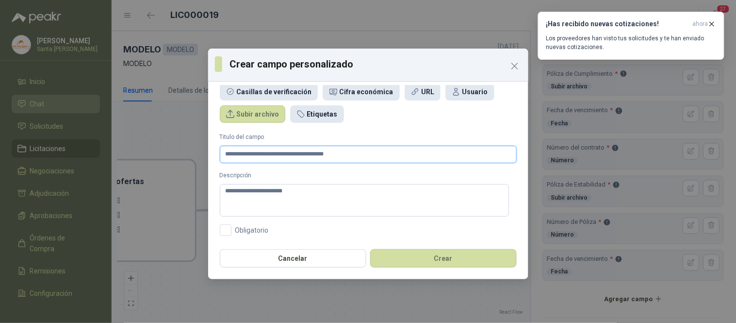
drag, startPoint x: 362, startPoint y: 162, endPoint x: 176, endPoint y: 157, distance: 185.5
click at [176, 157] on div "**********" at bounding box center [368, 161] width 736 height 323
click at [301, 200] on textarea "**********" at bounding box center [364, 200] width 289 height 33
paste textarea "**********"
drag, startPoint x: 440, startPoint y: 256, endPoint x: 448, endPoint y: 249, distance: 10.6
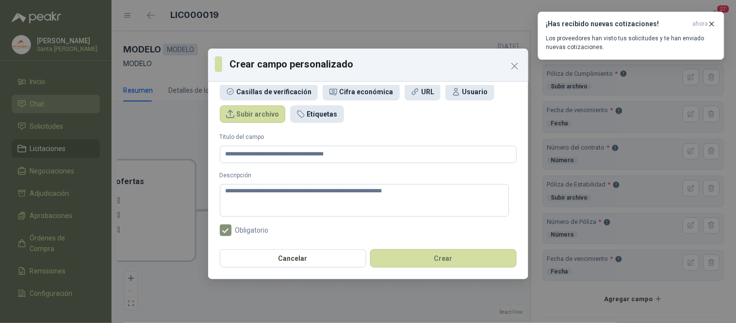
click at [440, 255] on button "Crear" at bounding box center [443, 258] width 147 height 18
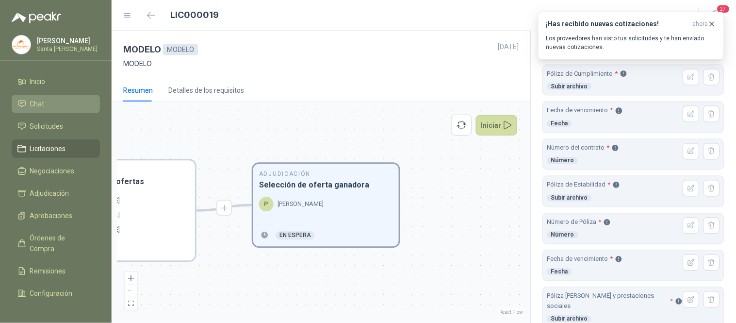
scroll to position [473, 0]
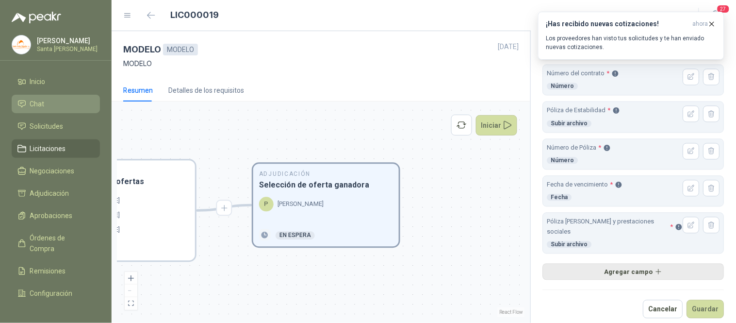
click at [624, 264] on button "Agregar campo" at bounding box center [634, 272] width 182 height 17
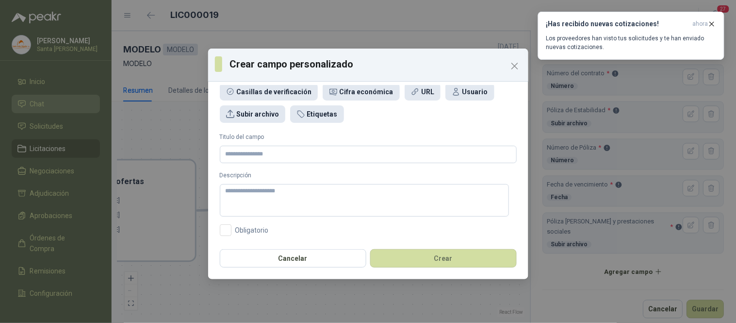
scroll to position [0, 0]
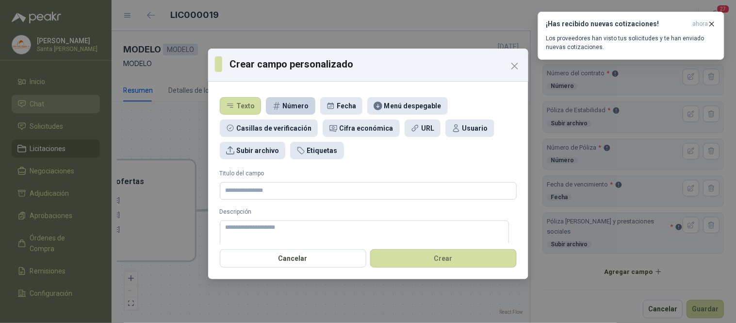
click at [283, 105] on div "Número" at bounding box center [296, 105] width 26 height 11
click at [248, 193] on input "Titulo del campo" at bounding box center [368, 190] width 297 height 17
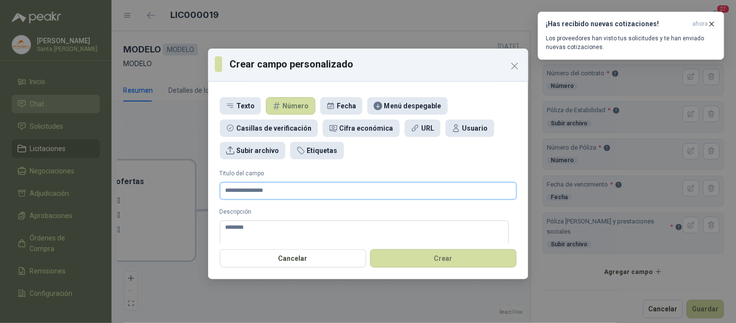
drag, startPoint x: 288, startPoint y: 196, endPoint x: 220, endPoint y: 191, distance: 67.6
click at [220, 191] on input "**********" at bounding box center [368, 190] width 297 height 17
click at [256, 232] on textarea "*******" at bounding box center [364, 236] width 289 height 33
paste textarea "**********"
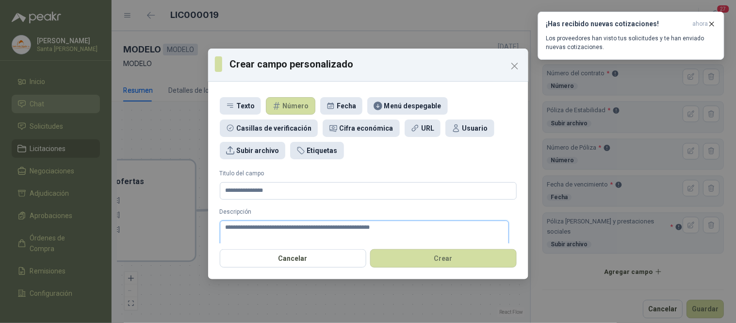
drag, startPoint x: 387, startPoint y: 223, endPoint x: 175, endPoint y: 222, distance: 212.1
click at [175, 222] on div "**********" at bounding box center [368, 161] width 736 height 323
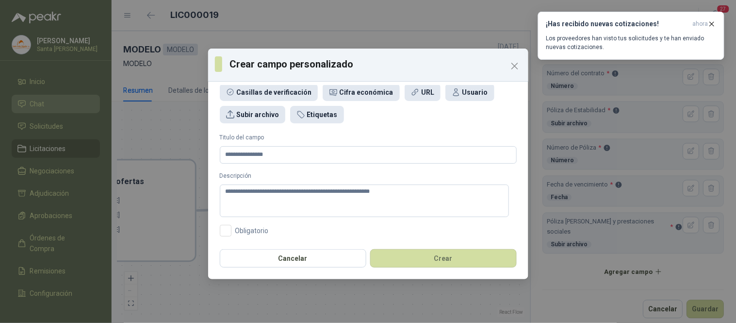
scroll to position [36, 0]
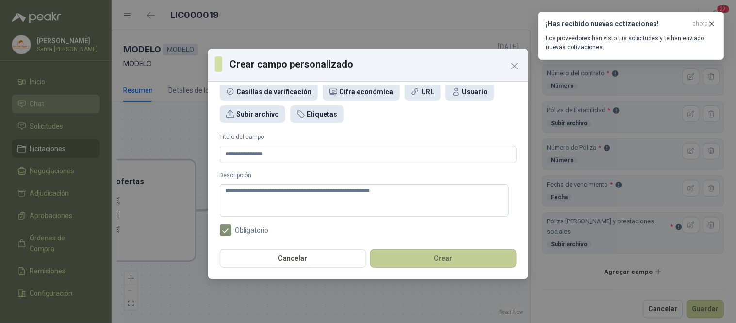
click at [443, 256] on button "Crear" at bounding box center [443, 258] width 147 height 18
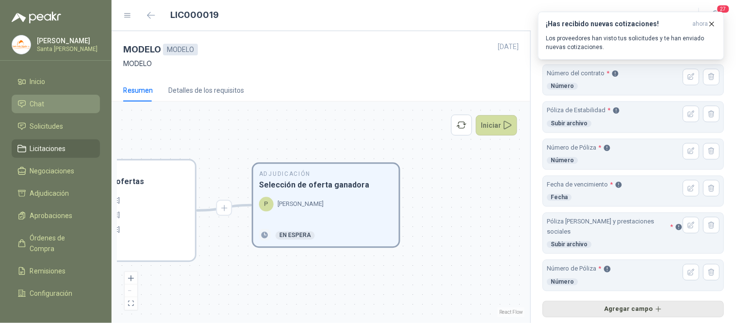
click at [630, 304] on button "Agregar campo" at bounding box center [634, 309] width 182 height 17
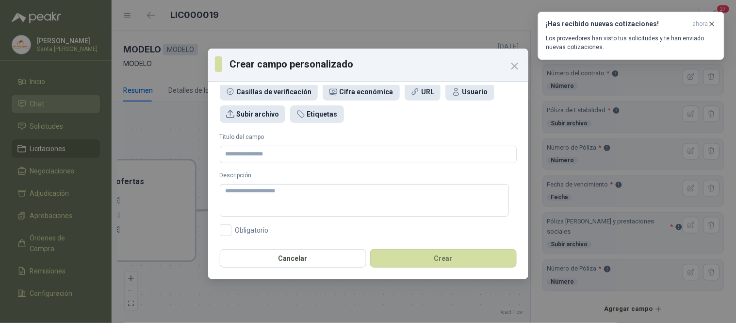
scroll to position [0, 0]
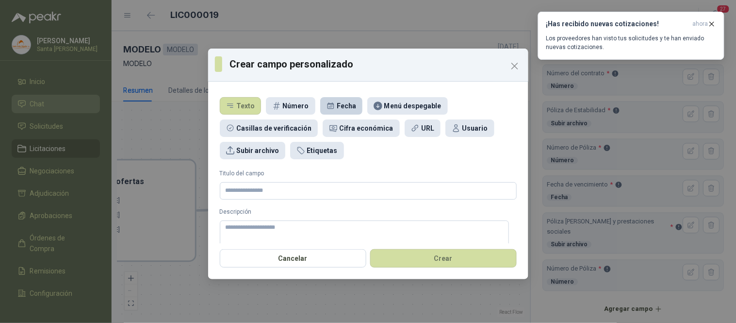
click at [344, 103] on div "Fecha" at bounding box center [346, 105] width 19 height 11
click at [251, 192] on input "Titulo del campo" at bounding box center [368, 190] width 297 height 17
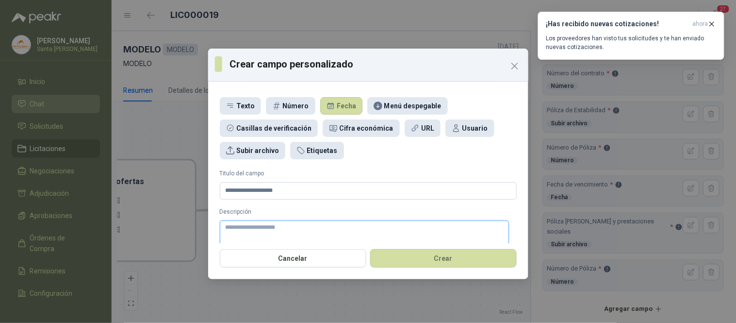
paste textarea "**********"
click at [264, 226] on textarea "**********" at bounding box center [364, 236] width 289 height 33
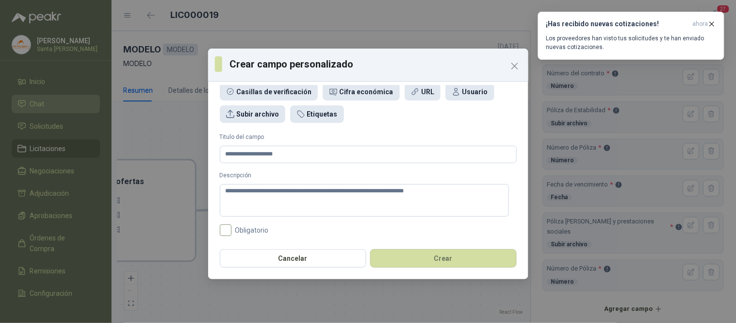
click at [239, 230] on span "Obligatorio" at bounding box center [252, 230] width 41 height 7
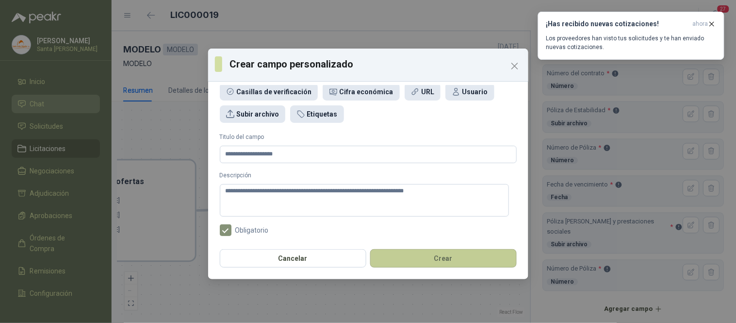
click at [433, 260] on button "Crear" at bounding box center [443, 258] width 147 height 18
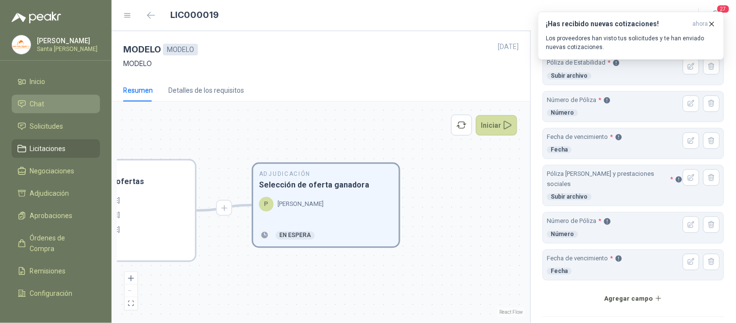
scroll to position [527, 0]
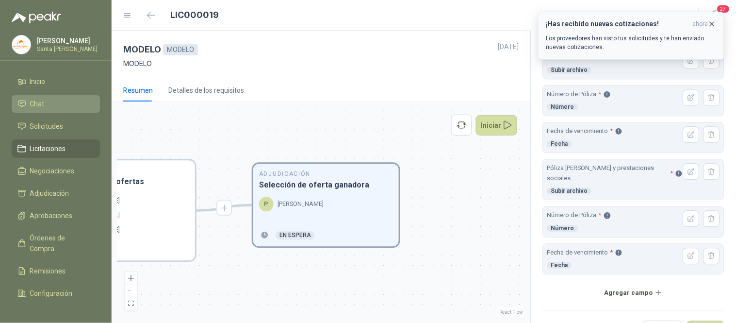
click at [714, 25] on icon "button" at bounding box center [712, 24] width 8 height 8
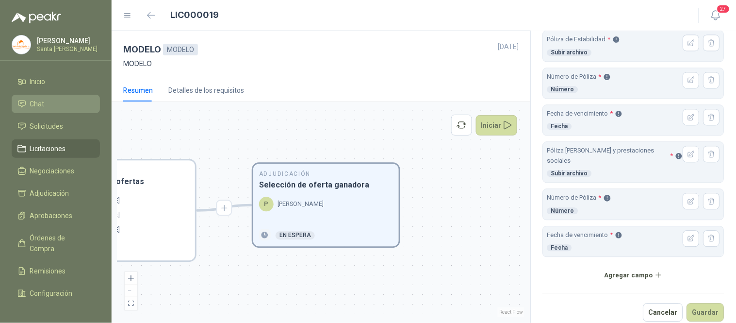
scroll to position [547, 0]
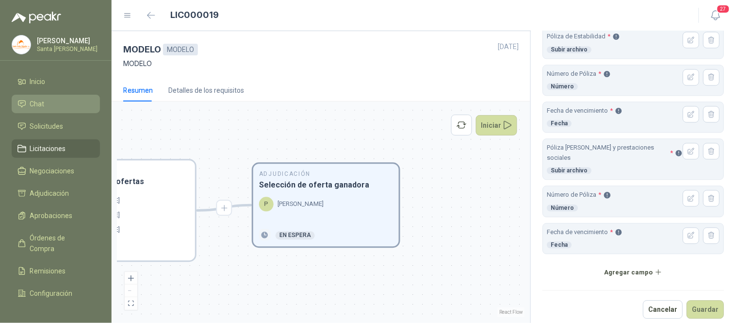
click at [610, 264] on button "Agregar campo" at bounding box center [634, 272] width 182 height 17
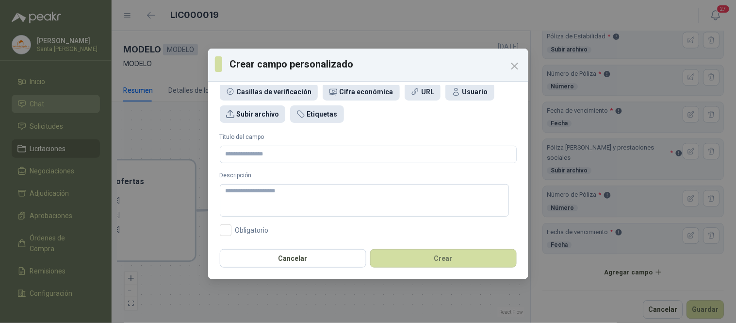
scroll to position [0, 0]
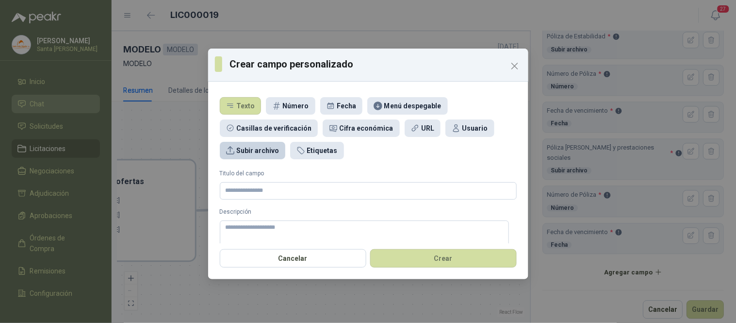
click at [243, 151] on div "Subir archivo" at bounding box center [257, 150] width 43 height 11
click at [242, 191] on input "Titulo del campo" at bounding box center [368, 190] width 297 height 17
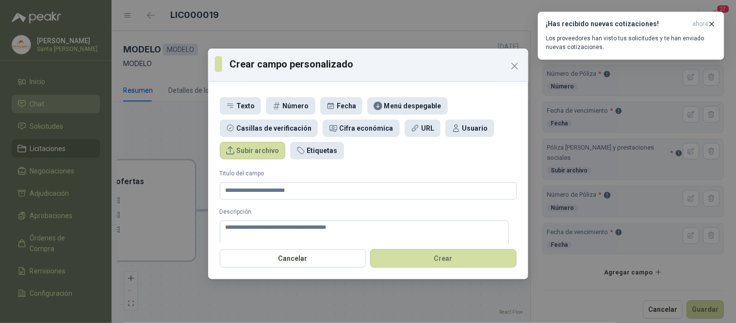
scroll to position [36, 0]
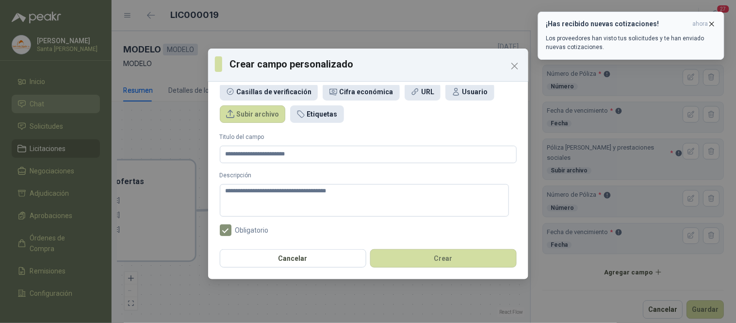
click at [712, 23] on icon "button" at bounding box center [712, 24] width 8 height 8
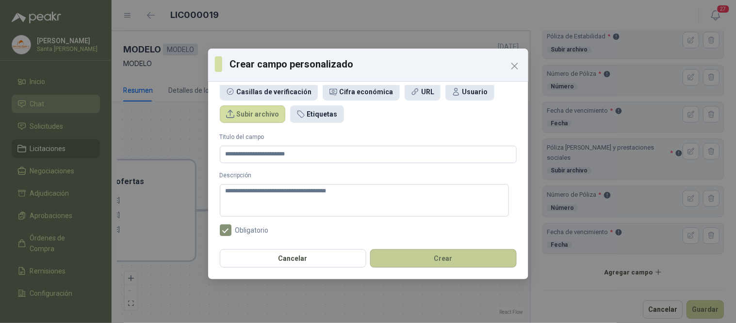
click at [458, 253] on button "Crear" at bounding box center [443, 258] width 147 height 18
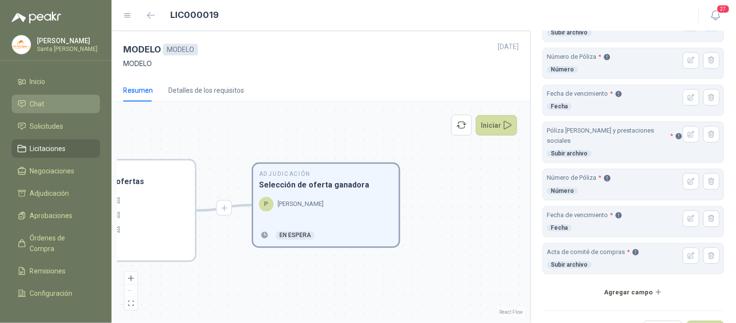
scroll to position [585, 0]
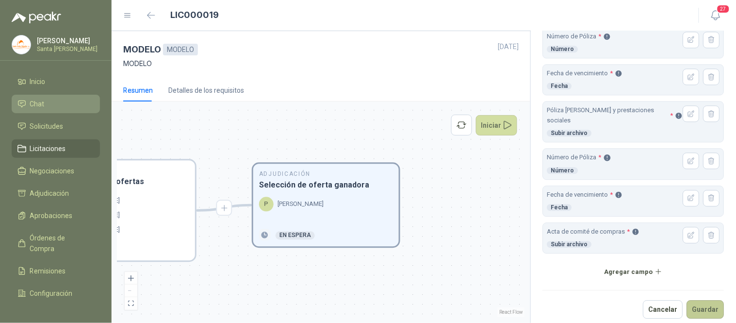
click at [701, 303] on button "Guardar" at bounding box center [705, 309] width 37 height 18
click at [696, 303] on button "Guardar" at bounding box center [705, 309] width 37 height 18
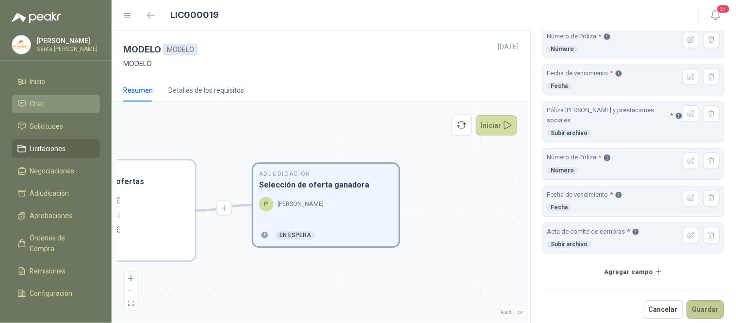
click at [696, 303] on button "Guardar" at bounding box center [705, 309] width 37 height 18
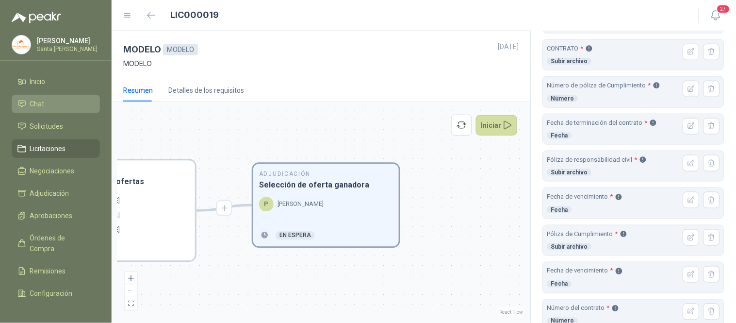
scroll to position [206, 0]
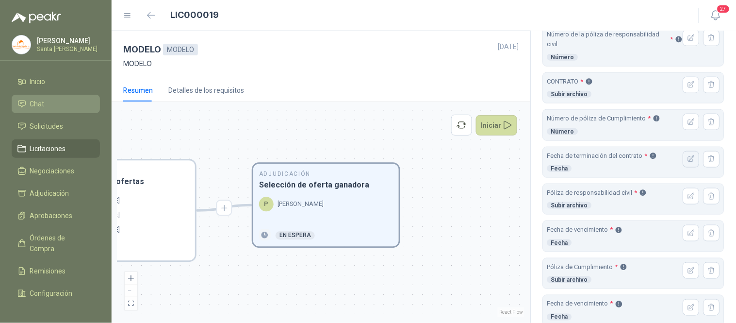
click at [688, 160] on icon "button" at bounding box center [692, 159] width 8 height 8
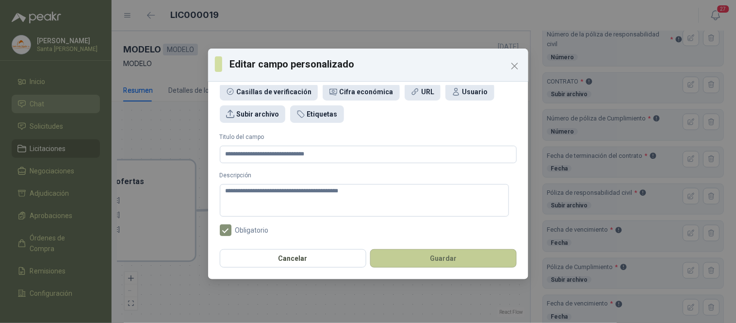
click at [457, 259] on button "Guardar" at bounding box center [443, 258] width 147 height 18
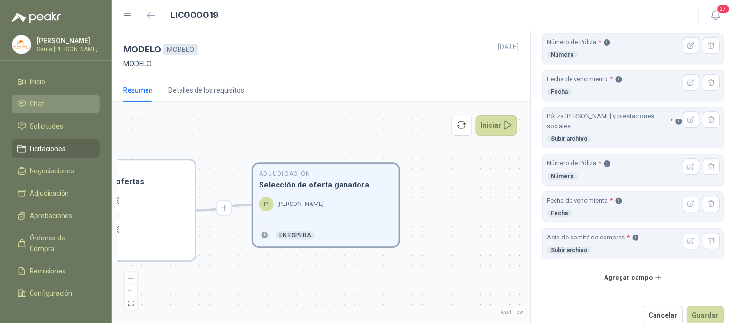
scroll to position [585, 0]
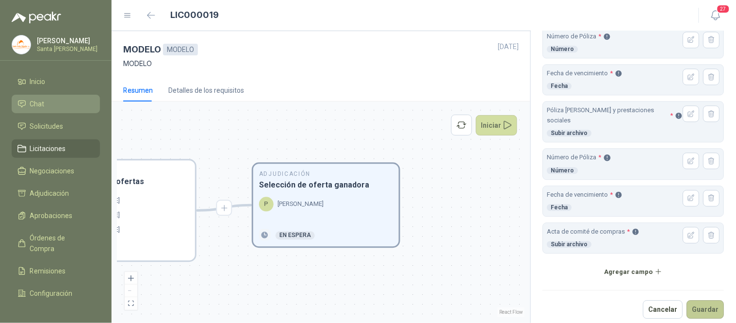
click at [699, 301] on button "Guardar" at bounding box center [705, 309] width 37 height 18
click at [699, 302] on button "Guardar" at bounding box center [705, 309] width 37 height 18
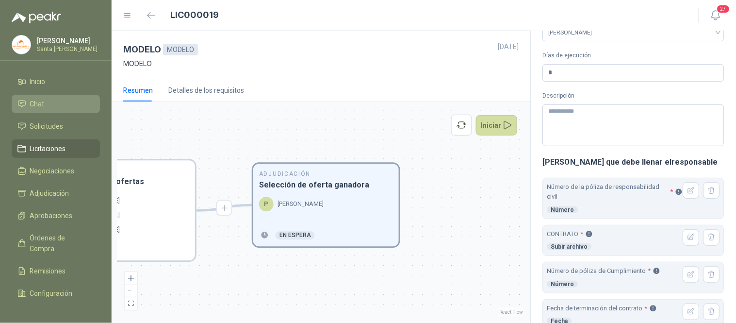
scroll to position [0, 0]
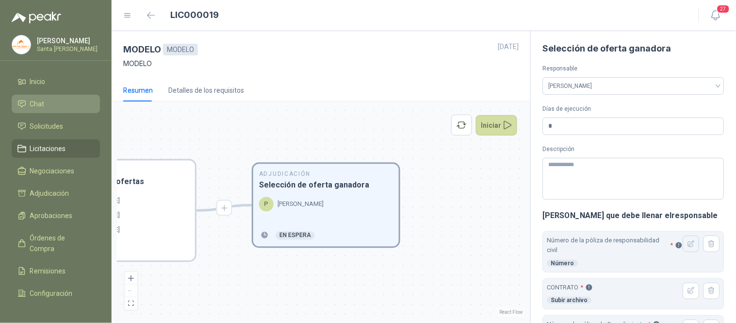
click at [688, 246] on icon "button" at bounding box center [692, 244] width 8 height 8
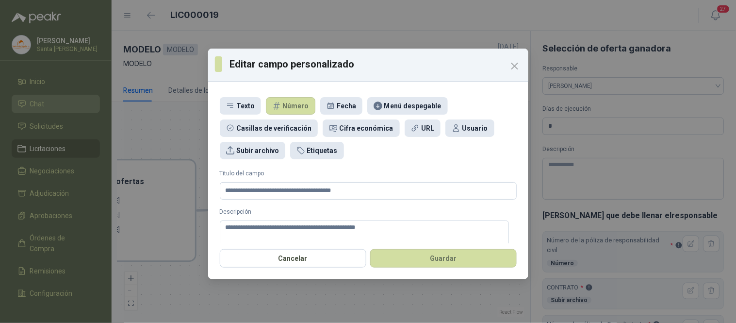
click at [464, 258] on button "Guardar" at bounding box center [443, 258] width 147 height 18
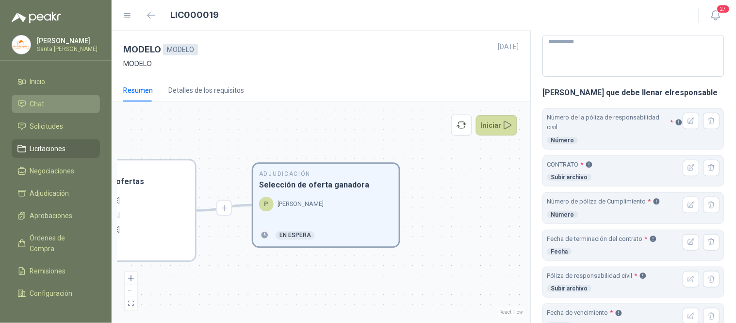
scroll to position [127, 0]
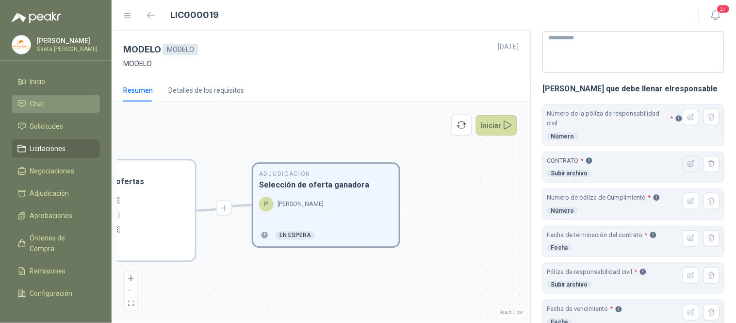
click at [689, 166] on icon "button" at bounding box center [692, 164] width 6 height 6
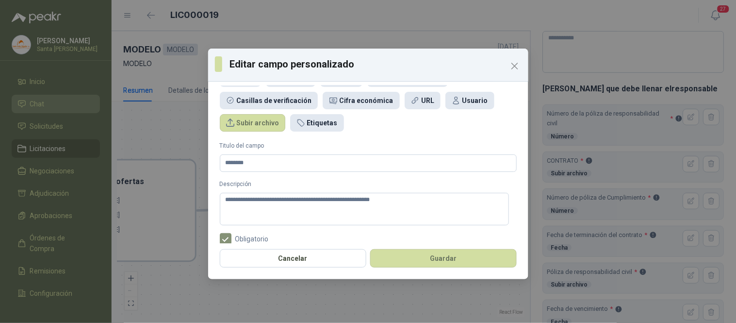
scroll to position [36, 0]
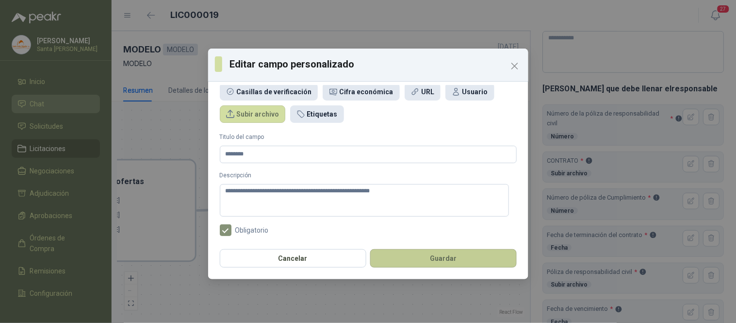
click at [467, 259] on button "Guardar" at bounding box center [443, 258] width 147 height 18
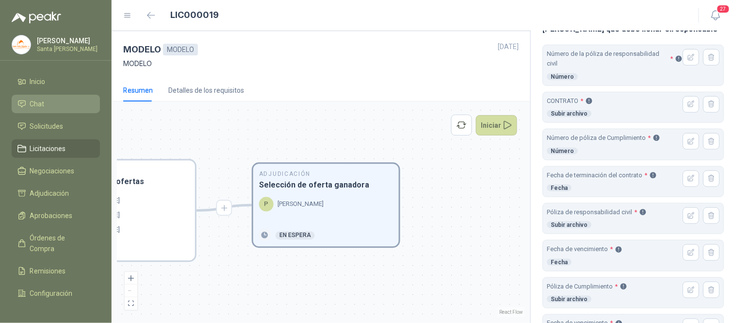
scroll to position [191, 0]
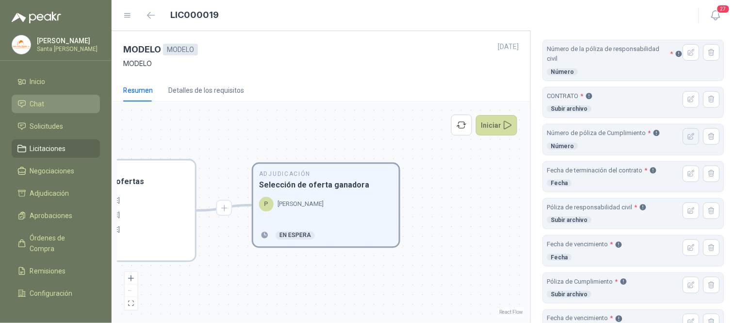
click at [688, 135] on icon "button" at bounding box center [692, 137] width 8 height 8
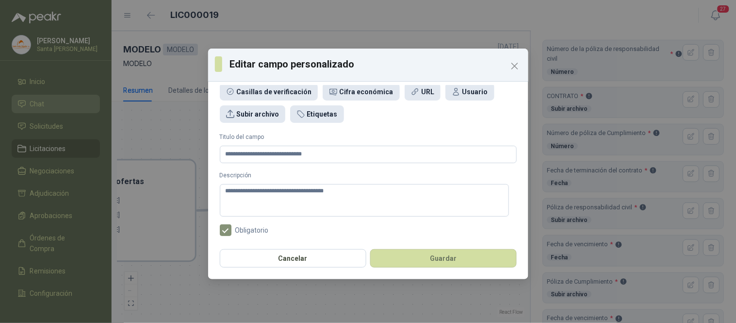
scroll to position [0, 0]
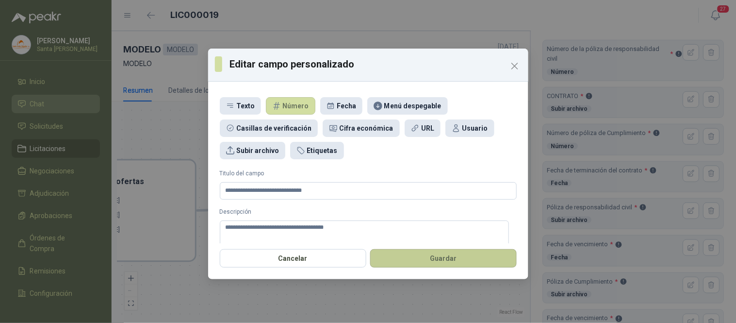
click at [447, 258] on button "Guardar" at bounding box center [443, 258] width 147 height 18
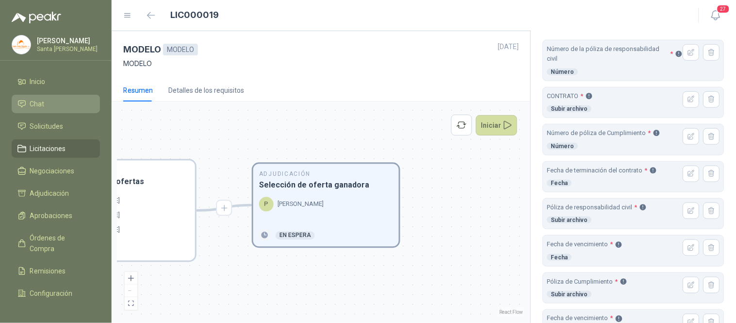
scroll to position [585, 0]
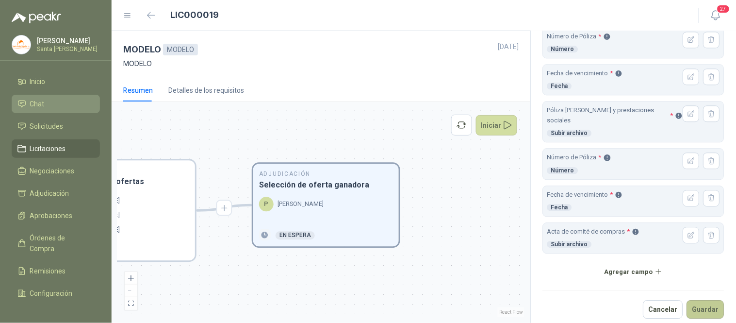
click at [687, 300] on button "Guardar" at bounding box center [705, 309] width 37 height 18
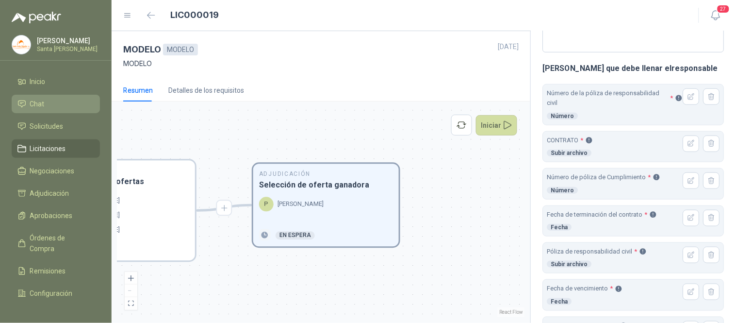
scroll to position [167, 0]
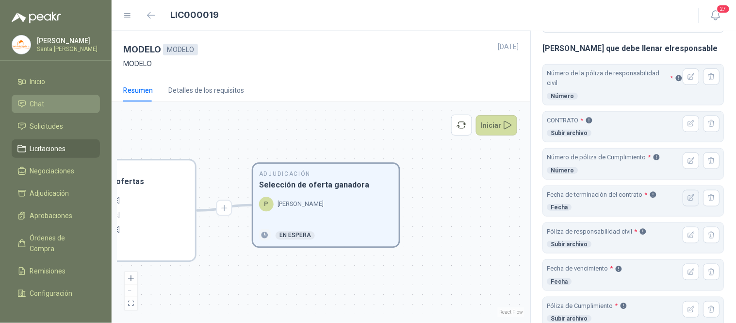
click at [688, 198] on icon "button" at bounding box center [692, 198] width 8 height 8
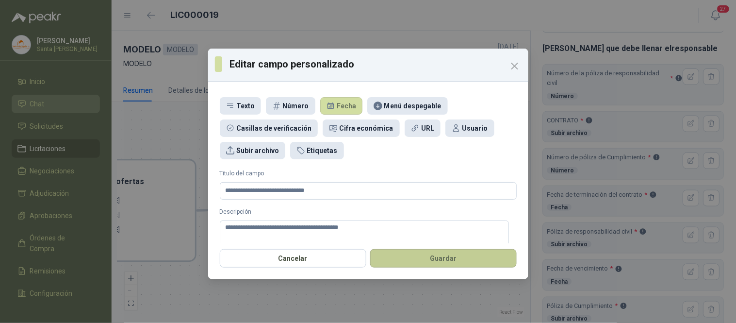
click at [456, 262] on button "Guardar" at bounding box center [443, 258] width 147 height 18
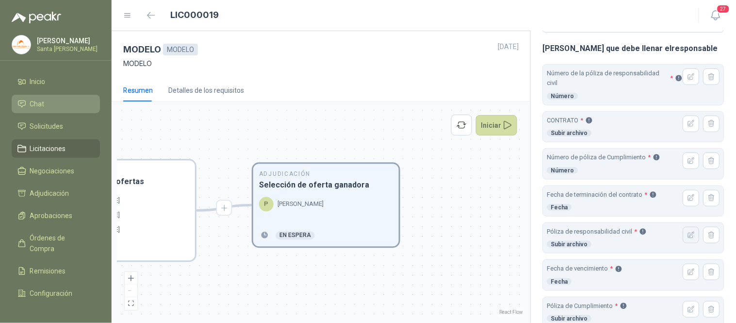
click at [689, 234] on icon "button" at bounding box center [692, 235] width 6 height 6
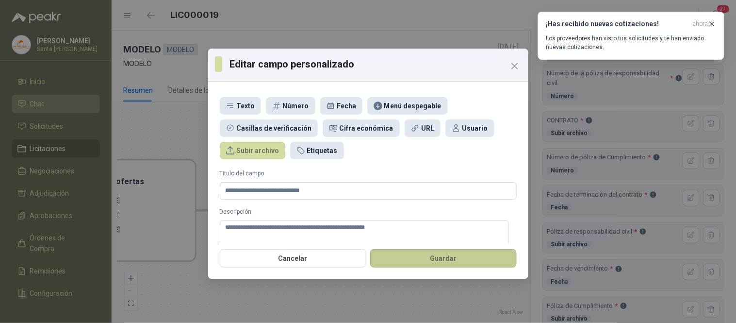
click at [451, 261] on button "Guardar" at bounding box center [443, 258] width 147 height 18
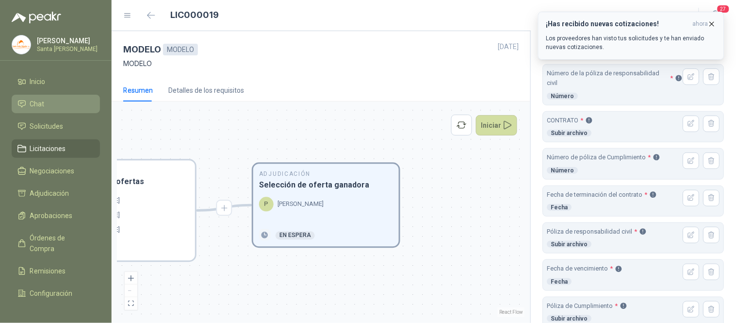
click at [713, 25] on icon "button" at bounding box center [713, 24] width 4 height 4
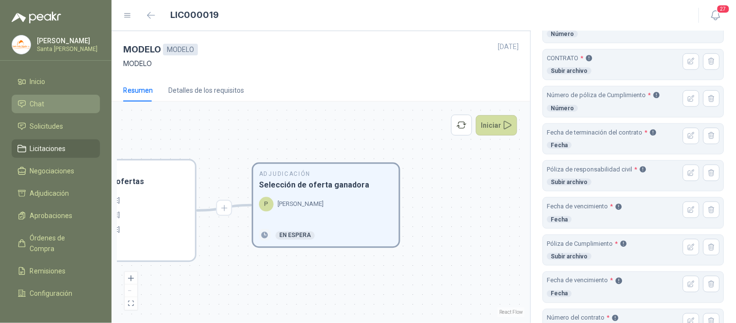
scroll to position [233, 0]
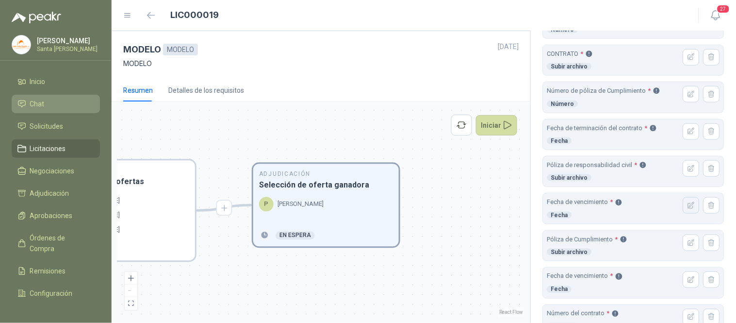
click at [688, 207] on icon "button" at bounding box center [692, 205] width 8 height 8
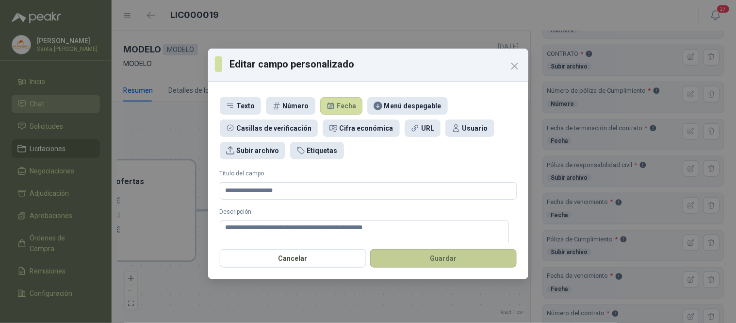
click at [477, 253] on button "Guardar" at bounding box center [443, 258] width 147 height 18
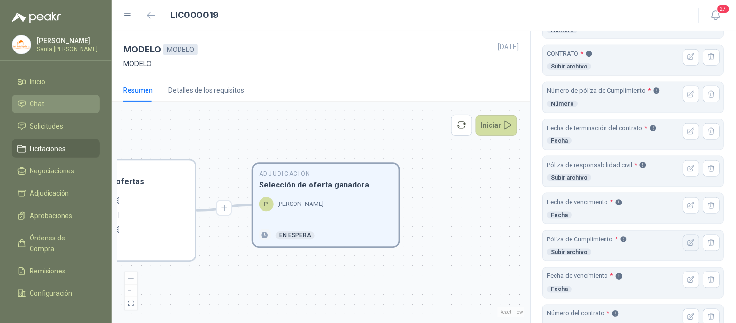
click at [688, 246] on icon "button" at bounding box center [692, 243] width 8 height 8
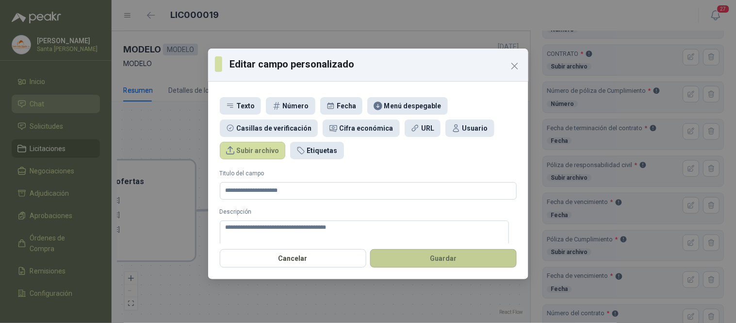
click at [470, 258] on button "Guardar" at bounding box center [443, 258] width 147 height 18
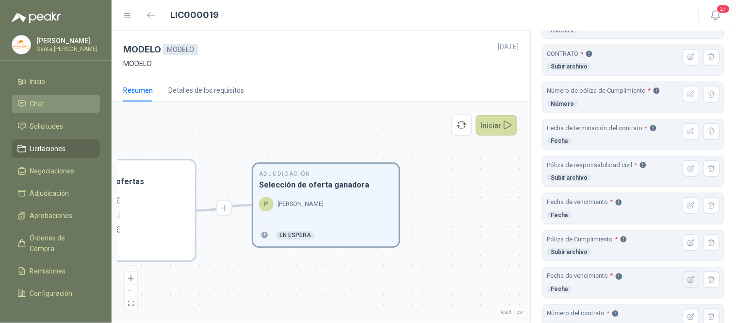
click at [683, 281] on button "button" at bounding box center [691, 279] width 17 height 17
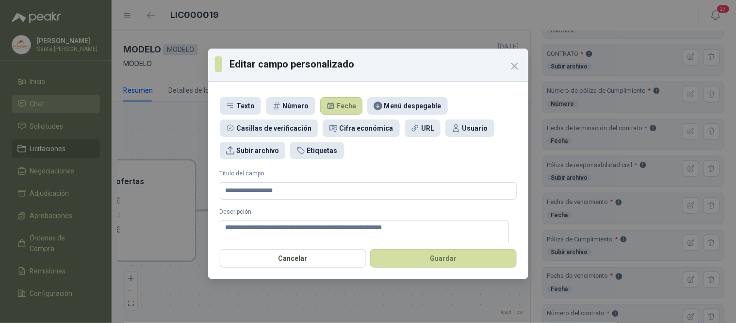
click at [472, 255] on button "Guardar" at bounding box center [443, 258] width 147 height 18
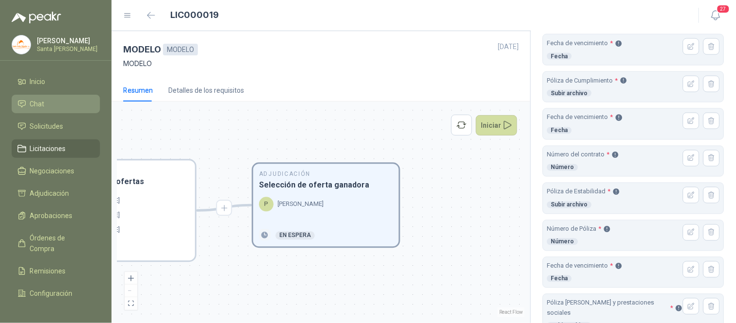
scroll to position [408, 0]
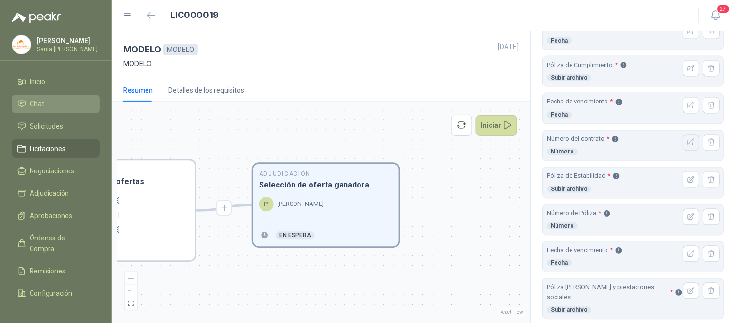
click at [689, 142] on icon "button" at bounding box center [692, 142] width 6 height 6
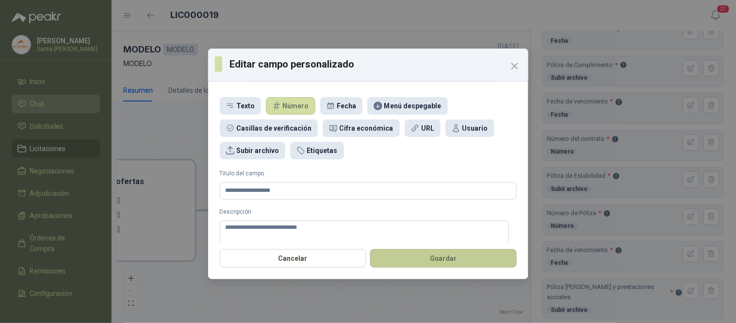
click at [444, 255] on button "Guardar" at bounding box center [443, 258] width 147 height 18
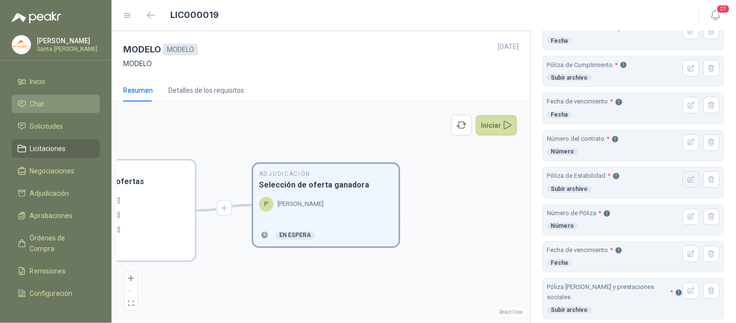
click at [689, 179] on icon "button" at bounding box center [692, 179] width 6 height 6
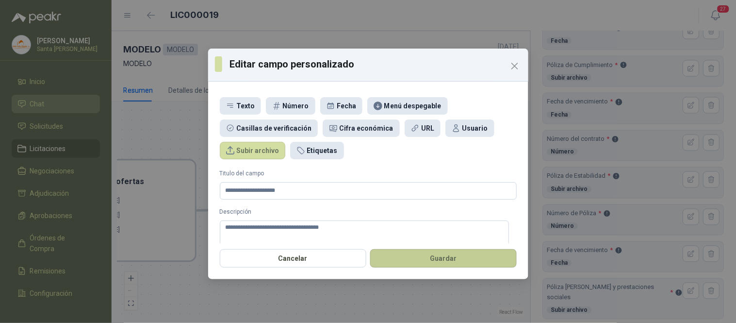
click at [464, 259] on button "Guardar" at bounding box center [443, 258] width 147 height 18
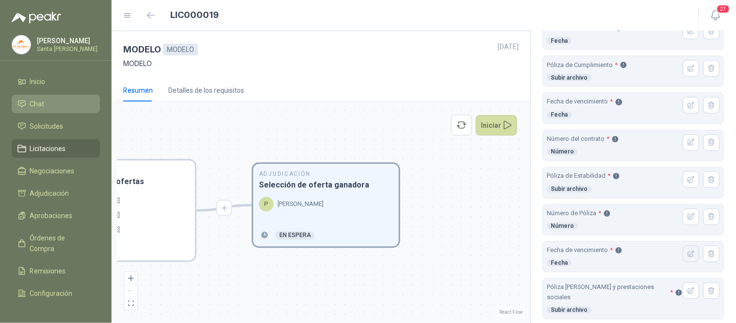
click at [688, 255] on icon "button" at bounding box center [692, 254] width 8 height 8
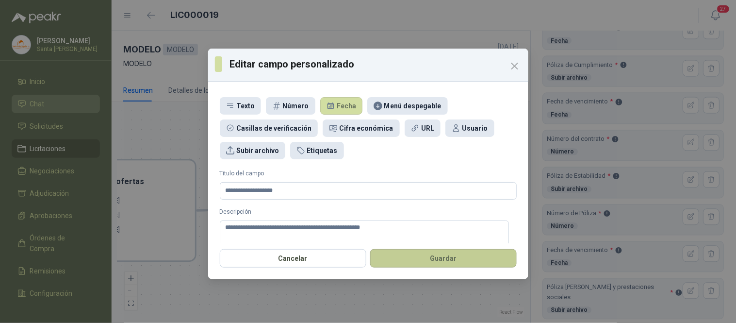
click at [446, 262] on button "Guardar" at bounding box center [443, 258] width 147 height 18
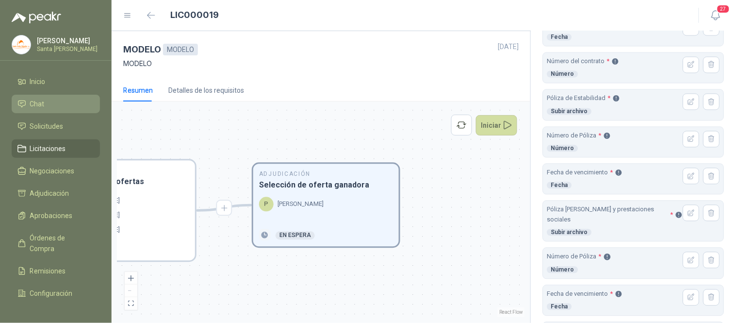
scroll to position [486, 0]
click at [689, 217] on button "button" at bounding box center [691, 212] width 17 height 17
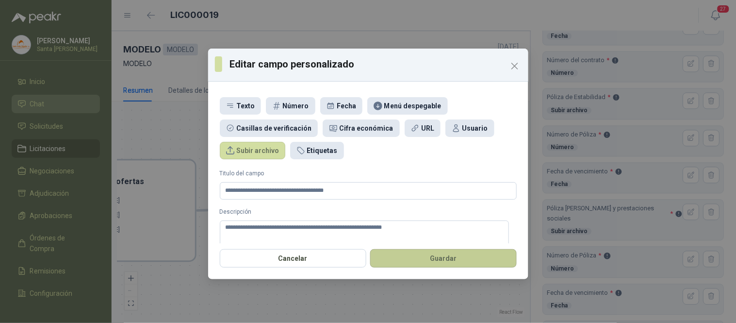
click at [448, 256] on button "Guardar" at bounding box center [443, 258] width 147 height 18
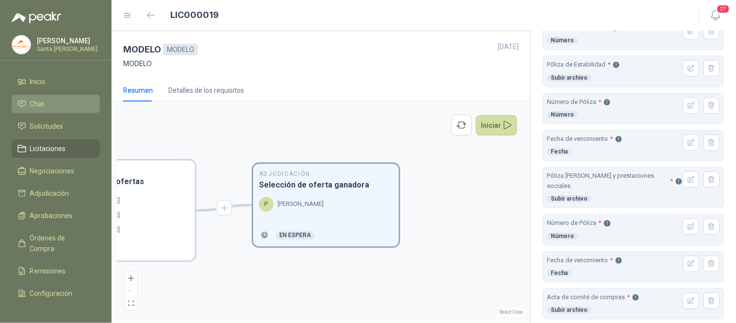
scroll to position [522, 0]
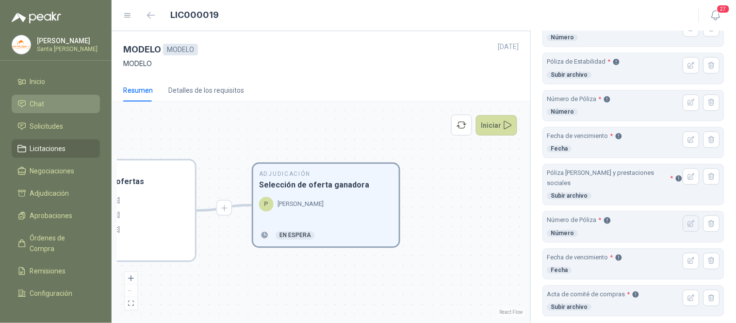
click at [688, 219] on icon "button" at bounding box center [692, 223] width 8 height 8
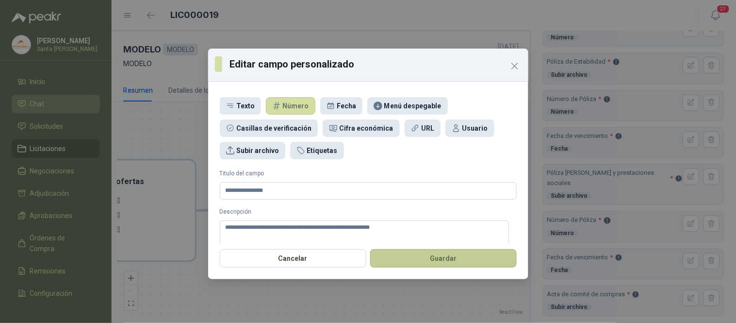
click at [496, 260] on button "Guardar" at bounding box center [443, 258] width 147 height 18
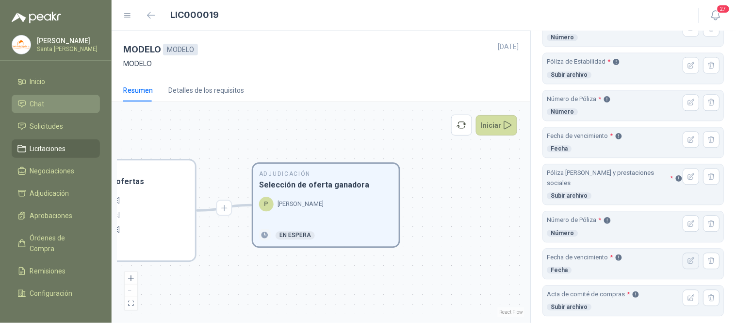
click at [688, 256] on icon "button" at bounding box center [692, 260] width 8 height 8
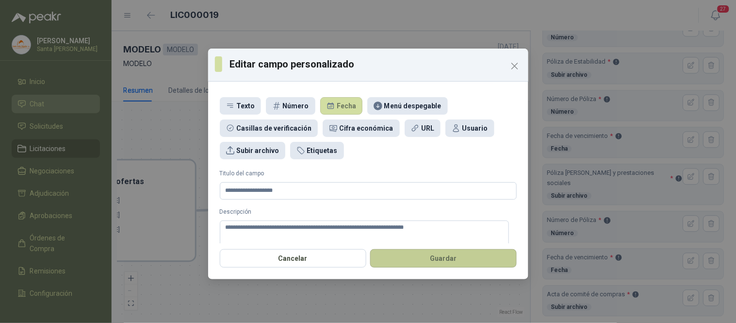
click at [445, 257] on button "Guardar" at bounding box center [443, 258] width 147 height 18
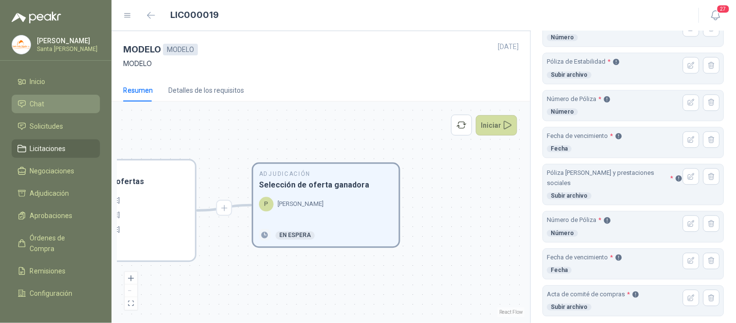
scroll to position [585, 0]
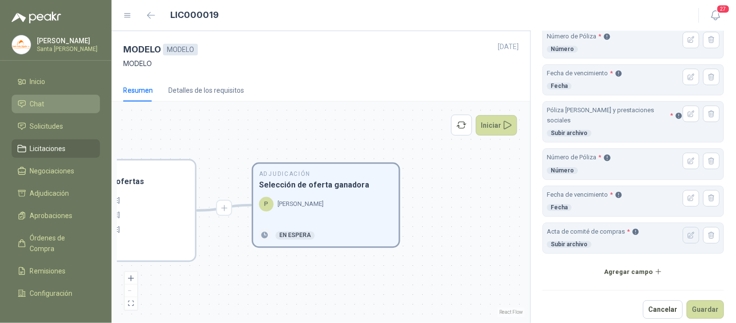
click at [688, 231] on icon "button" at bounding box center [692, 235] width 8 height 8
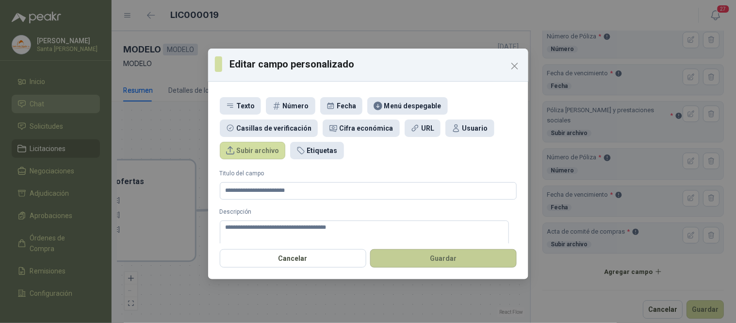
click at [477, 265] on button "Guardar" at bounding box center [443, 258] width 147 height 18
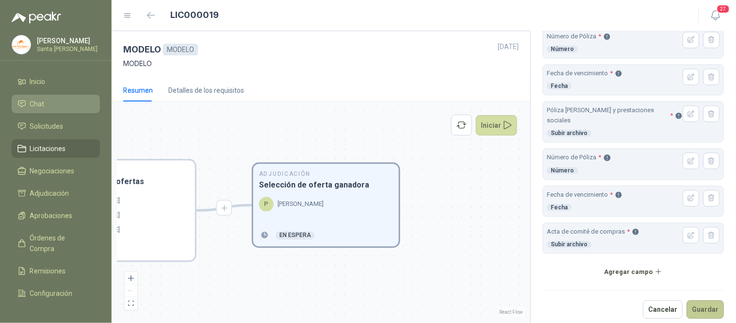
click at [692, 303] on button "Guardar" at bounding box center [705, 309] width 37 height 18
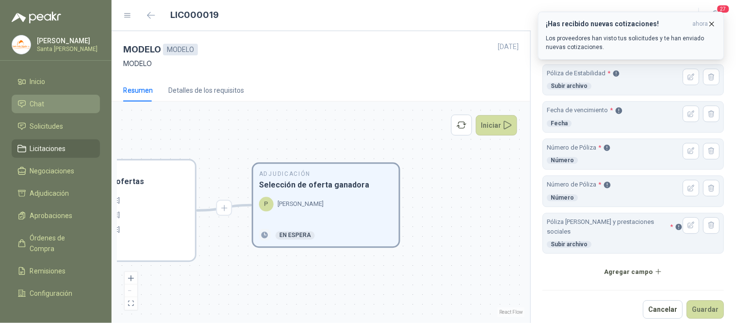
click at [712, 25] on icon "button" at bounding box center [713, 24] width 4 height 4
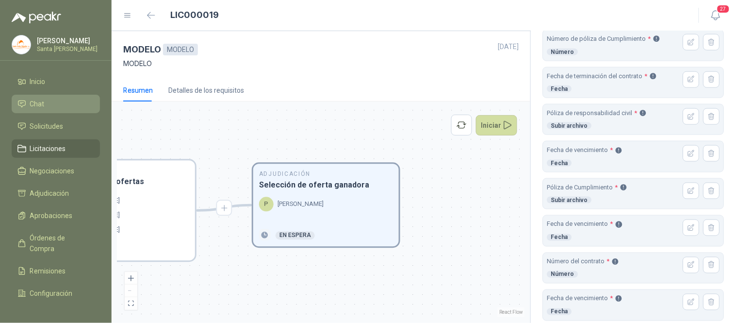
scroll to position [292, 0]
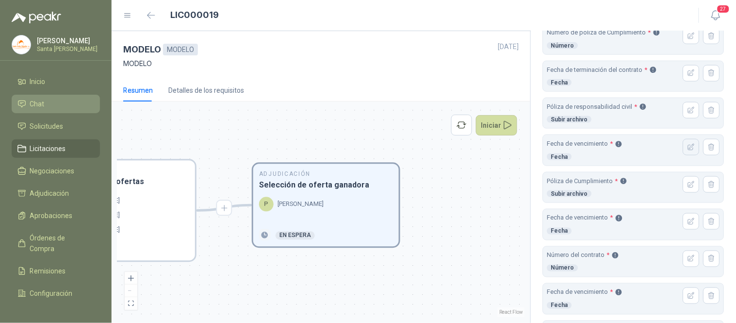
click at [688, 149] on icon "button" at bounding box center [692, 147] width 8 height 8
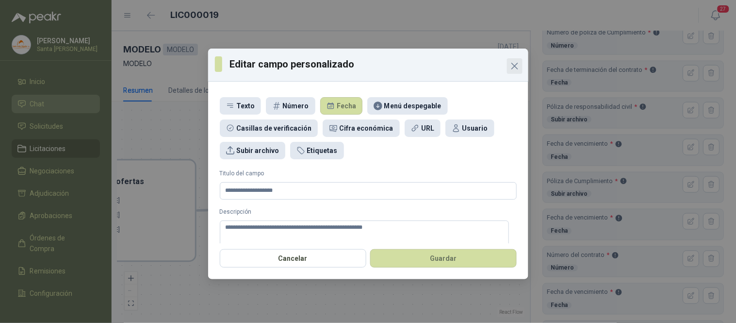
click at [517, 70] on icon "Close" at bounding box center [515, 66] width 12 height 12
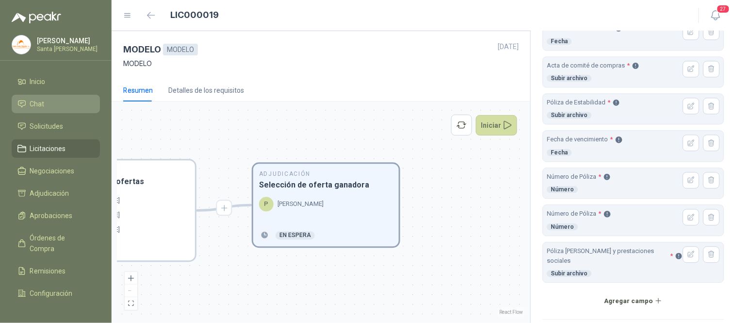
scroll to position [585, 0]
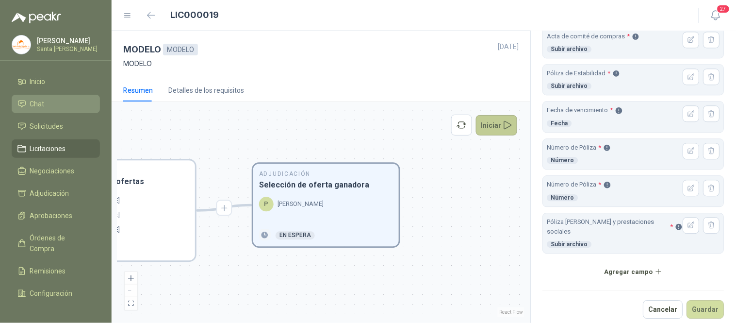
click at [495, 128] on button "Iniciar" at bounding box center [497, 125] width 42 height 20
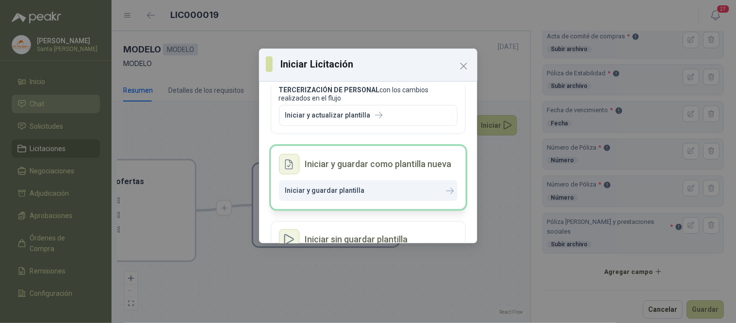
scroll to position [54, 0]
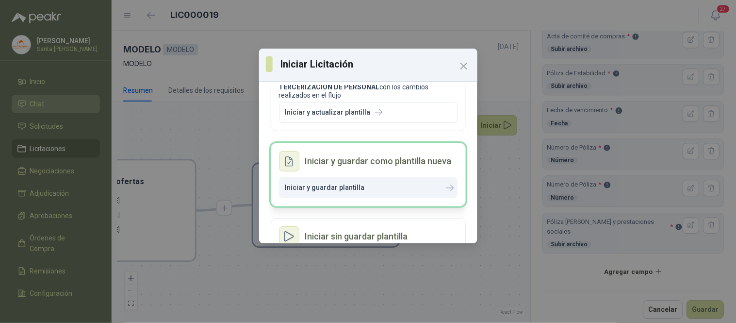
click at [316, 188] on p "Iniciar y guardar plantilla" at bounding box center [325, 187] width 80 height 8
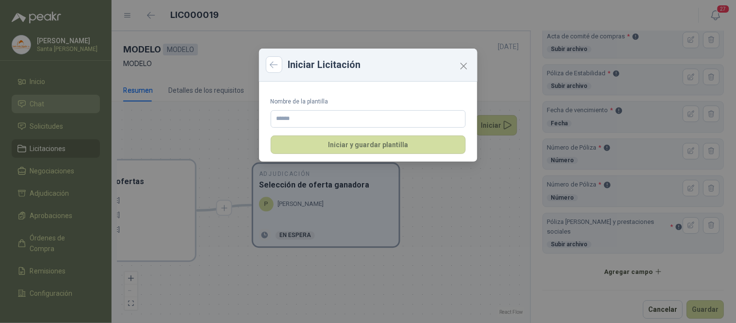
scroll to position [0, 0]
click at [302, 119] on input "Nombre de la plantilla" at bounding box center [368, 118] width 195 height 17
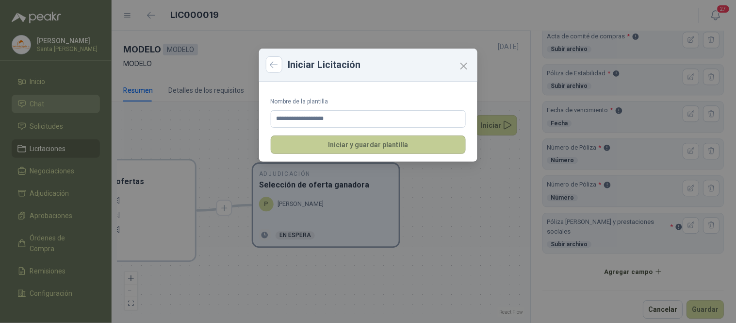
click at [355, 146] on button "Iniciar y guardar plantilla" at bounding box center [368, 144] width 195 height 18
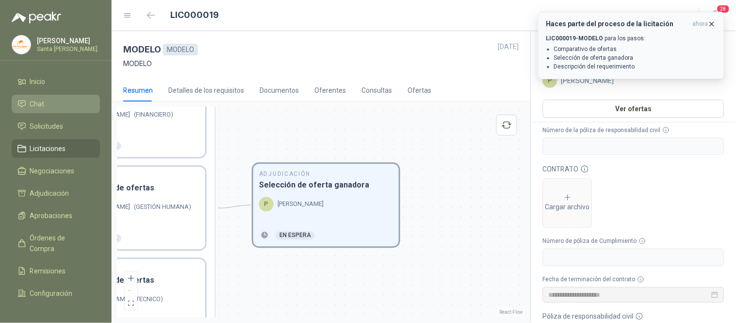
click at [712, 22] on icon "button" at bounding box center [712, 24] width 8 height 8
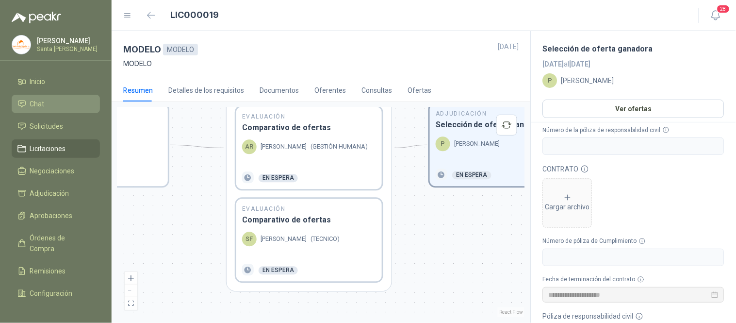
drag, startPoint x: 409, startPoint y: 286, endPoint x: 559, endPoint y: 230, distance: 160.2
click at [559, 230] on div "MODELO MODELO [DATE] MODELO Resumen Detalles de los requisitos Documentos Ofere…" at bounding box center [424, 177] width 625 height 292
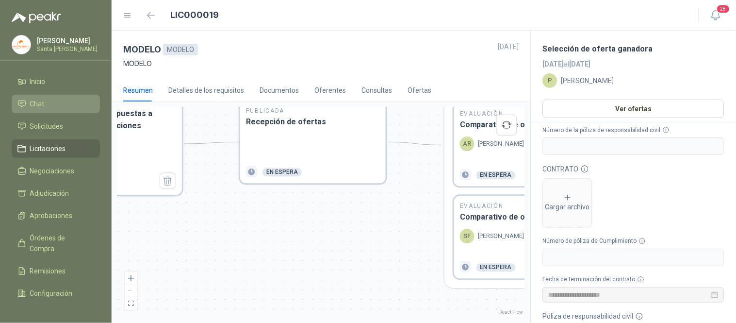
drag, startPoint x: 203, startPoint y: 250, endPoint x: 415, endPoint y: 248, distance: 212.1
click at [423, 247] on div "En Revisión Descripción del requerimiento P [PERSON_NAME] Finalizado En Revisió…" at bounding box center [320, 212] width 407 height 210
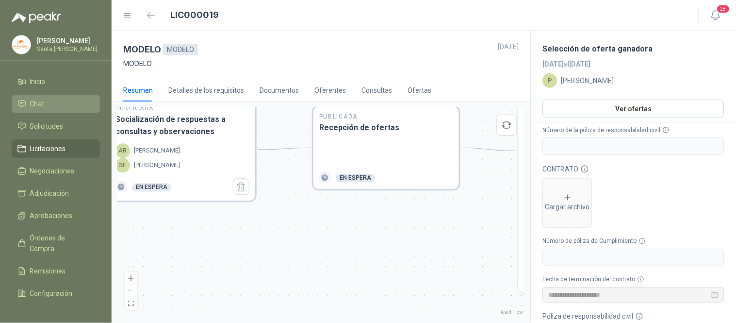
drag, startPoint x: 250, startPoint y: 250, endPoint x: 418, endPoint y: 263, distance: 168.4
click at [418, 263] on div "En Revisión Descripción del requerimiento P [PERSON_NAME] Finalizado En Revisió…" at bounding box center [320, 212] width 407 height 210
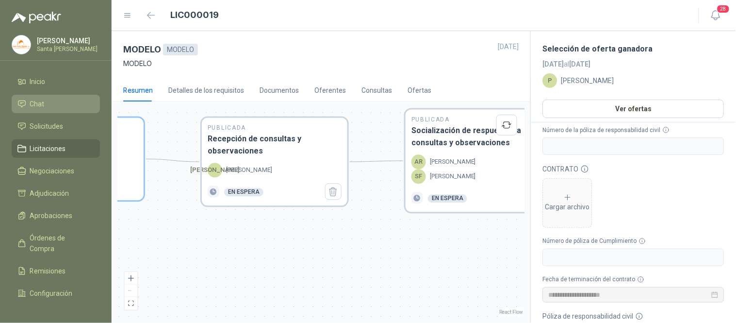
drag, startPoint x: 378, startPoint y: 264, endPoint x: 435, endPoint y: 264, distance: 57.3
click at [435, 264] on div "En Revisión Descripción del requerimiento P [PERSON_NAME] Finalizado En Revisió…" at bounding box center [320, 212] width 407 height 210
drag, startPoint x: 305, startPoint y: 269, endPoint x: 380, endPoint y: 264, distance: 74.9
click at [382, 269] on div "En Revisión Descripción del requerimiento P [PERSON_NAME] Finalizado En Revisió…" at bounding box center [320, 212] width 407 height 210
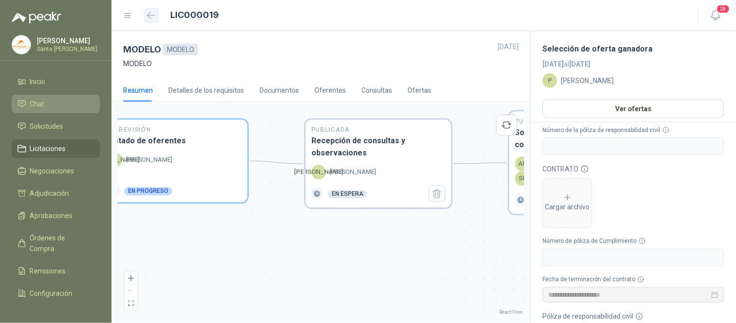
click at [148, 15] on icon "button" at bounding box center [151, 15] width 8 height 7
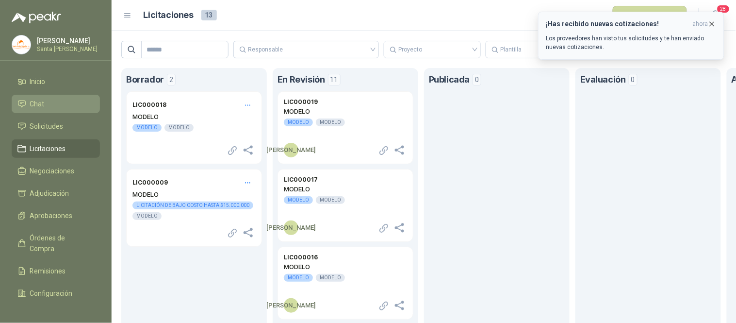
click at [713, 22] on icon "button" at bounding box center [712, 24] width 8 height 8
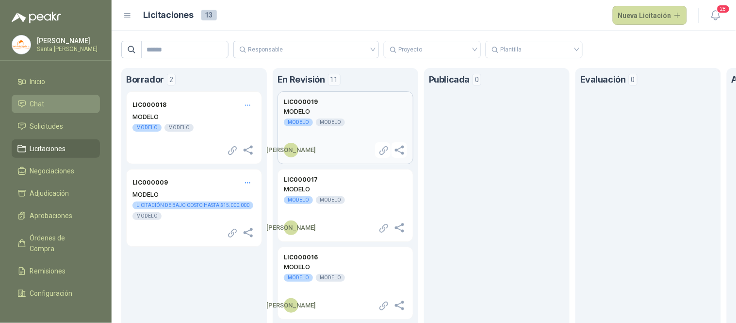
click at [319, 108] on h2 "MODELO" at bounding box center [345, 111] width 123 height 9
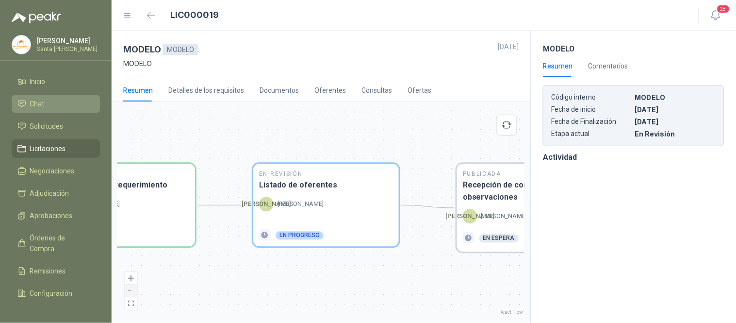
click at [129, 291] on button "zoom out" at bounding box center [131, 290] width 13 height 13
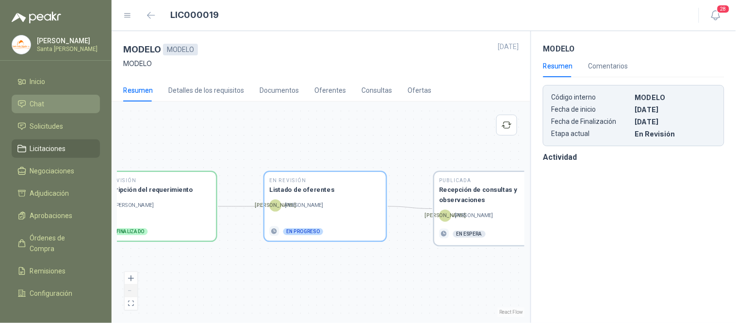
click at [129, 292] on button "zoom out" at bounding box center [131, 290] width 13 height 13
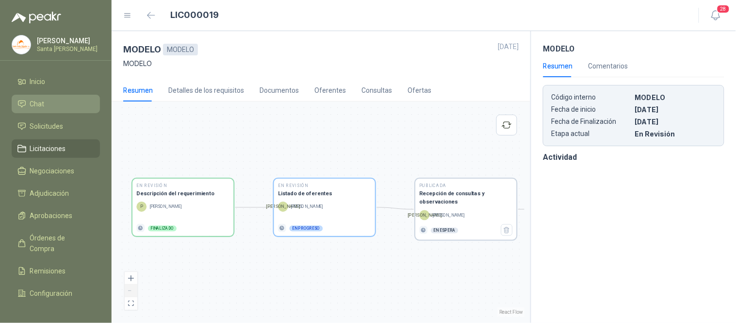
click at [129, 292] on button "zoom out" at bounding box center [131, 290] width 13 height 13
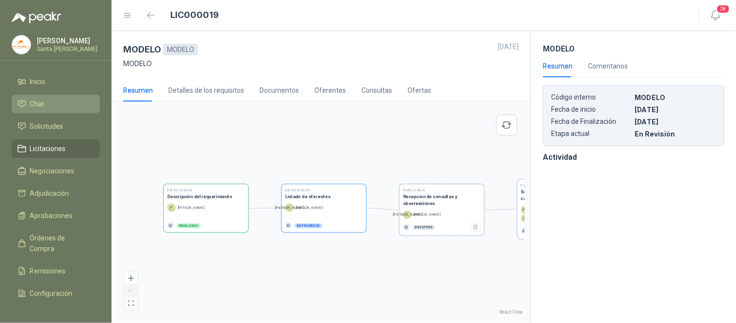
click at [129, 292] on button "zoom out" at bounding box center [131, 290] width 13 height 13
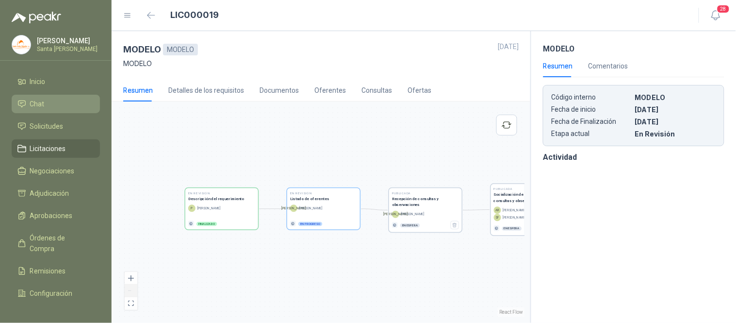
click at [129, 292] on div "React Flow controls" at bounding box center [131, 291] width 13 height 38
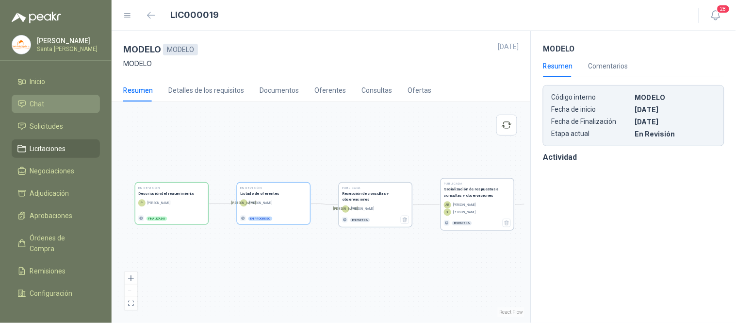
drag, startPoint x: 241, startPoint y: 280, endPoint x: 191, endPoint y: 274, distance: 50.3
click at [191, 274] on div "En Revisión Descripción del requerimiento P [PERSON_NAME] Finalizado En Revisió…" at bounding box center [320, 212] width 407 height 210
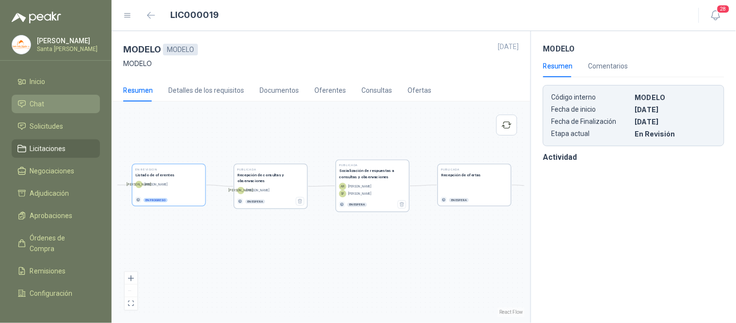
drag, startPoint x: 360, startPoint y: 267, endPoint x: 254, endPoint y: 249, distance: 108.0
click at [254, 249] on div "En Revisión Descripción del requerimiento P [PERSON_NAME] Finalizado En Revisió…" at bounding box center [320, 212] width 407 height 210
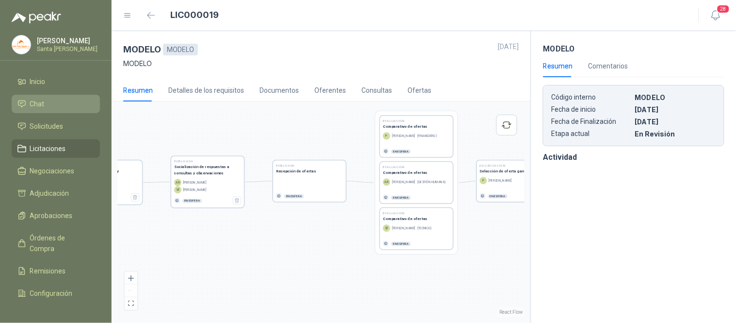
drag, startPoint x: 446, startPoint y: 262, endPoint x: 282, endPoint y: 259, distance: 163.6
click at [282, 259] on div "En Revisión Descripción del requerimiento P [PERSON_NAME] Finalizado En Revisió…" at bounding box center [320, 212] width 407 height 210
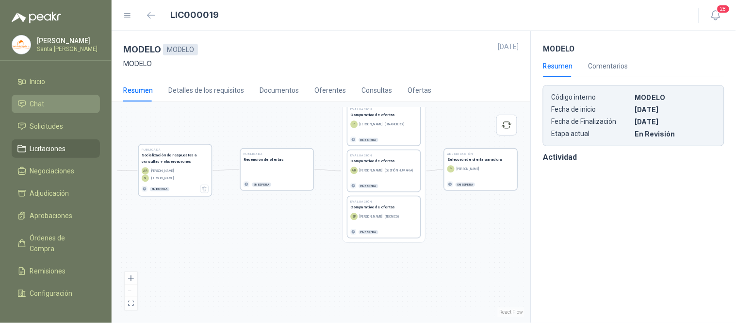
drag, startPoint x: 481, startPoint y: 278, endPoint x: 460, endPoint y: 265, distance: 25.0
click at [460, 265] on div "En Revisión Descripción del requerimiento P [PERSON_NAME] Finalizado En Revisió…" at bounding box center [320, 212] width 407 height 210
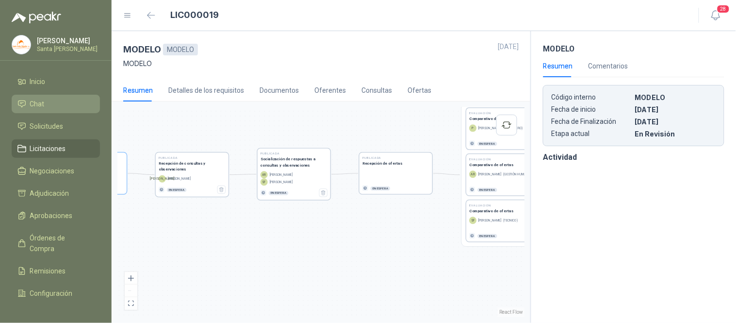
drag, startPoint x: 312, startPoint y: 270, endPoint x: 439, endPoint y: 275, distance: 127.7
click at [439, 275] on div "En Revisión Descripción del requerimiento P [PERSON_NAME] Finalizado En Revisió…" at bounding box center [320, 212] width 407 height 210
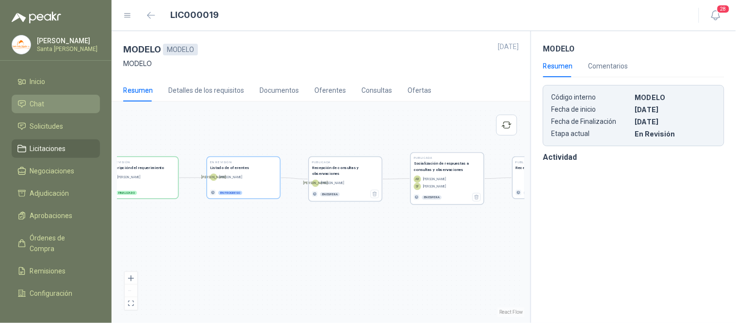
drag, startPoint x: 321, startPoint y: 272, endPoint x: 463, endPoint y: 275, distance: 141.3
click at [469, 274] on div "En Revisión Descripción del requerimiento P [PERSON_NAME] Finalizado En Revisió…" at bounding box center [320, 212] width 407 height 210
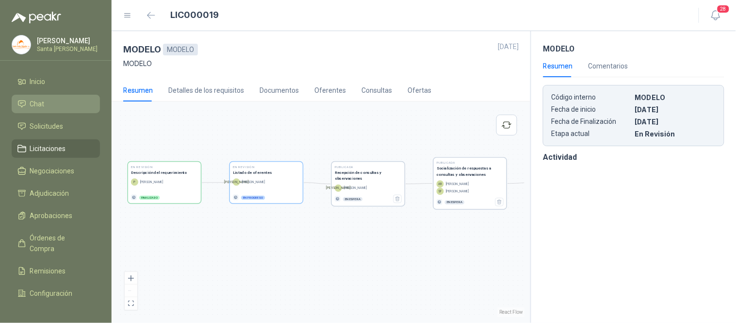
drag, startPoint x: 282, startPoint y: 275, endPoint x: 291, endPoint y: 282, distance: 11.1
click at [291, 282] on div "En Revisión Descripción del requerimiento P [PERSON_NAME] Finalizado En Revisió…" at bounding box center [320, 212] width 407 height 210
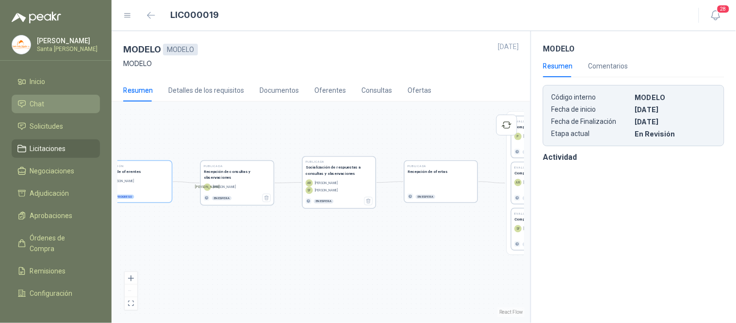
drag, startPoint x: 404, startPoint y: 275, endPoint x: 270, endPoint y: 274, distance: 134.0
click at [270, 274] on div "En Revisión Descripción del requerimiento P [PERSON_NAME] Finalizado En Revisió…" at bounding box center [320, 212] width 407 height 210
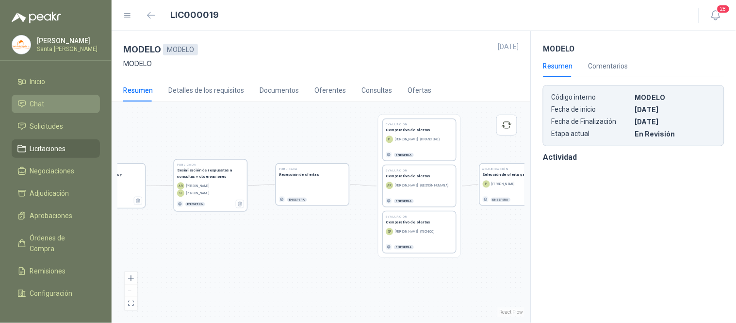
drag, startPoint x: 399, startPoint y: 272, endPoint x: 280, endPoint y: 272, distance: 118.9
click at [280, 272] on div "En Revisión Descripción del requerimiento P [PERSON_NAME] Finalizado En Revisió…" at bounding box center [320, 212] width 407 height 210
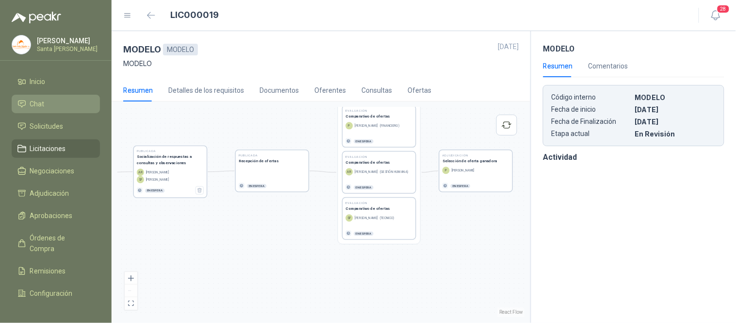
drag, startPoint x: 426, startPoint y: 278, endPoint x: 386, endPoint y: 264, distance: 42.5
click at [386, 264] on div "En Revisión Descripción del requerimiento P [PERSON_NAME] Finalizado En Revisió…" at bounding box center [320, 212] width 407 height 210
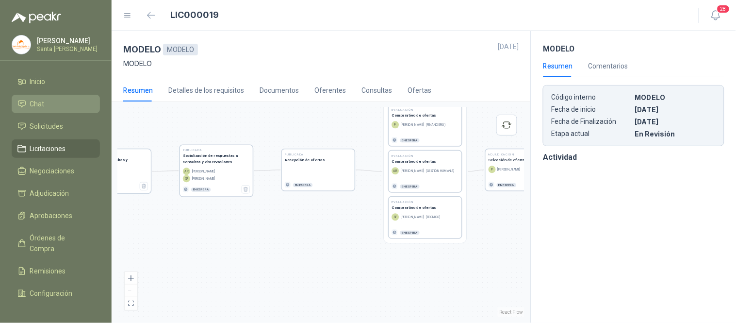
drag, startPoint x: 297, startPoint y: 258, endPoint x: 341, endPoint y: 258, distance: 44.7
click at [341, 258] on div "En Revisión Descripción del requerimiento P [PERSON_NAME] Finalizado En Revisió…" at bounding box center [320, 212] width 407 height 210
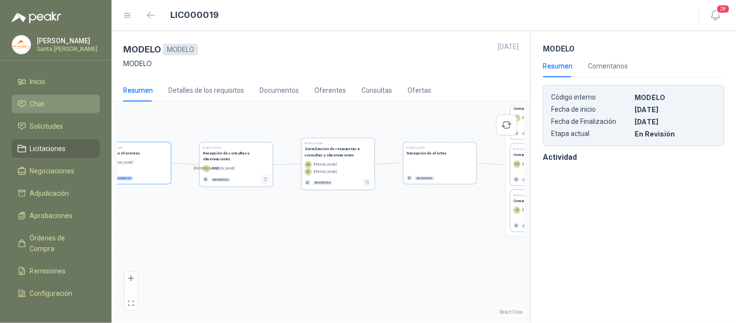
drag, startPoint x: 269, startPoint y: 253, endPoint x: 389, endPoint y: 245, distance: 120.6
click at [389, 245] on div "En Revisión Descripción del requerimiento P [PERSON_NAME] Finalizado En Revisió…" at bounding box center [320, 212] width 407 height 210
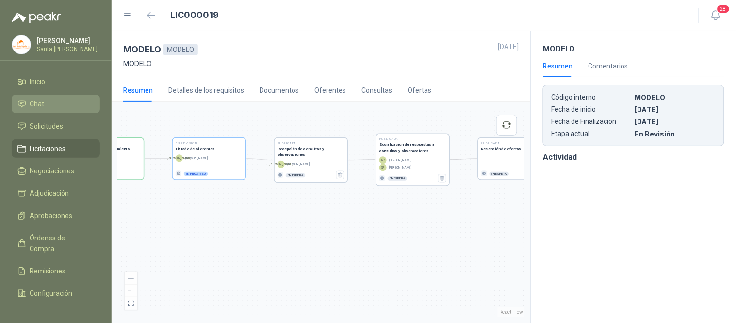
drag, startPoint x: 284, startPoint y: 250, endPoint x: 358, endPoint y: 247, distance: 73.9
click at [358, 247] on div "En Revisión Descripción del requerimiento P [PERSON_NAME] Finalizado En Revisió…" at bounding box center [320, 212] width 407 height 210
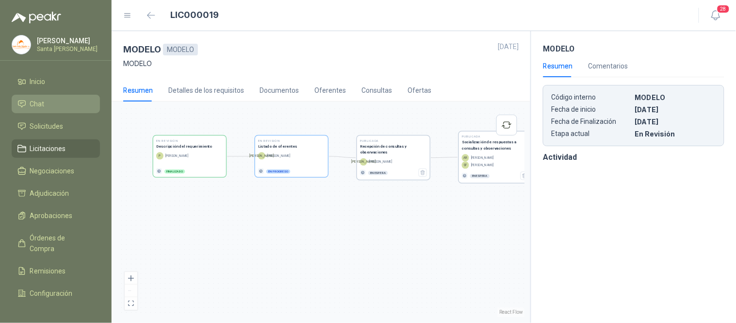
drag, startPoint x: 267, startPoint y: 242, endPoint x: 350, endPoint y: 239, distance: 82.5
click at [350, 239] on div "En Revisión Descripción del requerimiento P [PERSON_NAME] Finalizado En Revisió…" at bounding box center [320, 212] width 407 height 210
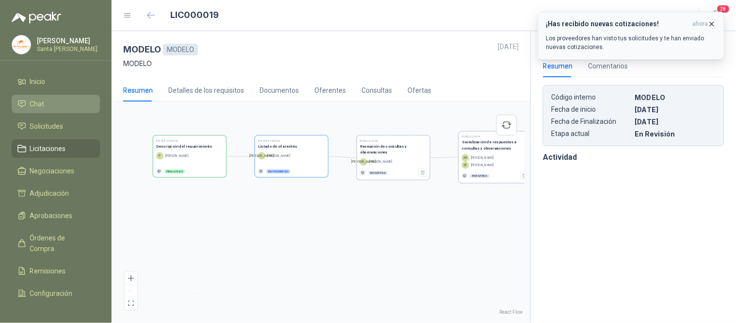
click at [714, 24] on icon "button" at bounding box center [712, 24] width 8 height 8
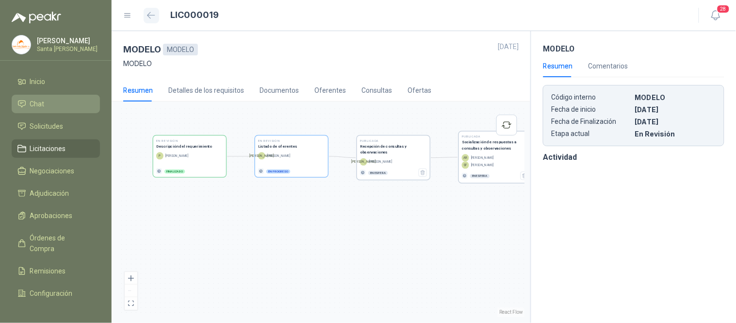
click at [154, 12] on icon "button" at bounding box center [151, 15] width 8 height 7
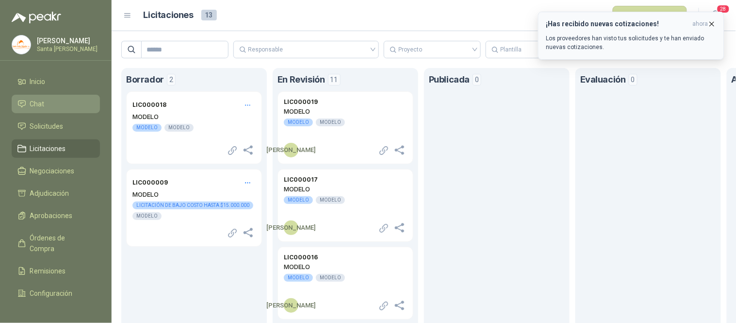
click at [712, 26] on icon "button" at bounding box center [712, 24] width 8 height 8
click at [712, 25] on icon "button" at bounding box center [712, 24] width 8 height 8
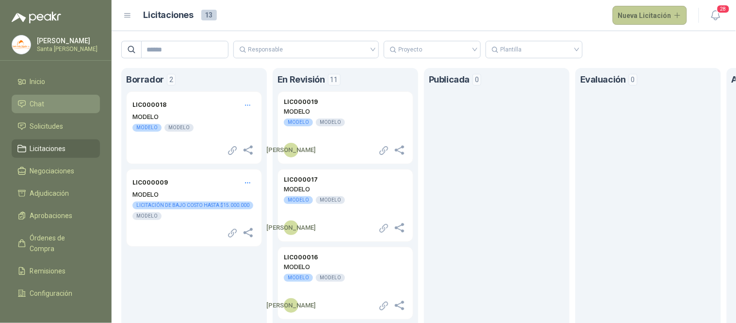
click at [648, 17] on button "Nueva Licitación" at bounding box center [650, 15] width 75 height 19
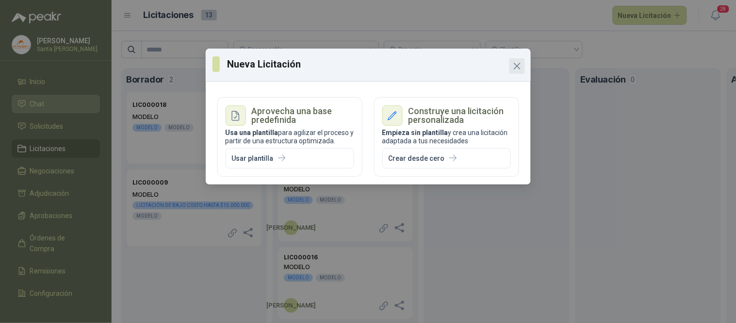
click at [517, 67] on icon "Close" at bounding box center [518, 66] width 12 height 12
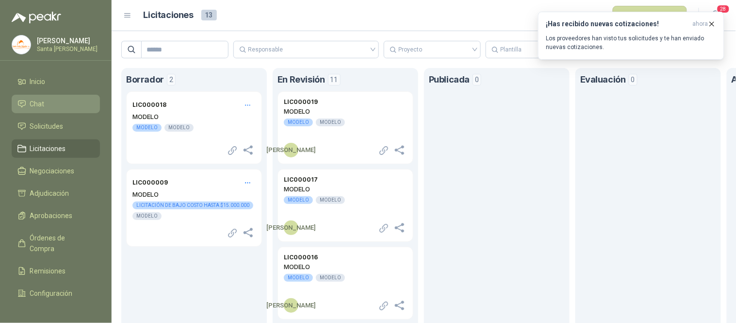
click at [713, 22] on icon "button" at bounding box center [712, 24] width 8 height 8
